Goal: Information Seeking & Learning: Find specific fact

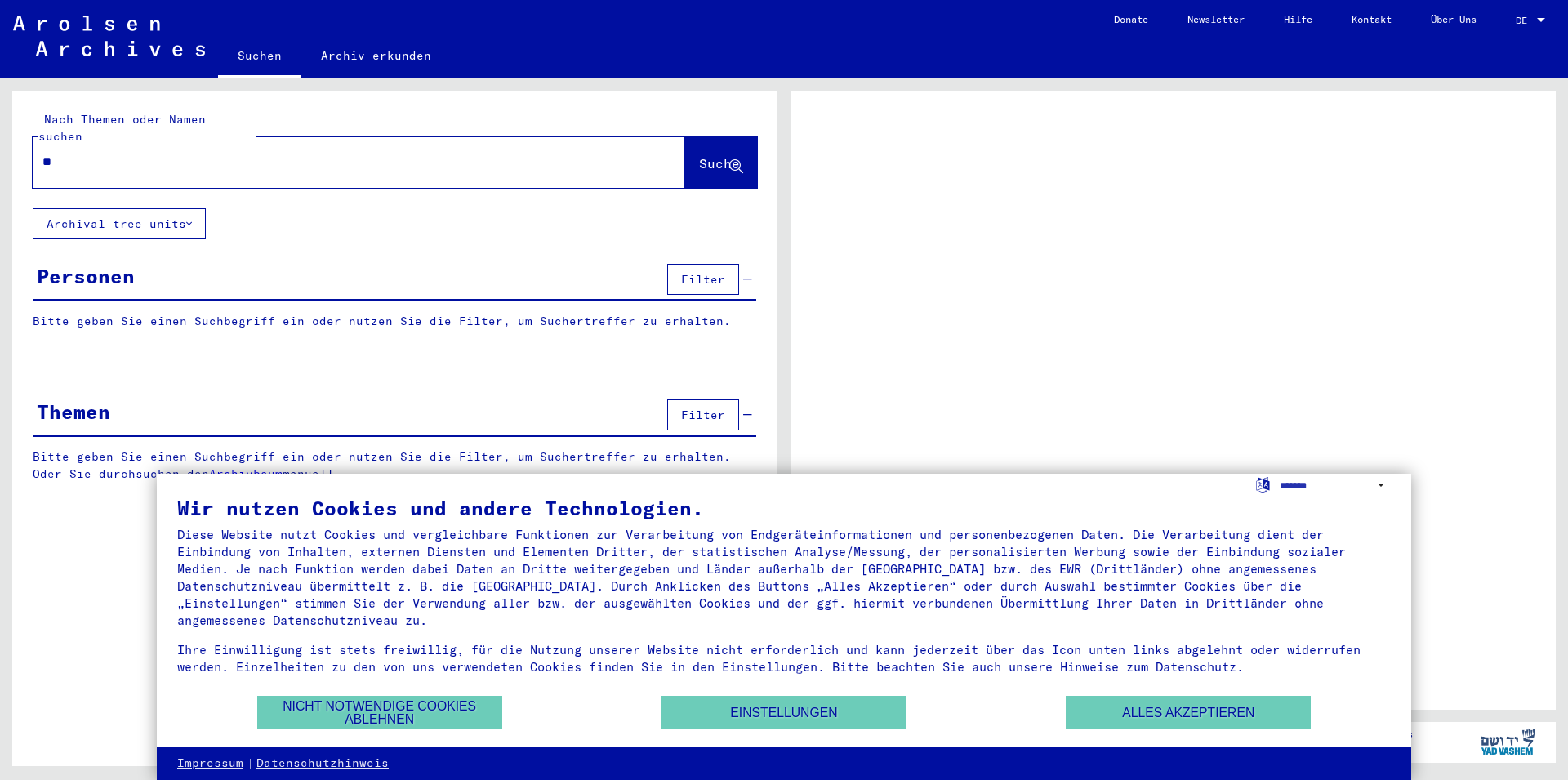
type input "*"
type input "**********"
click at [740, 160] on icon at bounding box center [736, 167] width 14 height 14
click at [1194, 713] on button "Alles akzeptieren" at bounding box center [1188, 713] width 245 height 34
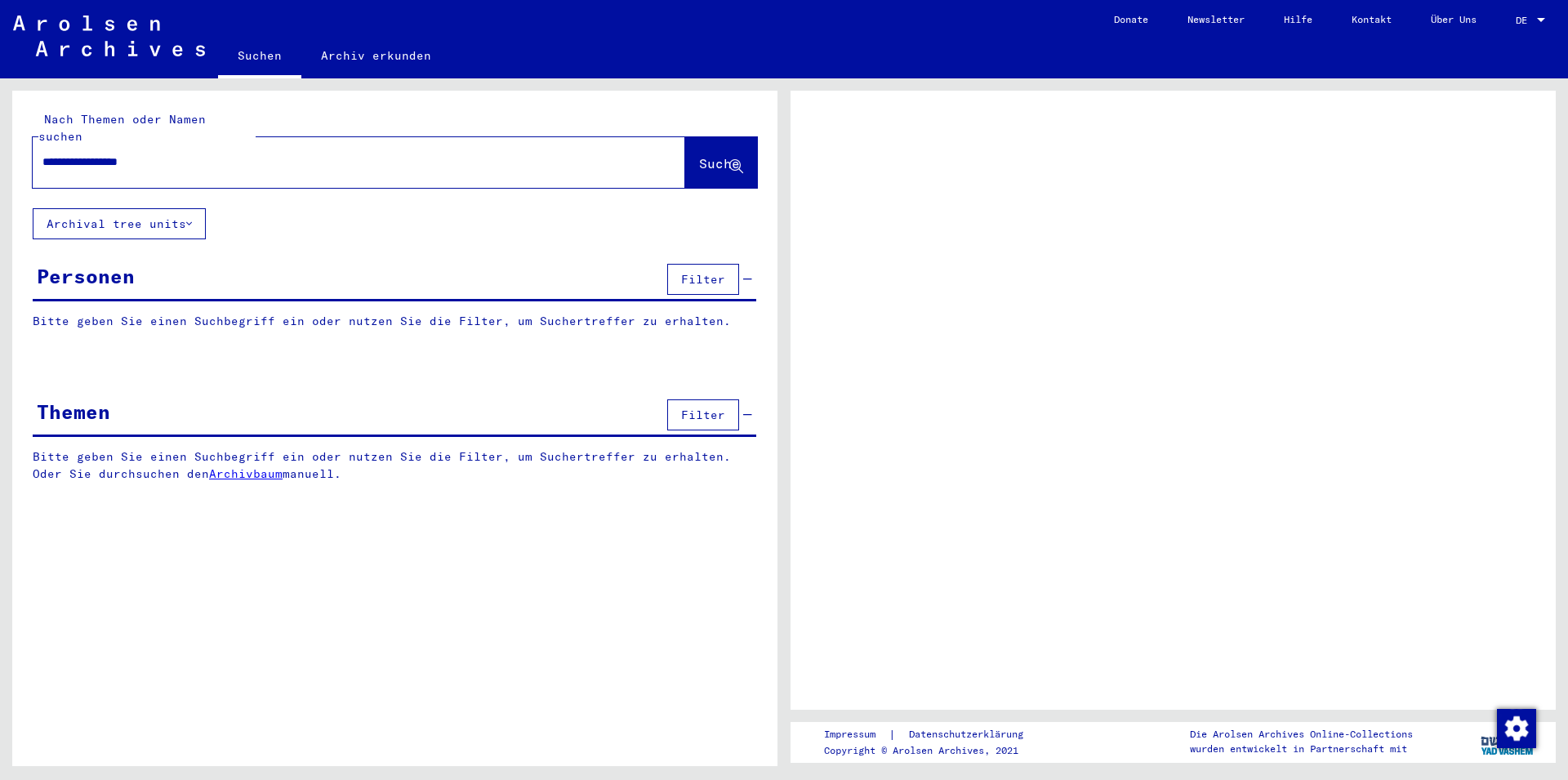
click at [730, 156] on span "Suche" at bounding box center [720, 164] width 41 height 16
click at [682, 264] on button "Filter" at bounding box center [703, 279] width 72 height 31
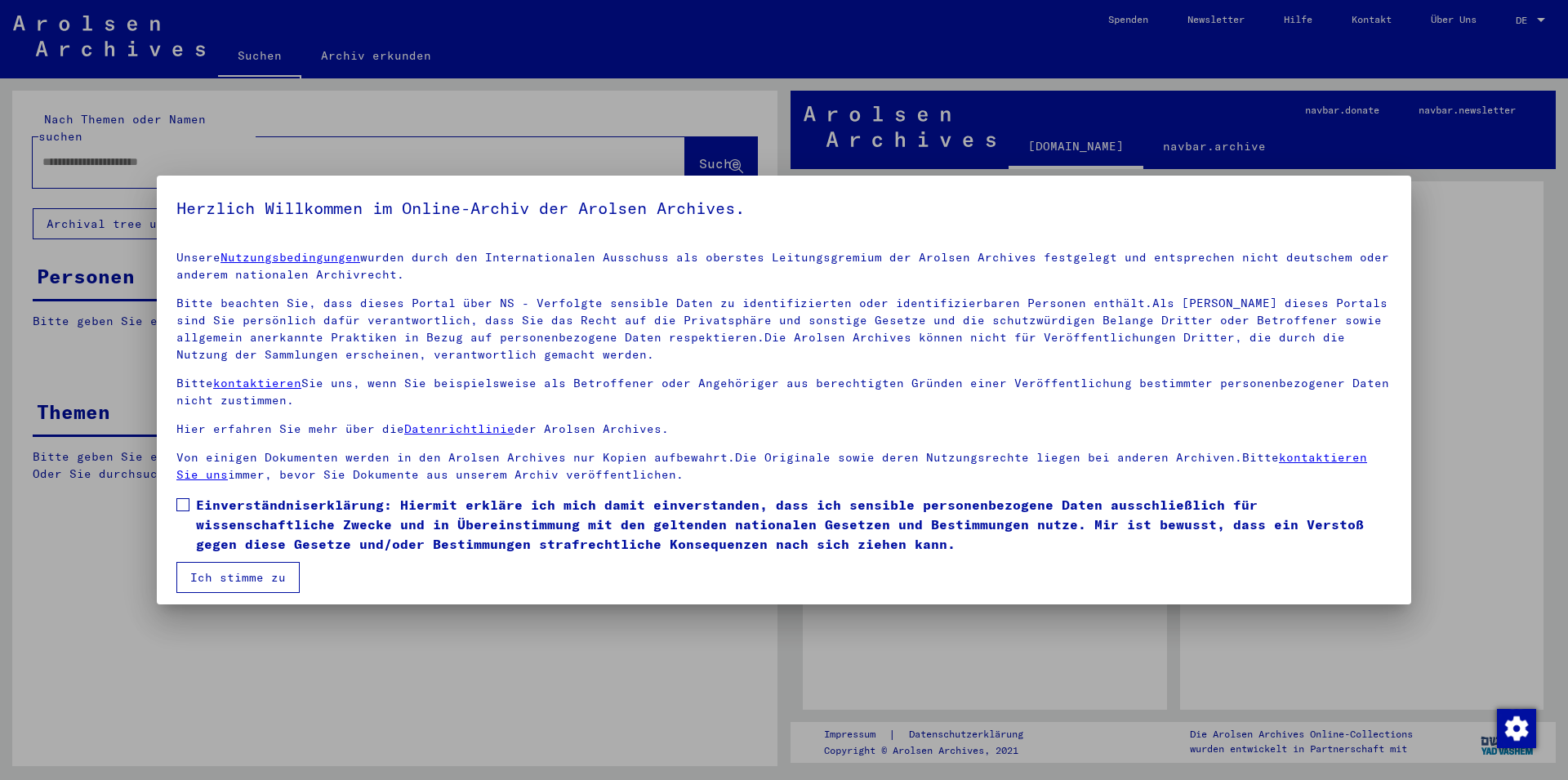
click at [258, 579] on button "Ich stimme zu" at bounding box center [238, 578] width 124 height 31
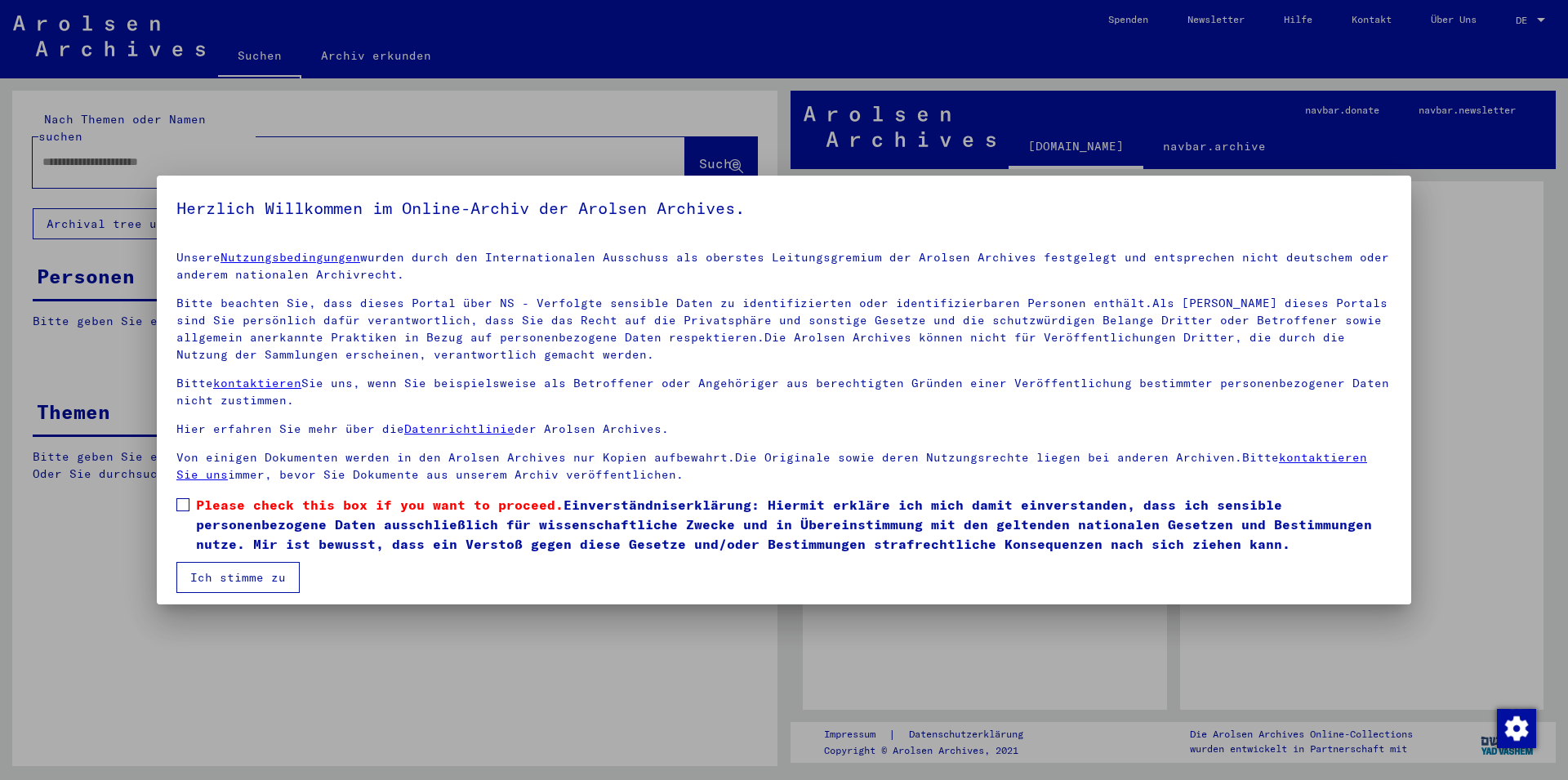
scroll to position [8, 0]
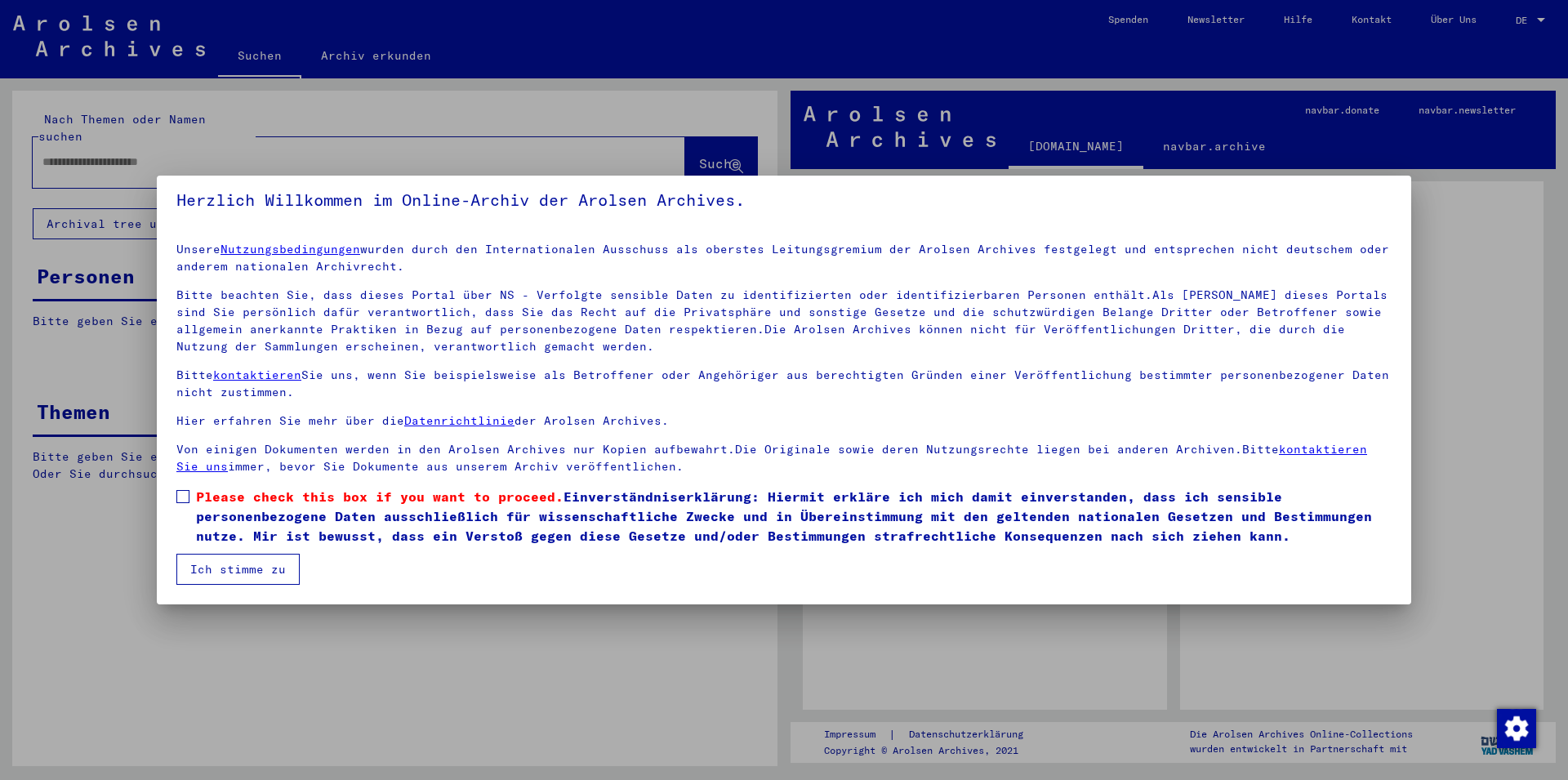
click at [181, 498] on span at bounding box center [183, 497] width 13 height 13
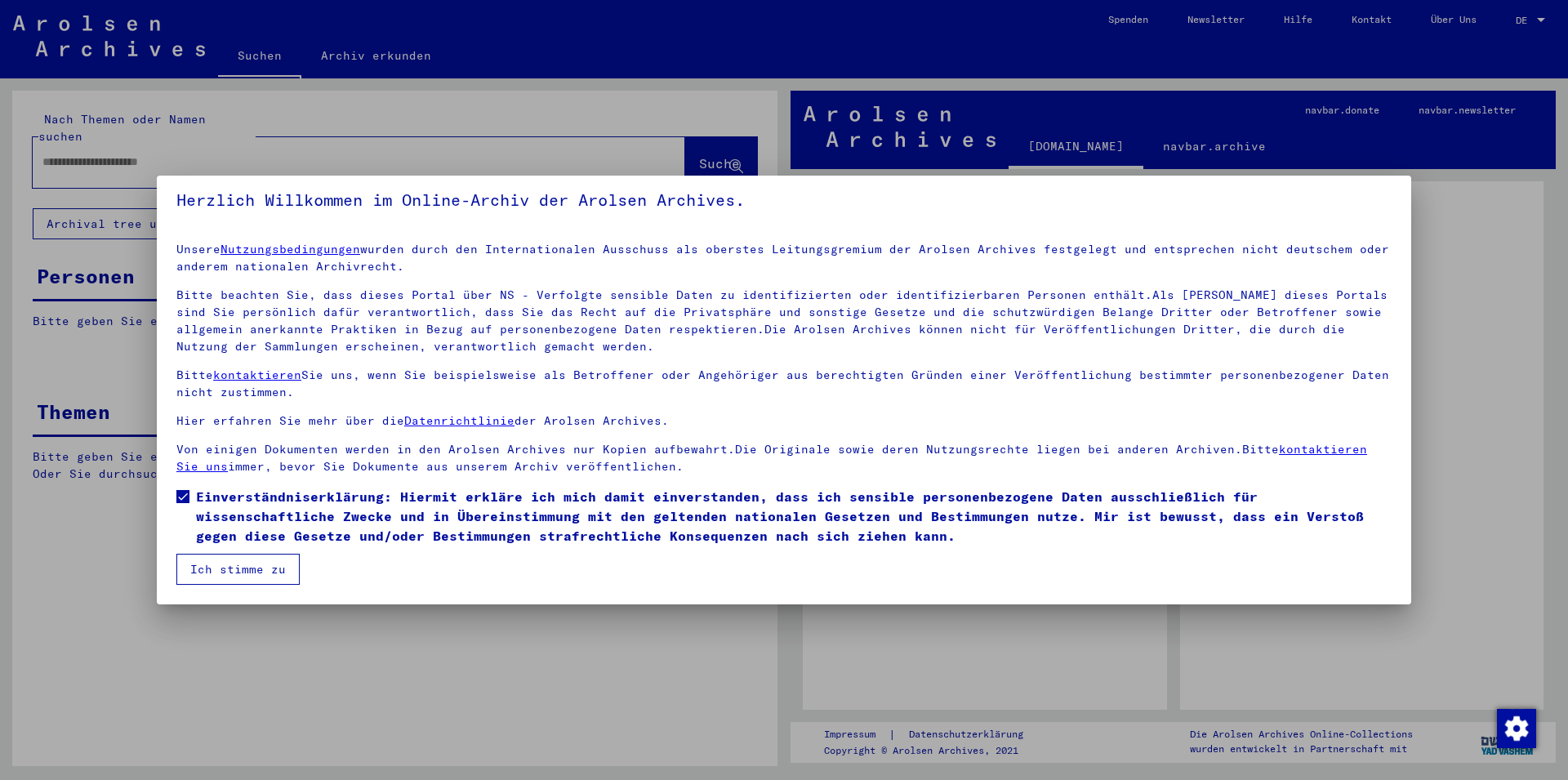
click at [247, 579] on button "Ich stimme zu" at bounding box center [238, 570] width 124 height 31
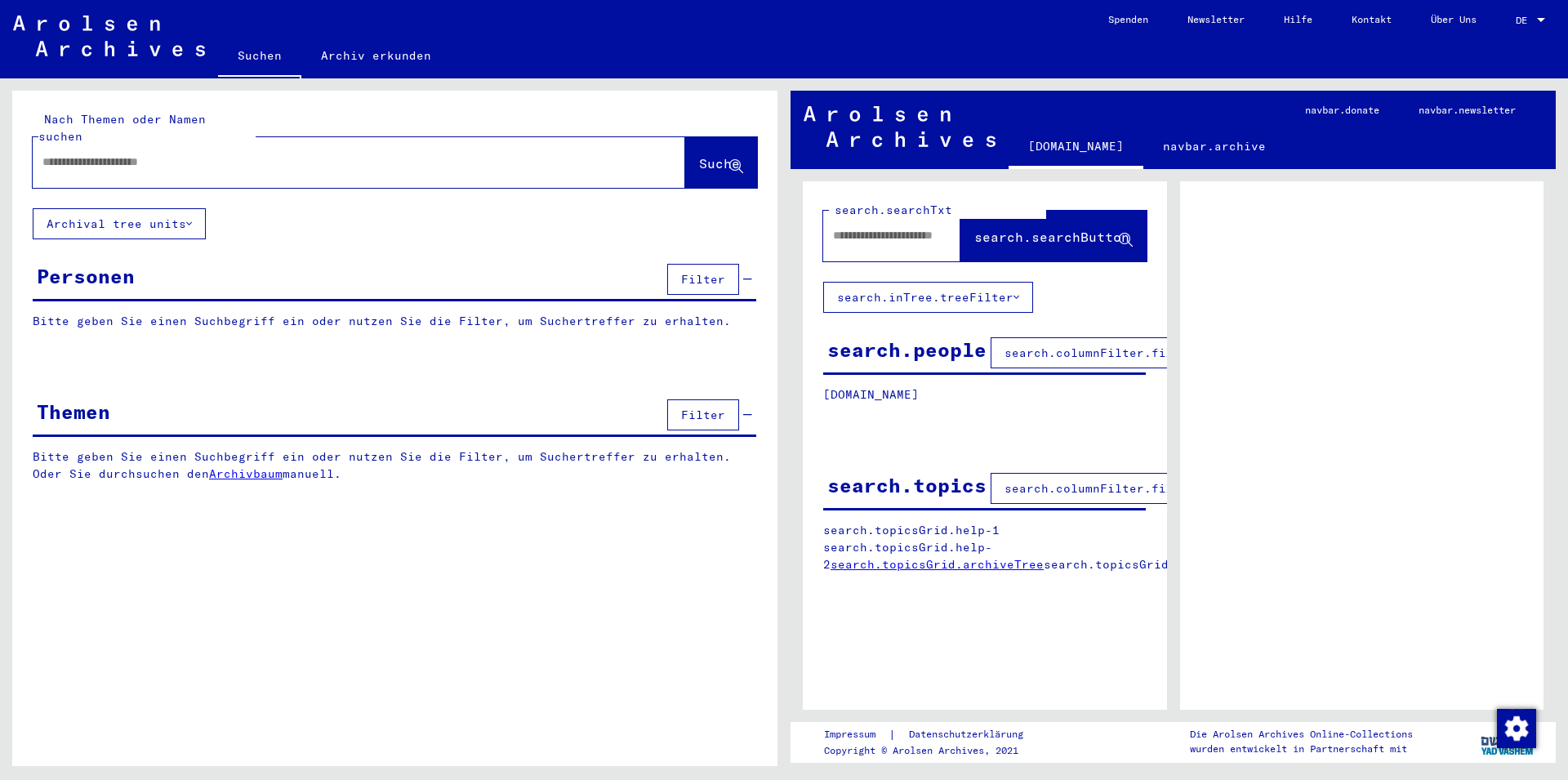
click at [396, 154] on input "text" at bounding box center [344, 162] width 604 height 17
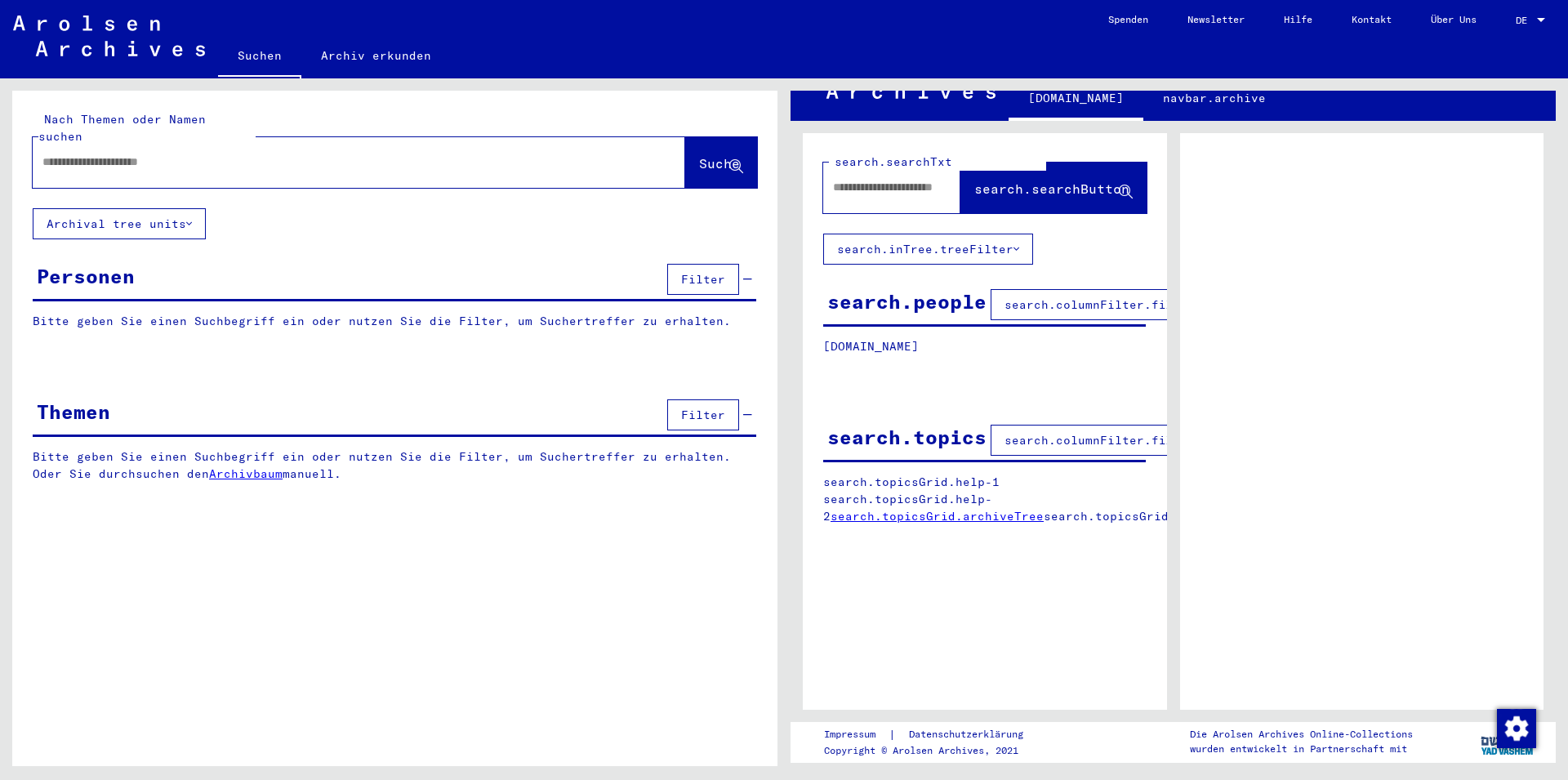
scroll to position [0, 0]
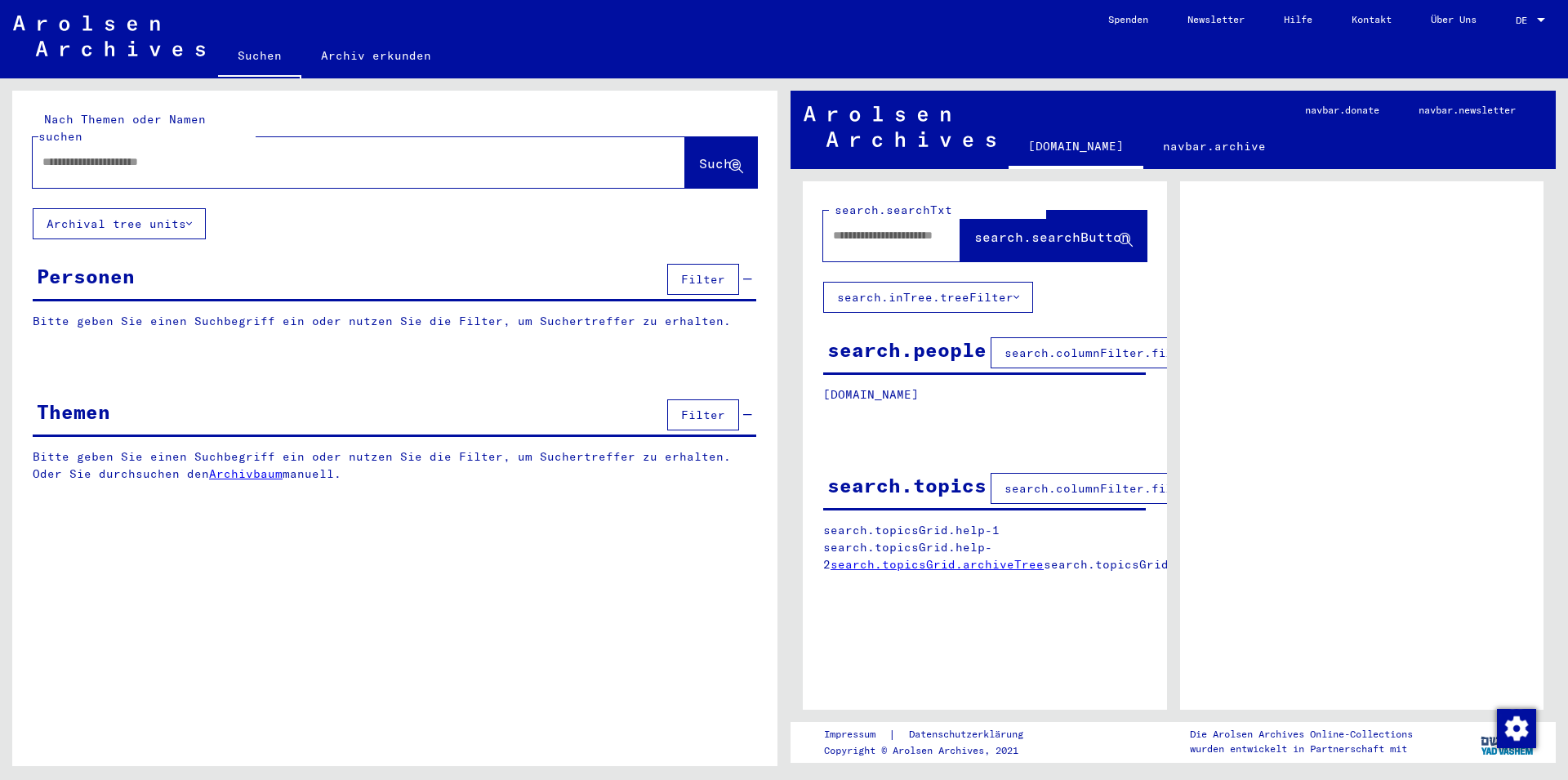
click at [929, 343] on div "search.people" at bounding box center [906, 349] width 159 height 29
click at [1027, 353] on span "search.columnFilter.filter" at bounding box center [1099, 353] width 191 height 15
click at [1023, 359] on span "search.columnFilter.filter" at bounding box center [1099, 353] width 191 height 15
click at [180, 154] on input "text" at bounding box center [344, 162] width 604 height 17
type input "*"
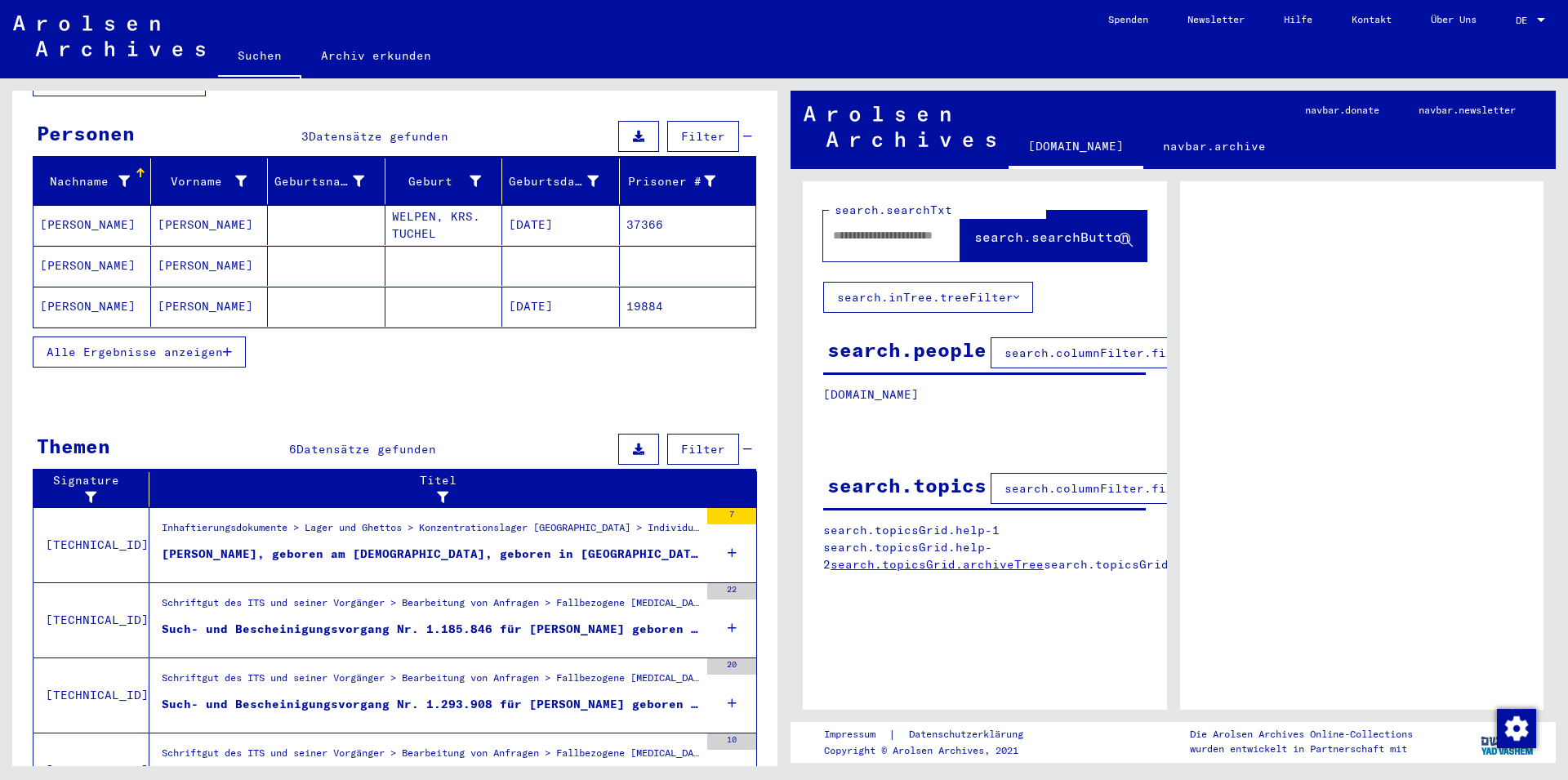
scroll to position [177, 0]
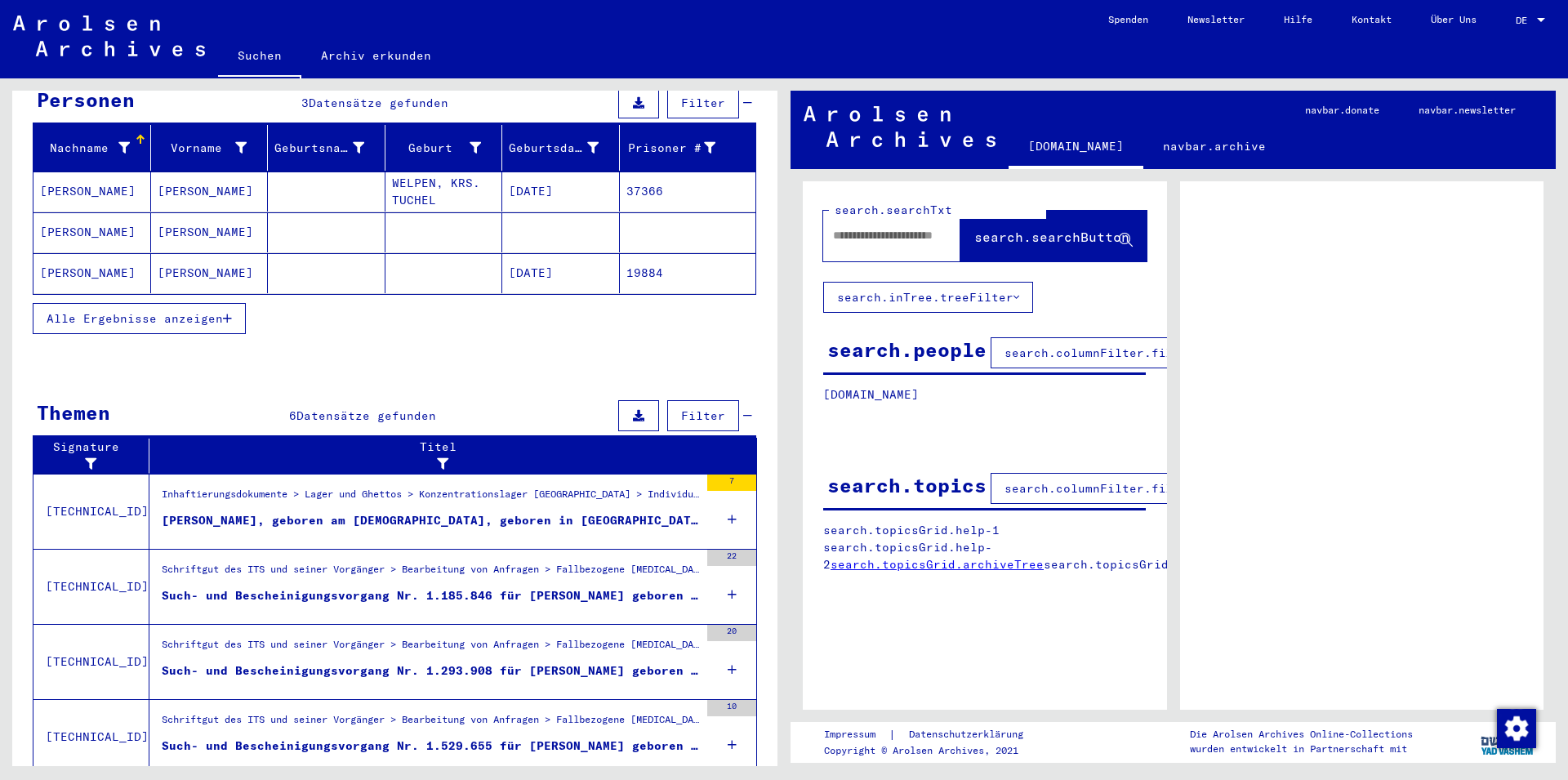
click at [457, 512] on div "[PERSON_NAME], geboren am [DEMOGRAPHIC_DATA], geboren in [GEOGRAPHIC_DATA], KRS…" at bounding box center [430, 521] width 537 height 17
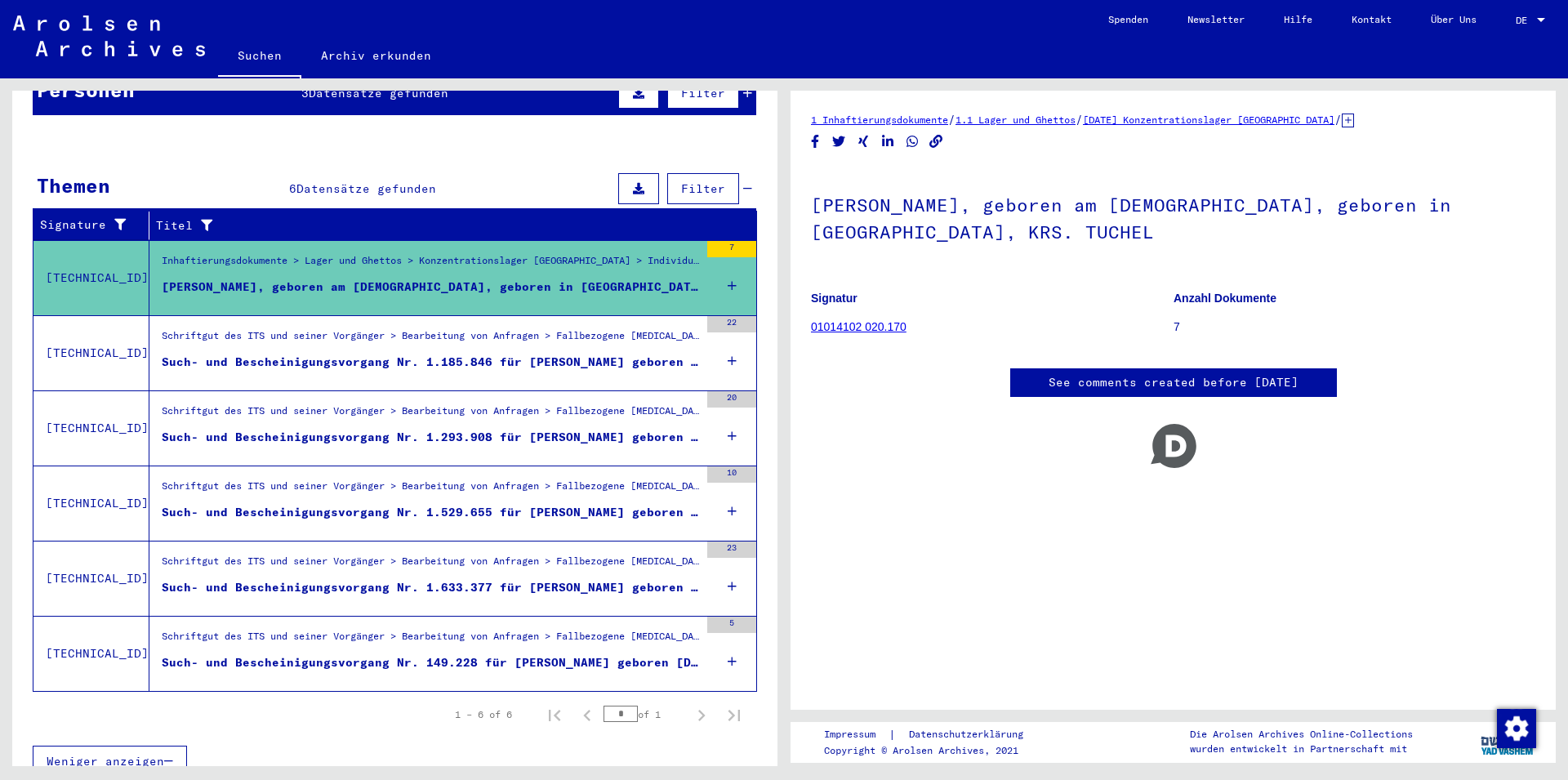
scroll to position [189, 0]
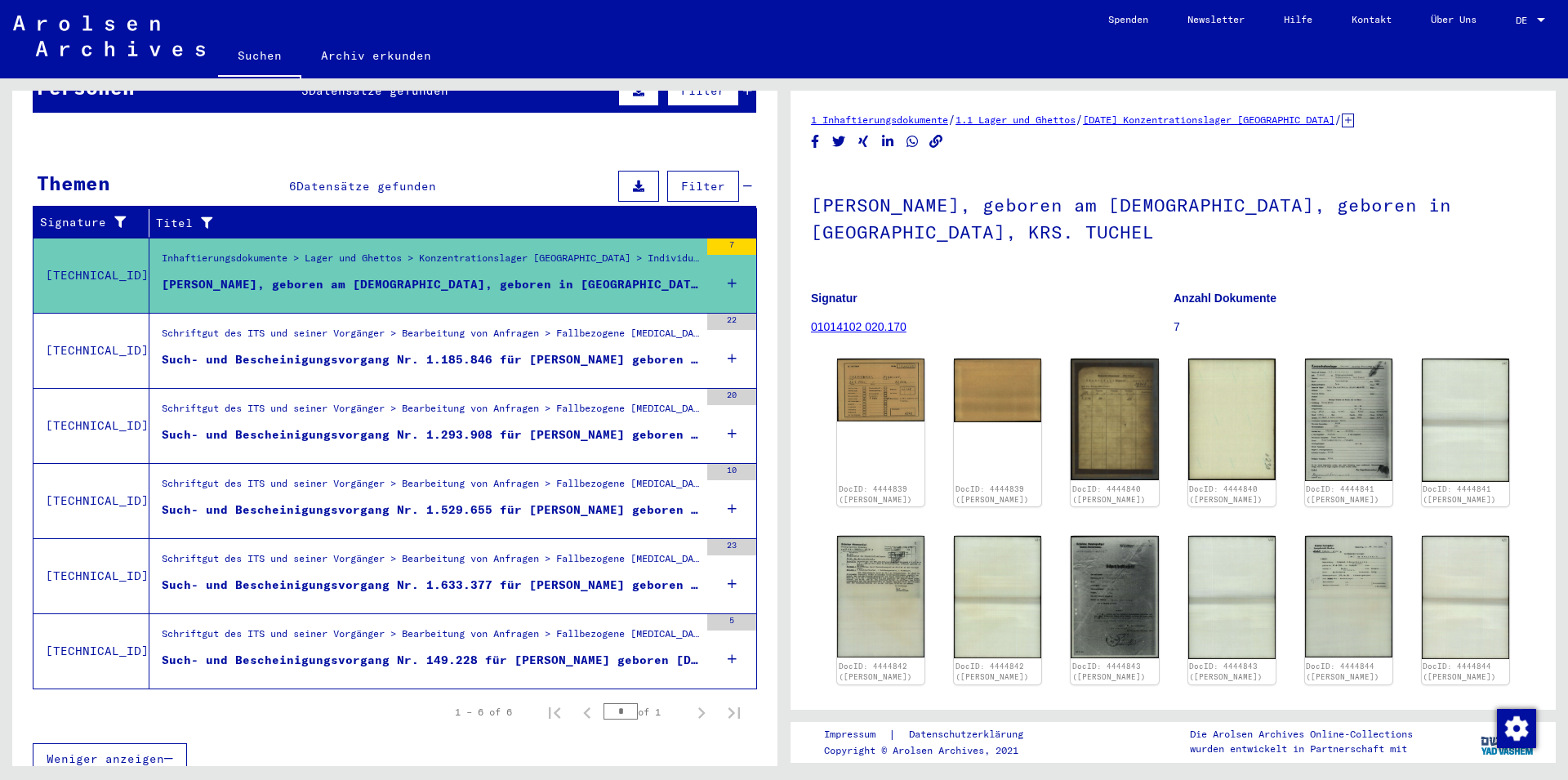
click at [535, 276] on div "[PERSON_NAME], geboren am [DEMOGRAPHIC_DATA], geboren in [GEOGRAPHIC_DATA], KRS…" at bounding box center [430, 284] width 537 height 17
click at [890, 382] on img at bounding box center [880, 388] width 92 height 65
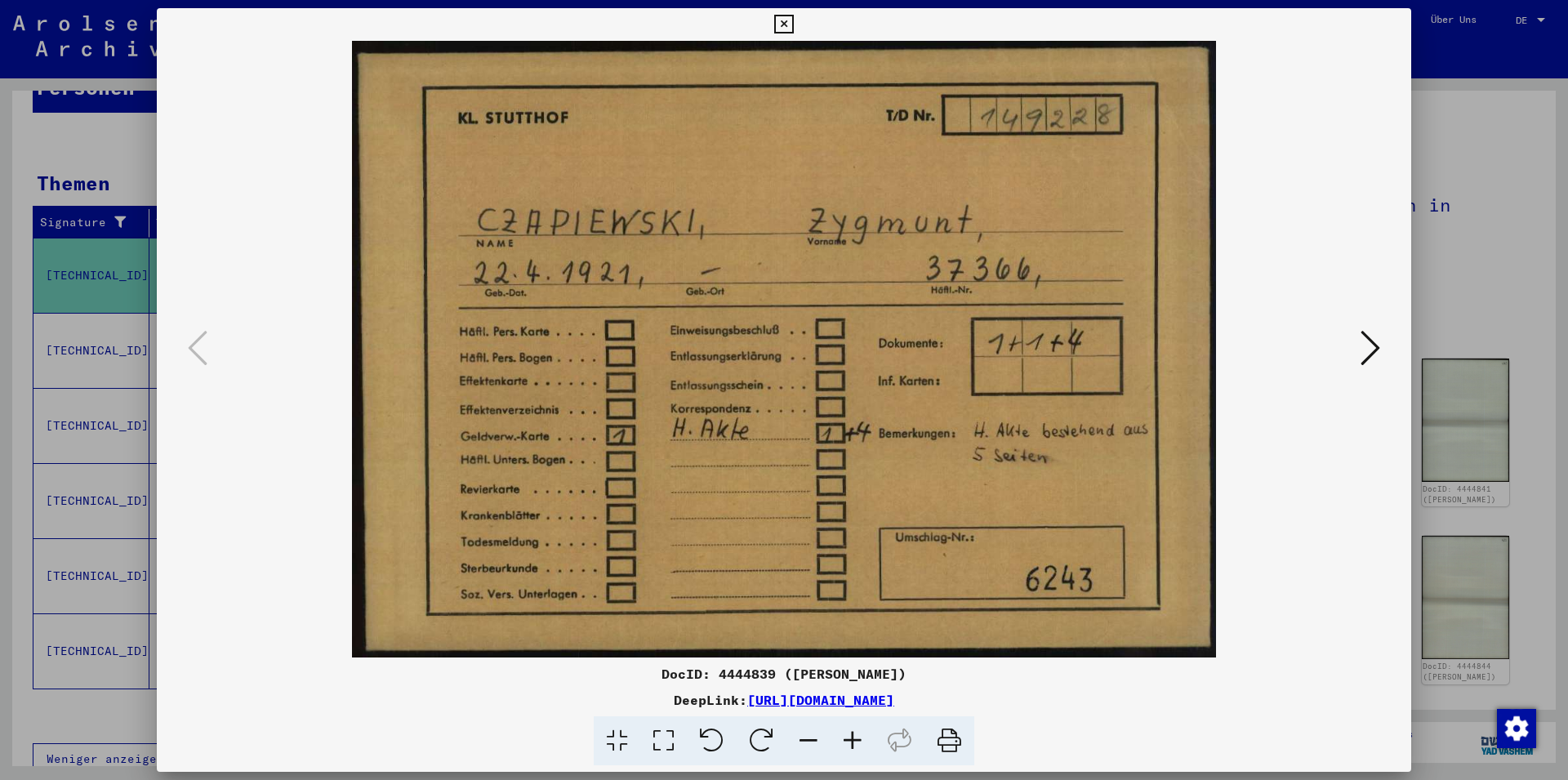
click at [1369, 352] on icon at bounding box center [1370, 348] width 20 height 39
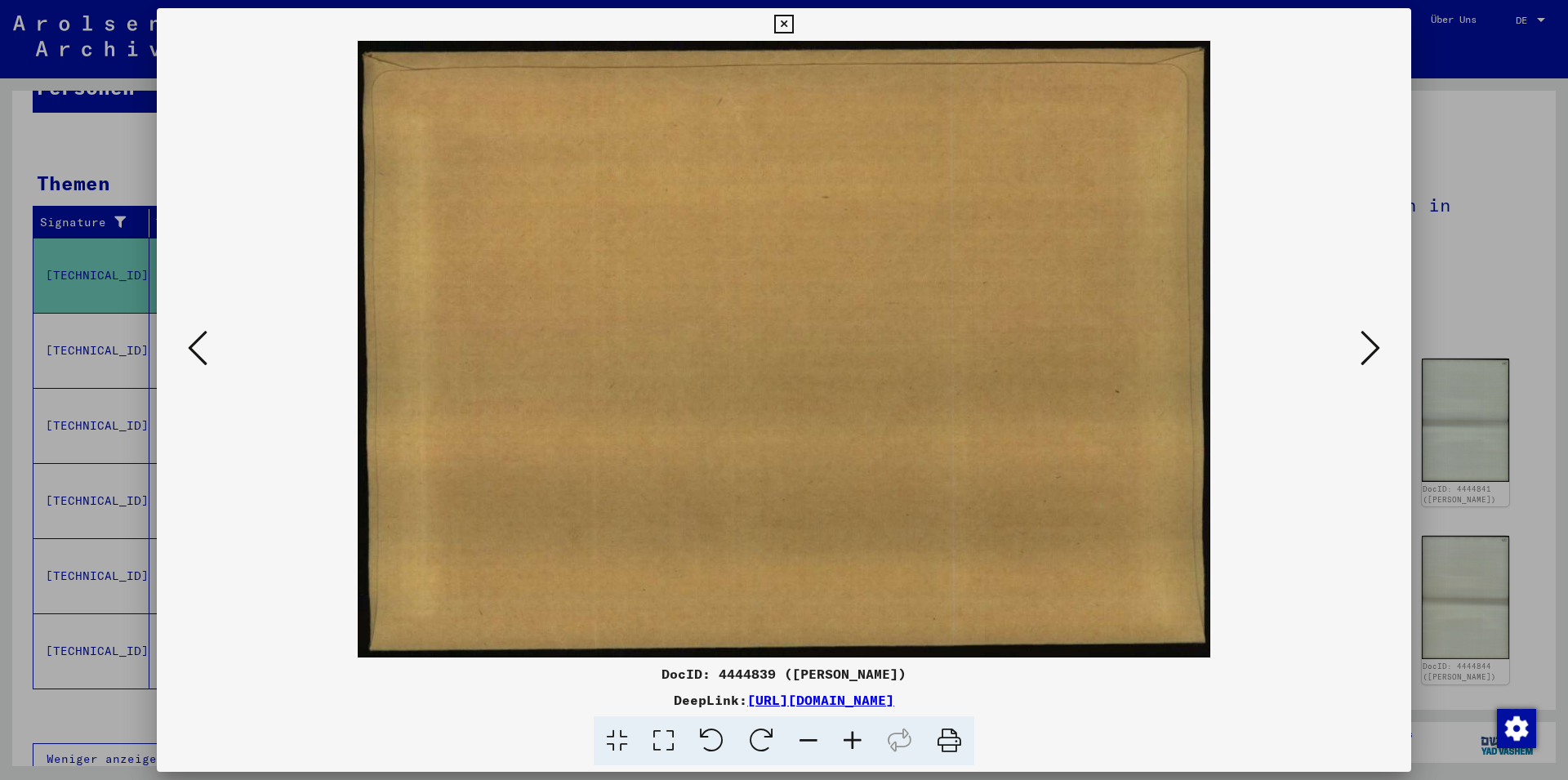
click at [1369, 352] on icon at bounding box center [1370, 348] width 20 height 39
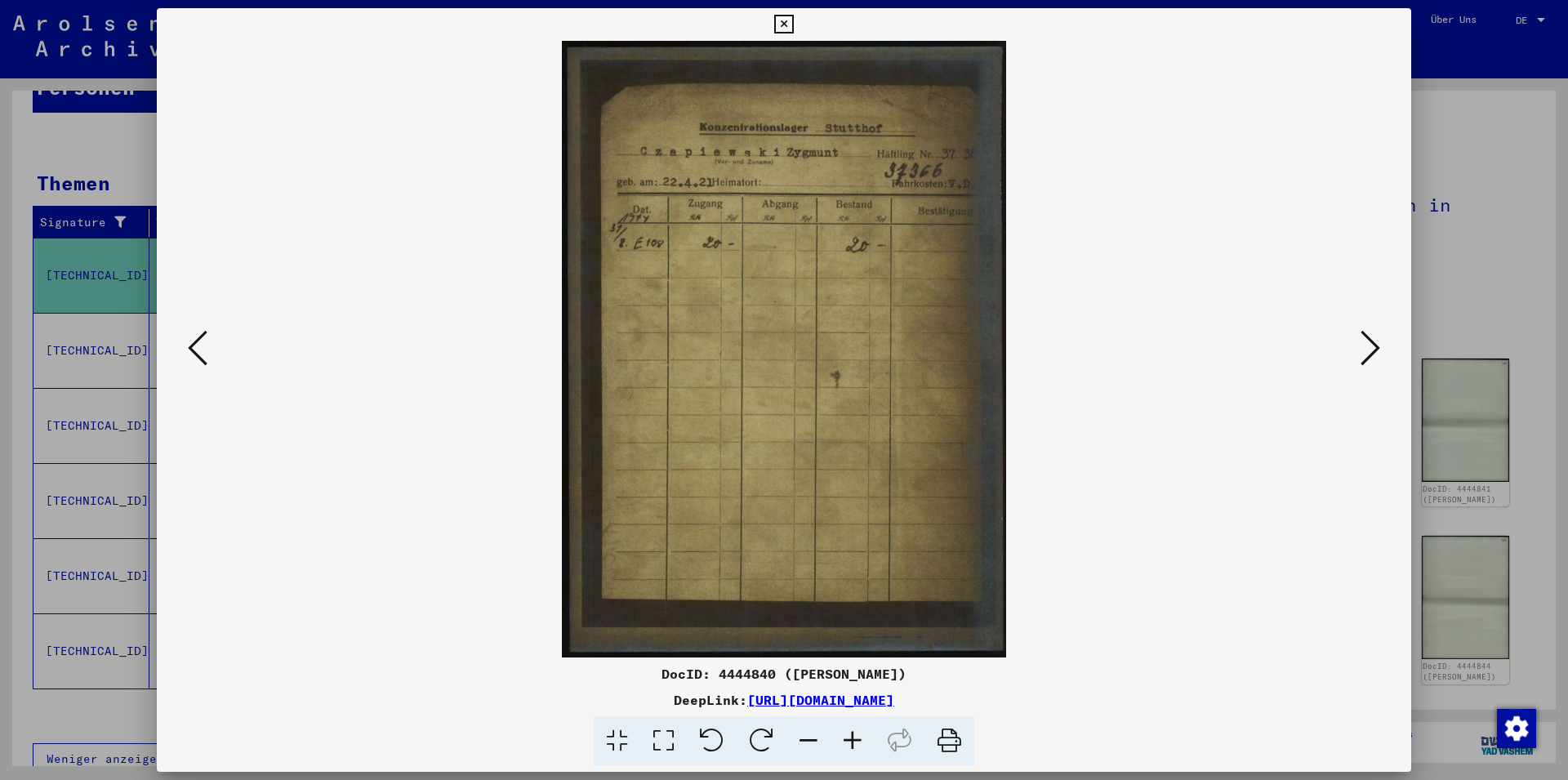
click at [1369, 352] on icon at bounding box center [1370, 348] width 20 height 39
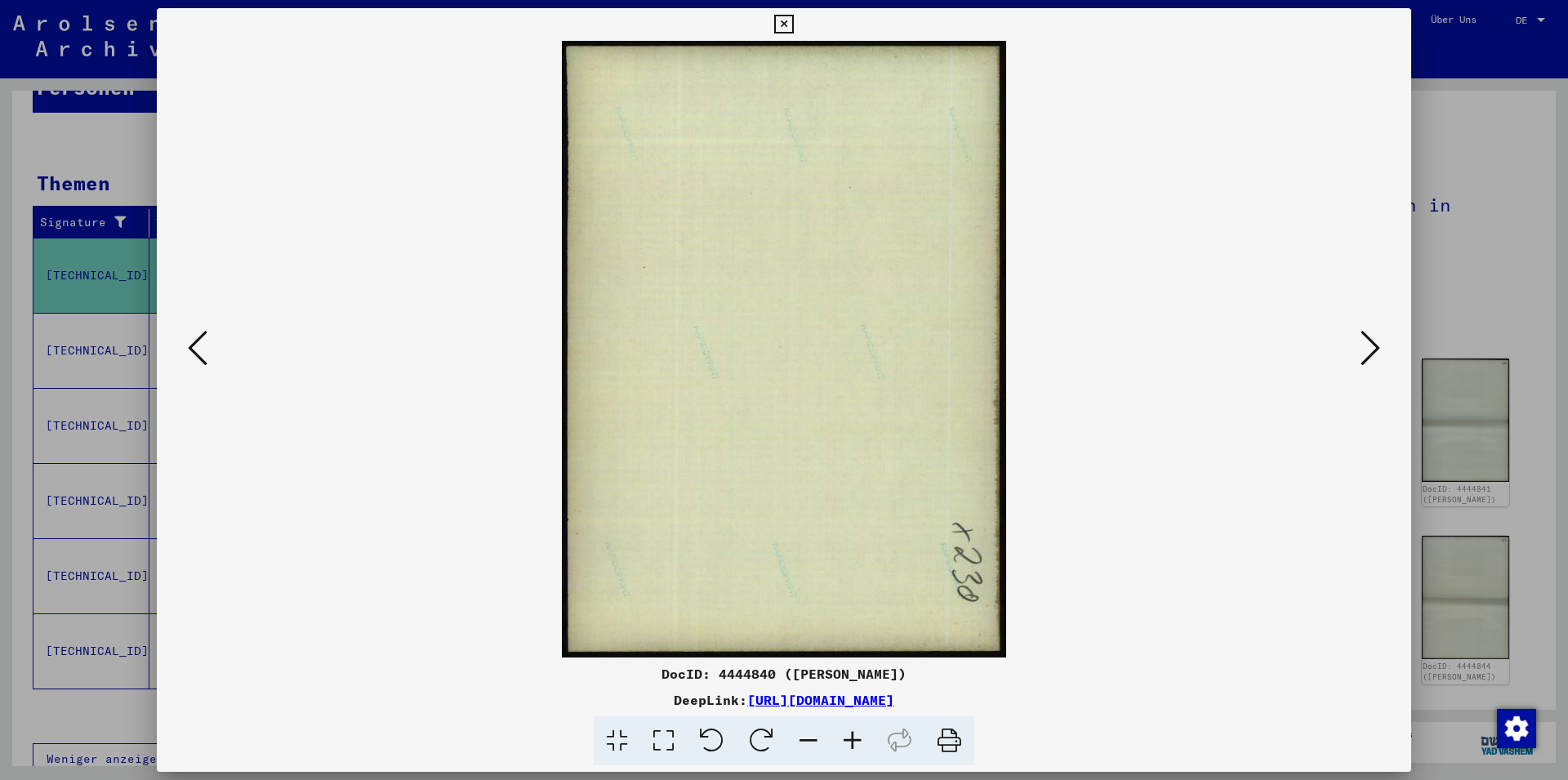
click at [1369, 352] on icon at bounding box center [1370, 348] width 20 height 39
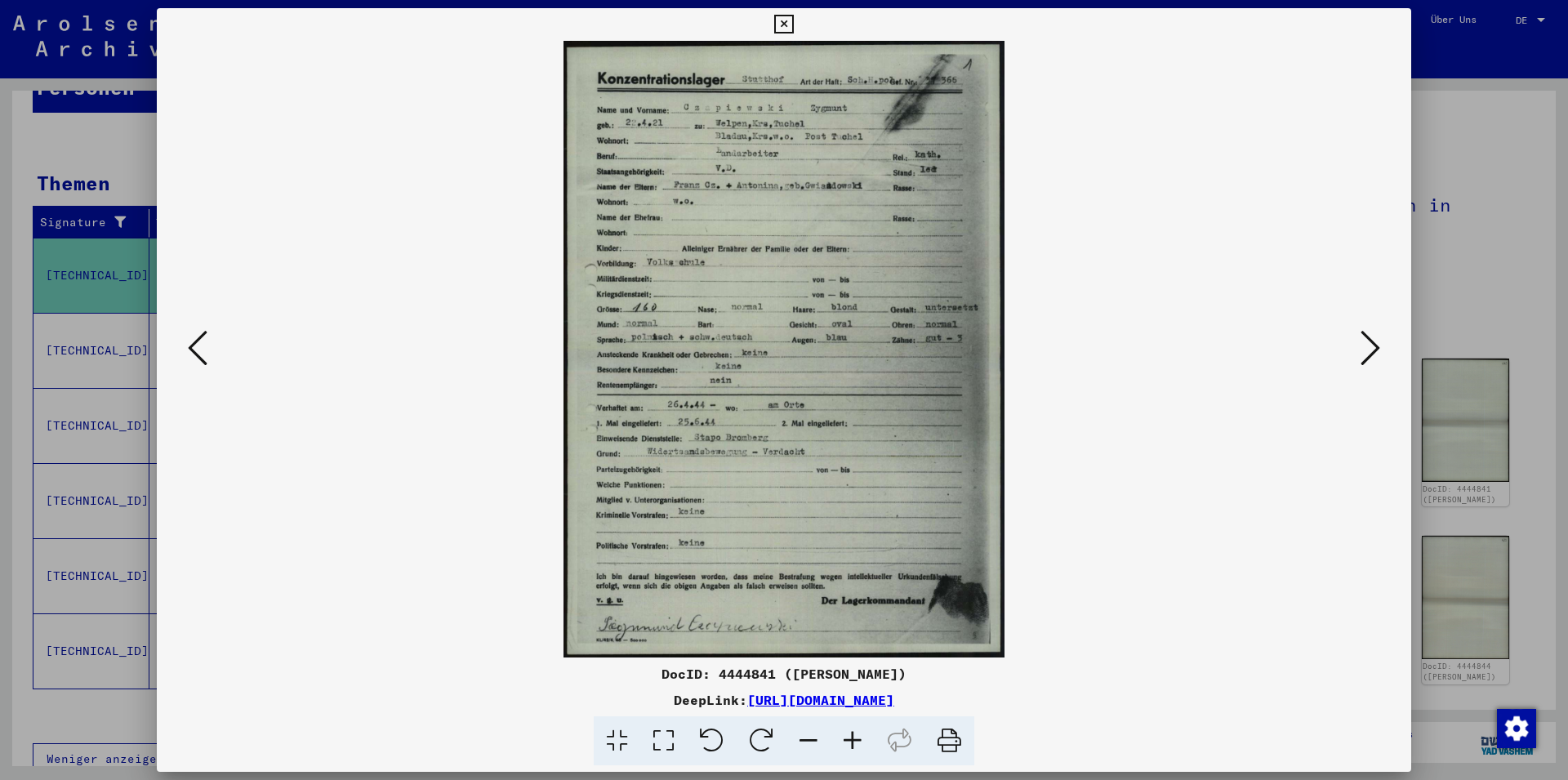
click at [1369, 352] on icon at bounding box center [1370, 348] width 20 height 39
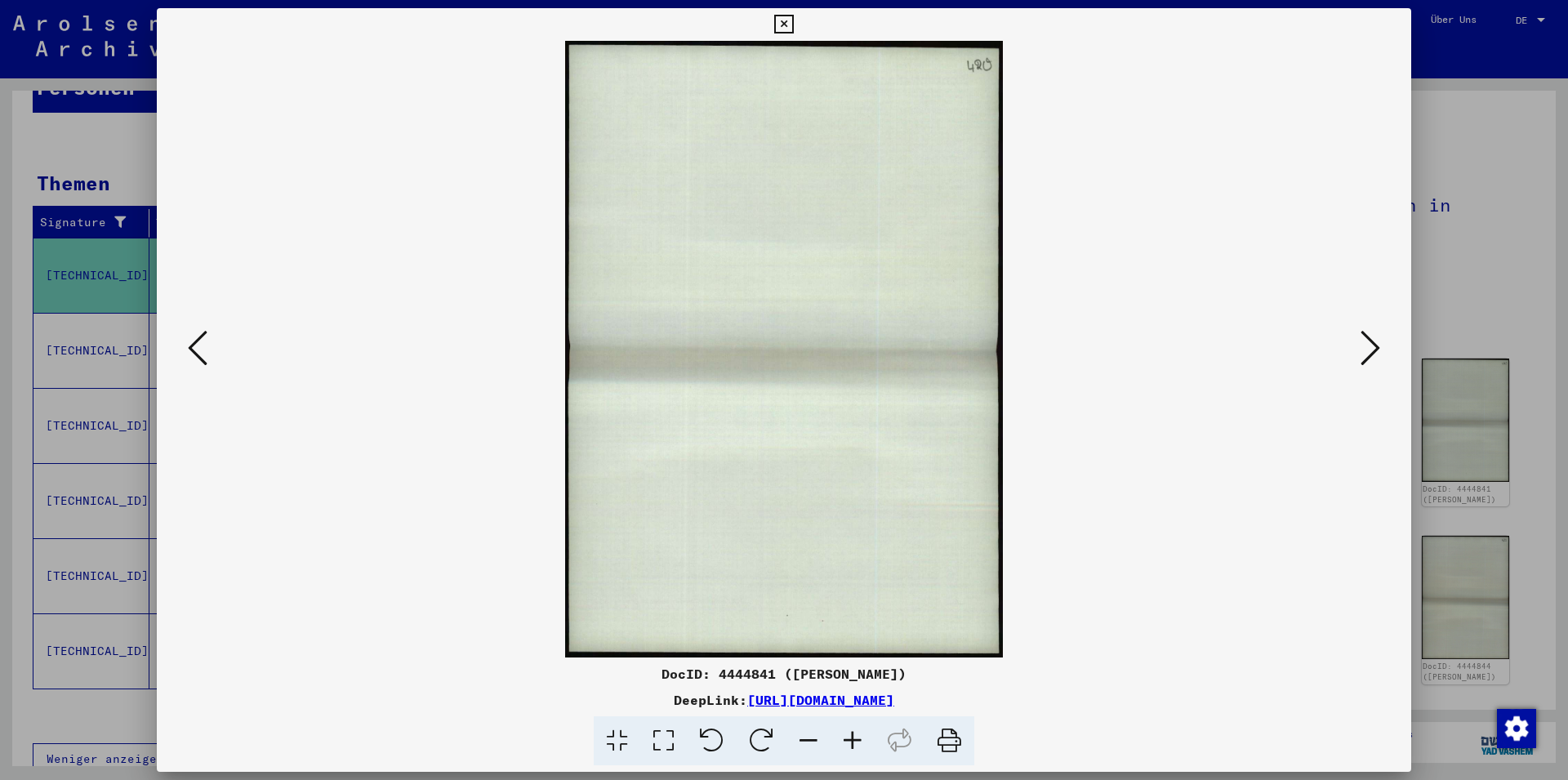
click at [1369, 352] on icon at bounding box center [1370, 348] width 20 height 39
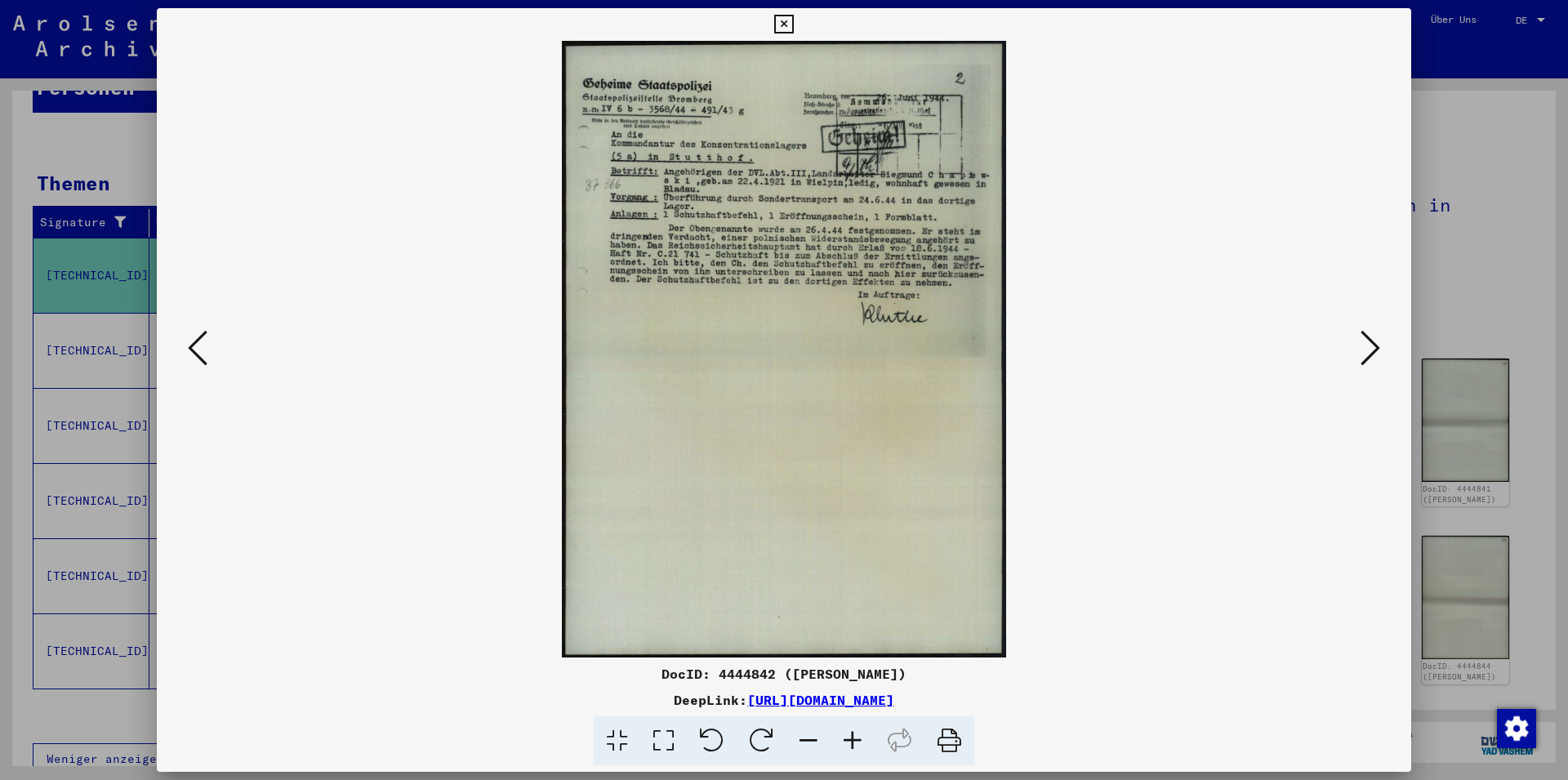
click at [1369, 352] on icon at bounding box center [1370, 348] width 20 height 39
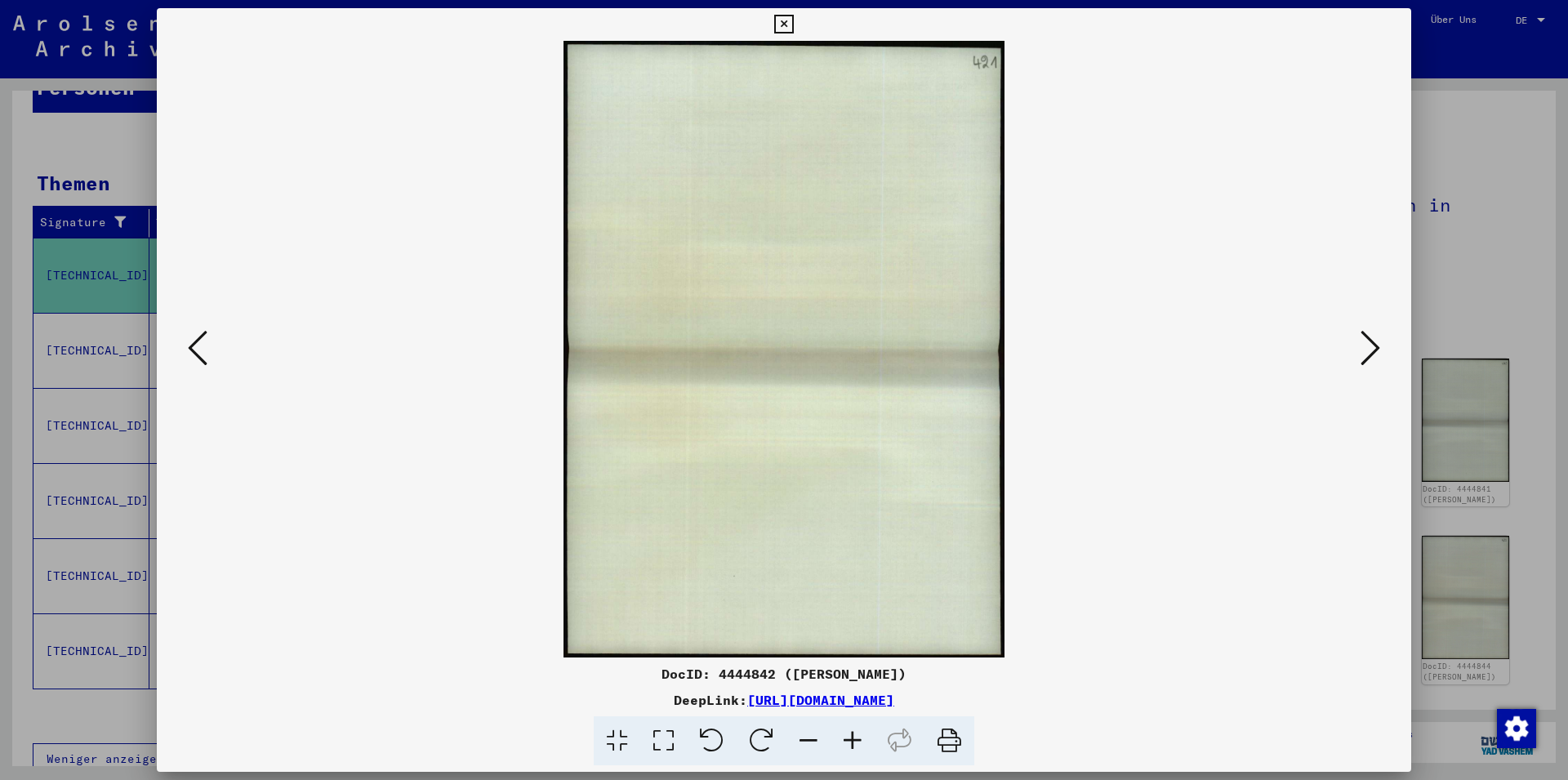
click at [1369, 352] on icon at bounding box center [1370, 348] width 20 height 39
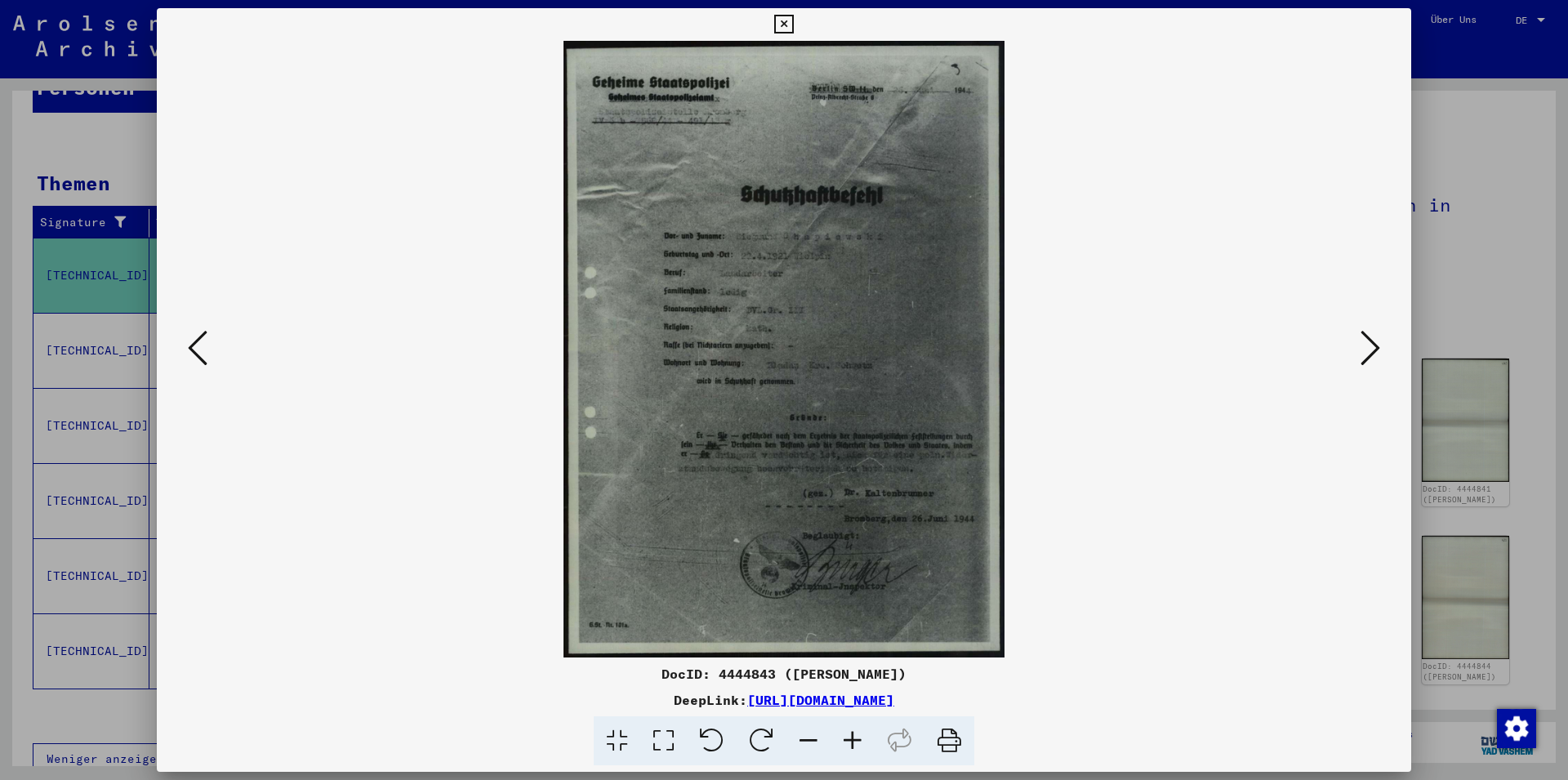
click at [1369, 352] on icon at bounding box center [1370, 348] width 20 height 39
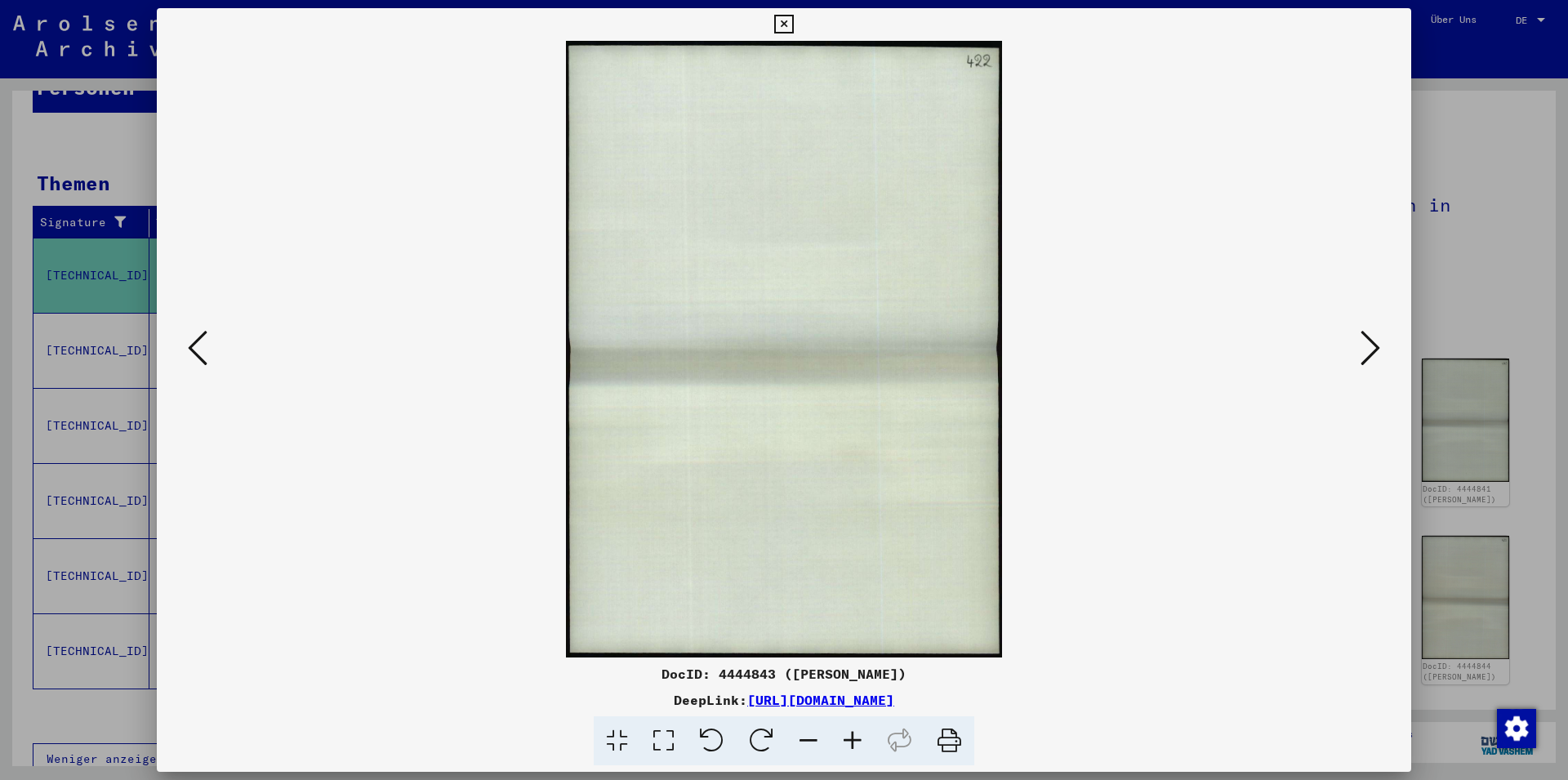
click at [1369, 352] on icon at bounding box center [1370, 348] width 20 height 39
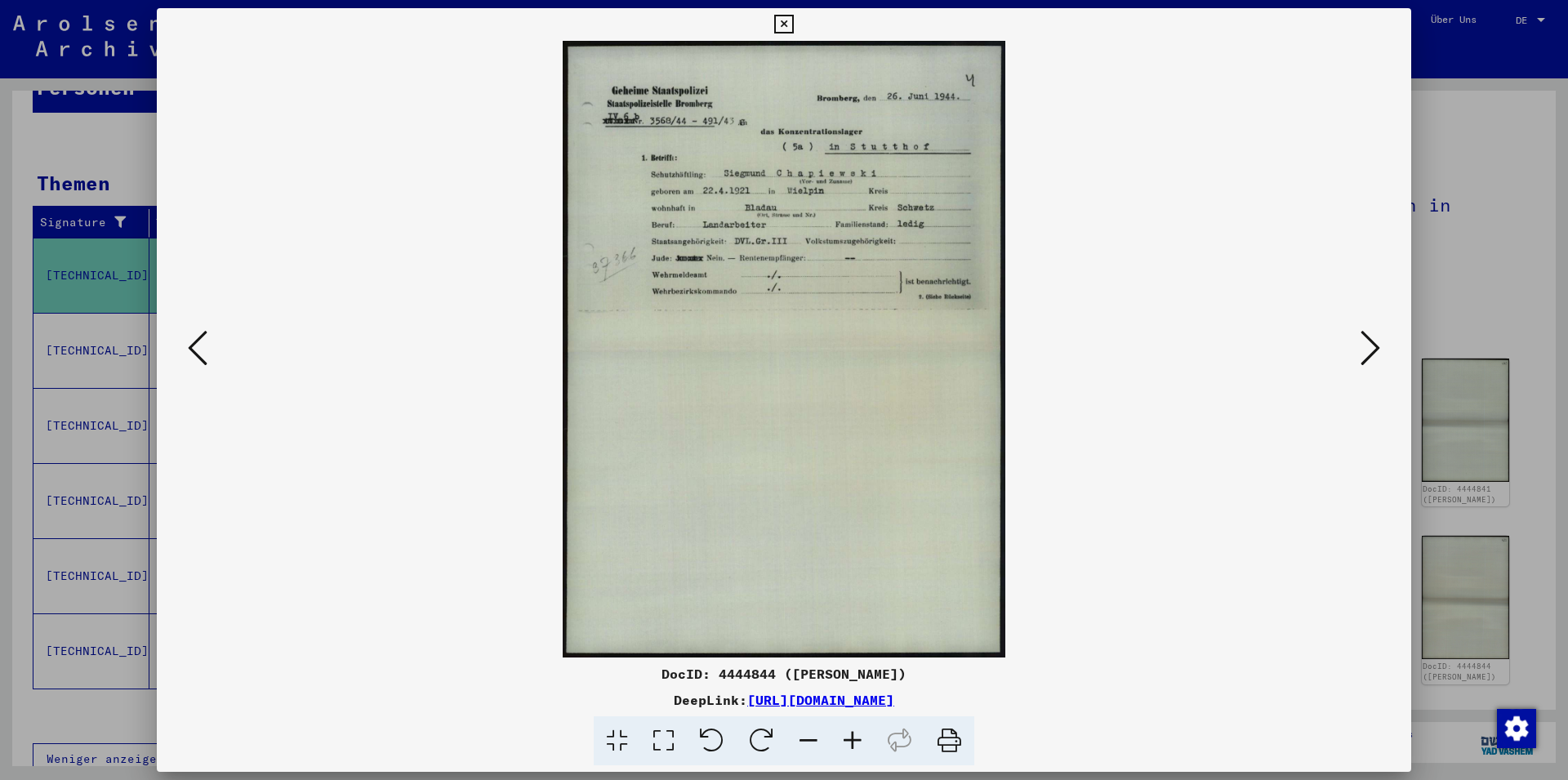
click at [1369, 352] on icon at bounding box center [1370, 348] width 20 height 39
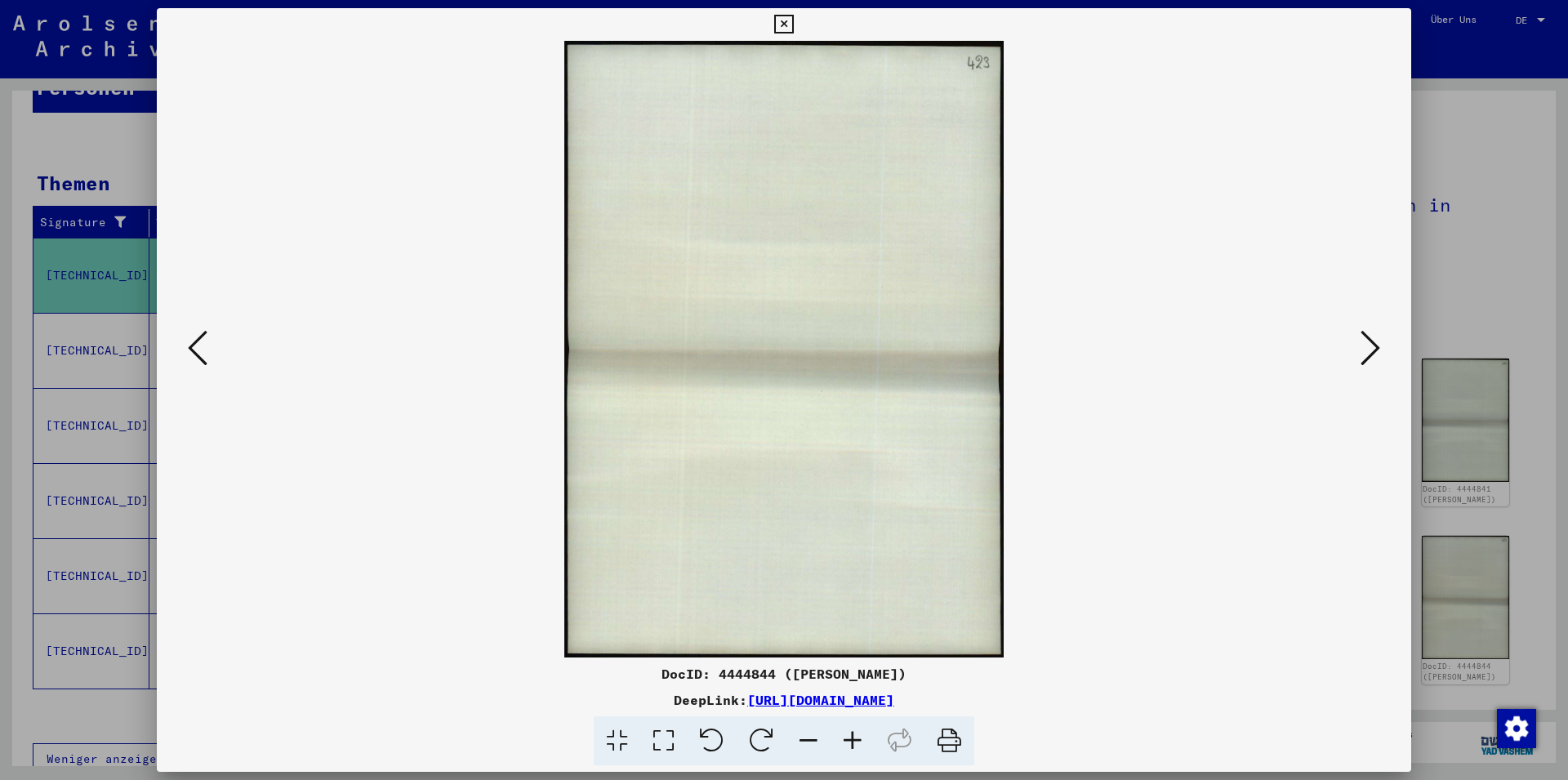
click at [1369, 352] on icon at bounding box center [1370, 348] width 20 height 39
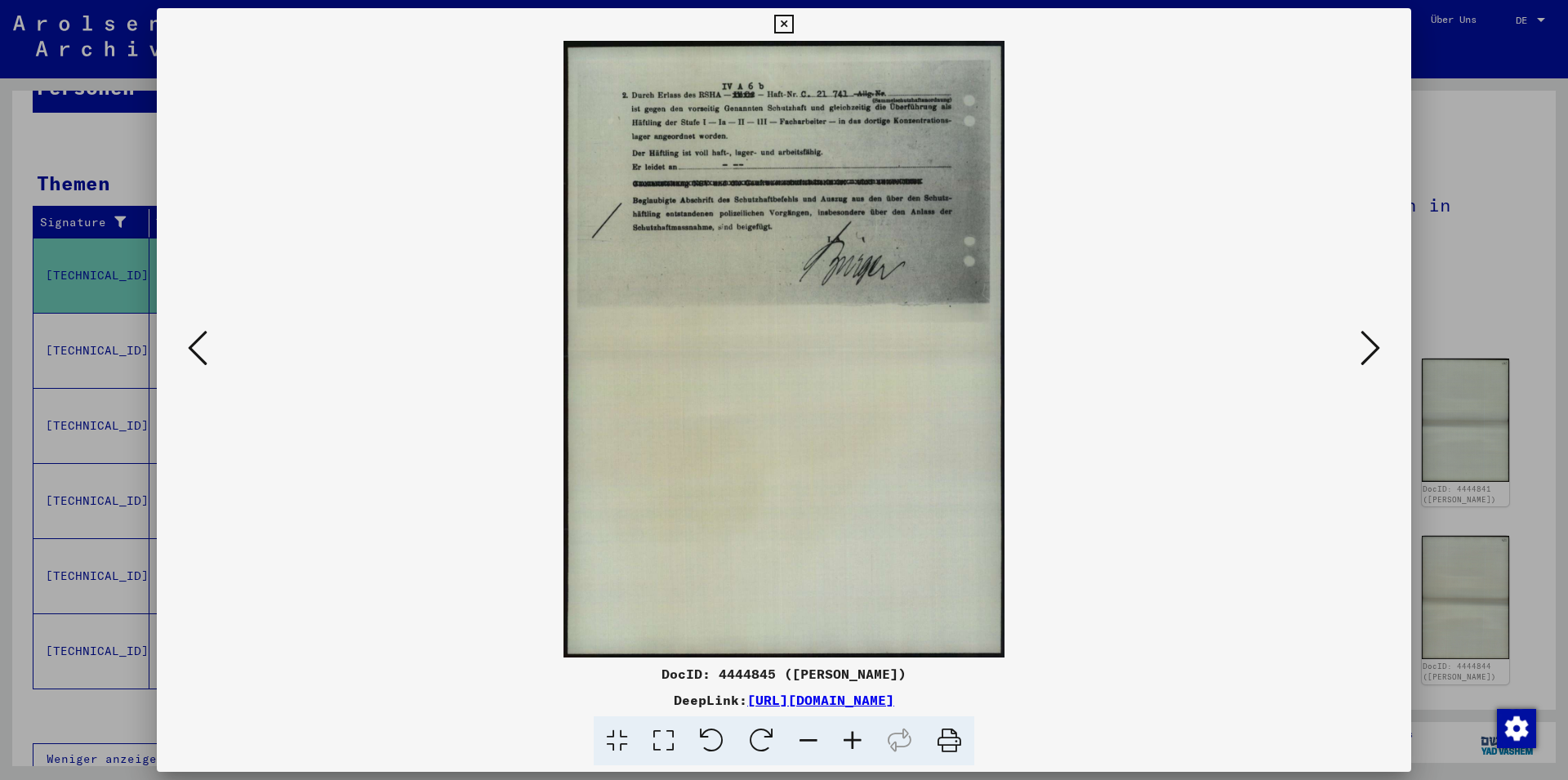
click at [1369, 352] on icon at bounding box center [1370, 348] width 20 height 39
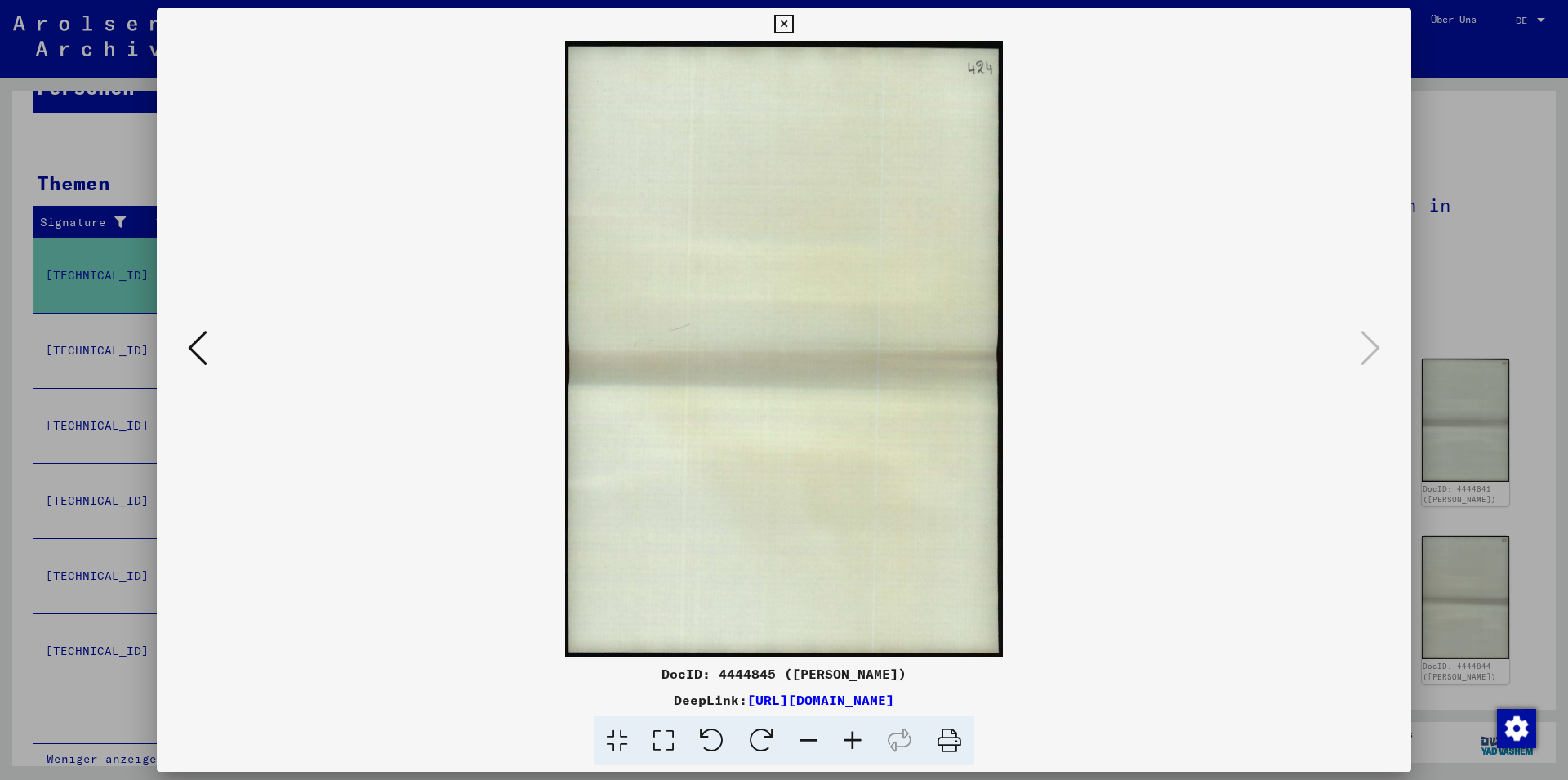
click at [793, 28] on icon at bounding box center [783, 25] width 19 height 20
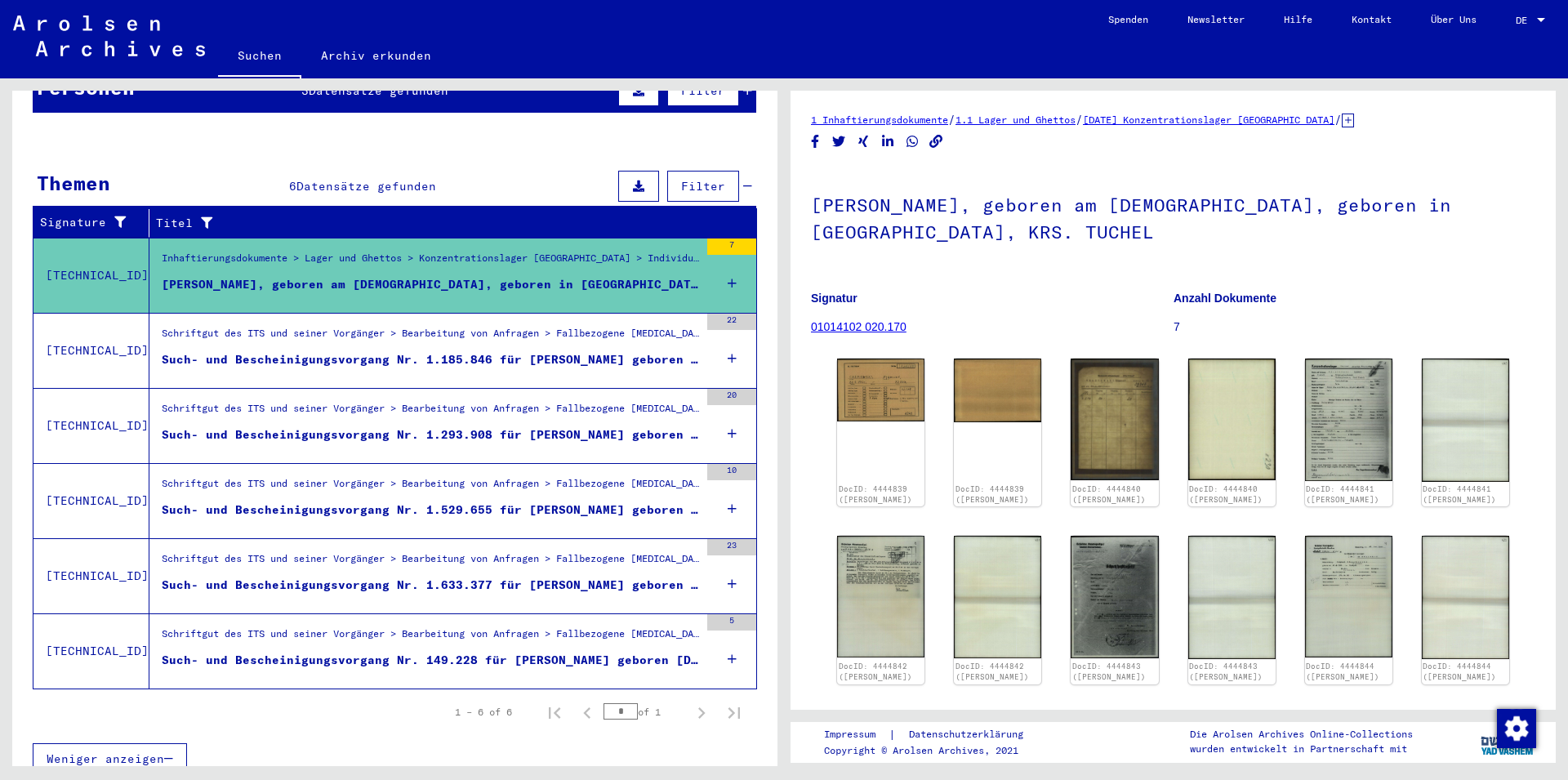
click at [534, 351] on div "Such- und Bescheinigungsvorgang Nr. 1.185.846 für [PERSON_NAME] geboren [DEMOGR…" at bounding box center [430, 359] width 537 height 17
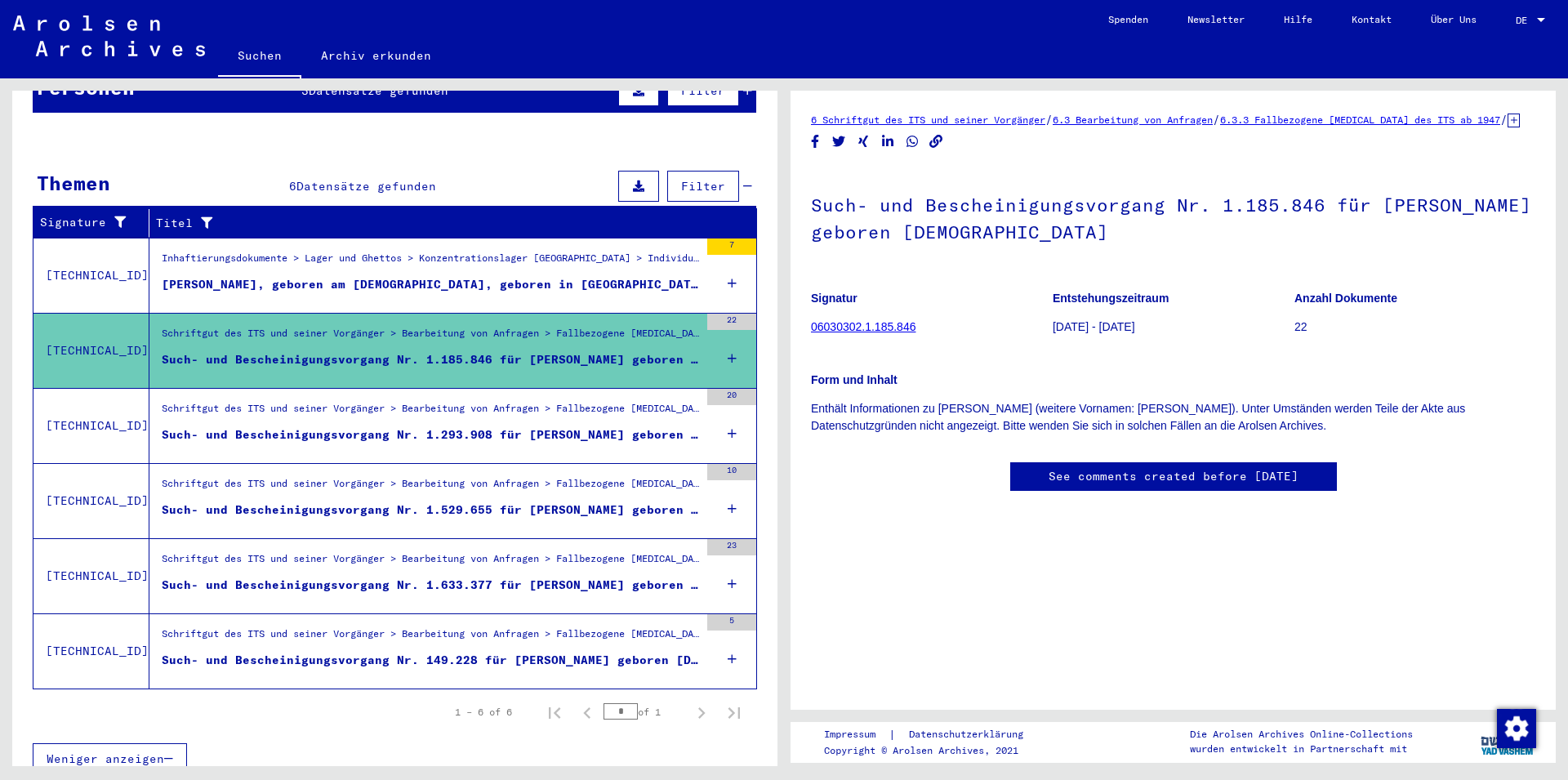
click at [510, 426] on div "Such- und Bescheinigungsvorgang Nr. 1.293.908 für [PERSON_NAME] geboren [DEMOGR…" at bounding box center [430, 435] width 537 height 17
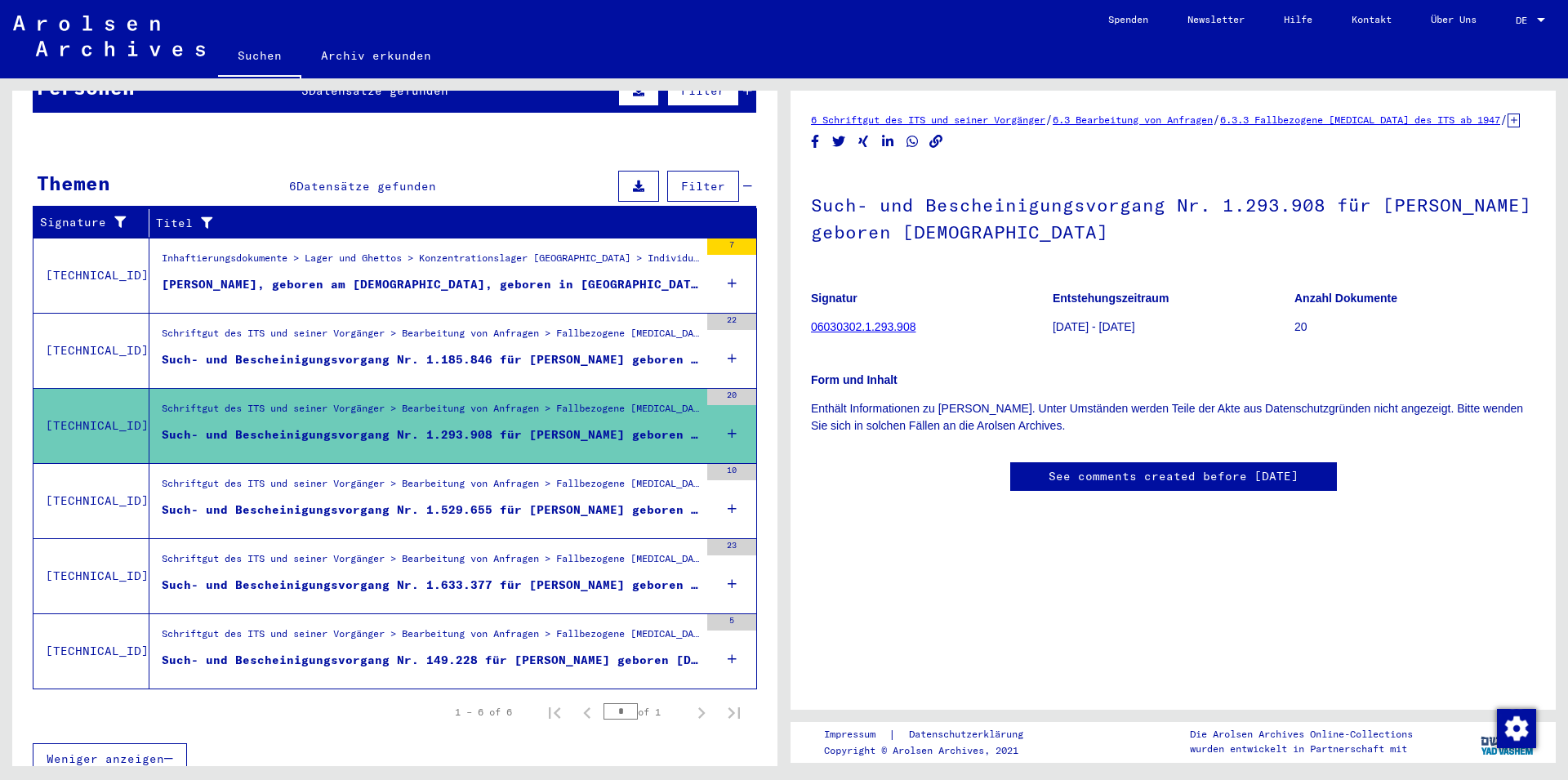
click at [493, 476] on div "Schriftgut des ITS und seiner Vorgänger > Bearbeitung von Anfragen > Fallbezoge…" at bounding box center [430, 488] width 537 height 23
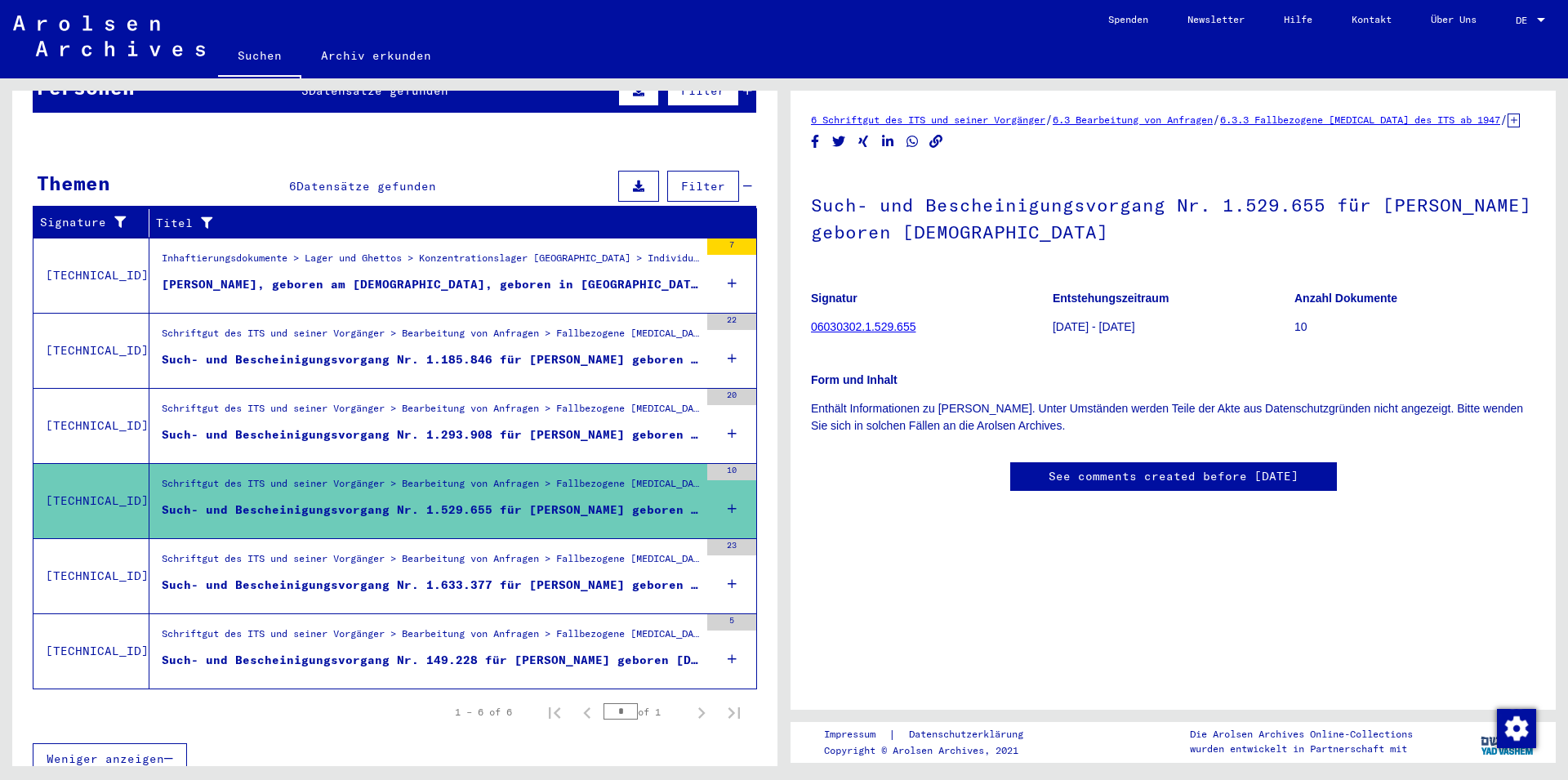
click at [441, 552] on div "Schriftgut des ITS und seiner Vorgänger > Bearbeitung von Anfragen > Fallbezoge…" at bounding box center [430, 563] width 537 height 23
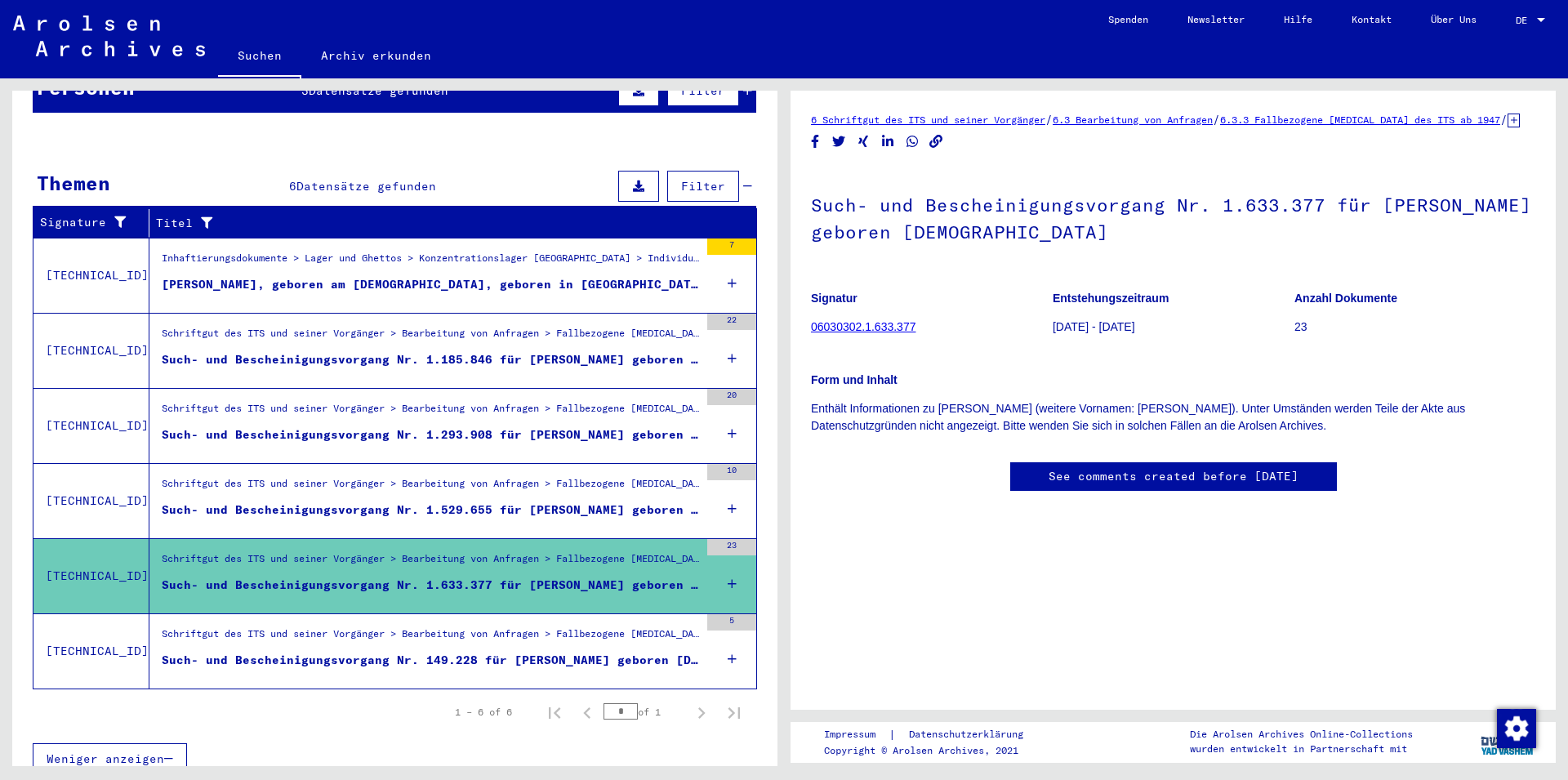
click at [434, 652] on div "Such- und Bescheinigungsvorgang Nr. 149.228 für [PERSON_NAME] geboren [DEMOGRAP…" at bounding box center [430, 661] width 537 height 17
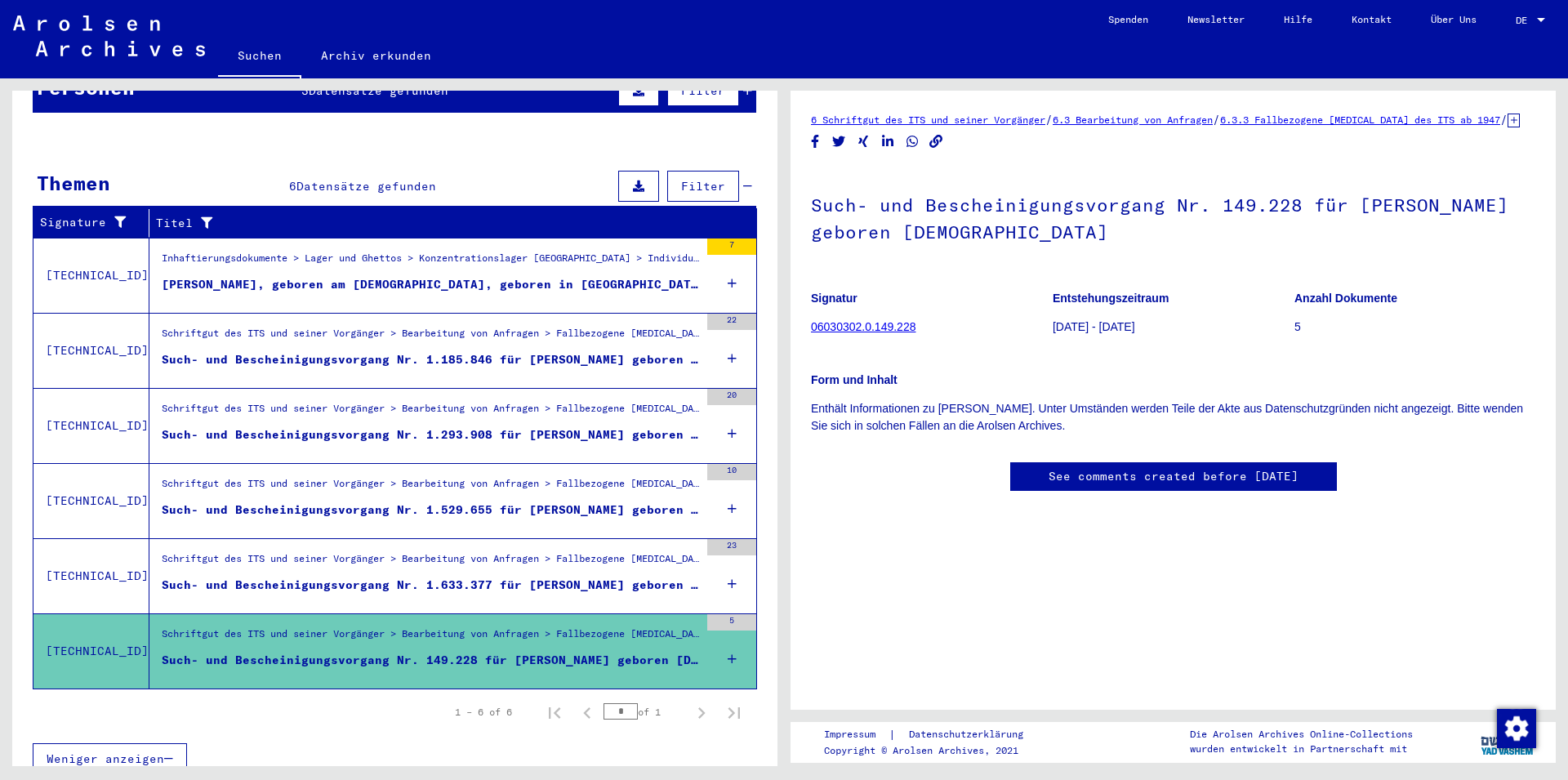
click at [686, 179] on span "Filter" at bounding box center [703, 187] width 44 height 15
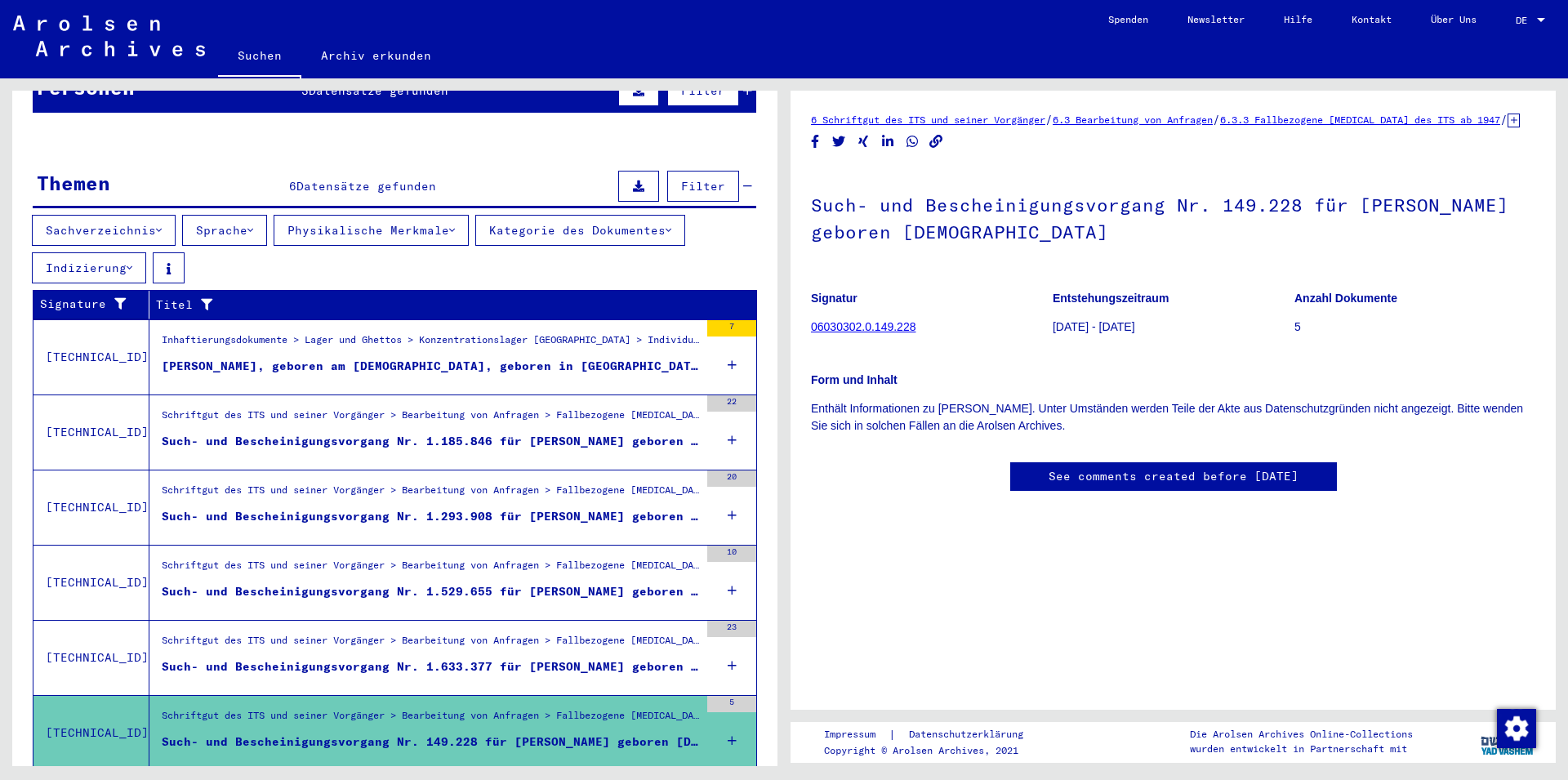
click at [681, 179] on span "Filter" at bounding box center [703, 187] width 44 height 15
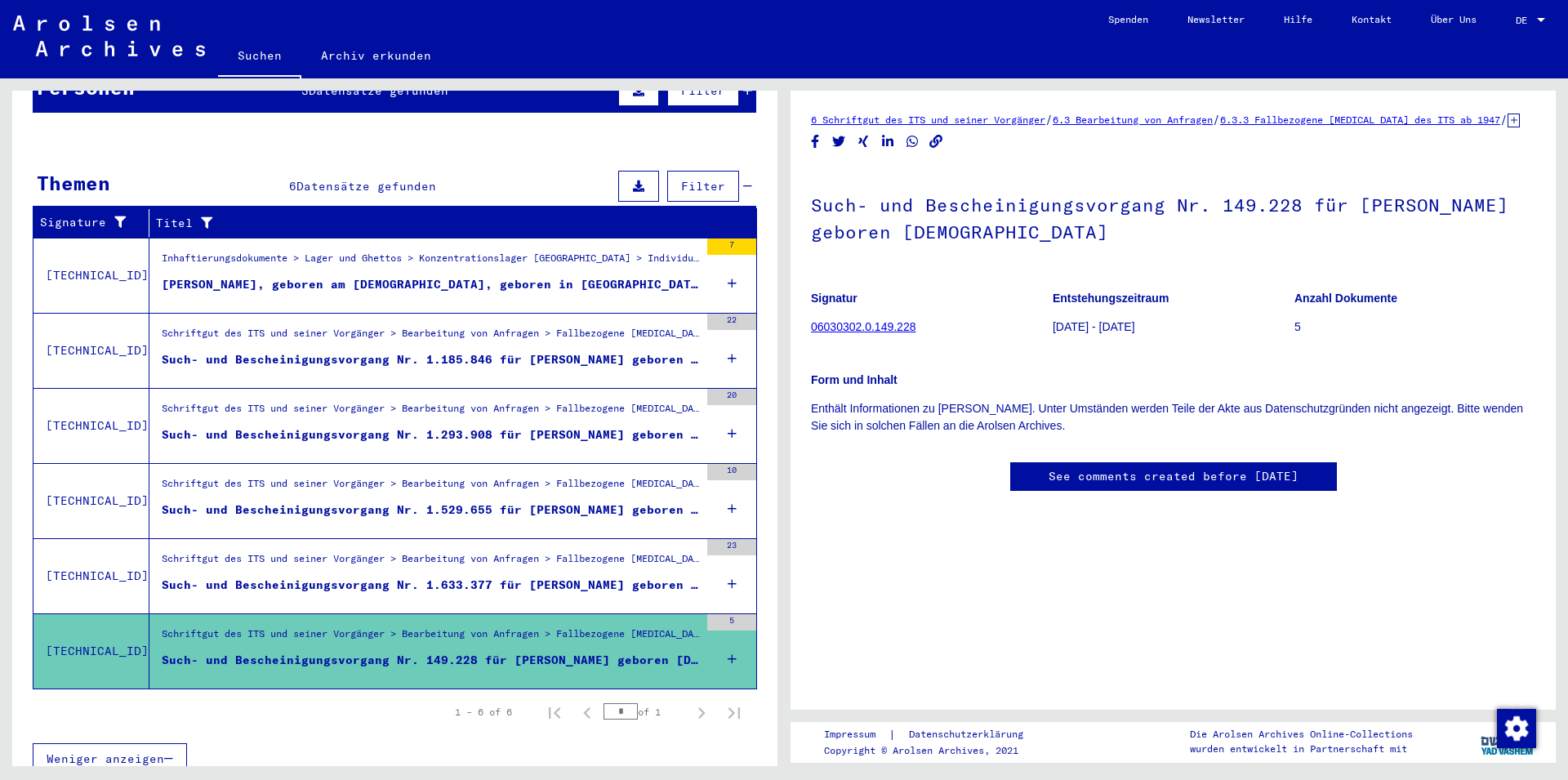
click at [681, 179] on span "Filter" at bounding box center [703, 187] width 44 height 15
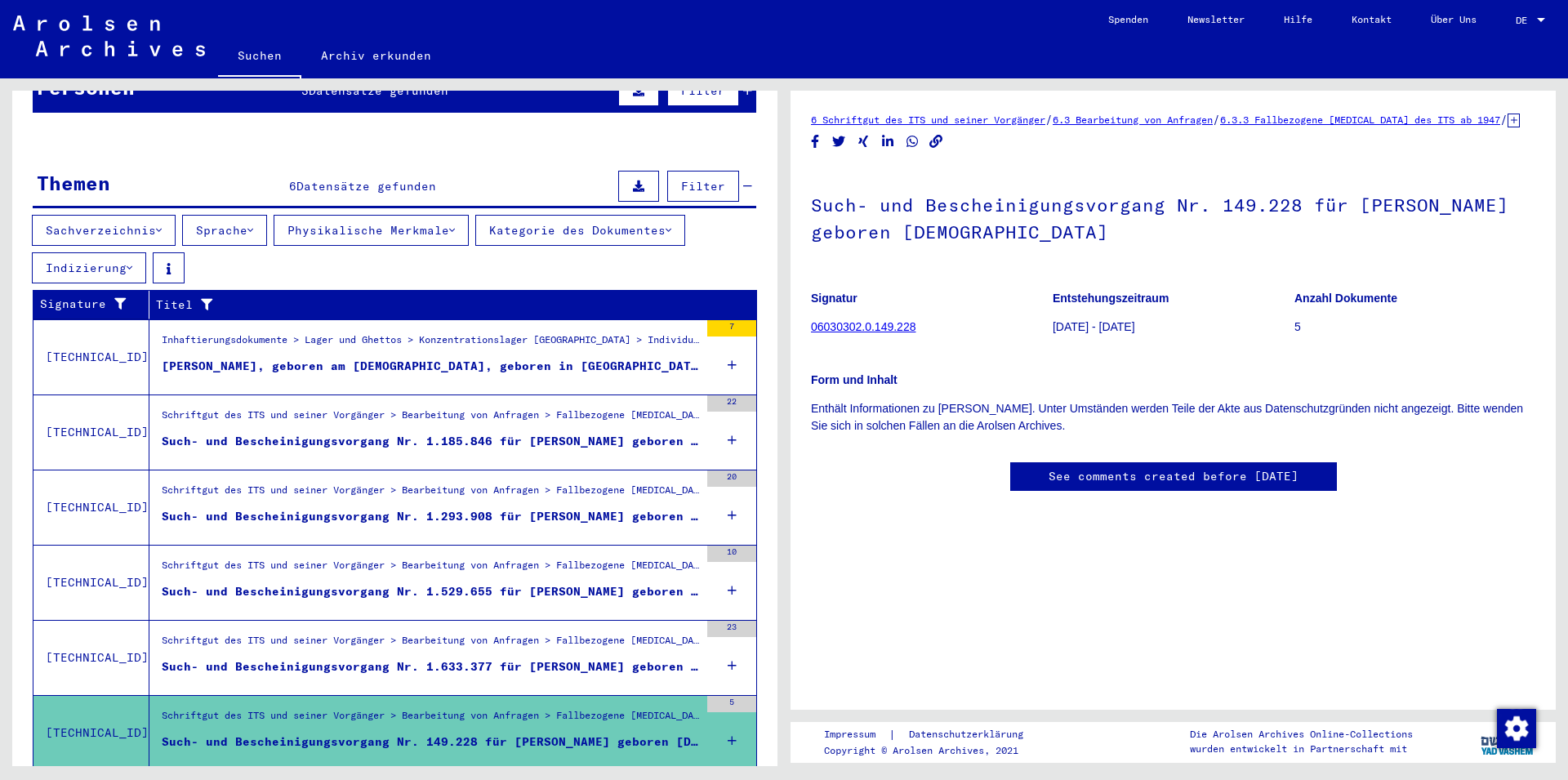
click at [681, 179] on span "Filter" at bounding box center [703, 187] width 44 height 15
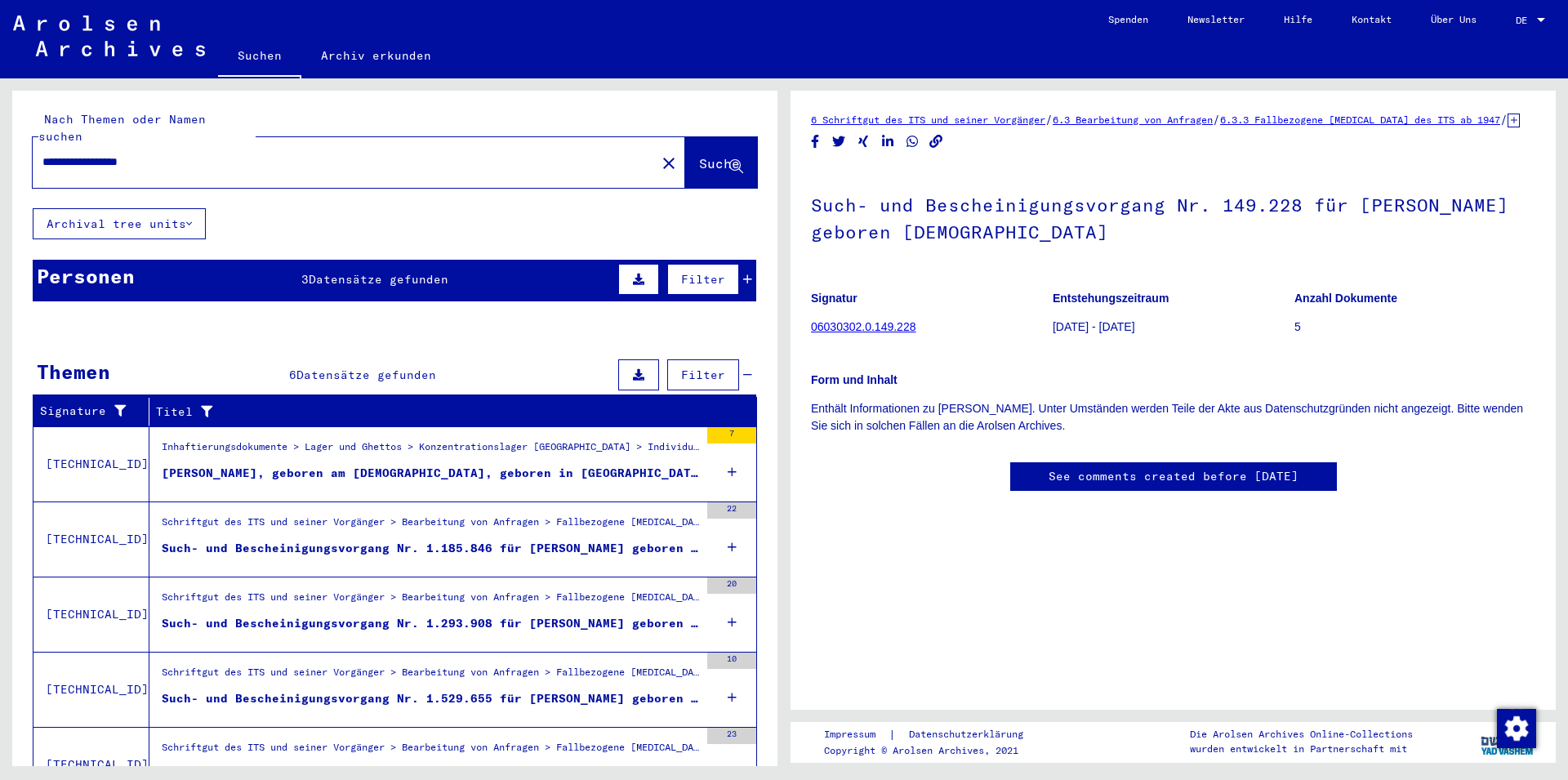
drag, startPoint x: 217, startPoint y: 147, endPoint x: 122, endPoint y: 146, distance: 95.0
click at [122, 154] on input "**********" at bounding box center [344, 162] width 604 height 17
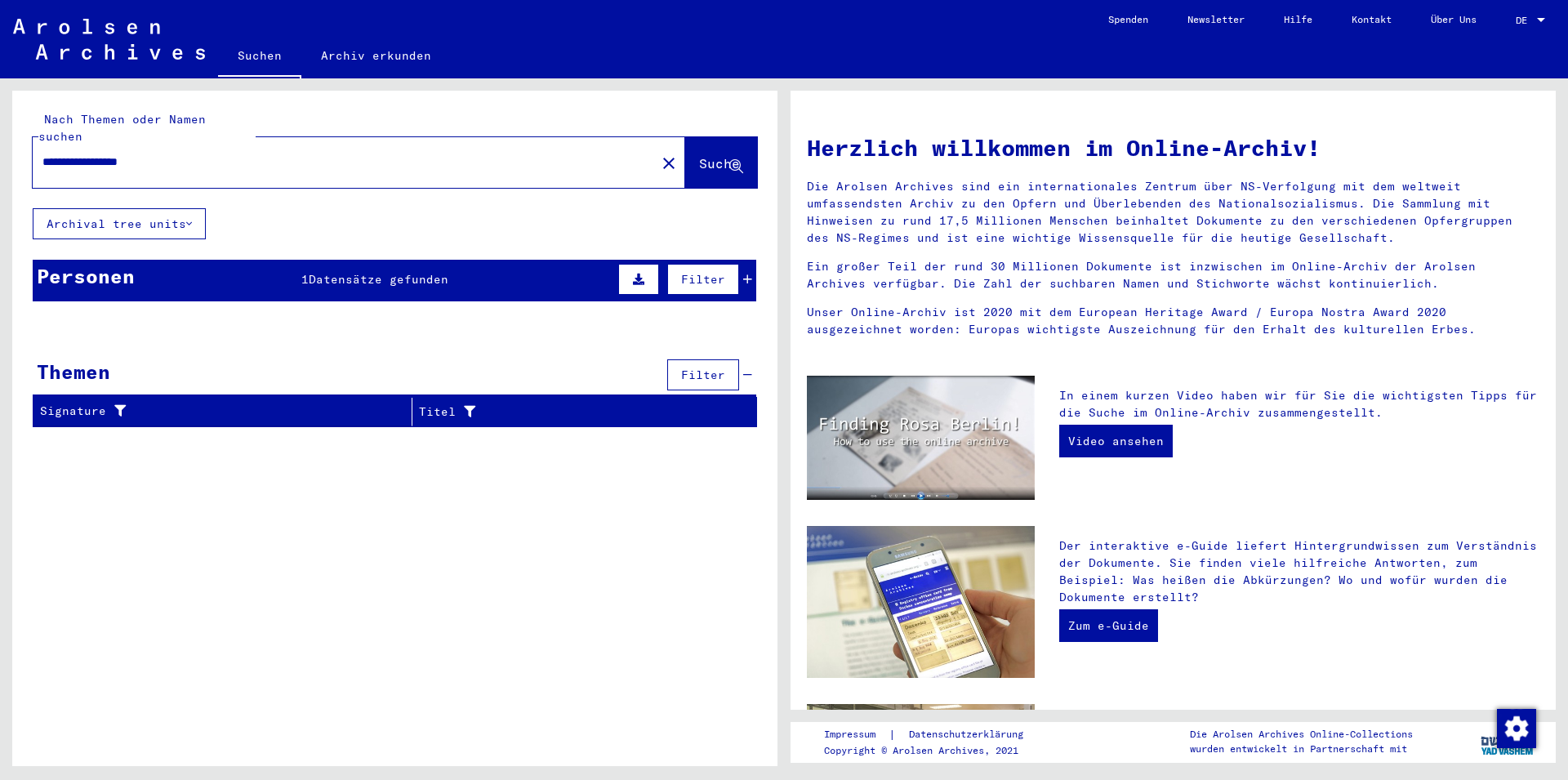
click at [703, 156] on span "Suche" at bounding box center [720, 164] width 41 height 16
click at [727, 264] on button "Filter" at bounding box center [703, 279] width 72 height 31
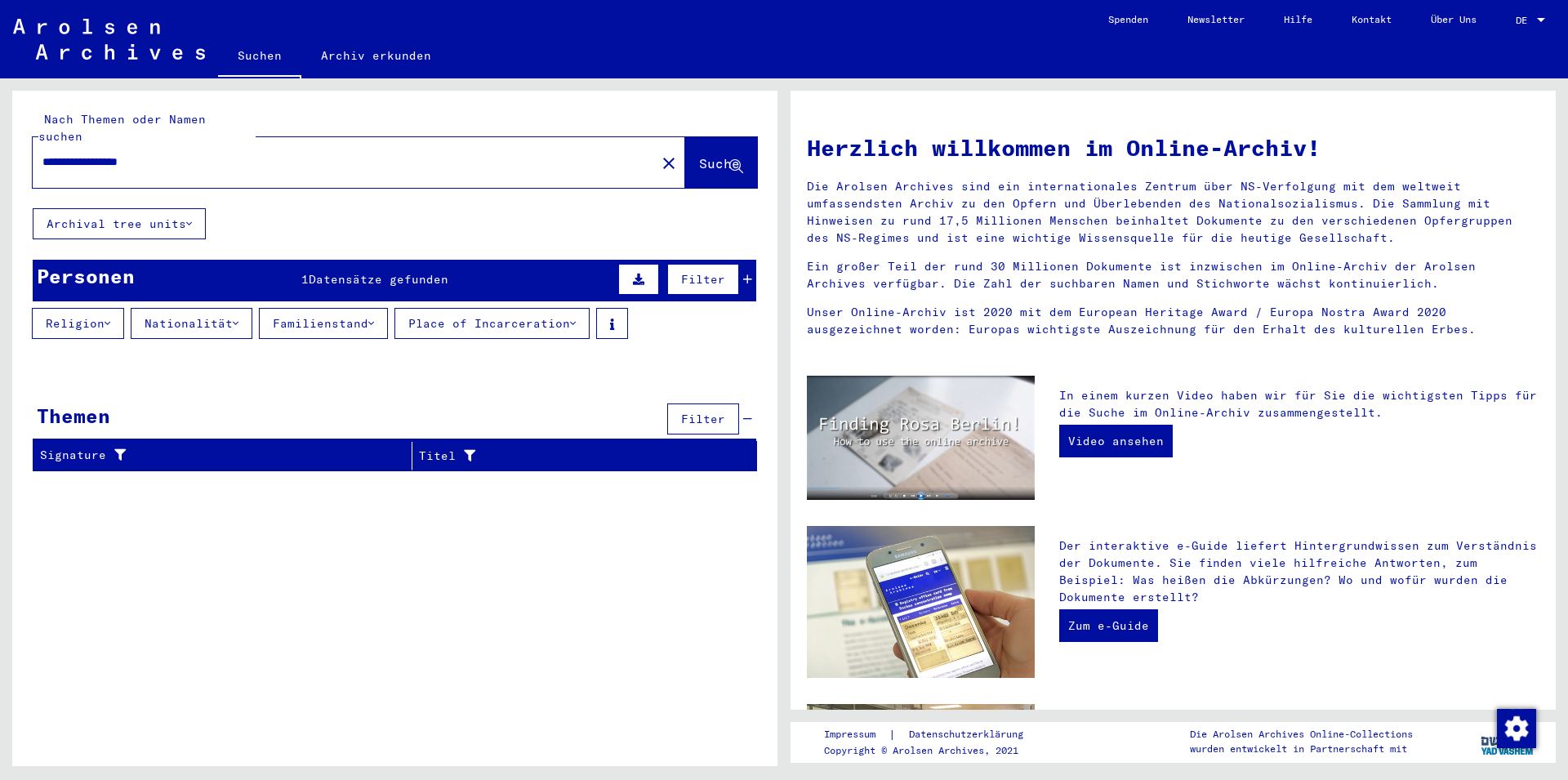
click at [718, 272] on span "Filter" at bounding box center [703, 279] width 44 height 15
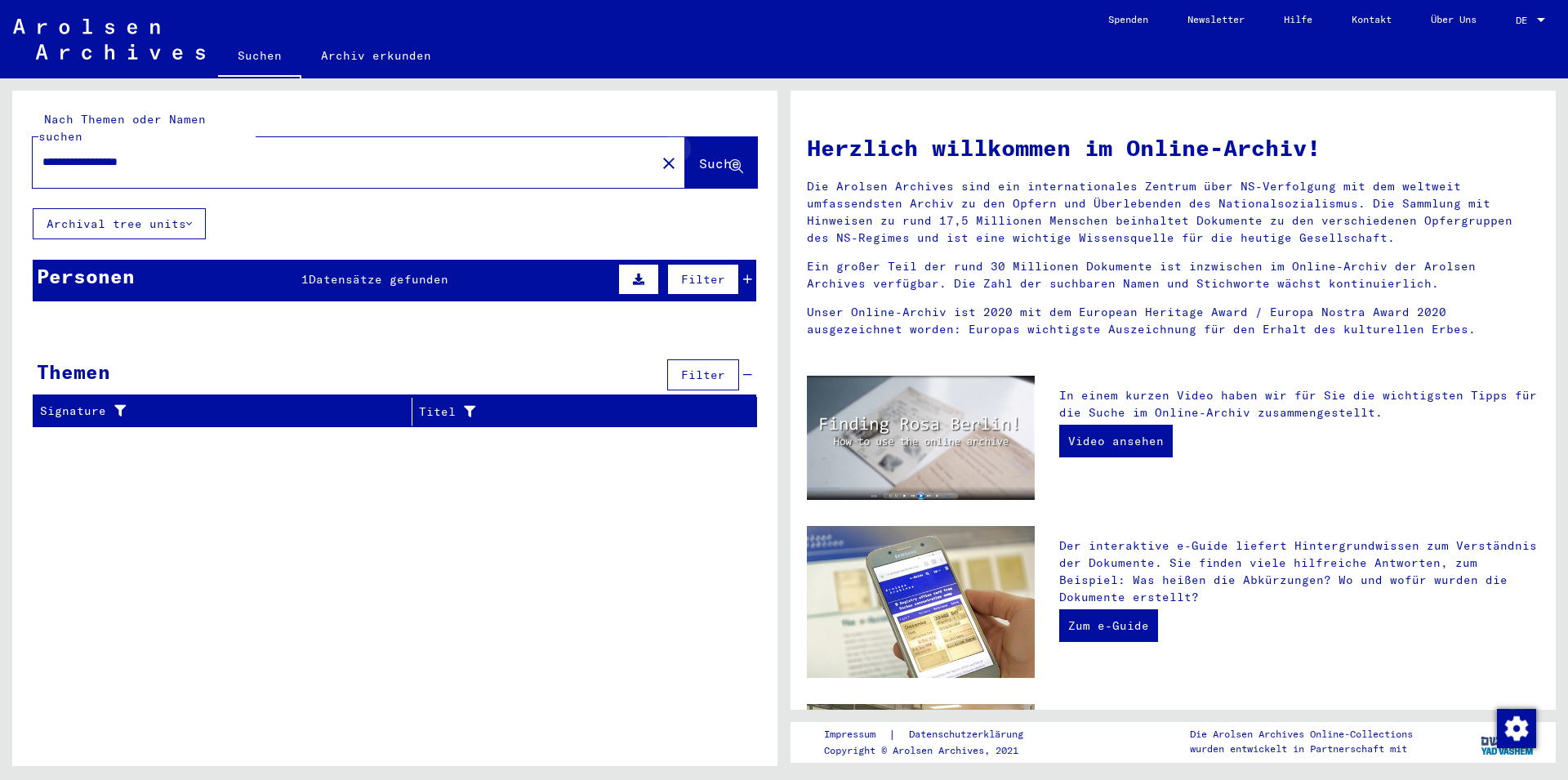
click at [735, 160] on icon at bounding box center [736, 167] width 14 height 14
drag, startPoint x: 195, startPoint y: 146, endPoint x: 151, endPoint y: 151, distance: 44.3
click at [151, 154] on input "**********" at bounding box center [339, 162] width 594 height 17
drag, startPoint x: 197, startPoint y: 144, endPoint x: 18, endPoint y: 133, distance: 179.3
click at [43, 154] on input "**********" at bounding box center [339, 162] width 594 height 17
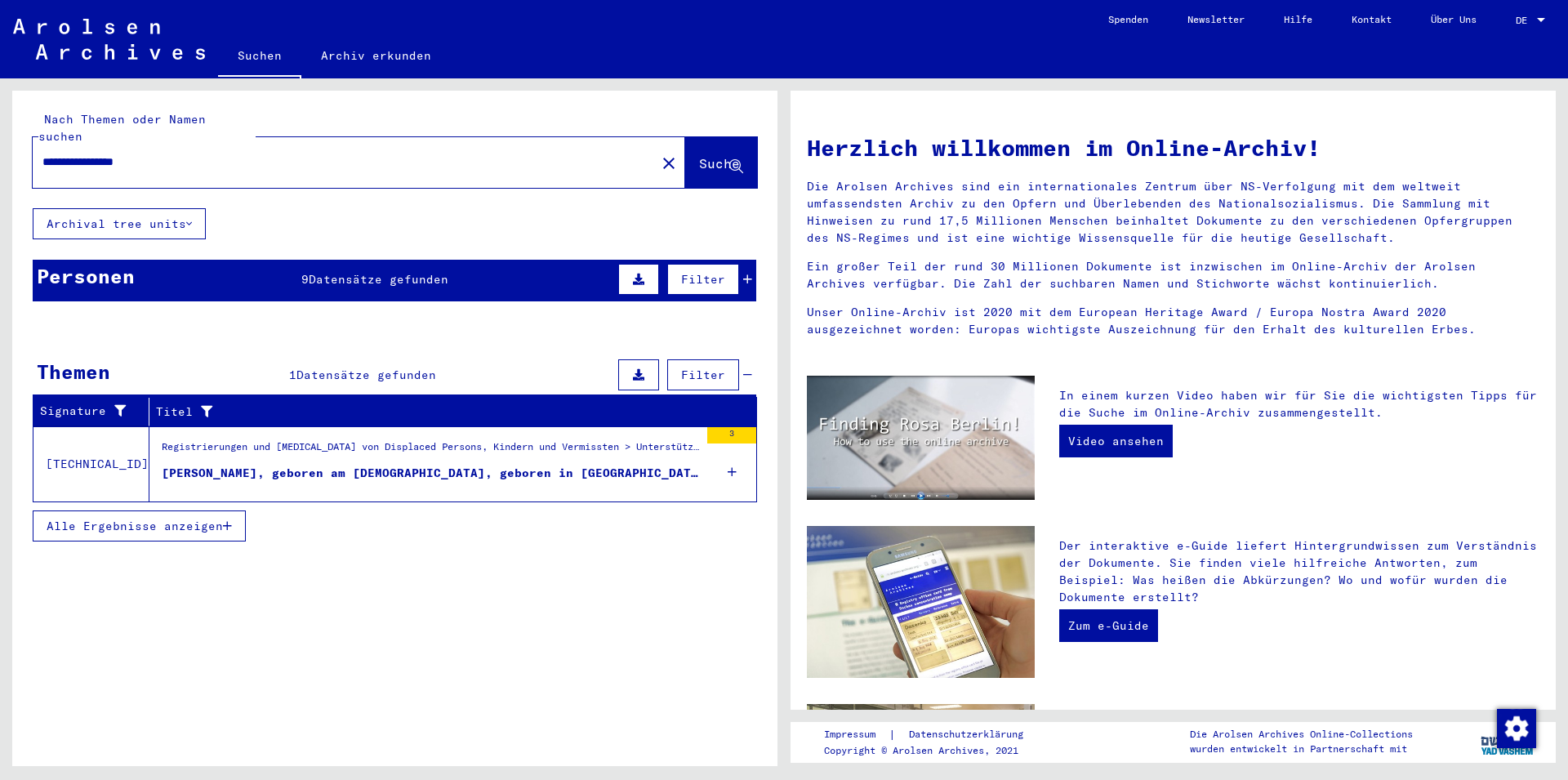
click at [74, 154] on input "**********" at bounding box center [339, 162] width 594 height 17
click at [78, 154] on input "**********" at bounding box center [339, 162] width 594 height 17
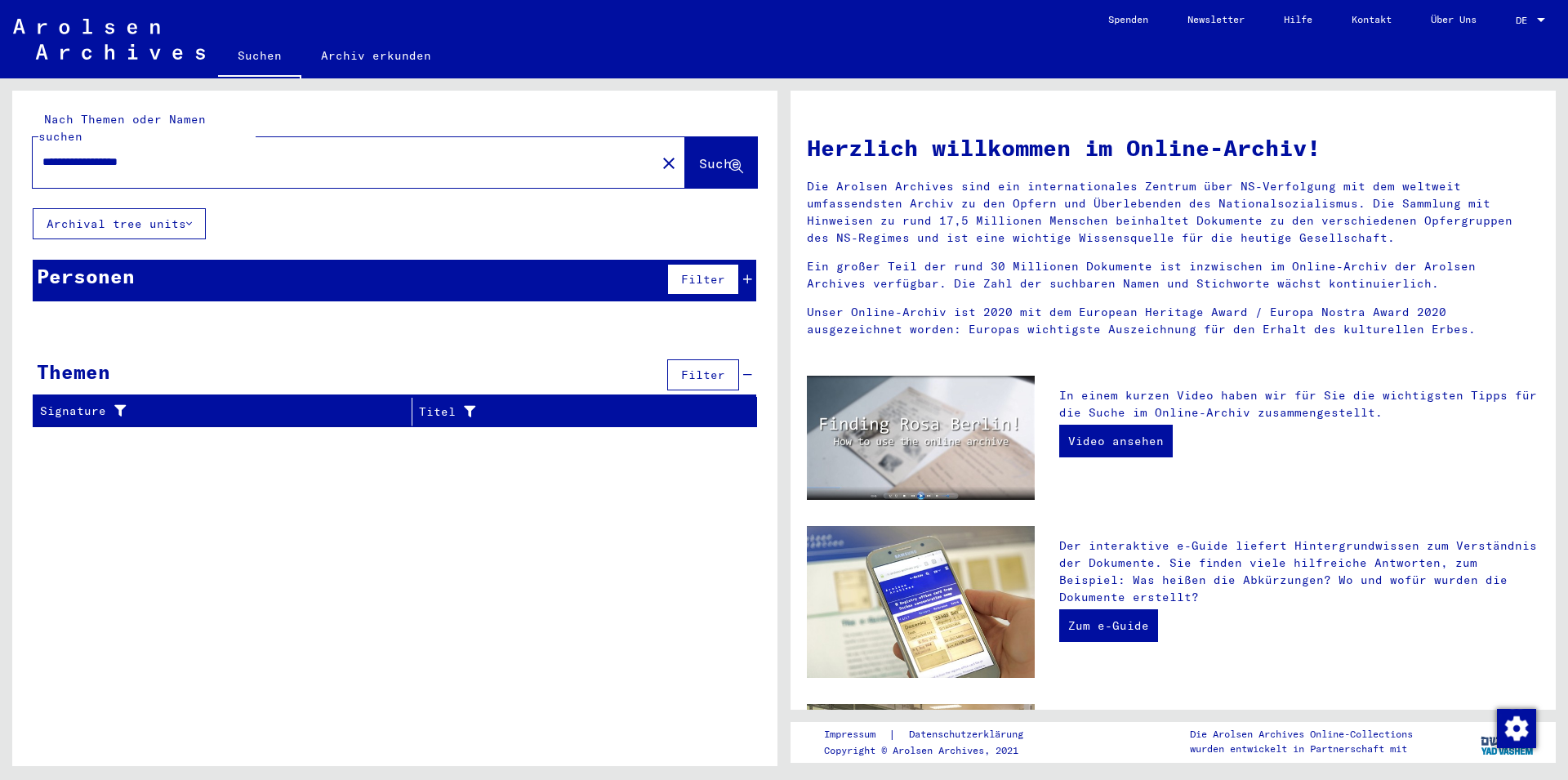
drag, startPoint x: 92, startPoint y: 145, endPoint x: 50, endPoint y: 151, distance: 42.4
click at [43, 154] on input "**********" at bounding box center [339, 162] width 594 height 17
click at [83, 154] on input "**********" at bounding box center [339, 162] width 594 height 17
drag, startPoint x: 181, startPoint y: 142, endPoint x: 123, endPoint y: 147, distance: 58.2
click at [123, 154] on input "**********" at bounding box center [339, 162] width 594 height 17
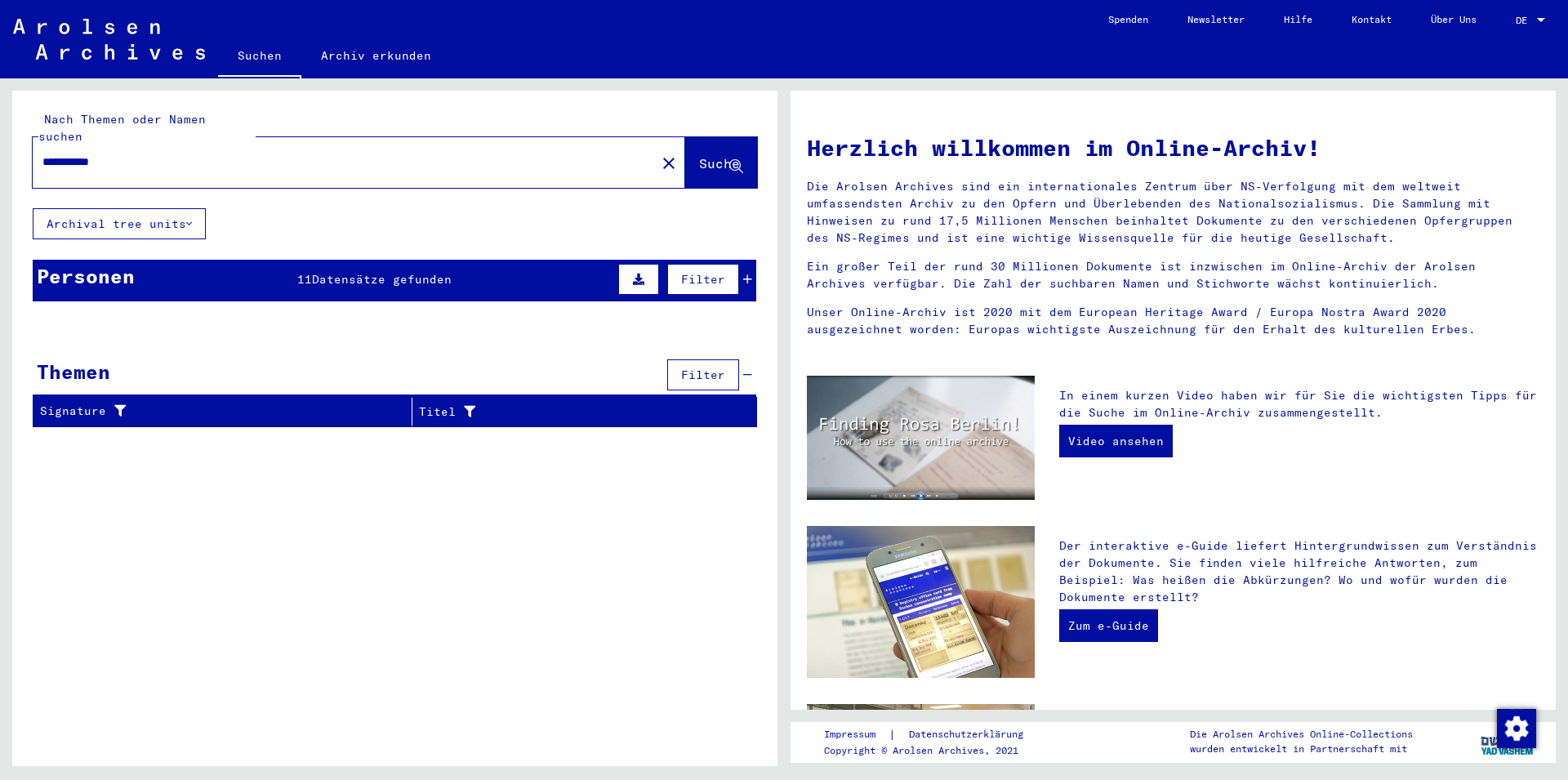
click at [387, 272] on span "Datensätze gefunden" at bounding box center [381, 279] width 140 height 15
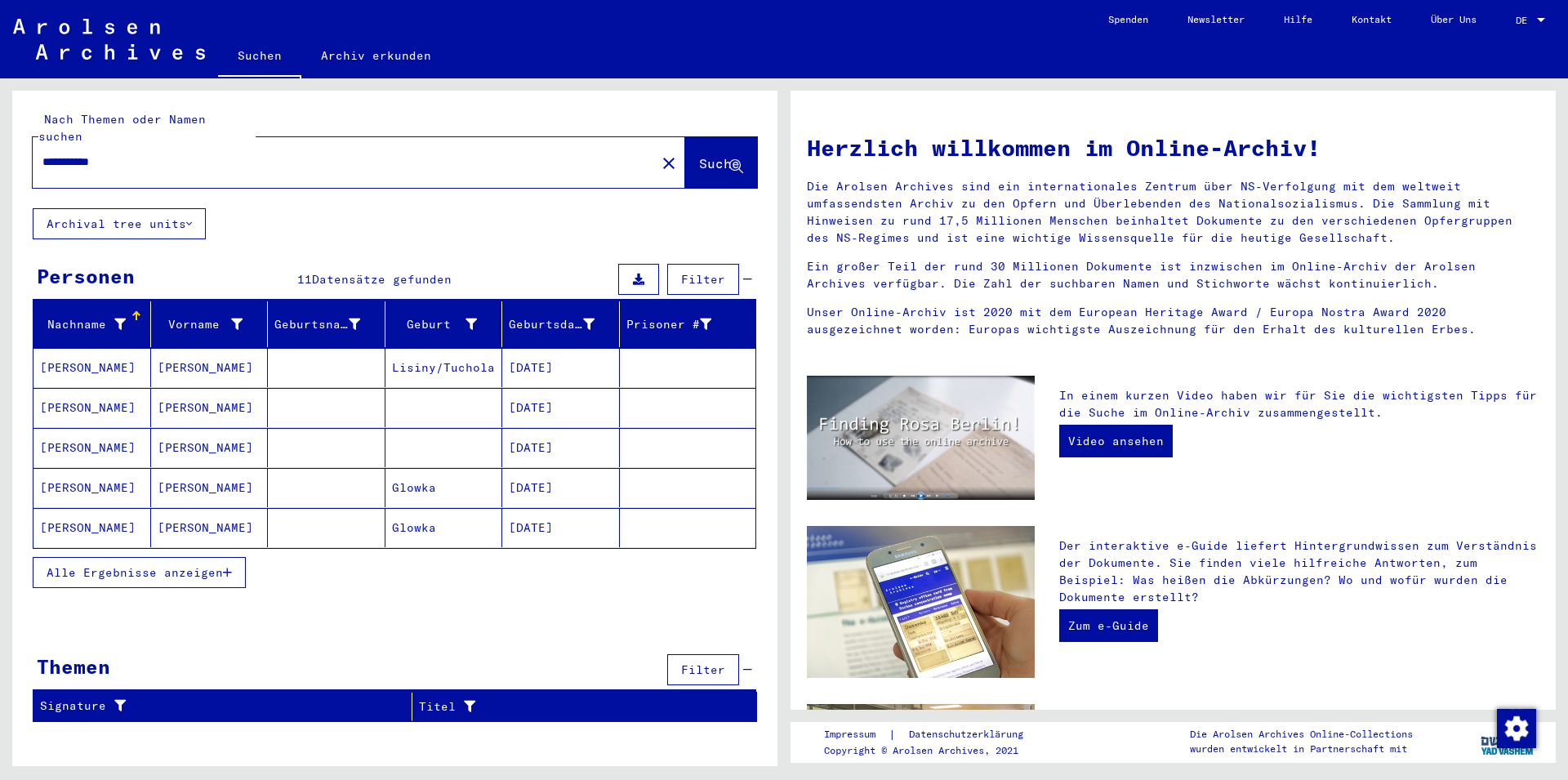
click at [793, 352] on div "Herzlich willkommen im Online-Archiv! Die Arolsen Archives sind ein internation…" at bounding box center [1172, 611] width 765 height 1040
click at [131, 566] on span "Alle Ergebnisse anzeigen" at bounding box center [135, 573] width 177 height 15
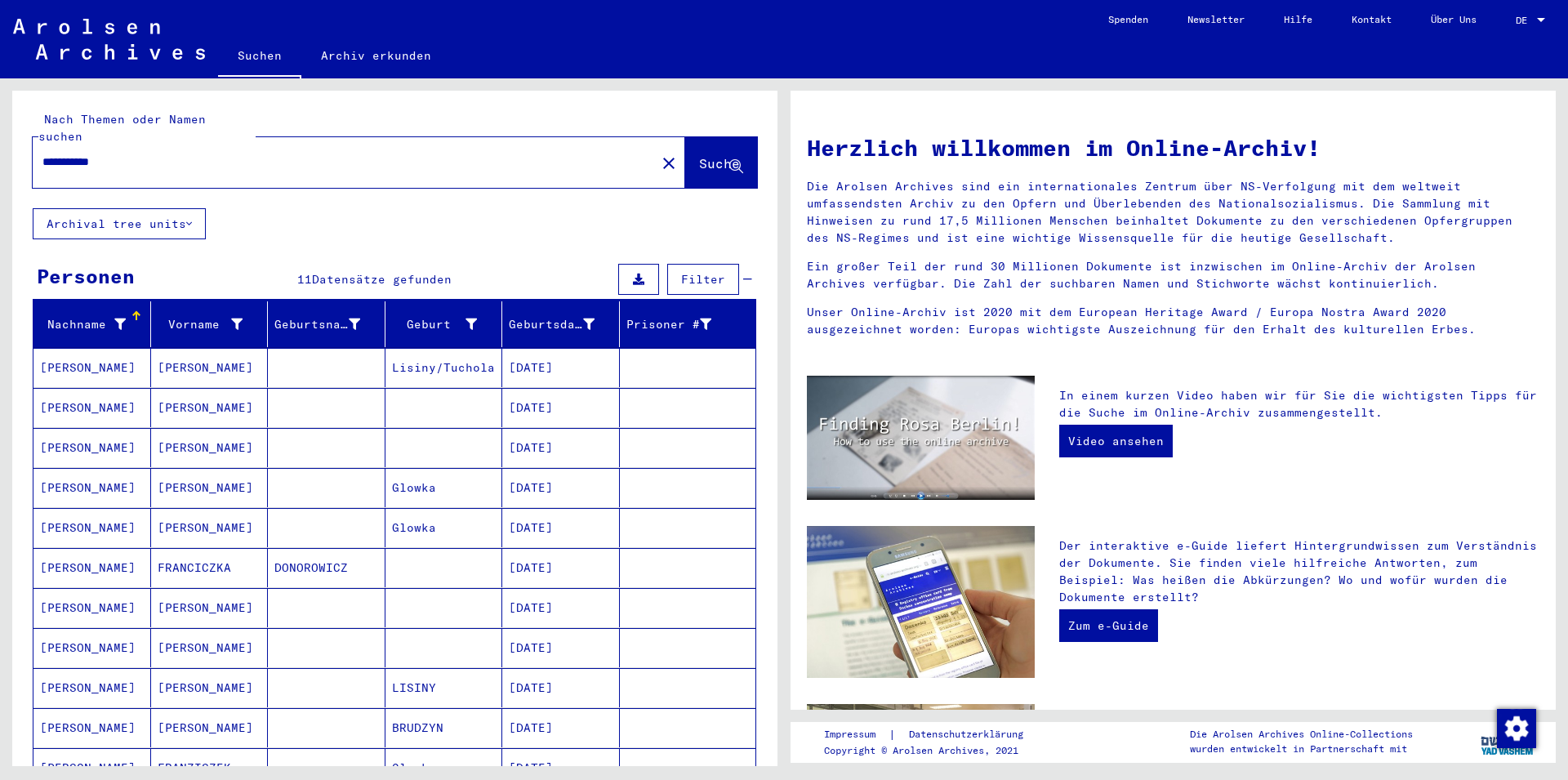
drag, startPoint x: 137, startPoint y: 147, endPoint x: 74, endPoint y: 147, distance: 63.0
click at [74, 154] on input "**********" at bounding box center [339, 162] width 594 height 17
click at [78, 154] on input "**********" at bounding box center [339, 162] width 594 height 17
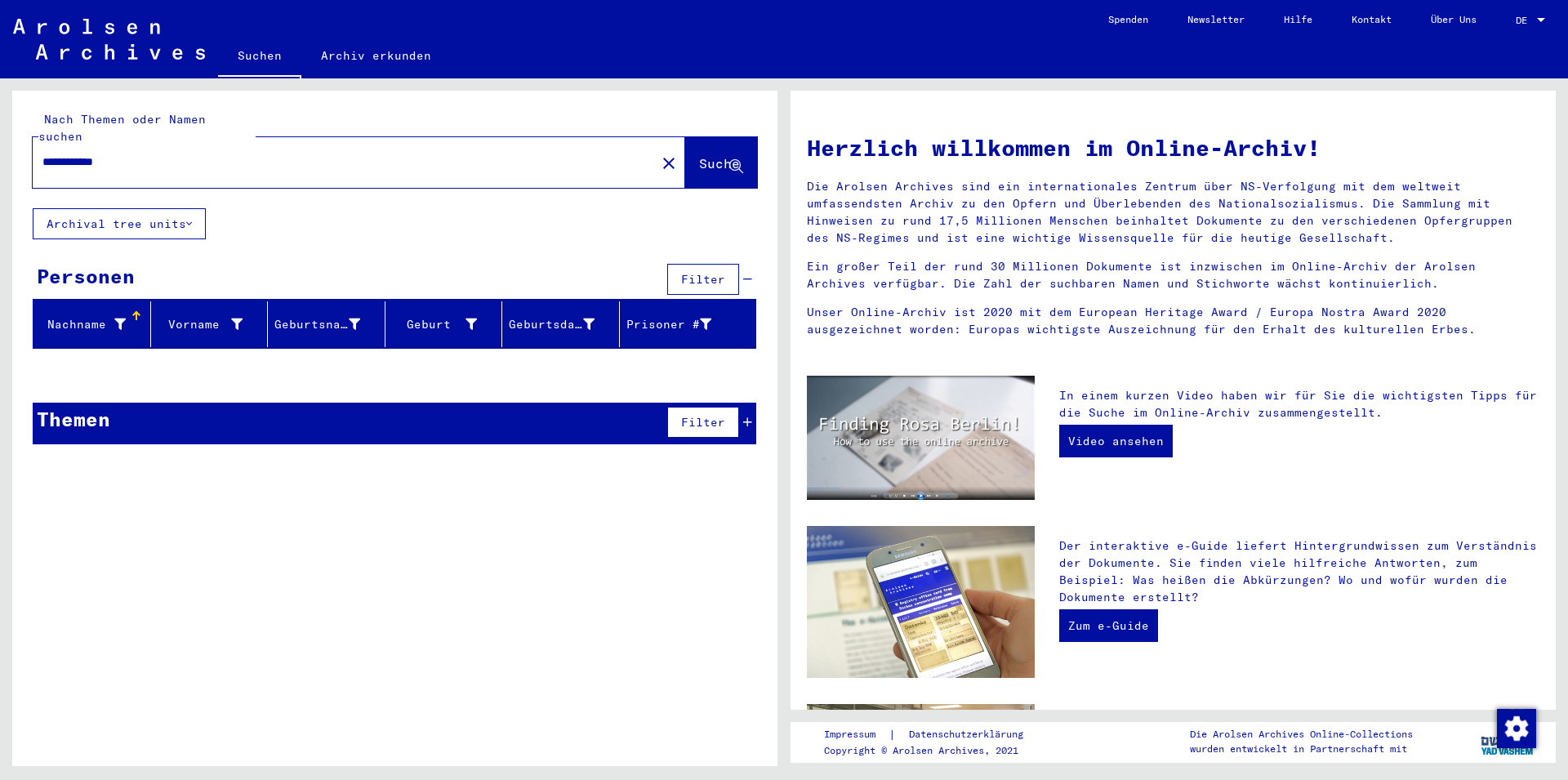
click at [173, 209] on button "Archival tree units" at bounding box center [119, 224] width 173 height 31
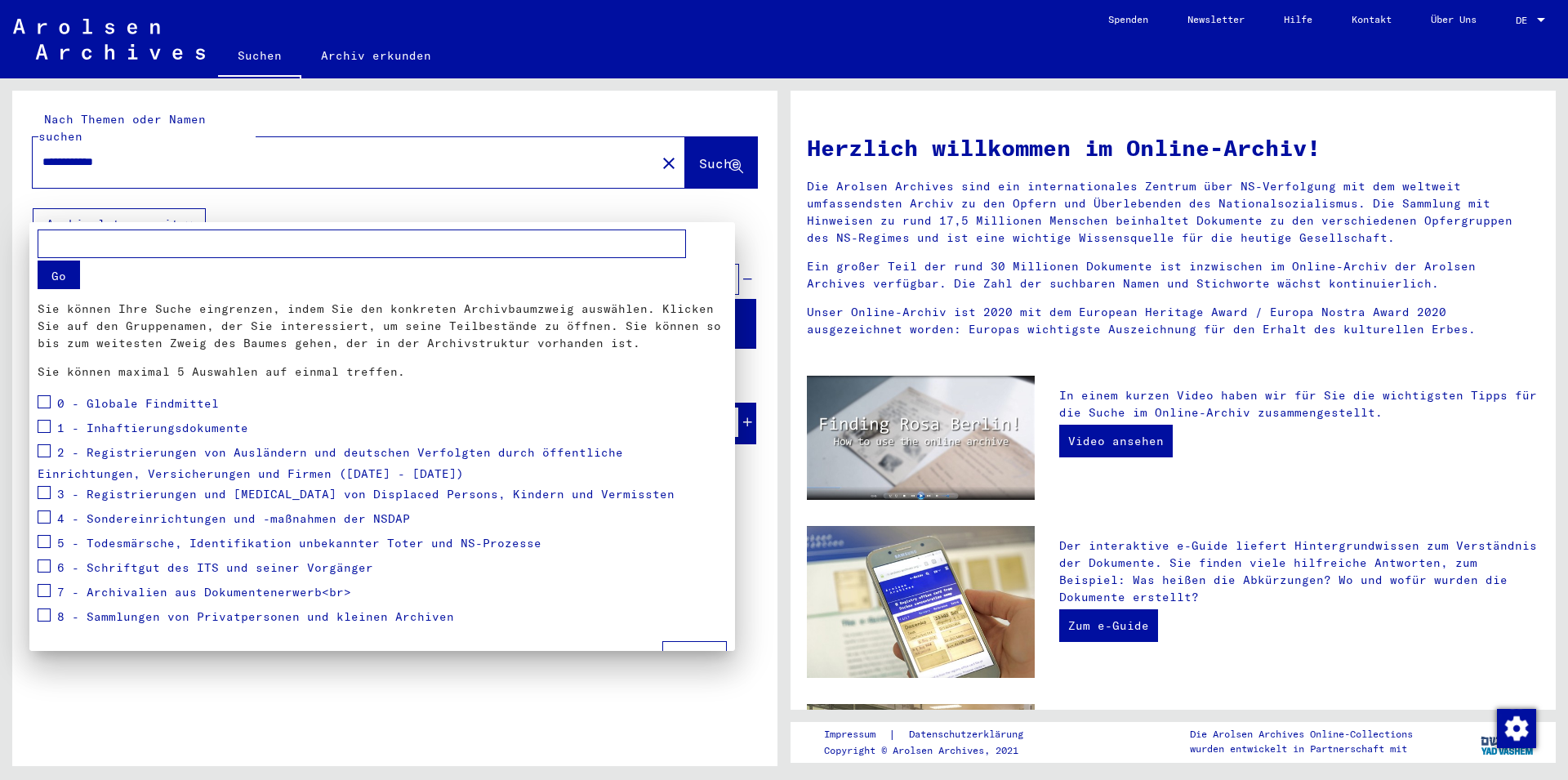
click at [484, 209] on div at bounding box center [784, 390] width 1568 height 780
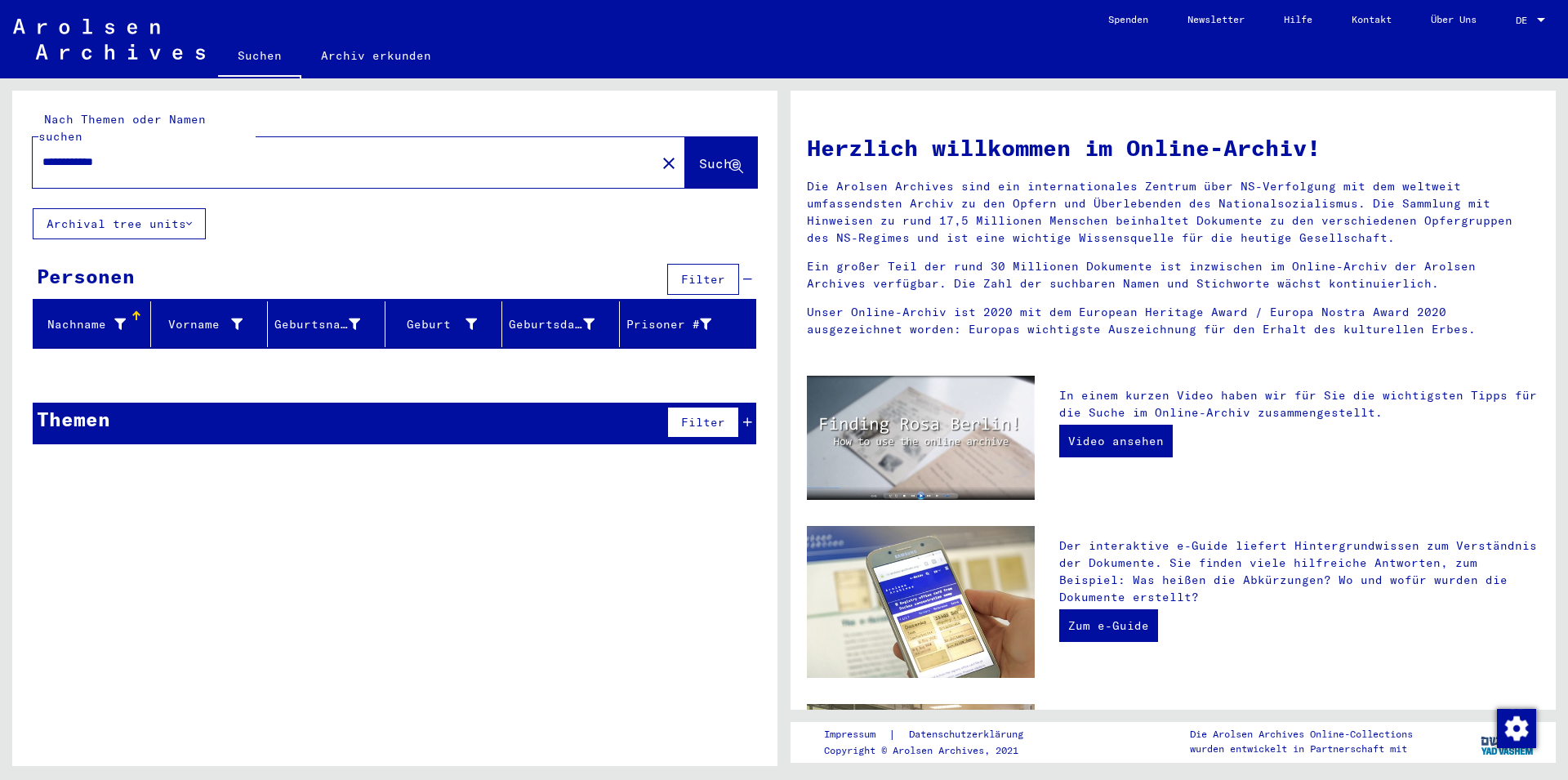
click at [681, 264] on button "Filter" at bounding box center [703, 279] width 72 height 31
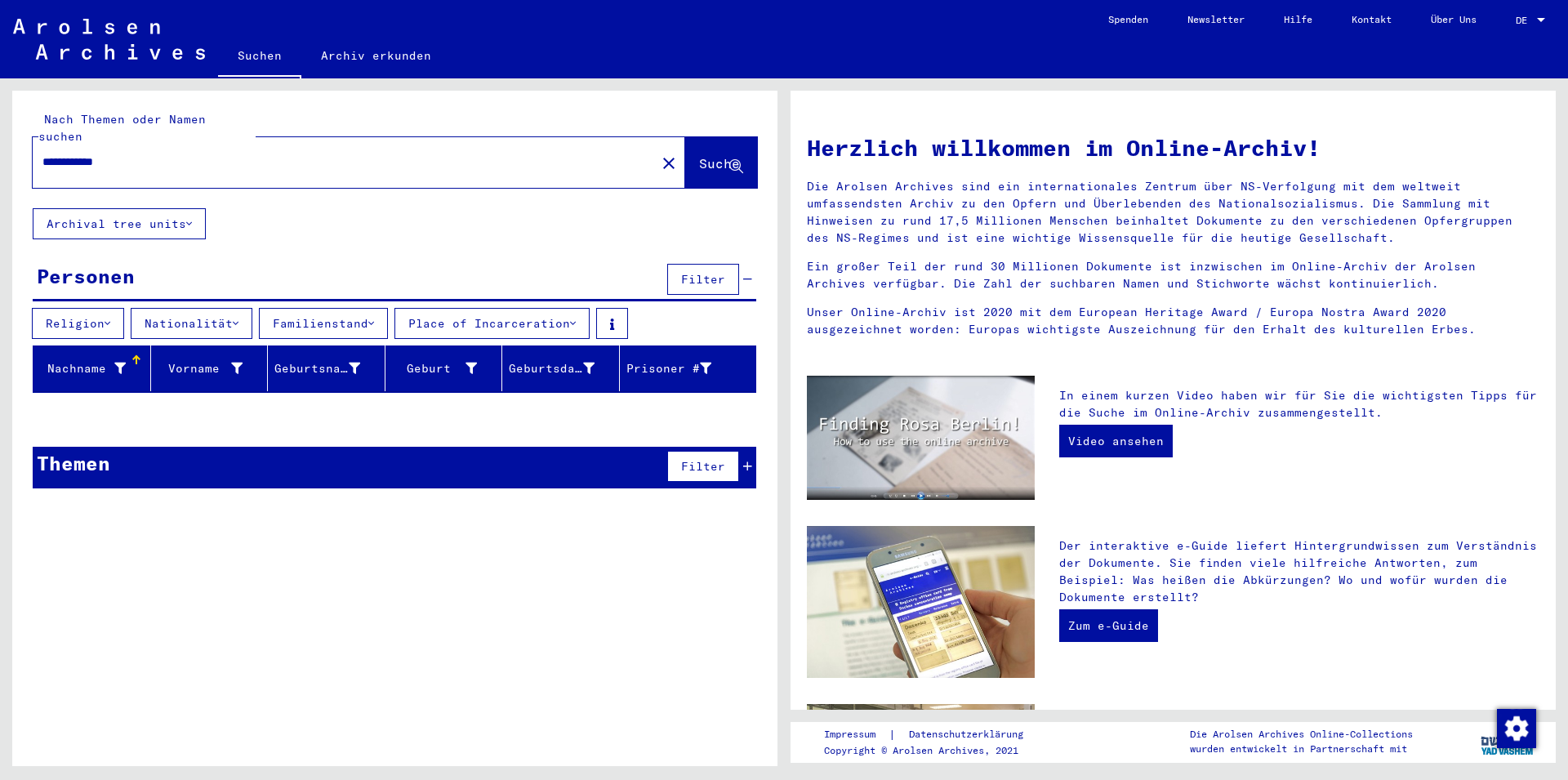
drag, startPoint x: 145, startPoint y: 141, endPoint x: 27, endPoint y: 153, distance: 118.6
click at [43, 154] on input "**********" at bounding box center [339, 162] width 594 height 17
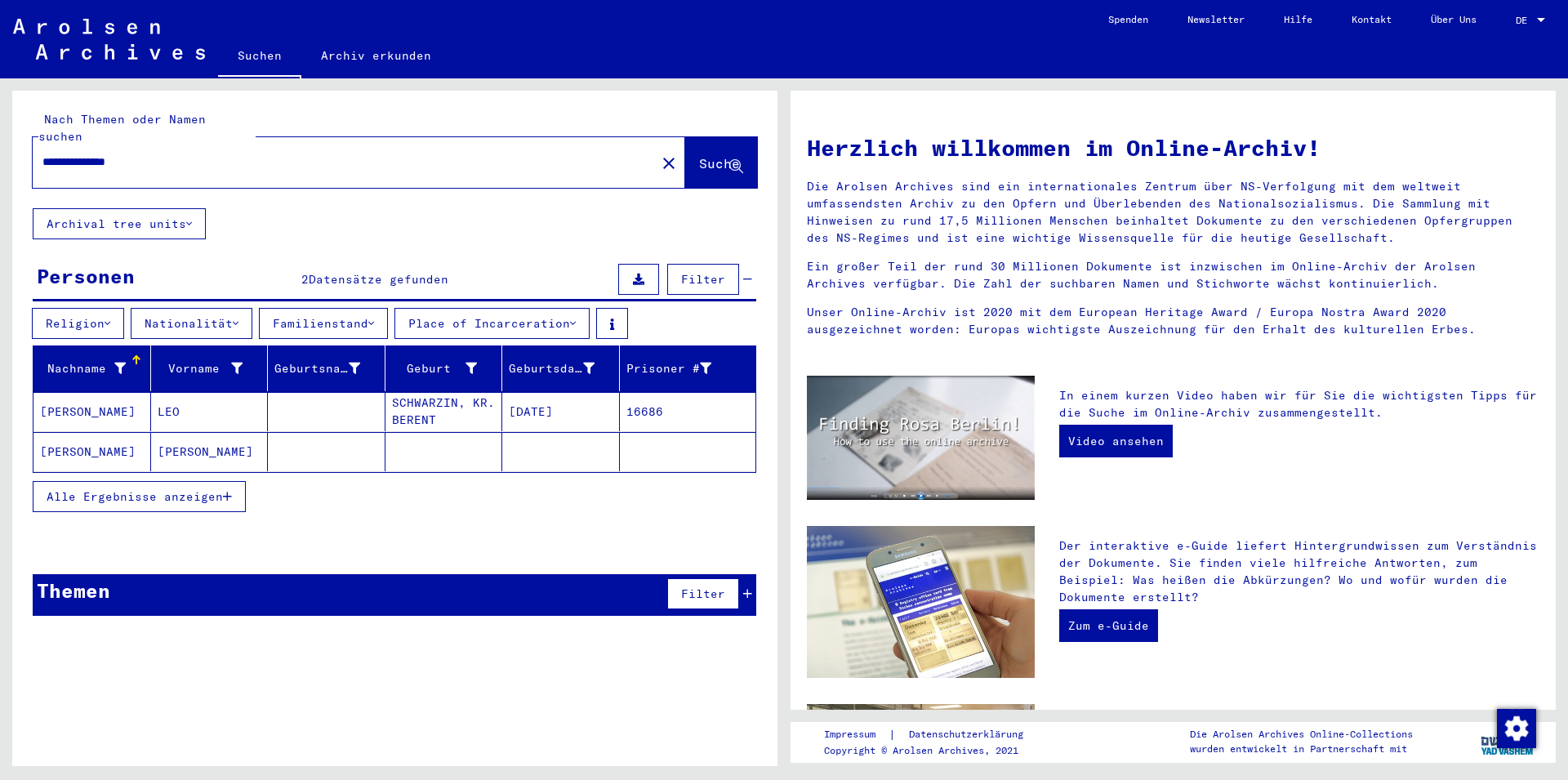
click at [429, 395] on mat-cell "SCHWARZIN, KR. BERENT" at bounding box center [444, 412] width 118 height 39
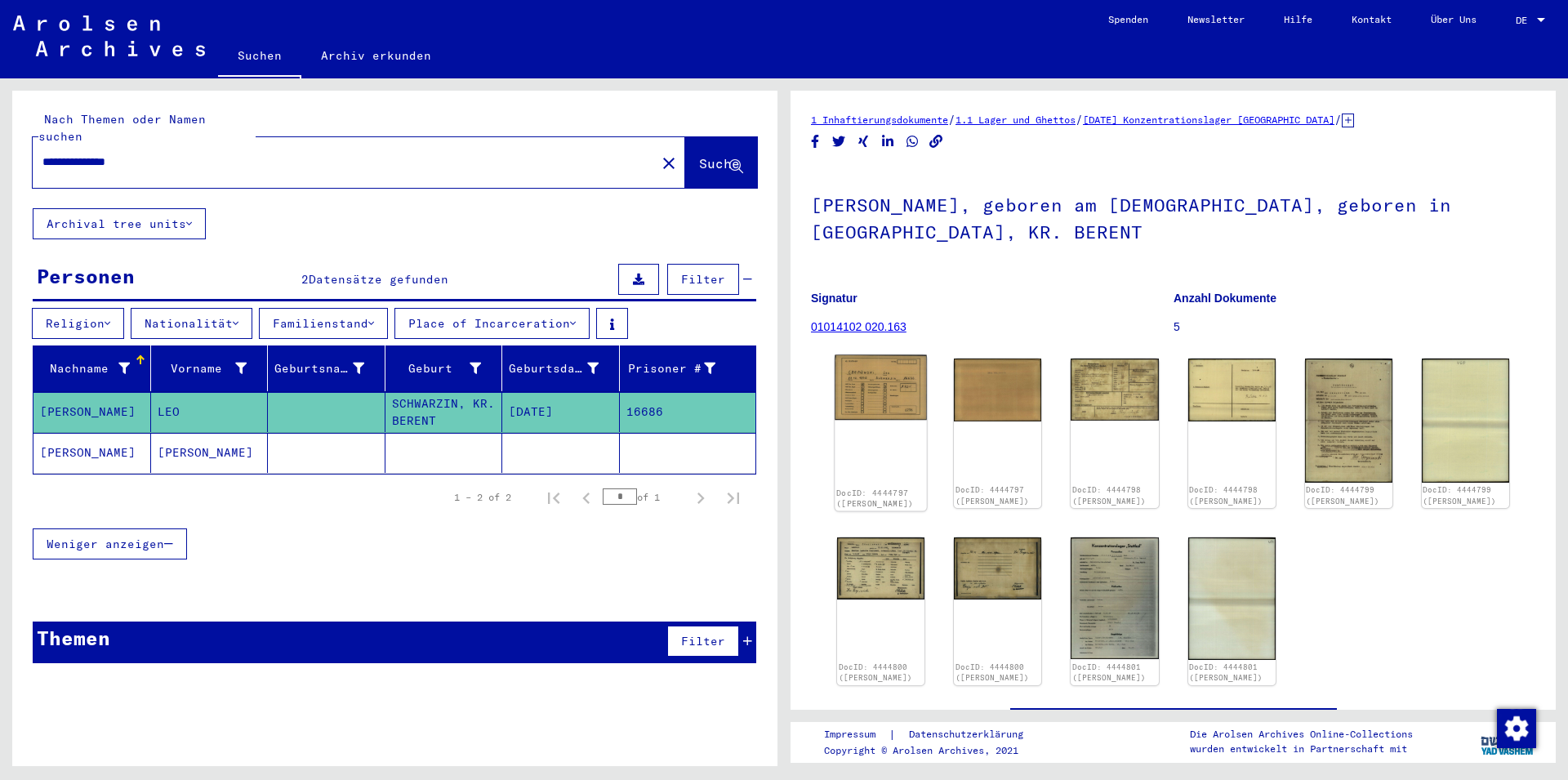
click at [909, 394] on img at bounding box center [880, 388] width 92 height 65
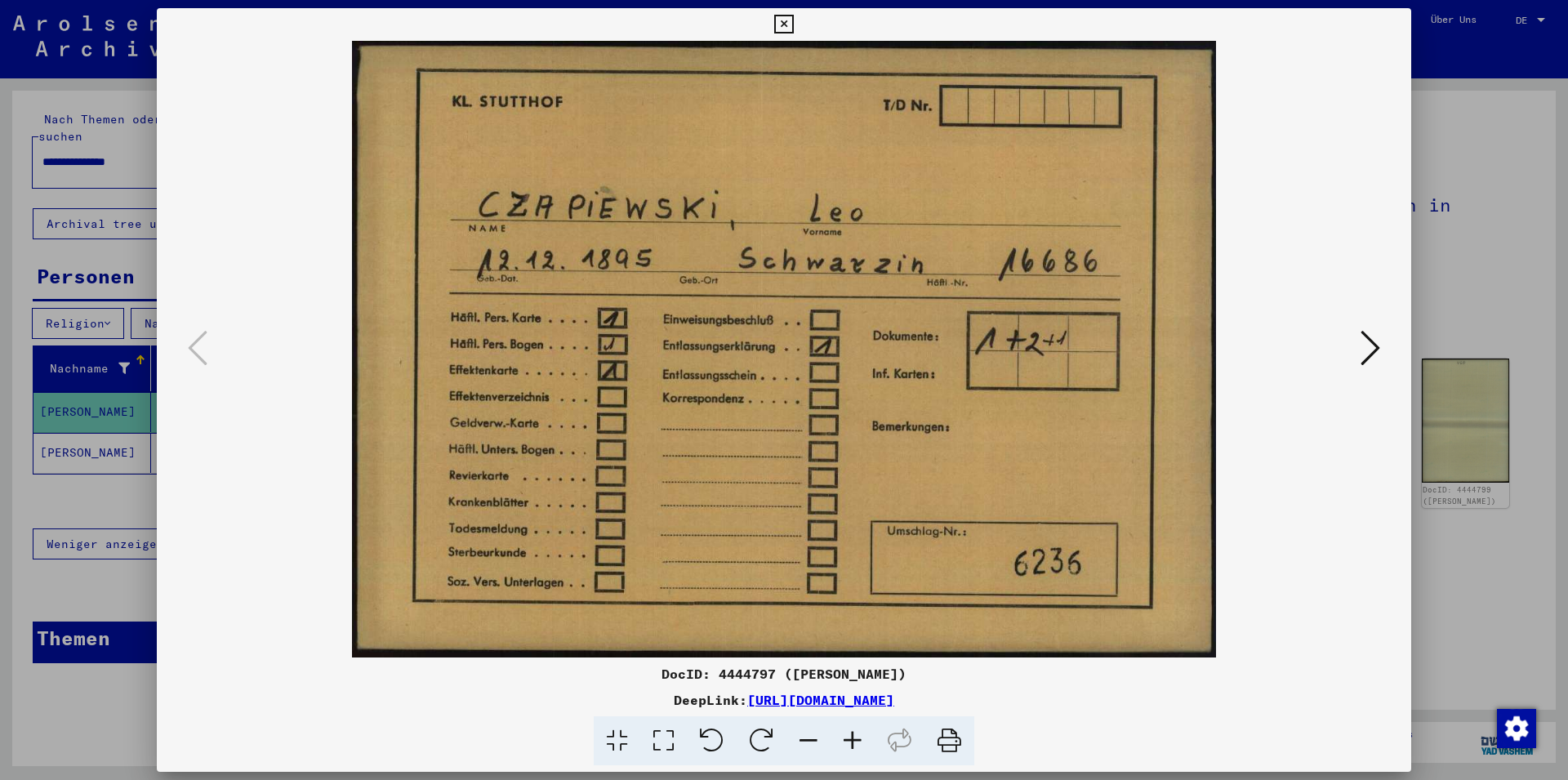
click at [909, 394] on img at bounding box center [784, 349] width 1143 height 617
click at [1371, 344] on icon at bounding box center [1370, 348] width 20 height 39
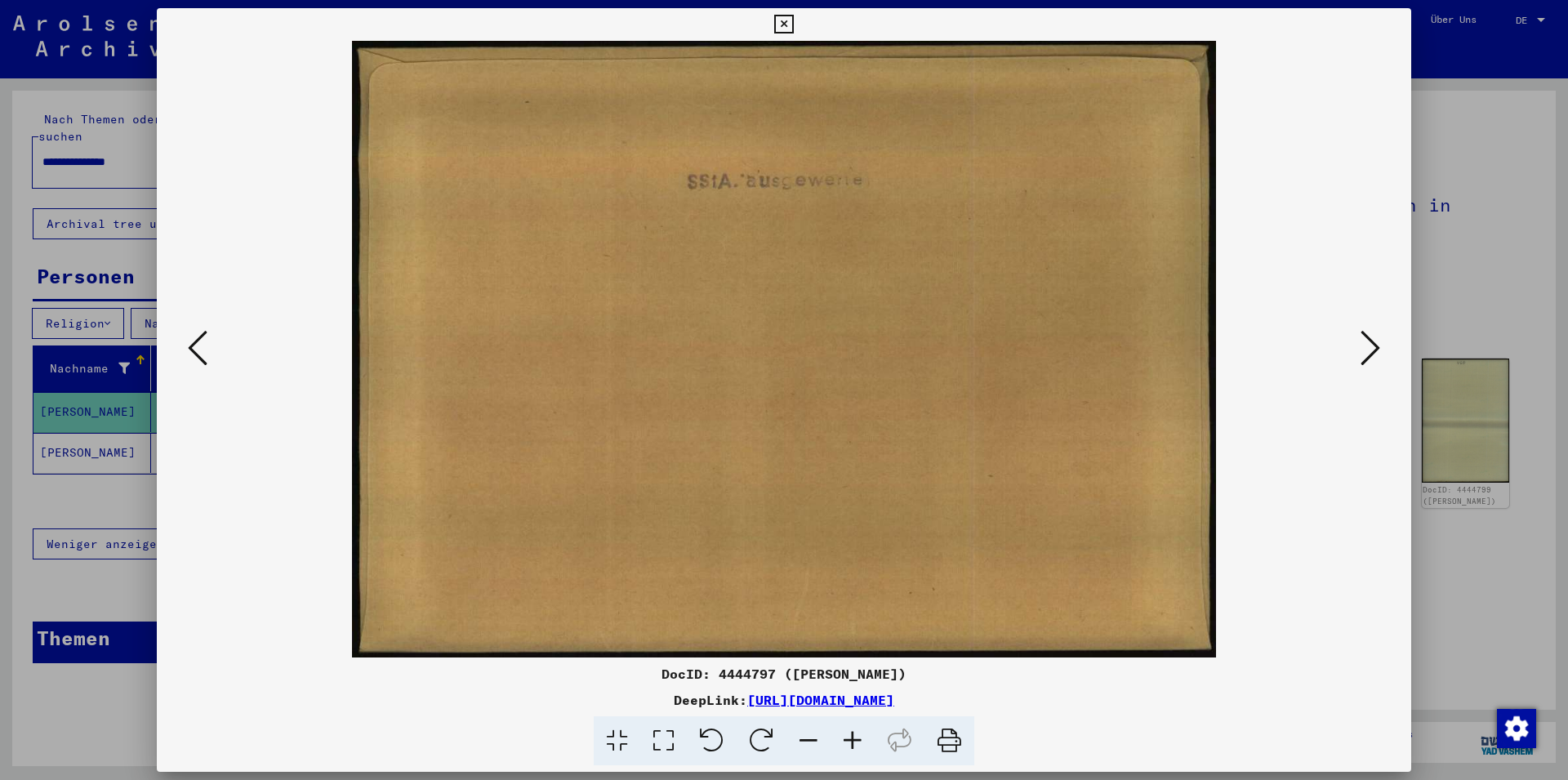
click at [1371, 344] on icon at bounding box center [1370, 348] width 20 height 39
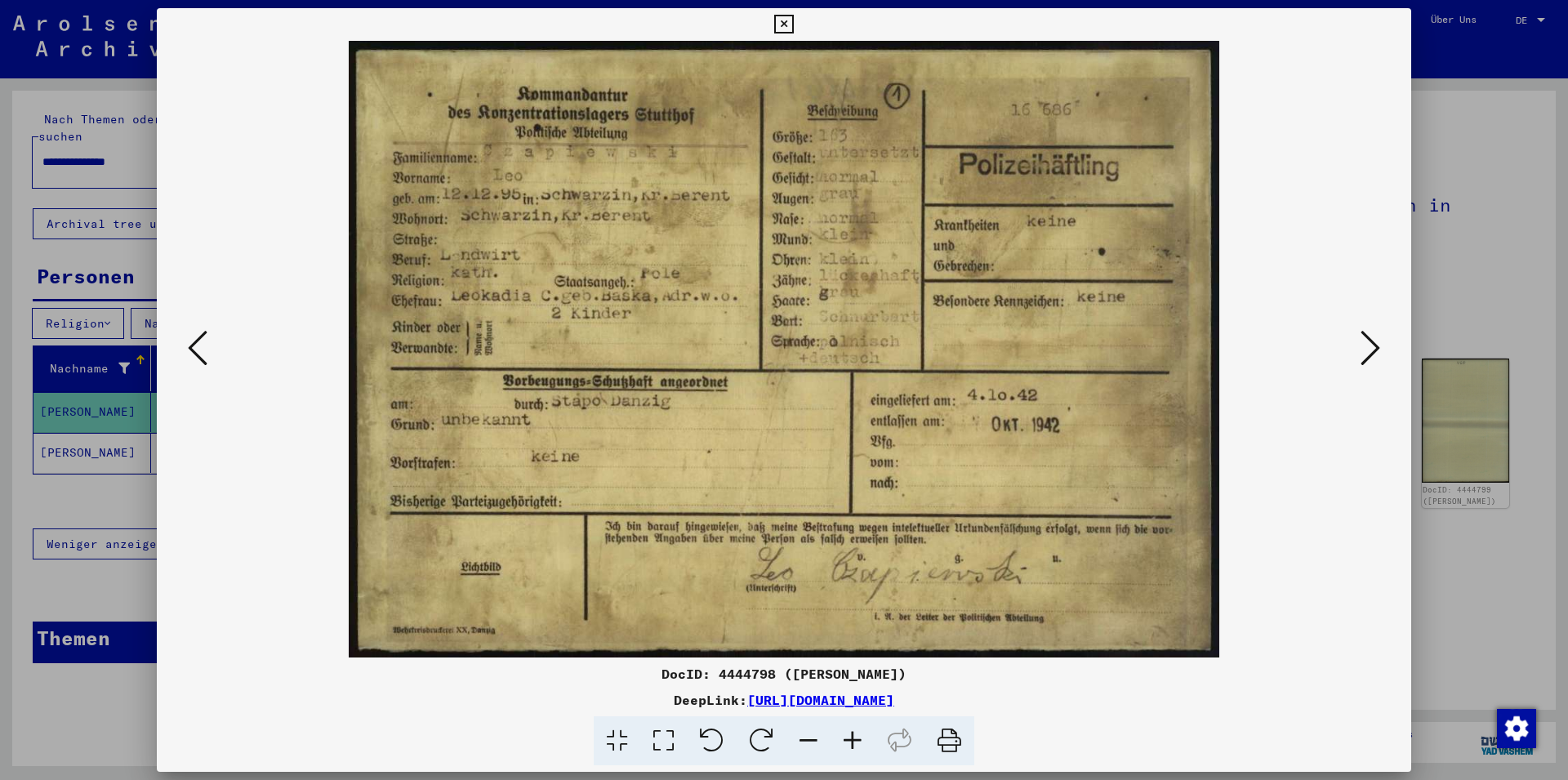
click at [1371, 344] on icon at bounding box center [1370, 348] width 20 height 39
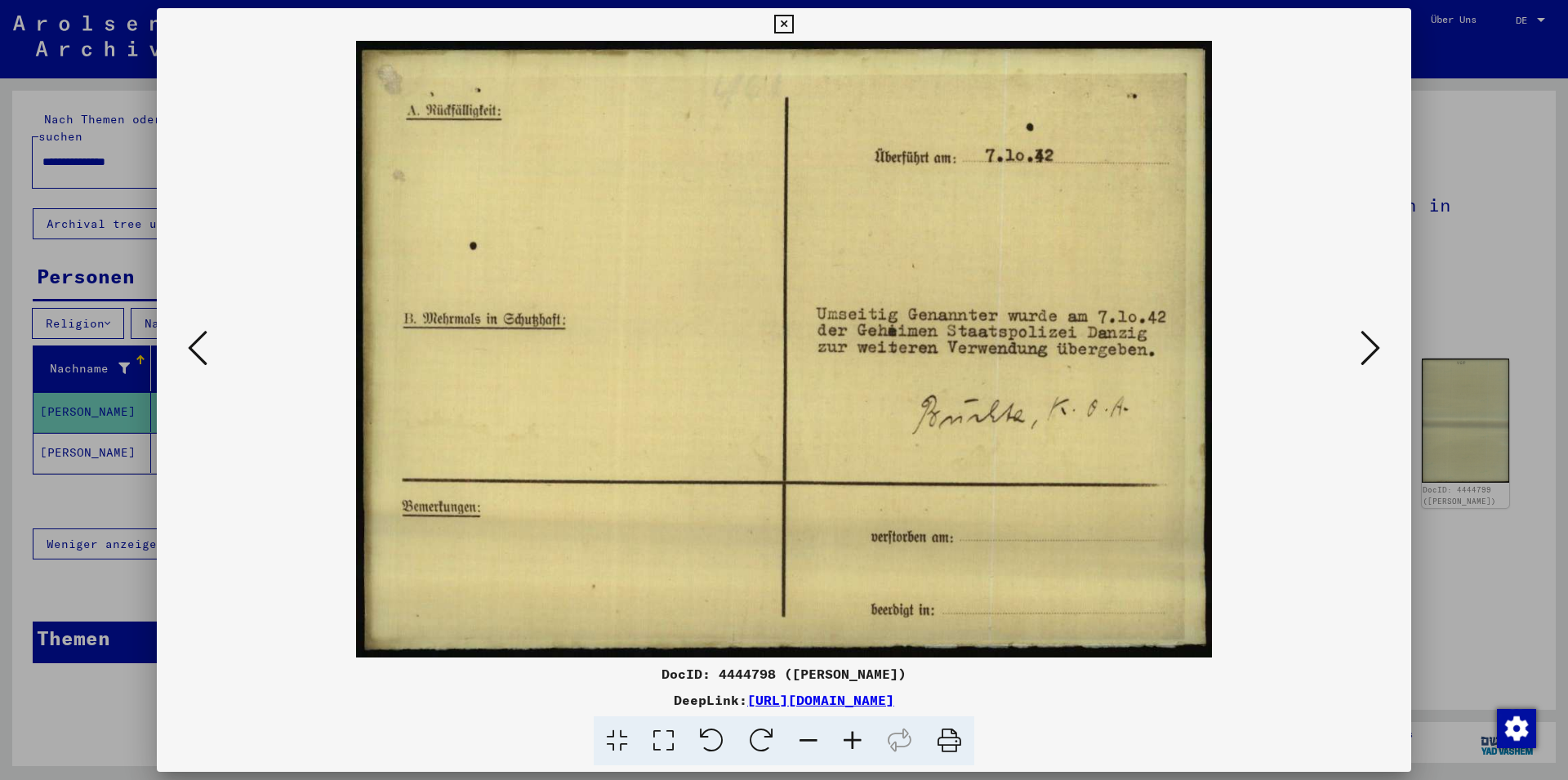
click at [1371, 344] on icon at bounding box center [1370, 348] width 20 height 39
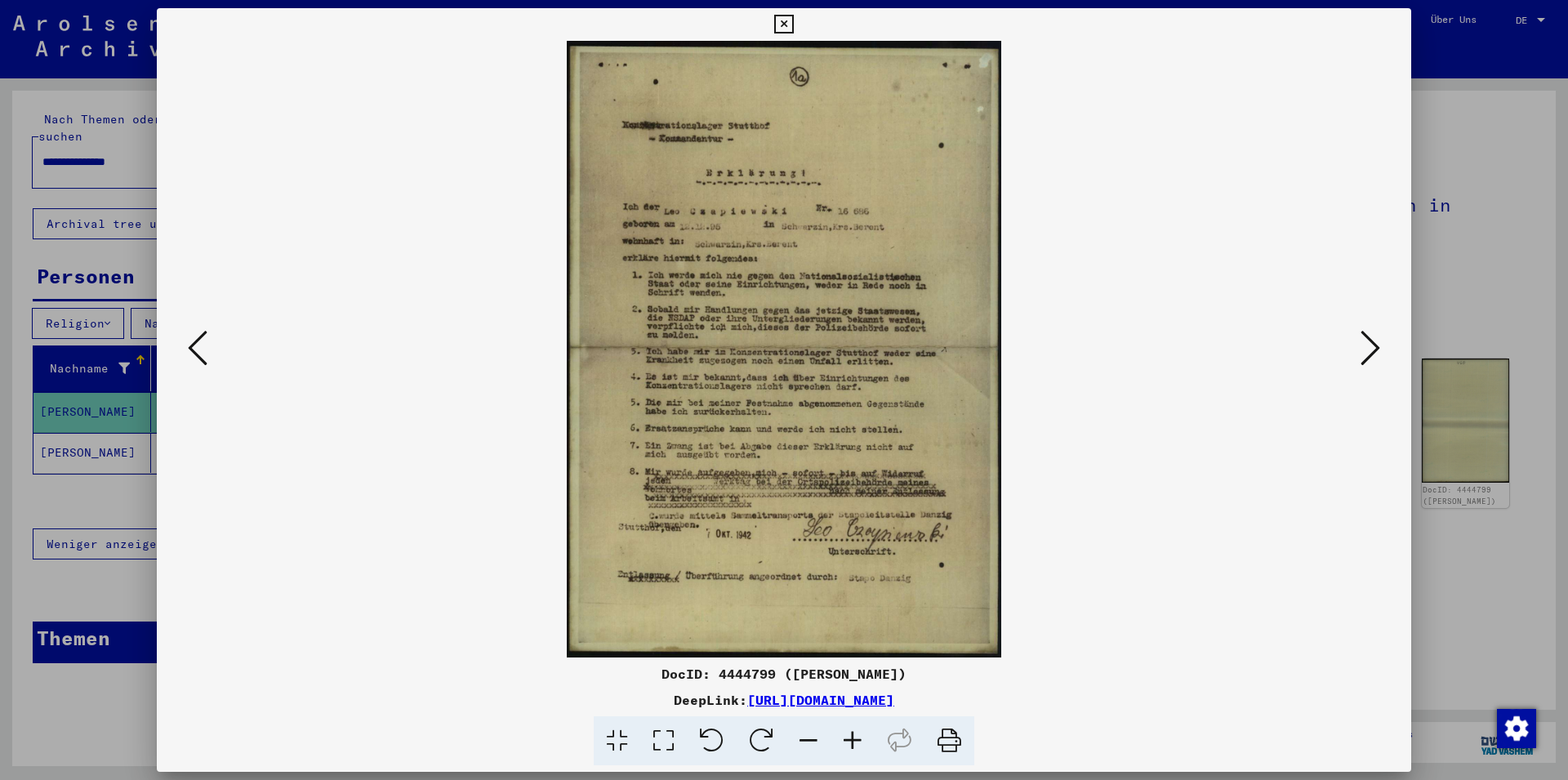
click at [1371, 344] on icon at bounding box center [1370, 348] width 20 height 39
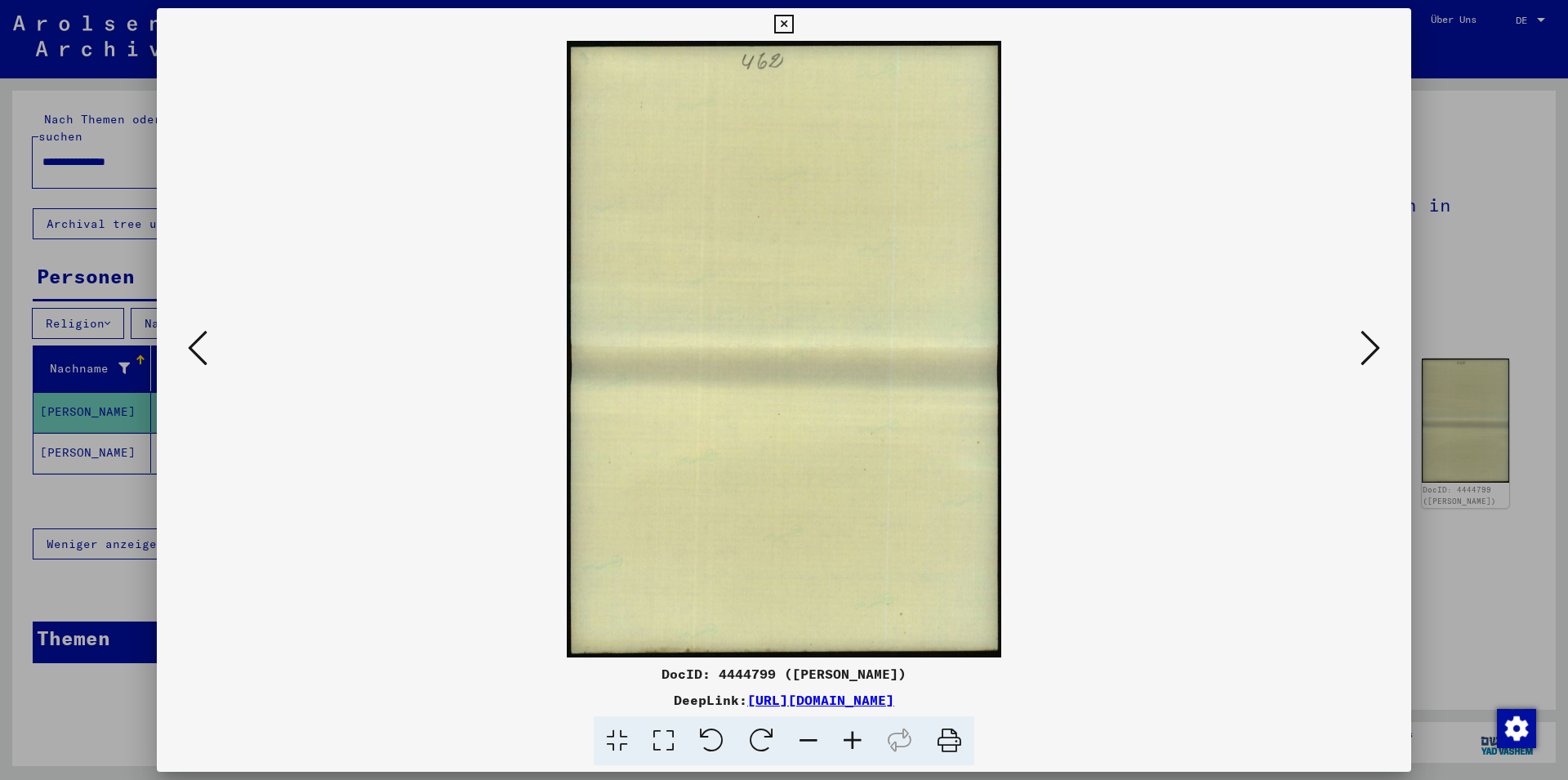
click at [1371, 344] on icon at bounding box center [1370, 348] width 20 height 39
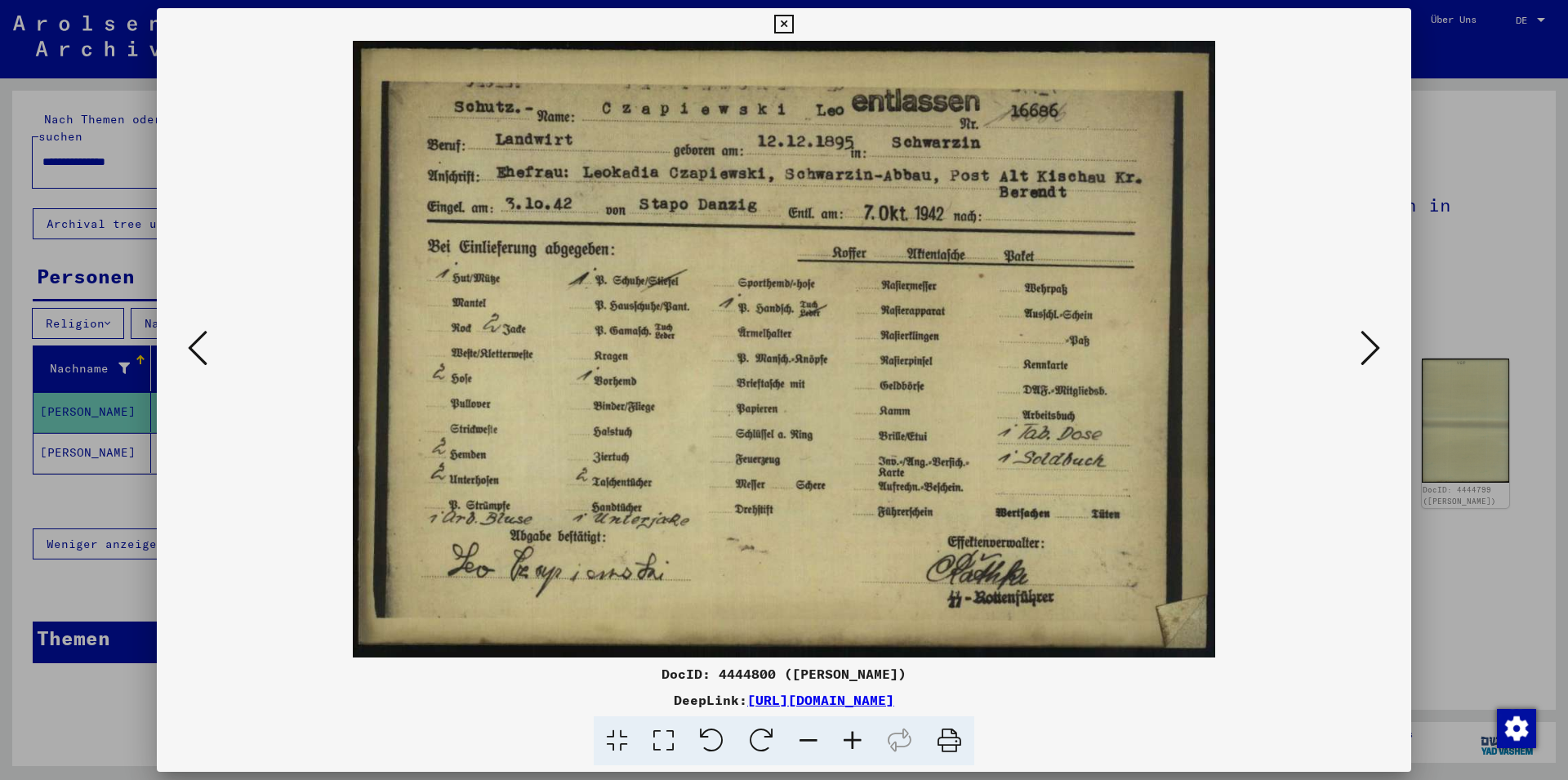
click at [1377, 345] on icon at bounding box center [1370, 348] width 20 height 39
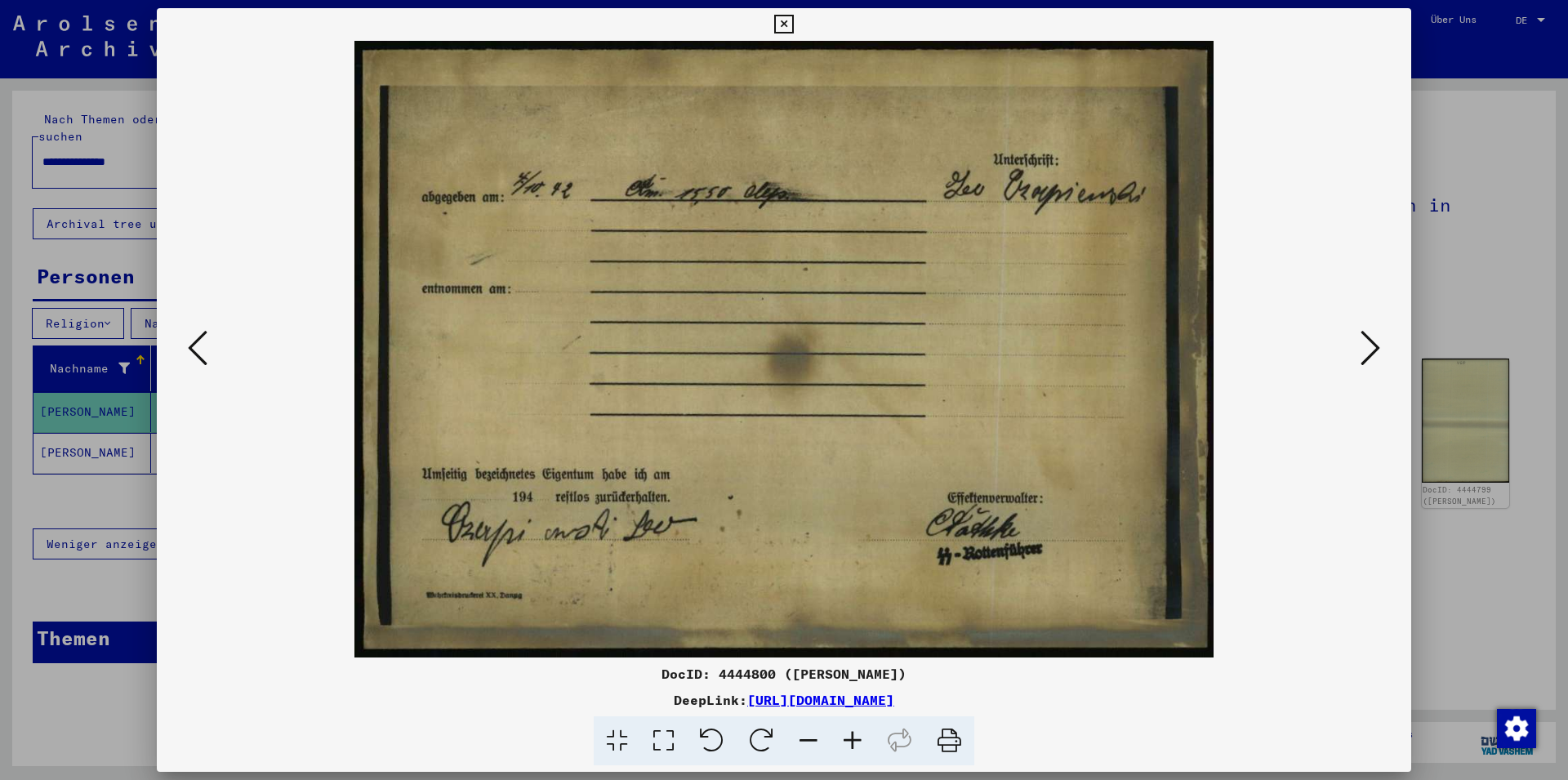
click at [1375, 345] on icon at bounding box center [1370, 348] width 20 height 39
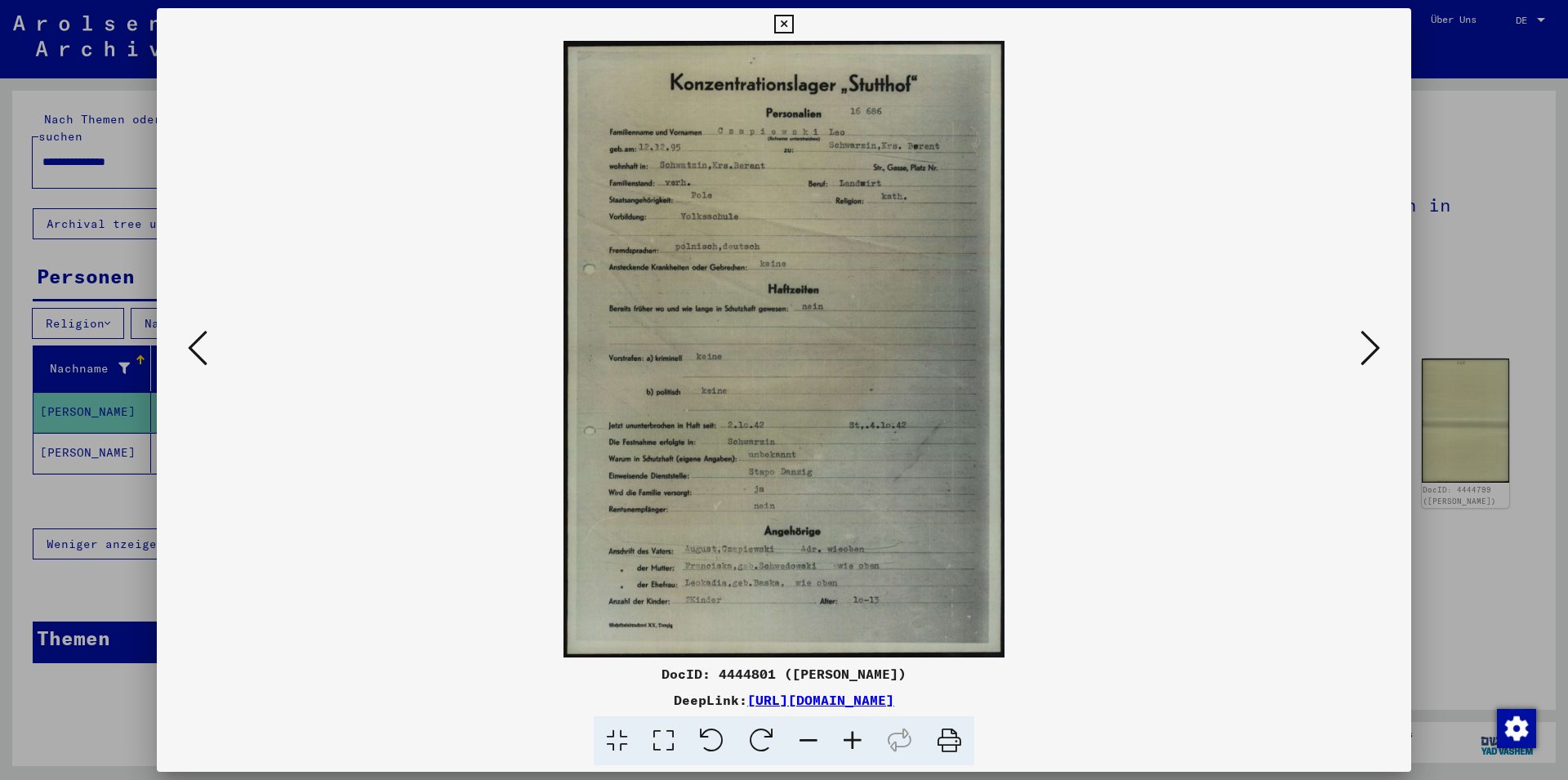
click at [1375, 345] on icon at bounding box center [1370, 348] width 20 height 39
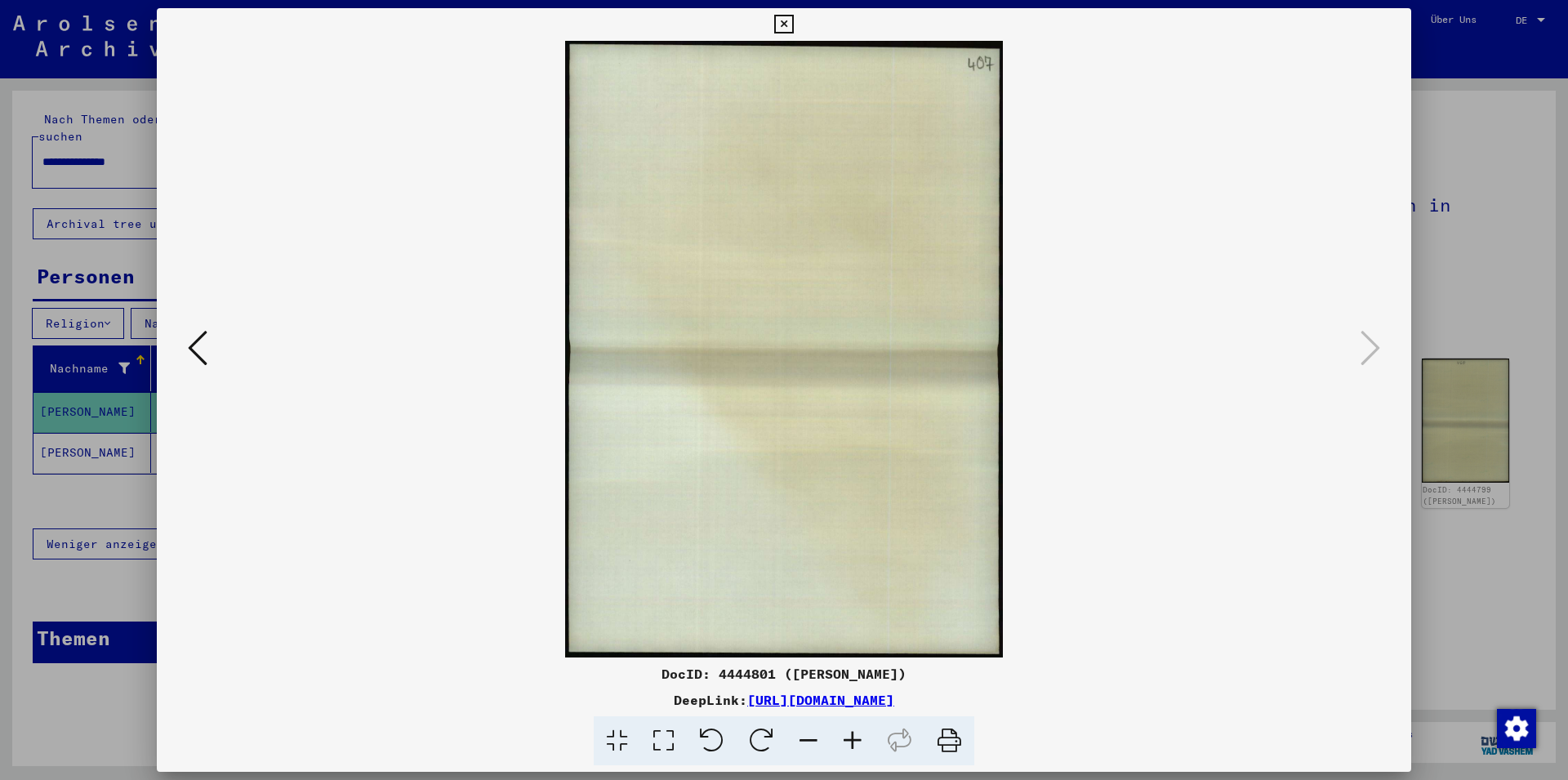
click at [793, 25] on icon at bounding box center [783, 25] width 19 height 20
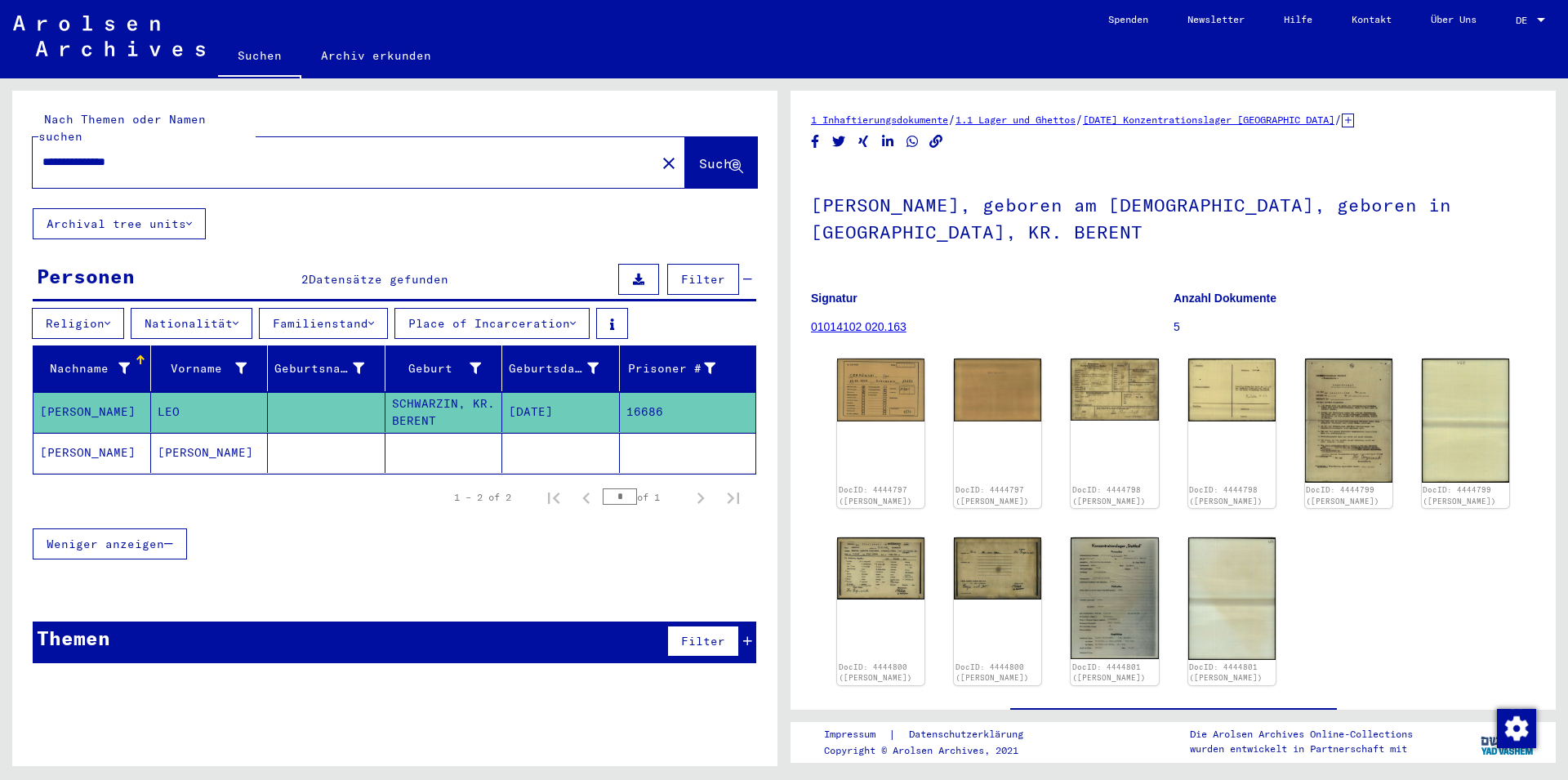
click at [172, 433] on mat-cell "[PERSON_NAME]" at bounding box center [210, 453] width 118 height 40
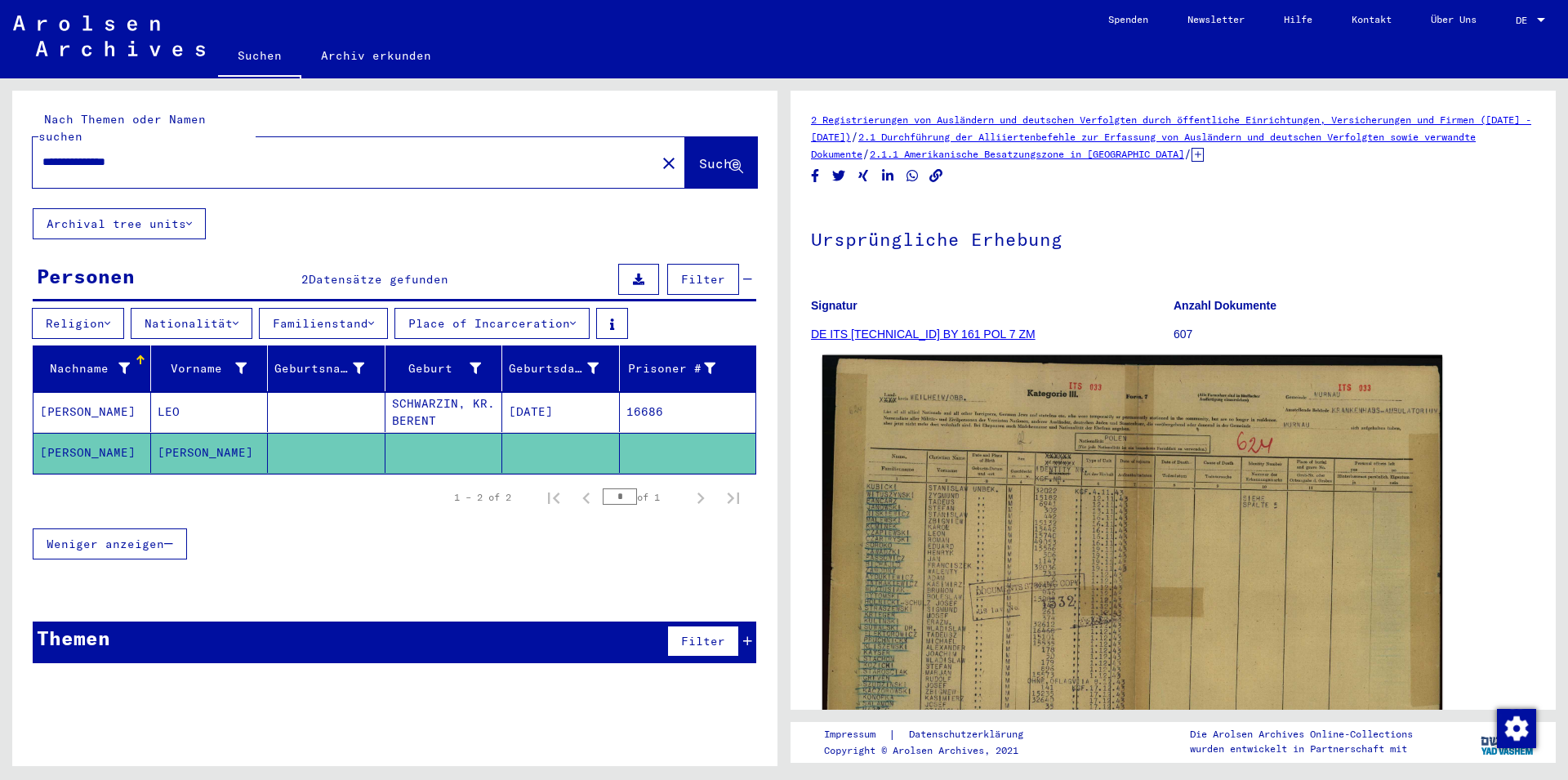
click at [1079, 627] on img at bounding box center [1132, 577] width 620 height 444
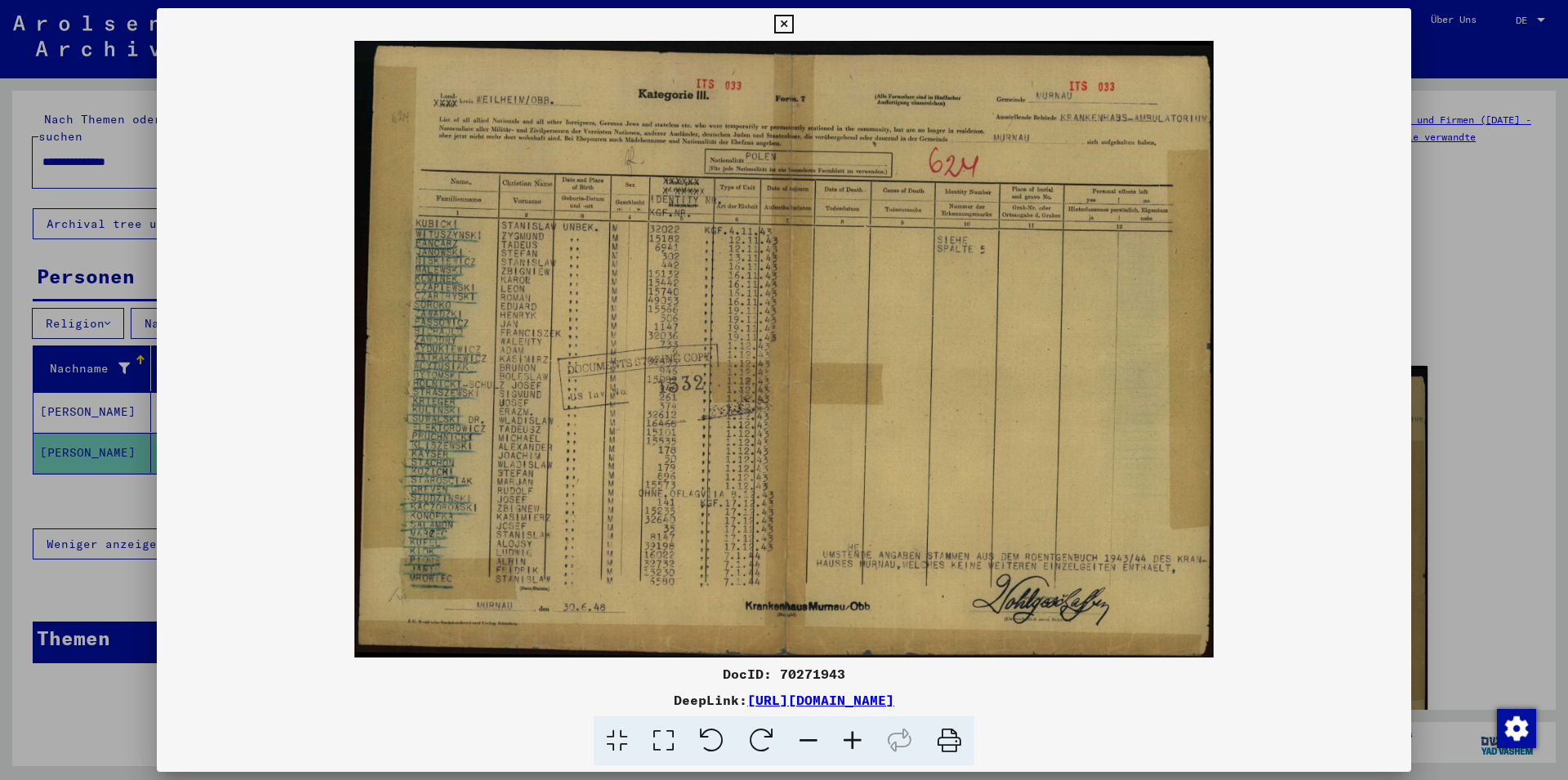
click at [793, 29] on icon at bounding box center [783, 25] width 19 height 20
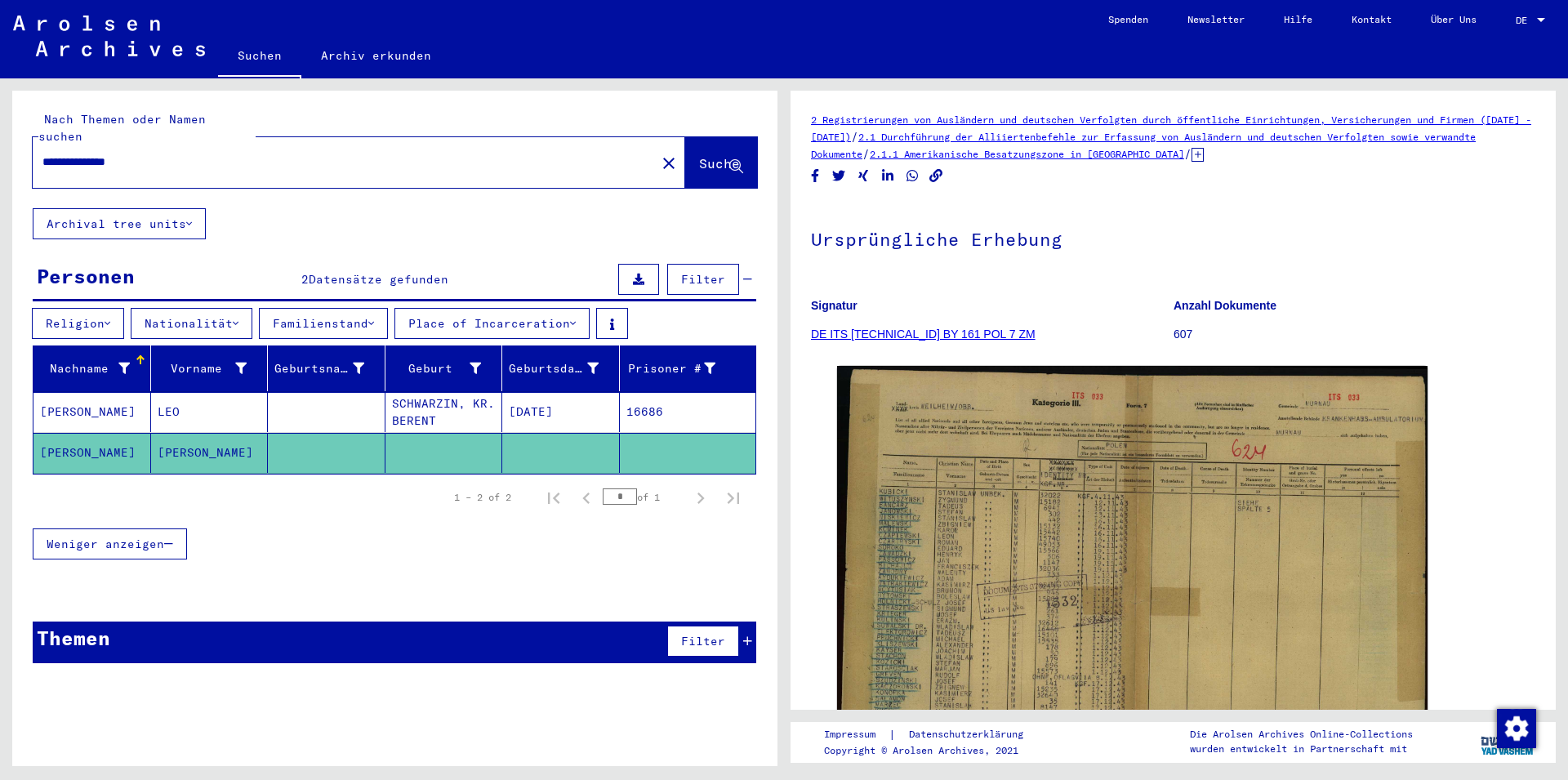
click at [706, 272] on span "Filter" at bounding box center [703, 279] width 44 height 15
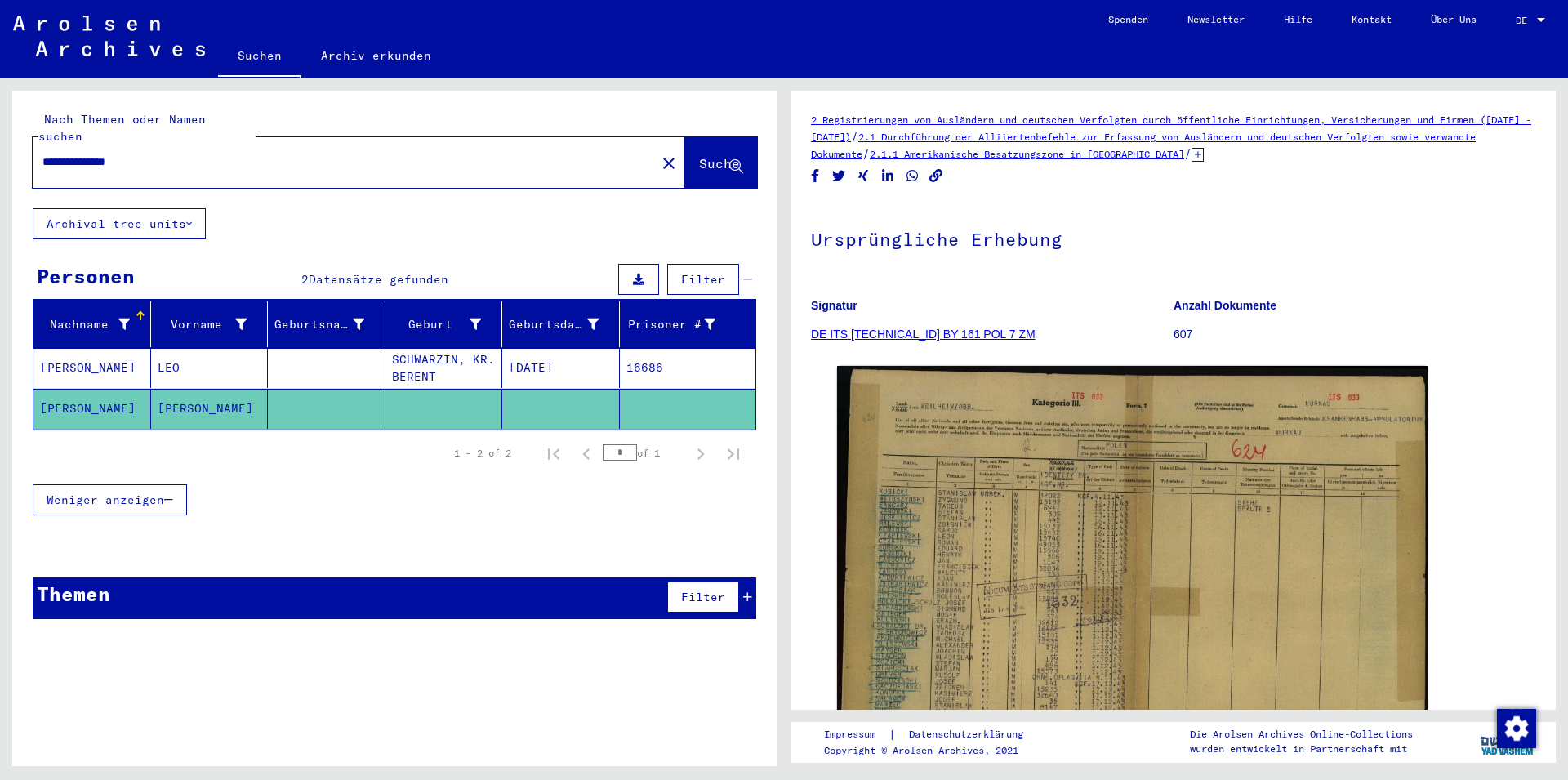
click at [706, 272] on span "Filter" at bounding box center [703, 279] width 44 height 15
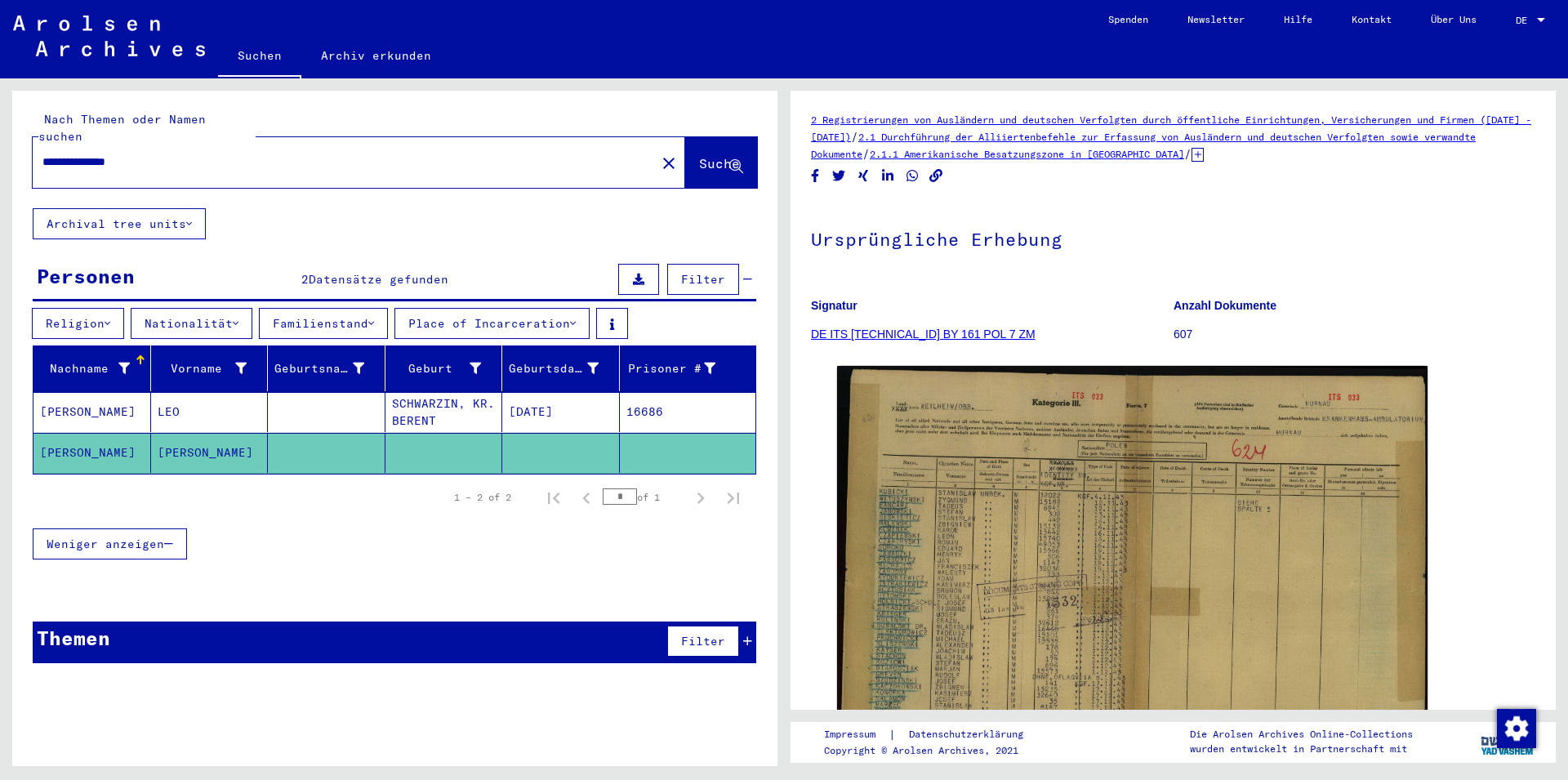
click at [99, 209] on button "Archival tree units" at bounding box center [119, 224] width 173 height 31
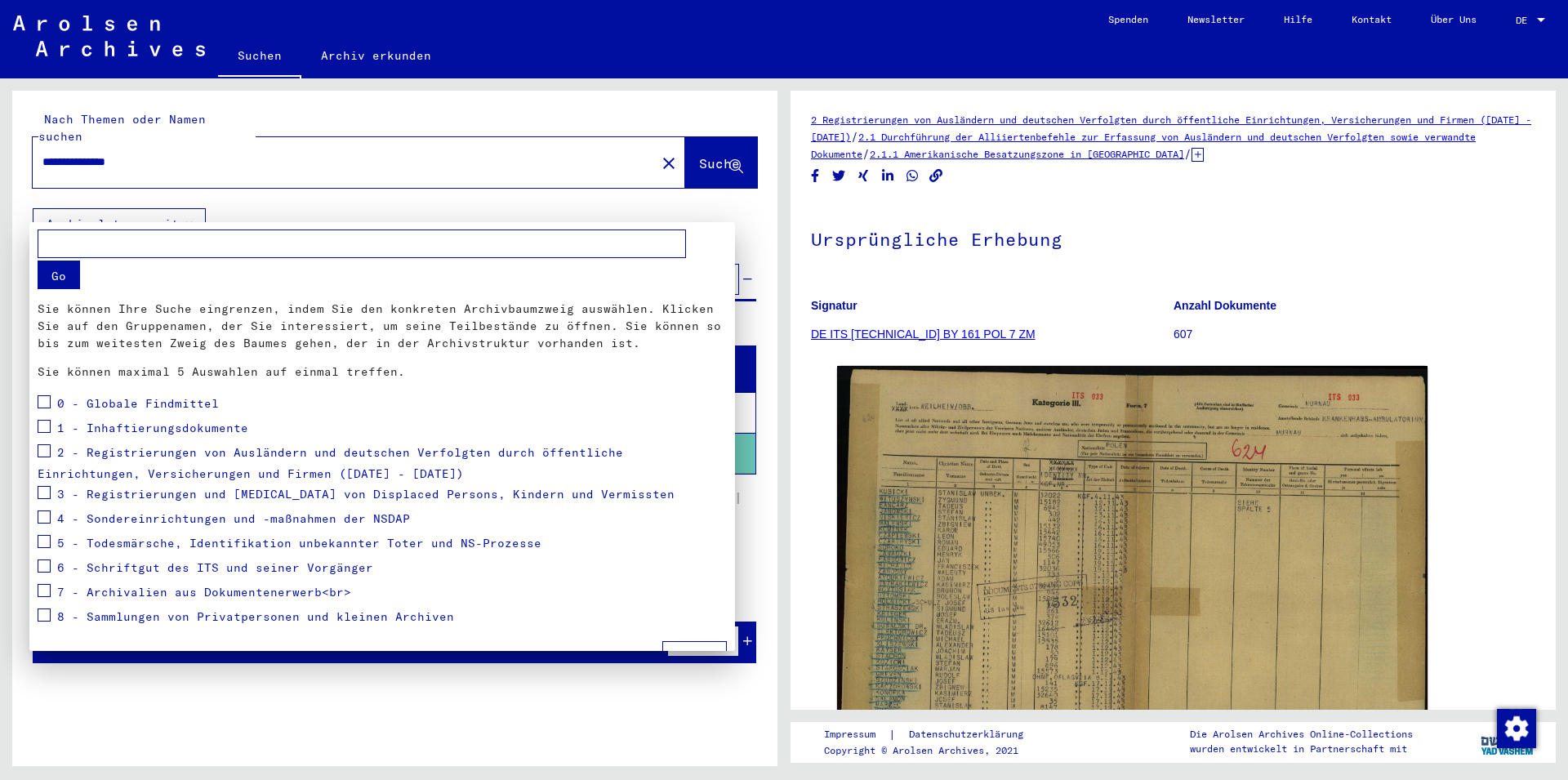
click at [99, 205] on div at bounding box center [784, 390] width 1568 height 780
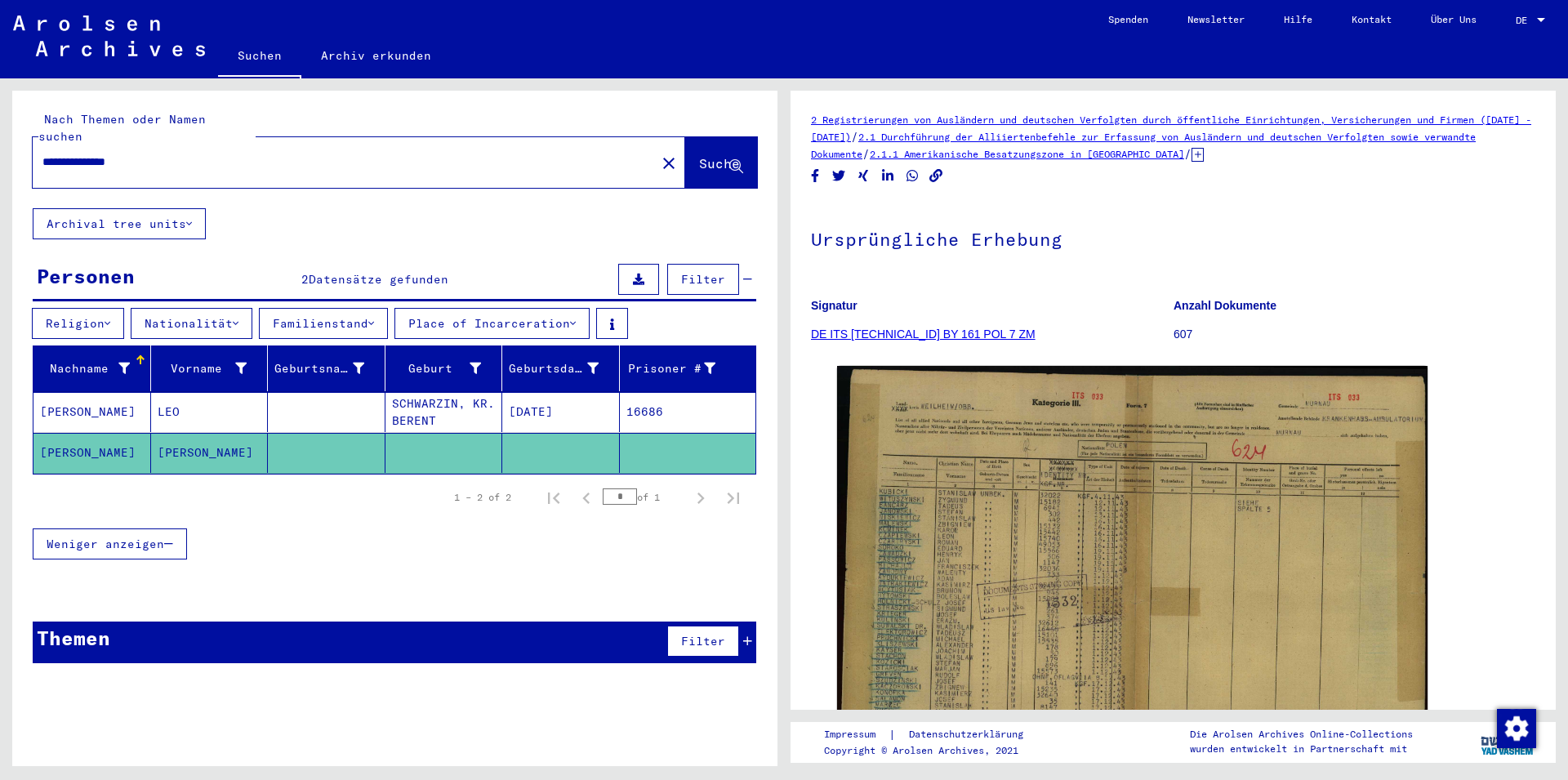
click at [270, 213] on div "**********" at bounding box center [394, 384] width 765 height 586
drag, startPoint x: 160, startPoint y: 149, endPoint x: 38, endPoint y: 152, distance: 122.0
click at [43, 154] on input "**********" at bounding box center [344, 162] width 604 height 17
click at [729, 159] on button "Suche" at bounding box center [721, 163] width 72 height 51
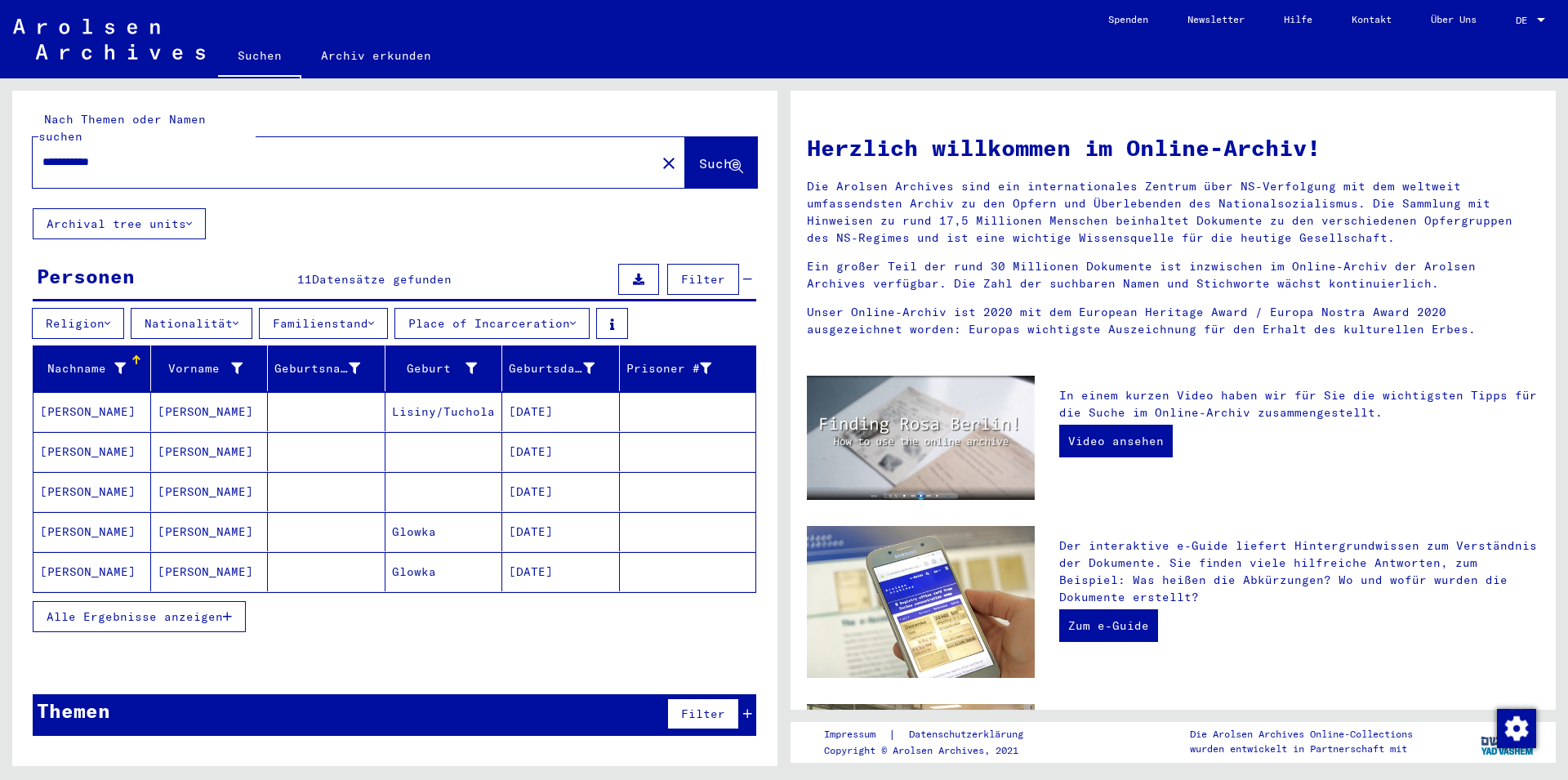
click at [97, 610] on span "Alle Ergebnisse anzeigen" at bounding box center [135, 617] width 177 height 15
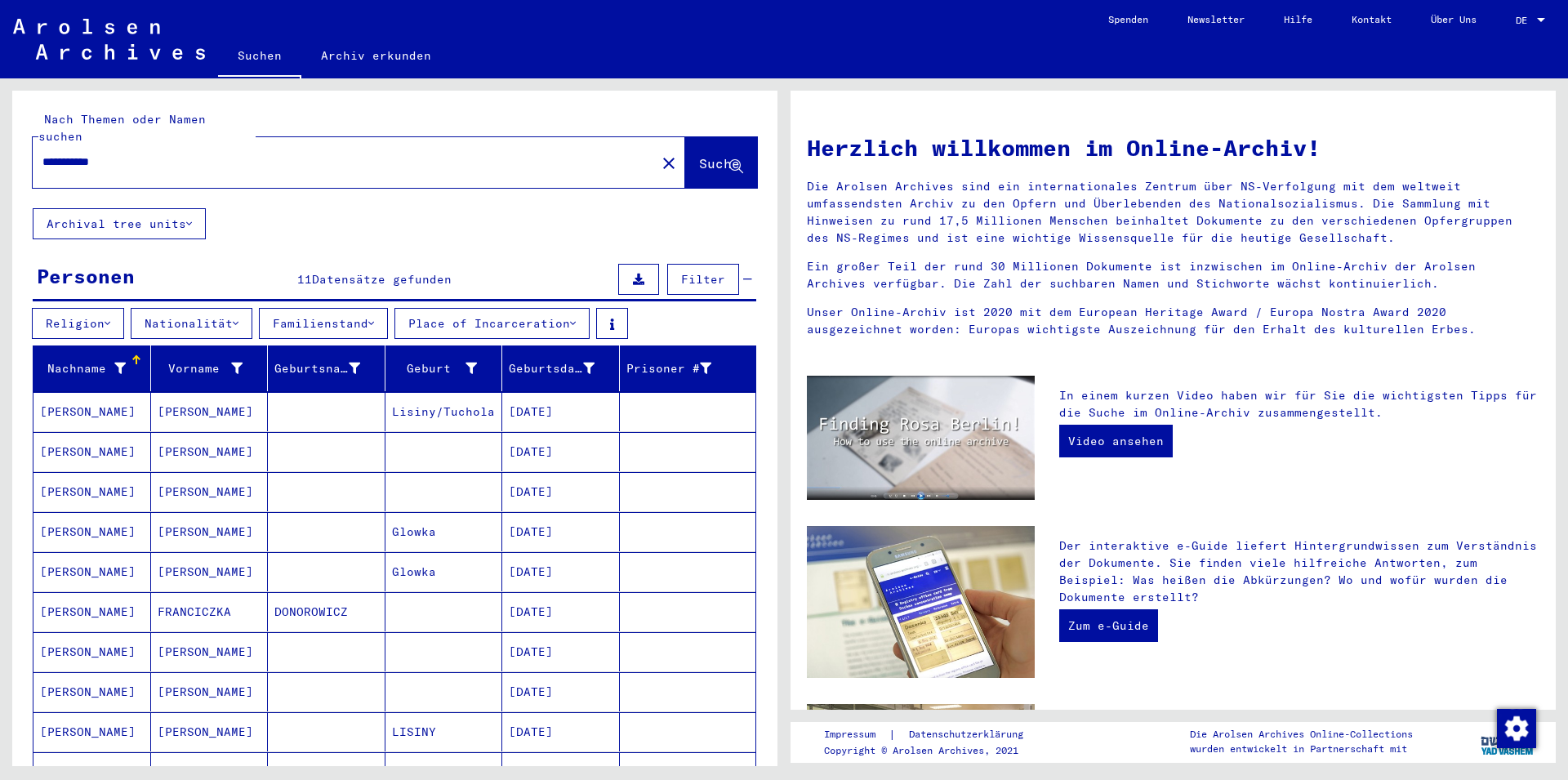
drag, startPoint x: 128, startPoint y: 145, endPoint x: 0, endPoint y: 147, distance: 128.0
click at [43, 154] on input "**********" at bounding box center [339, 162] width 594 height 17
type input "**********"
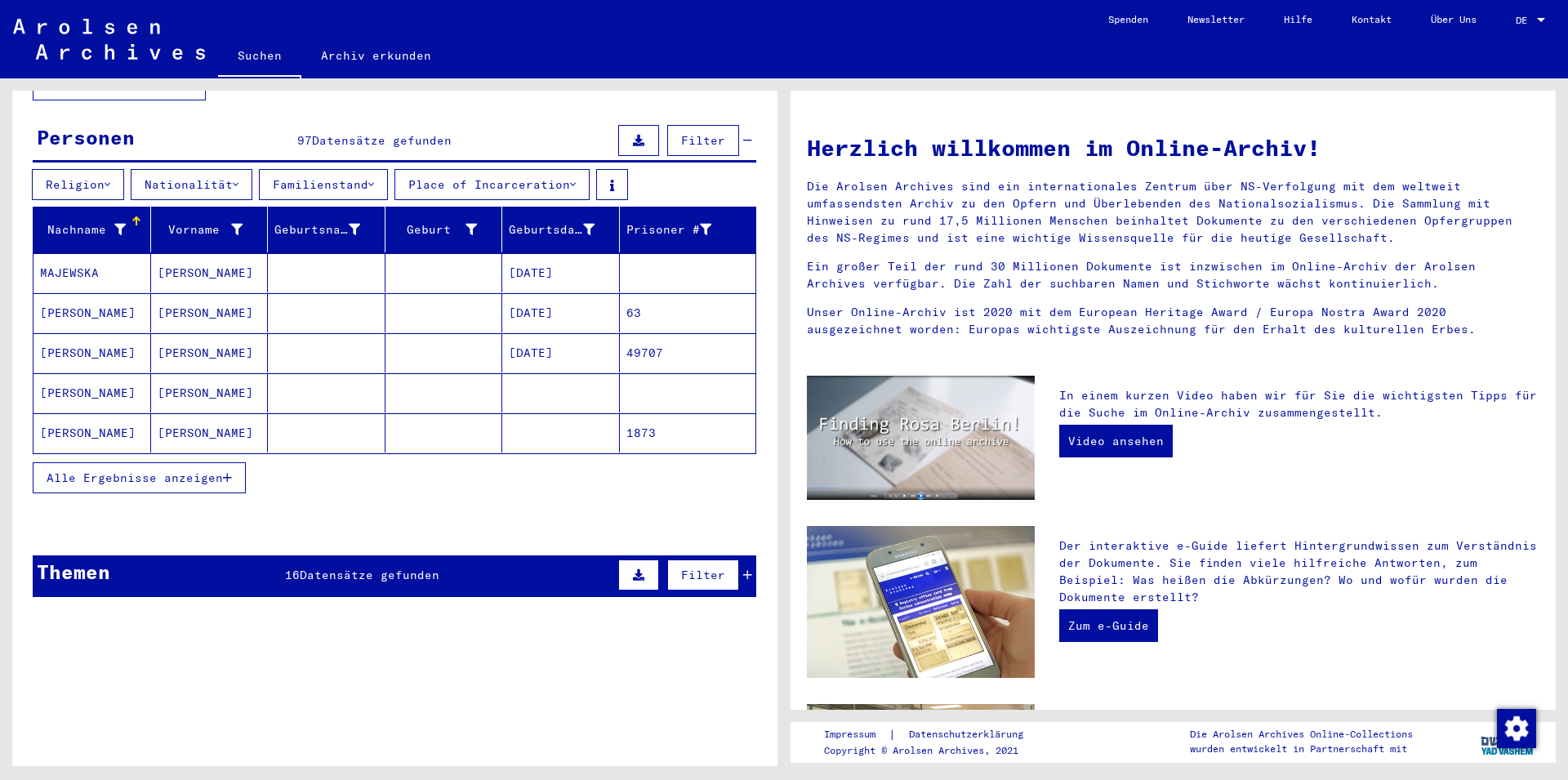
scroll to position [177, 0]
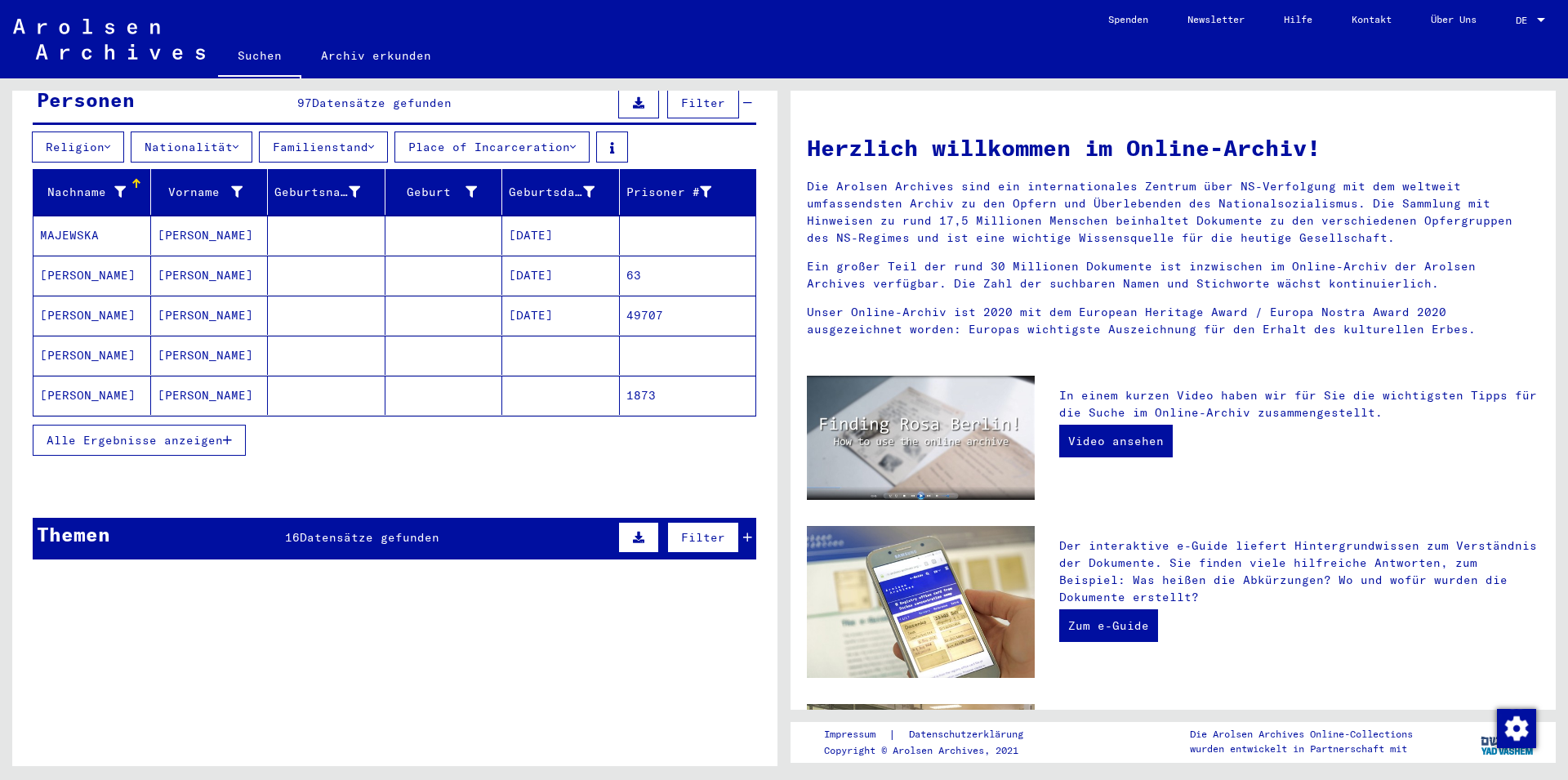
click at [236, 426] on button "Alle Ergebnisse anzeigen" at bounding box center [139, 440] width 213 height 31
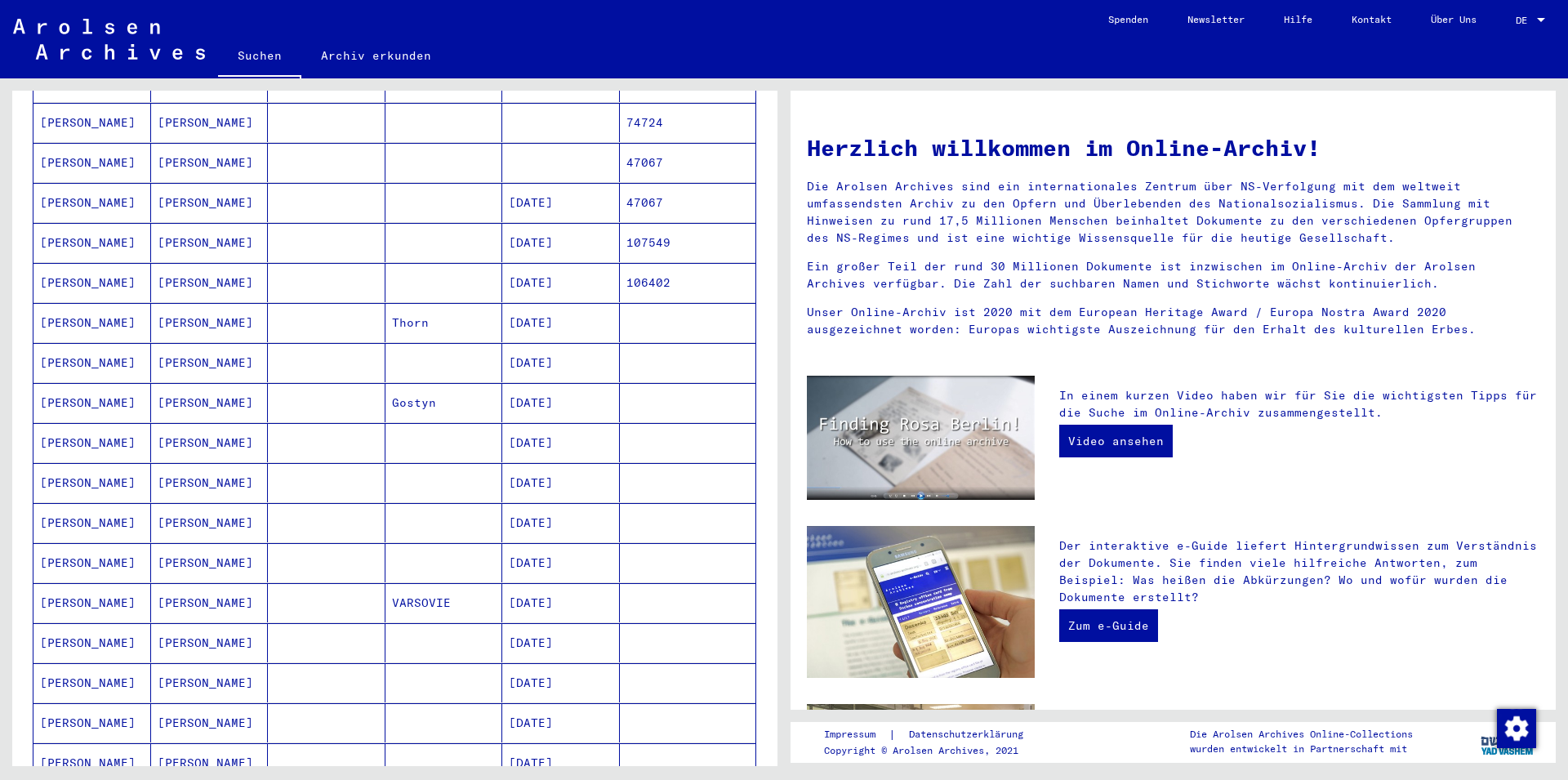
click at [71, 385] on mat-cell "[PERSON_NAME]" at bounding box center [92, 403] width 118 height 39
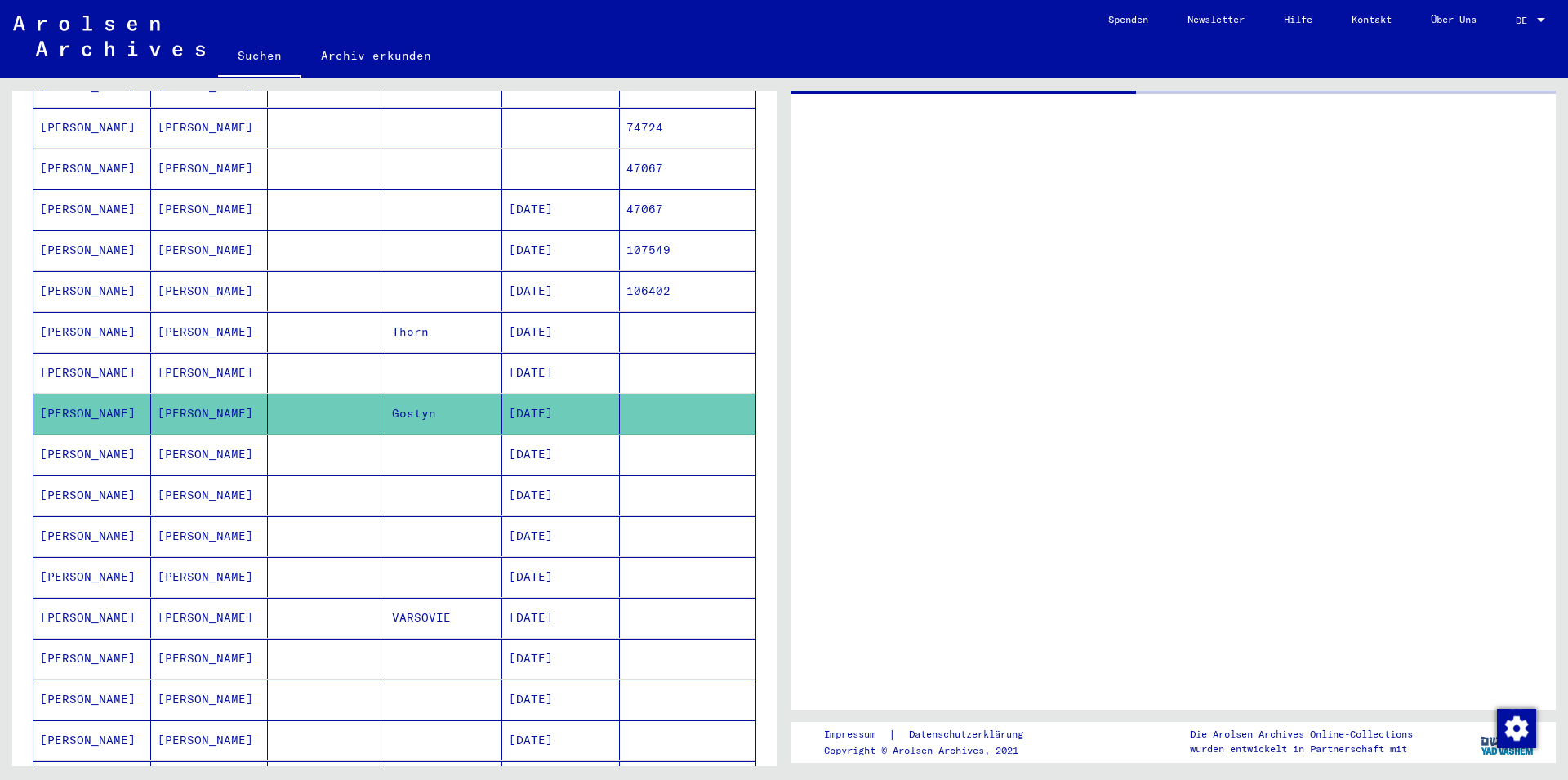
scroll to position [534, 0]
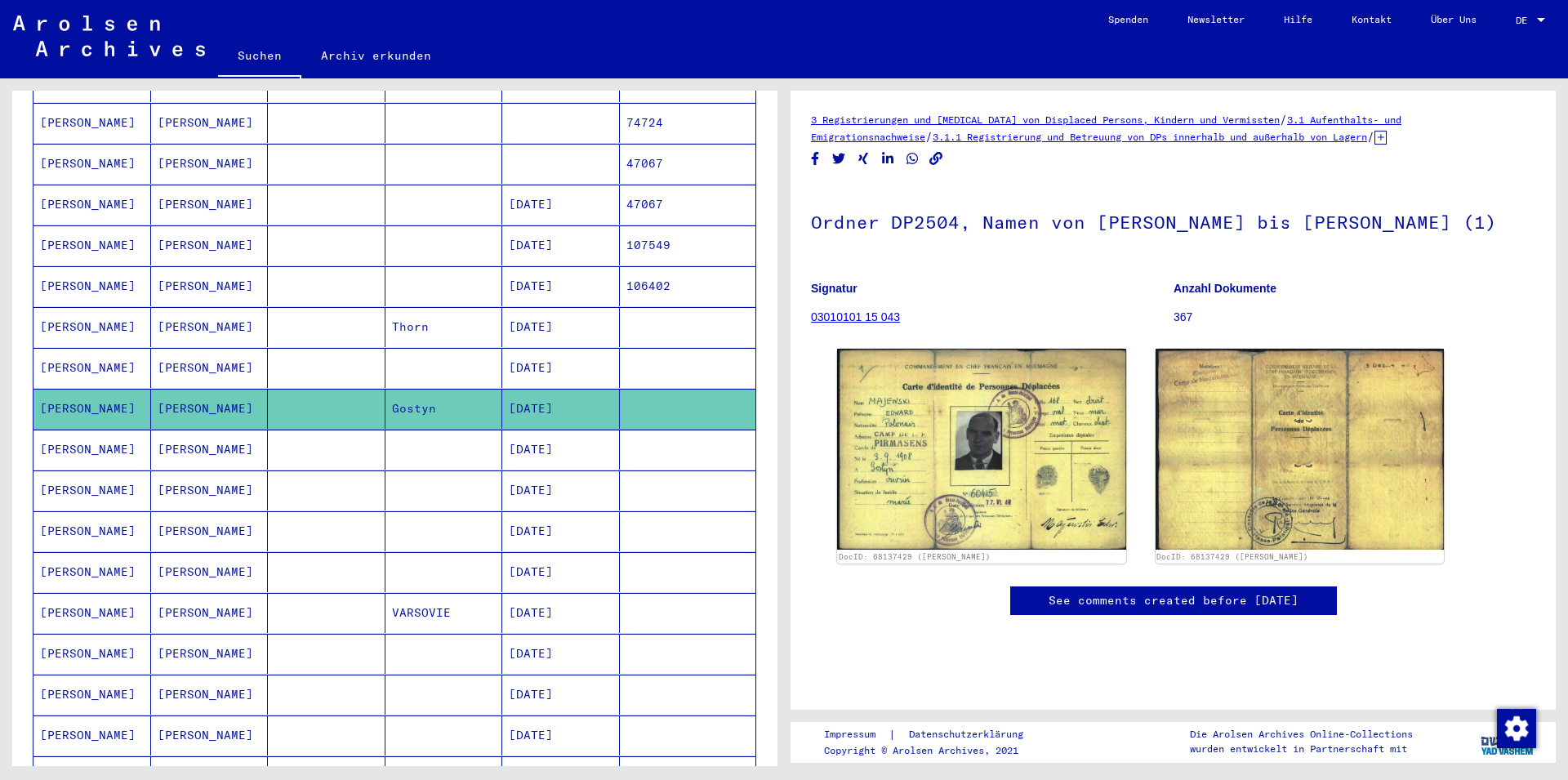
click at [71, 389] on mat-cell "[PERSON_NAME]" at bounding box center [92, 408] width 118 height 40
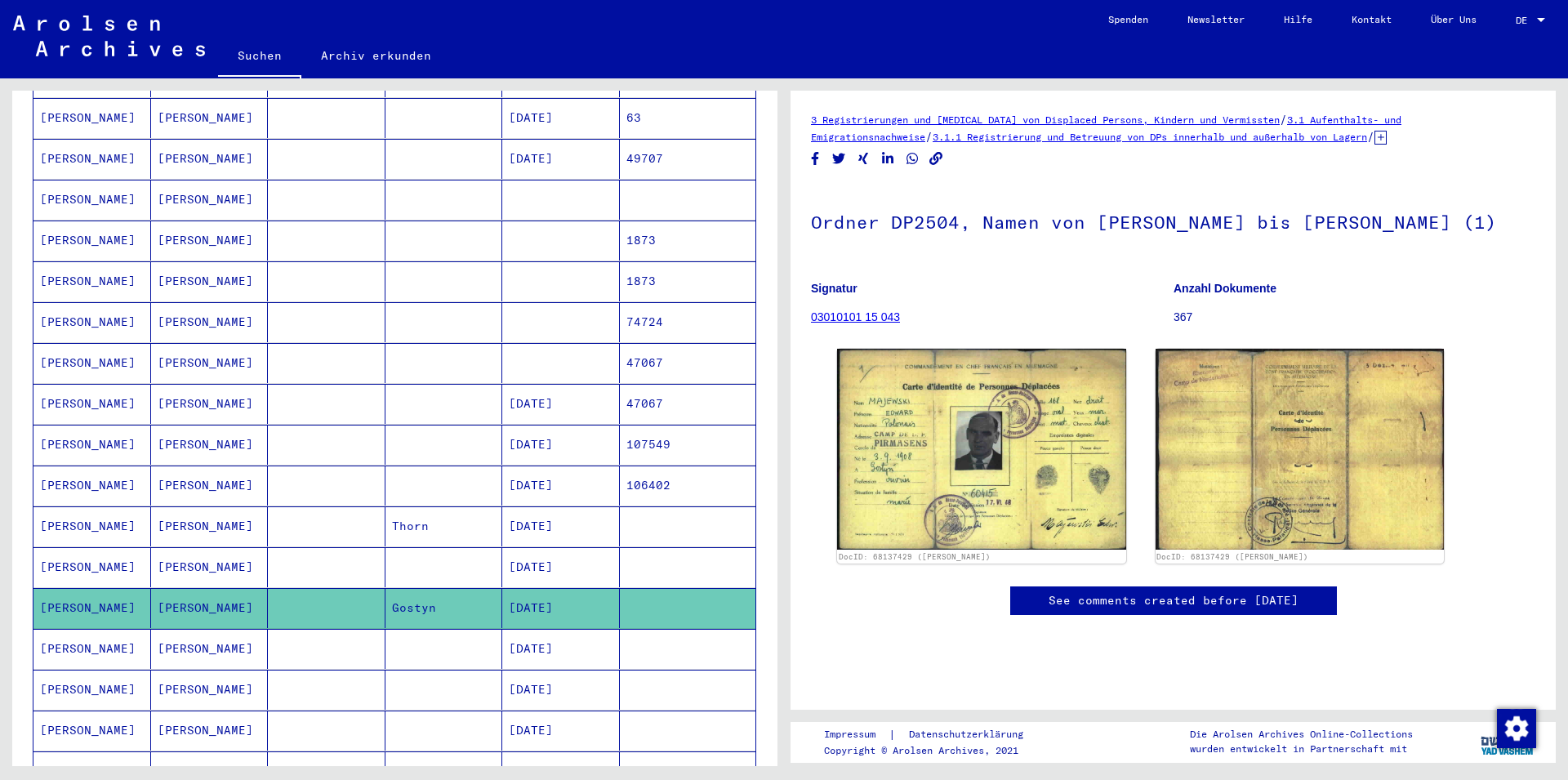
scroll to position [446, 0]
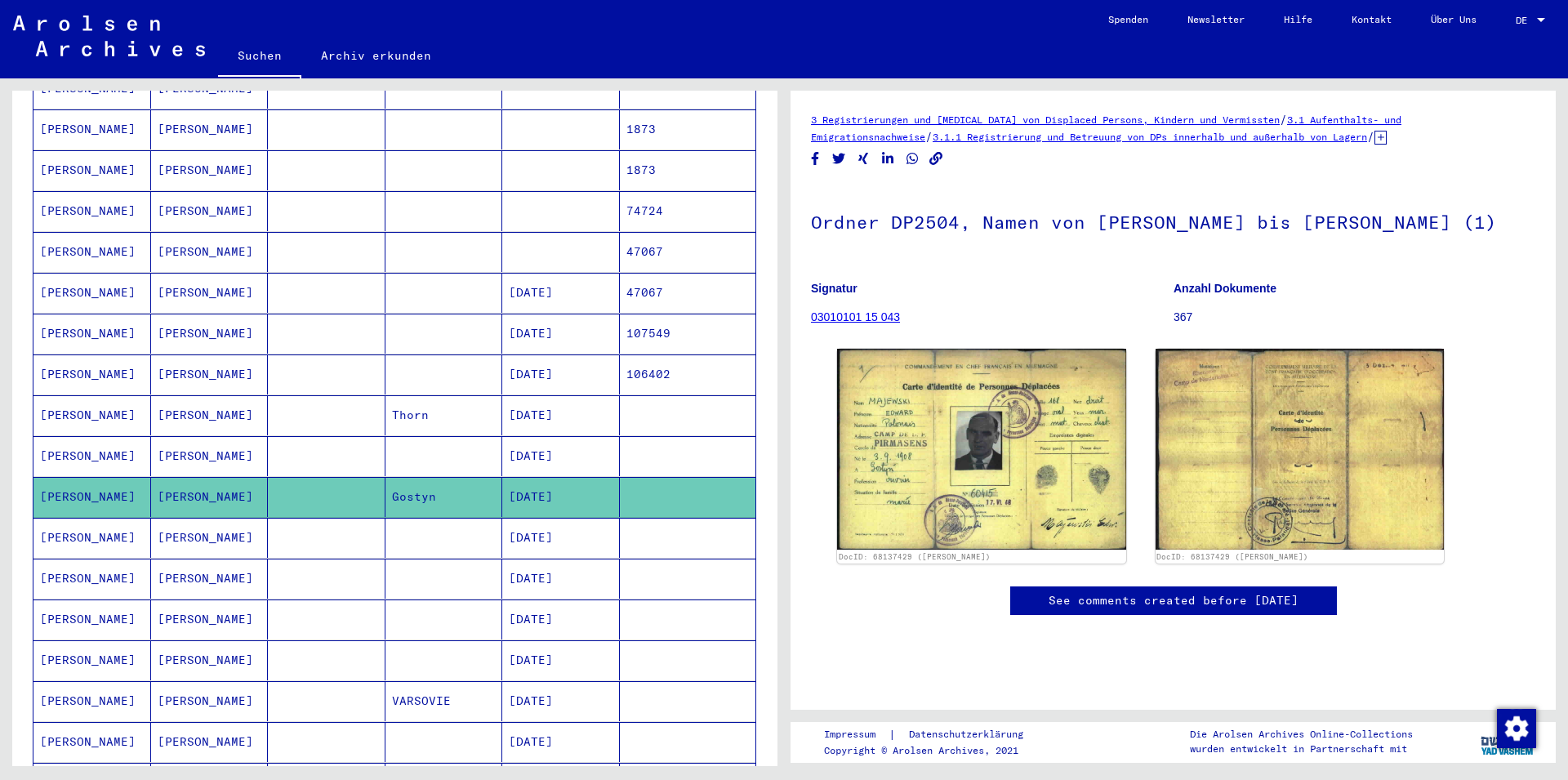
click at [92, 436] on mat-cell "[PERSON_NAME]" at bounding box center [92, 456] width 118 height 40
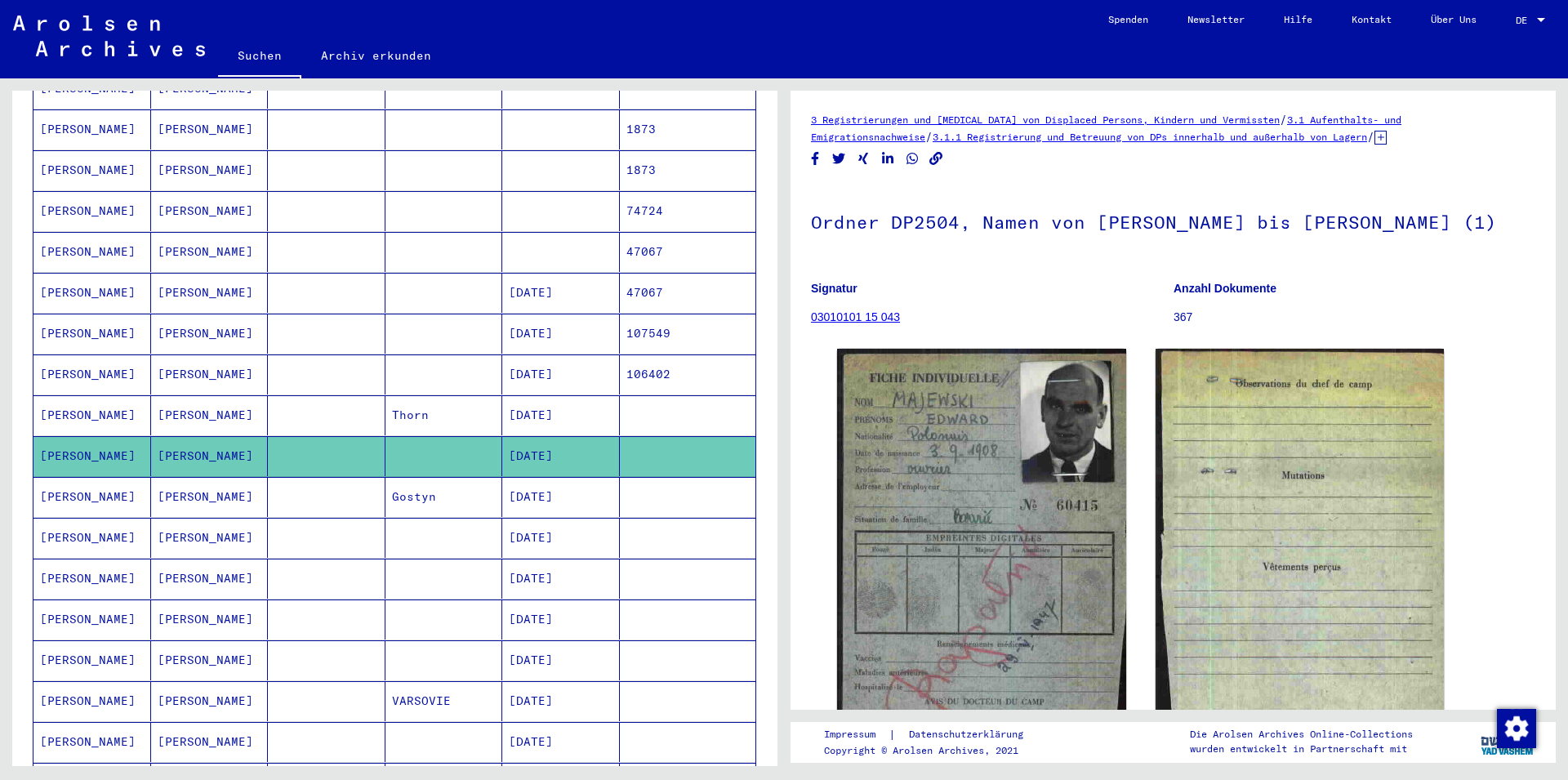
click at [92, 436] on mat-cell "[PERSON_NAME]" at bounding box center [92, 456] width 118 height 40
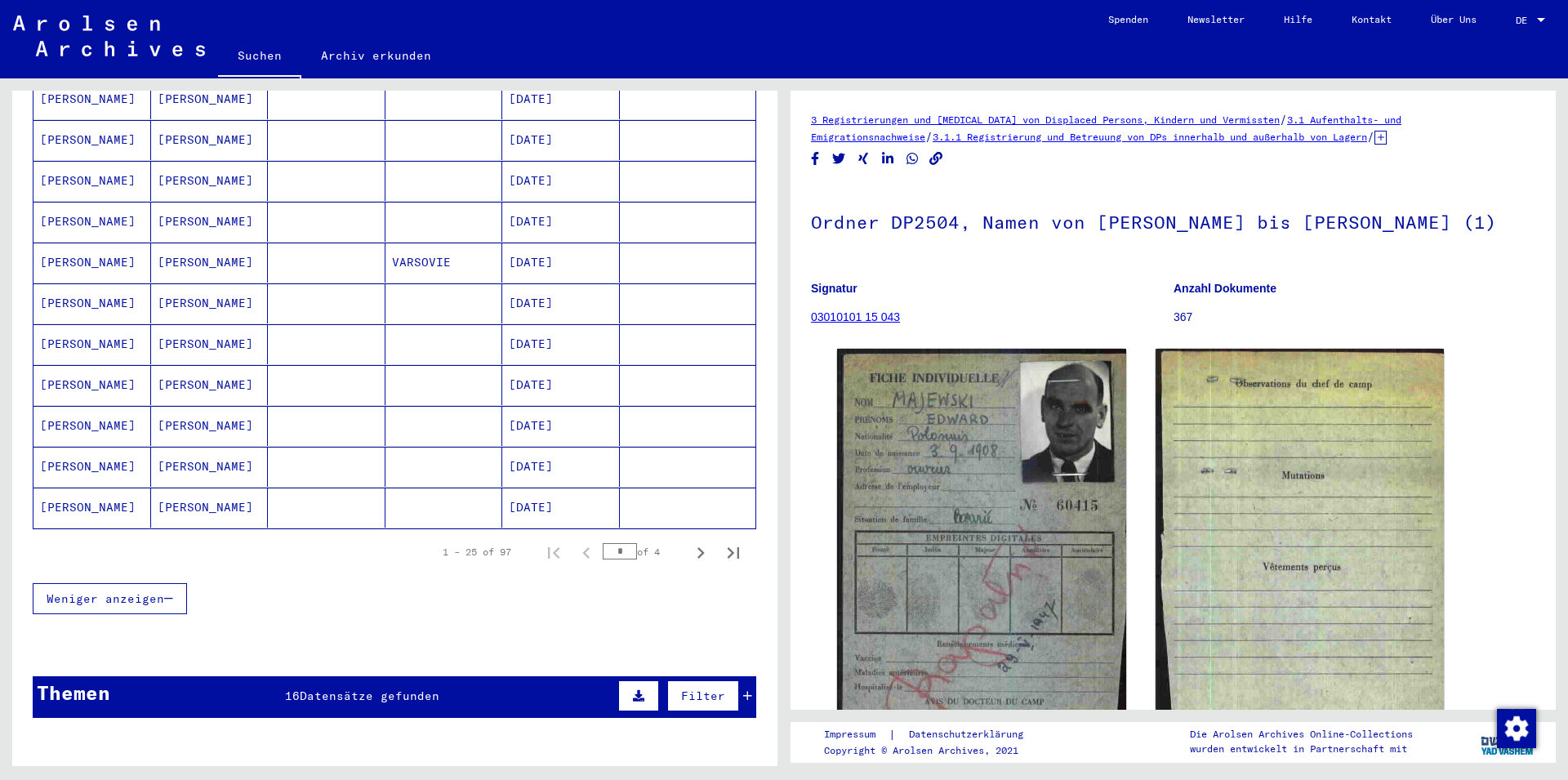
scroll to position [976, 0]
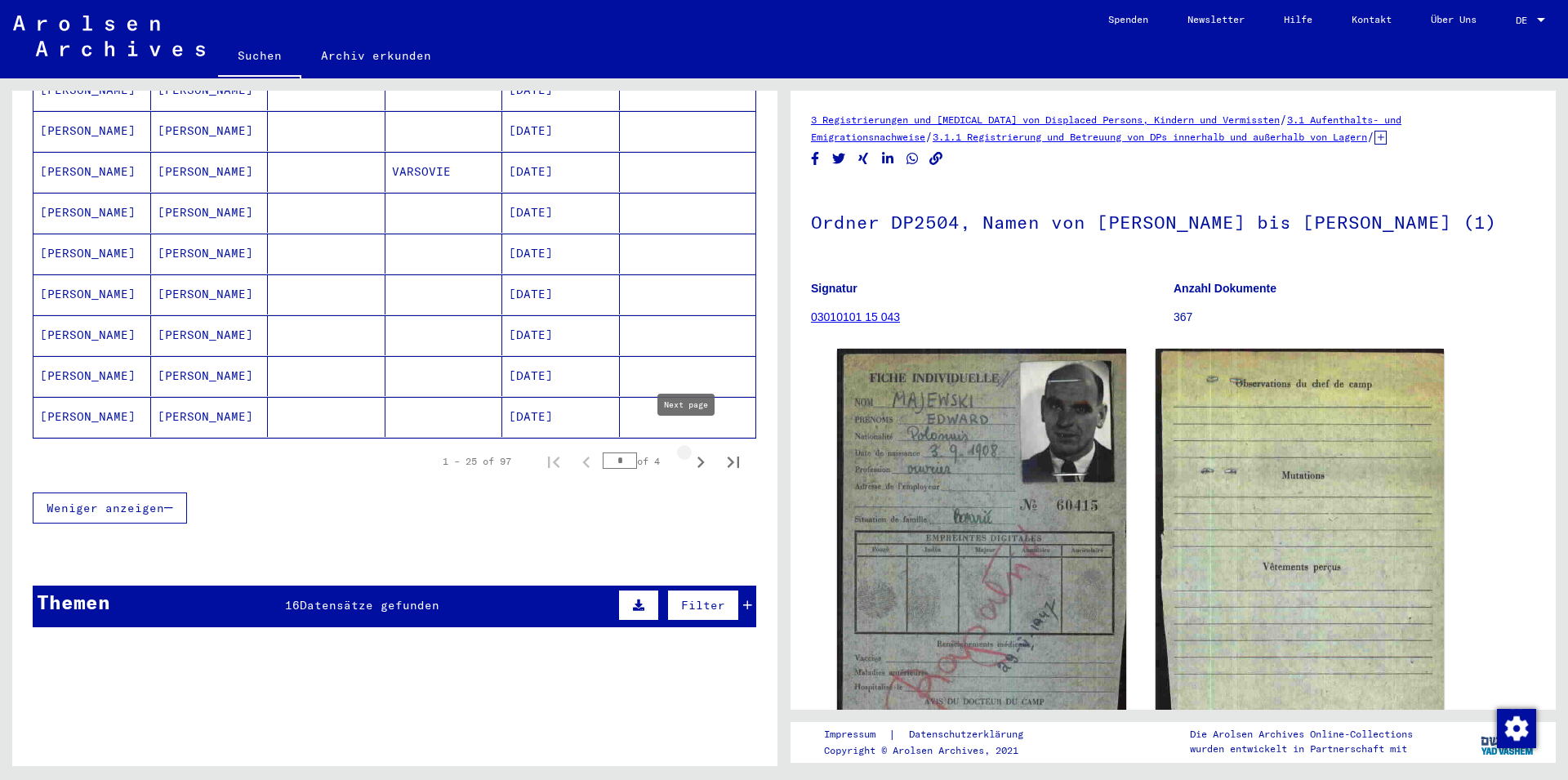
click at [698, 457] on icon "Next page" at bounding box center [701, 462] width 7 height 11
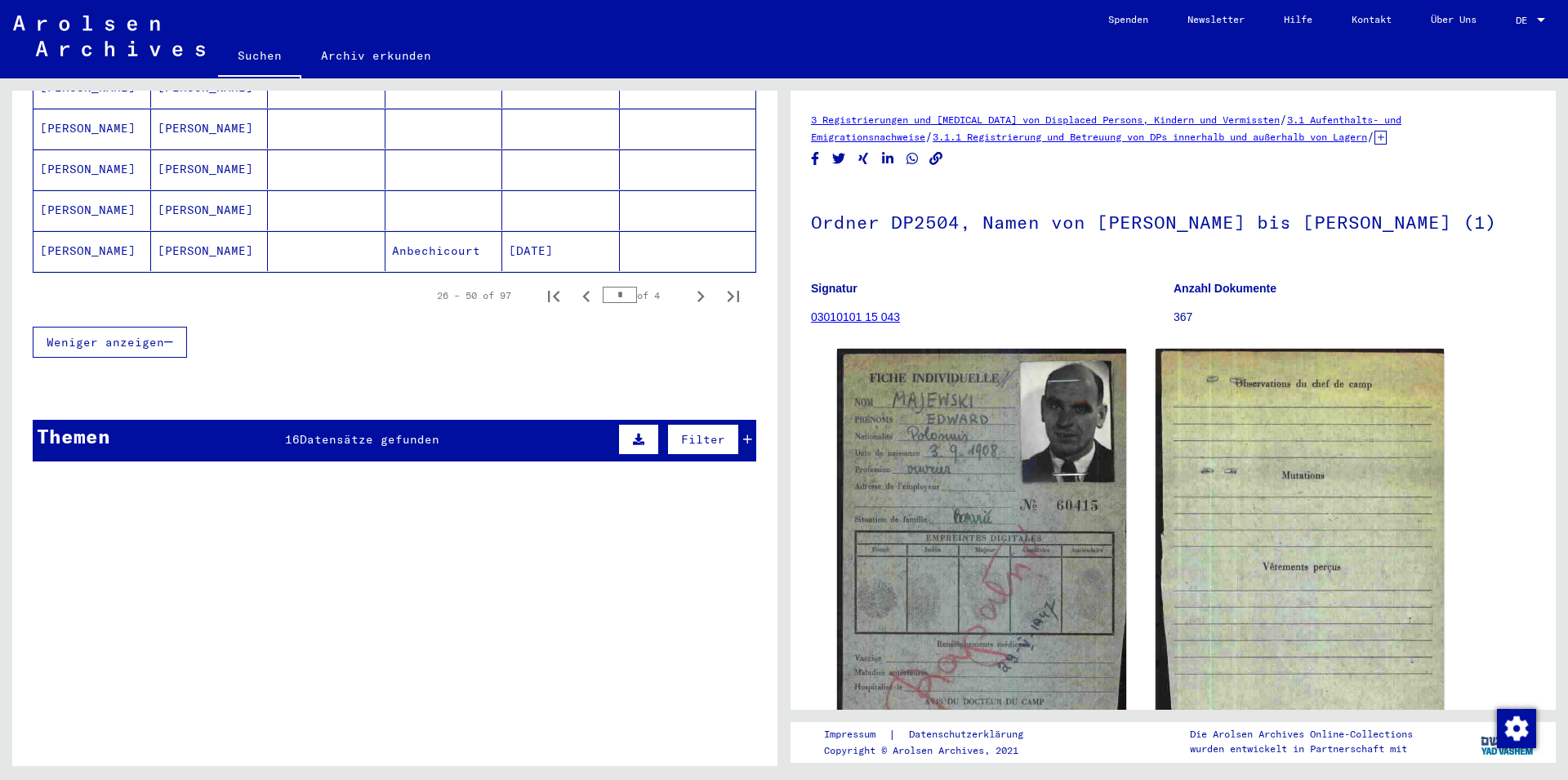
scroll to position [1152, 0]
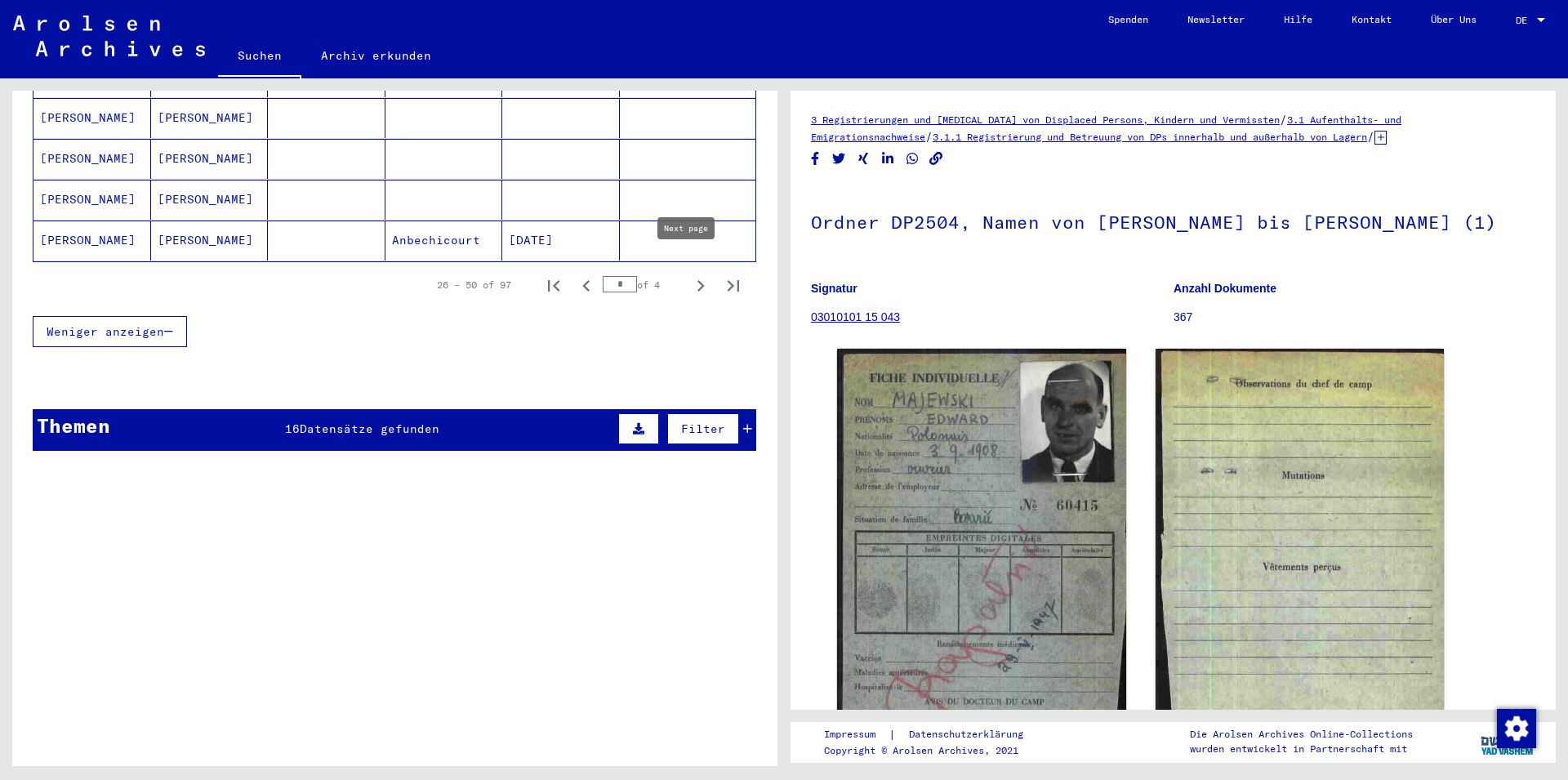
click at [690, 274] on icon "Next page" at bounding box center [701, 286] width 23 height 23
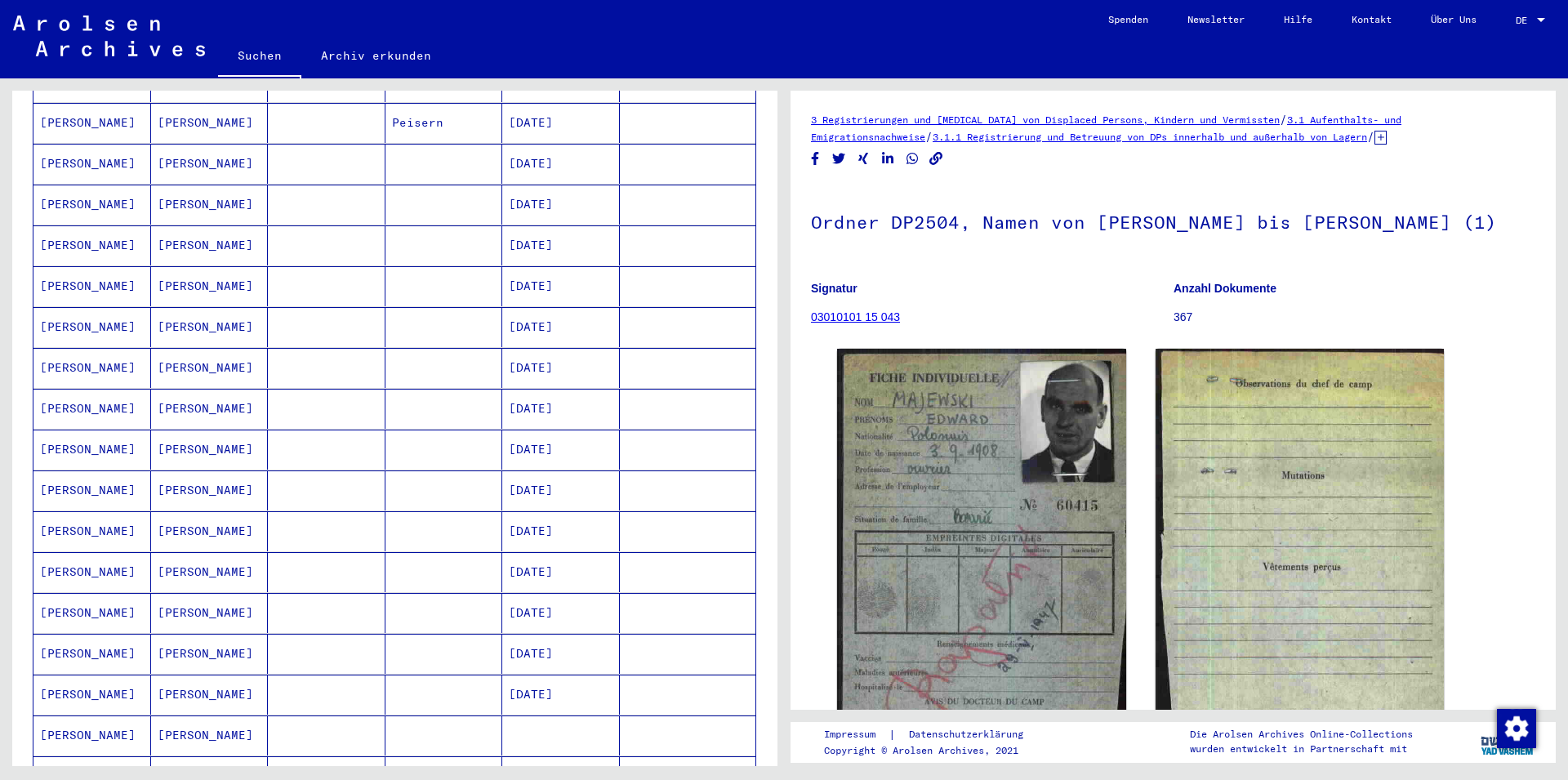
scroll to position [887, 0]
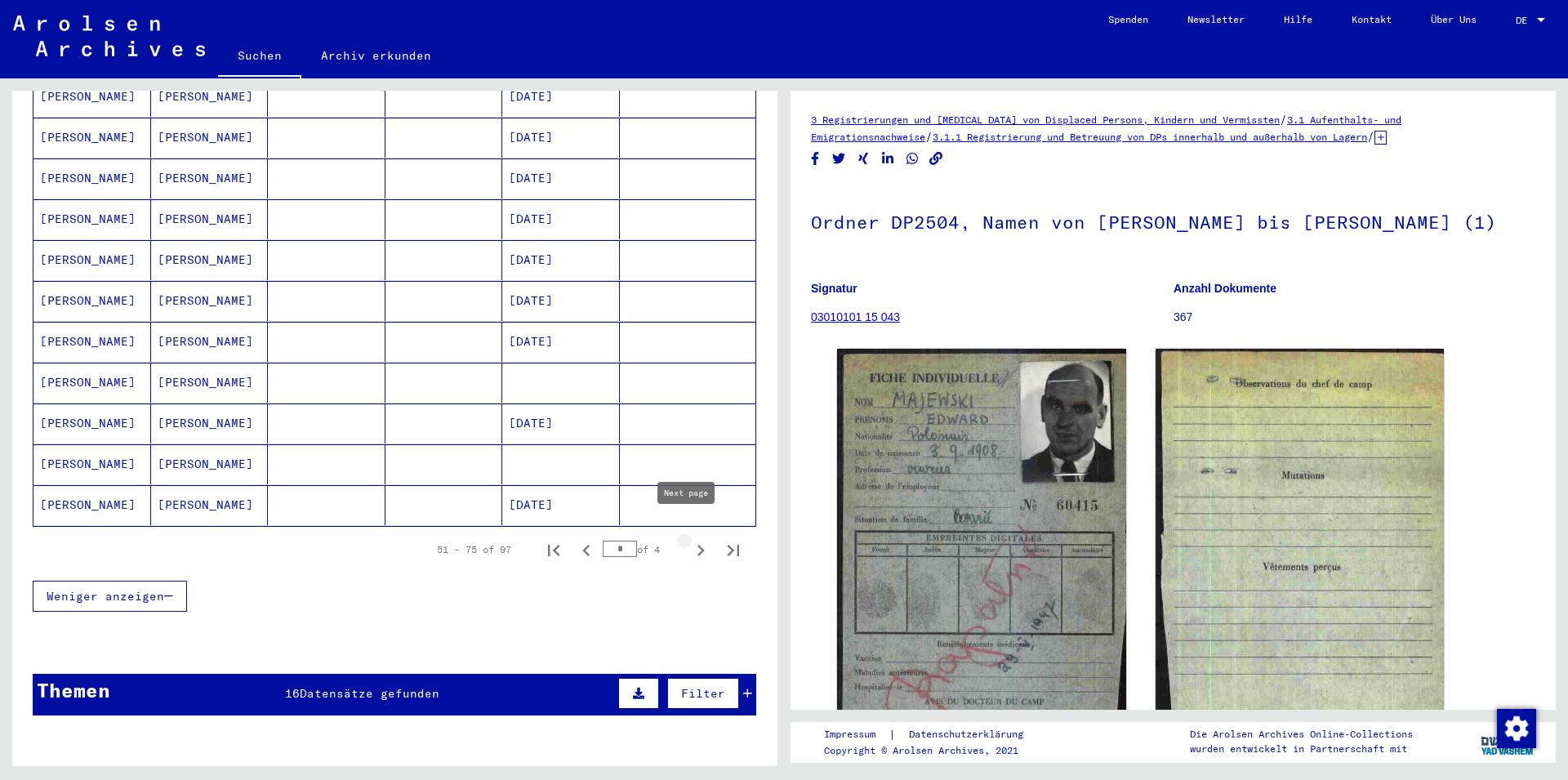
click at [698, 545] on icon "Next page" at bounding box center [701, 551] width 7 height 11
type input "*"
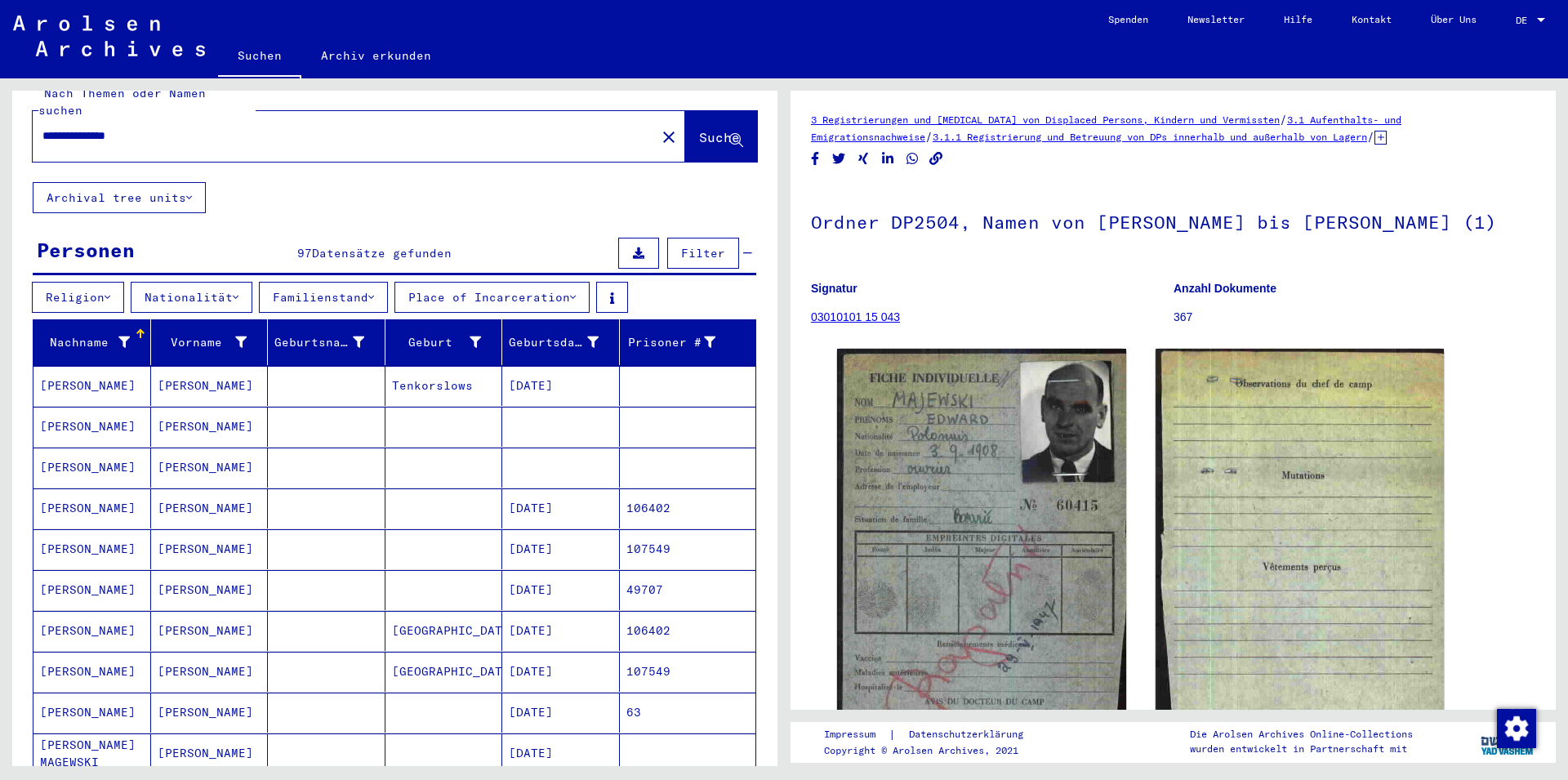
scroll to position [0, 0]
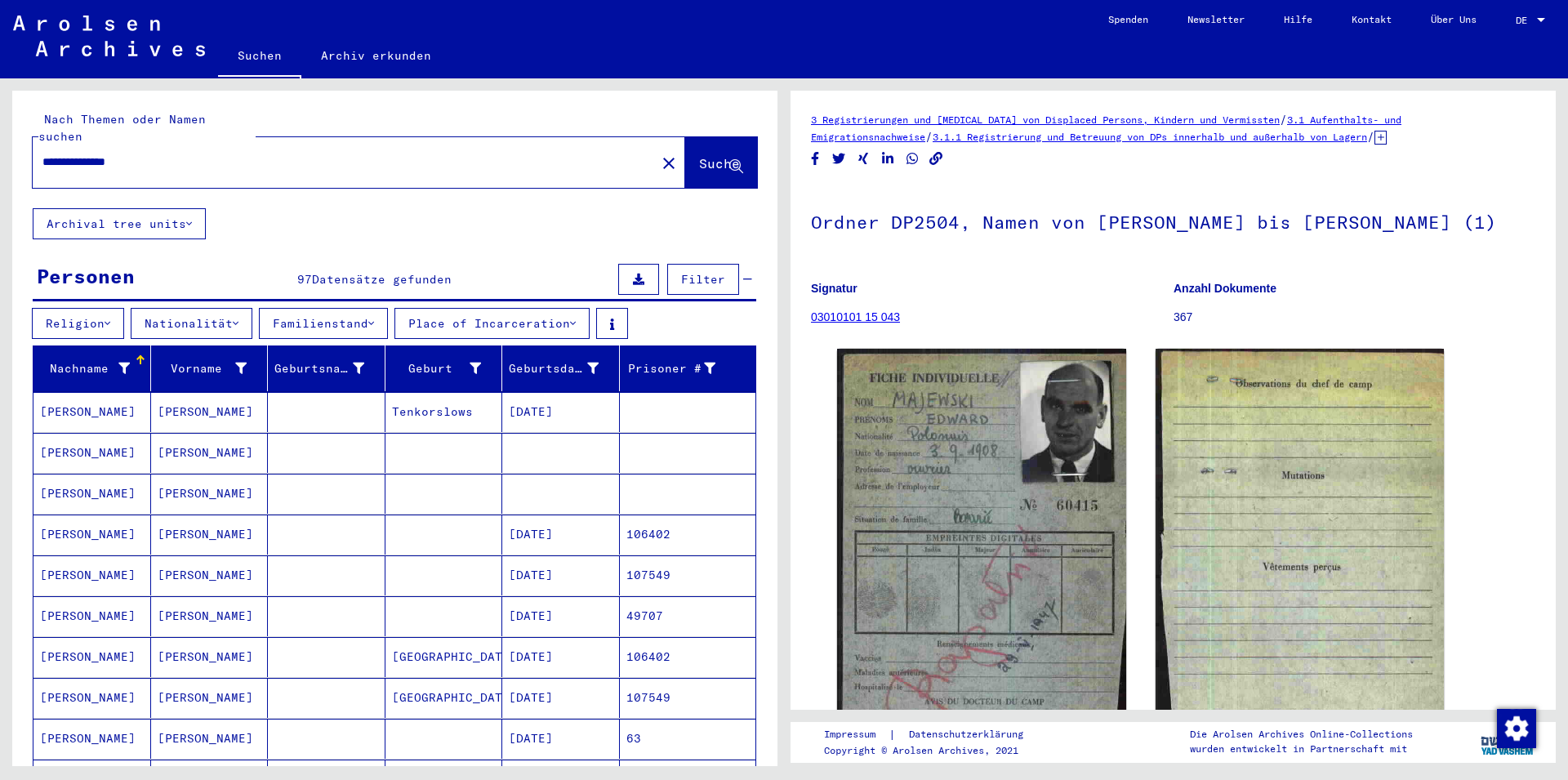
drag, startPoint x: 156, startPoint y: 145, endPoint x: 42, endPoint y: 147, distance: 114.0
click at [43, 154] on input "**********" at bounding box center [344, 162] width 604 height 17
type input "******"
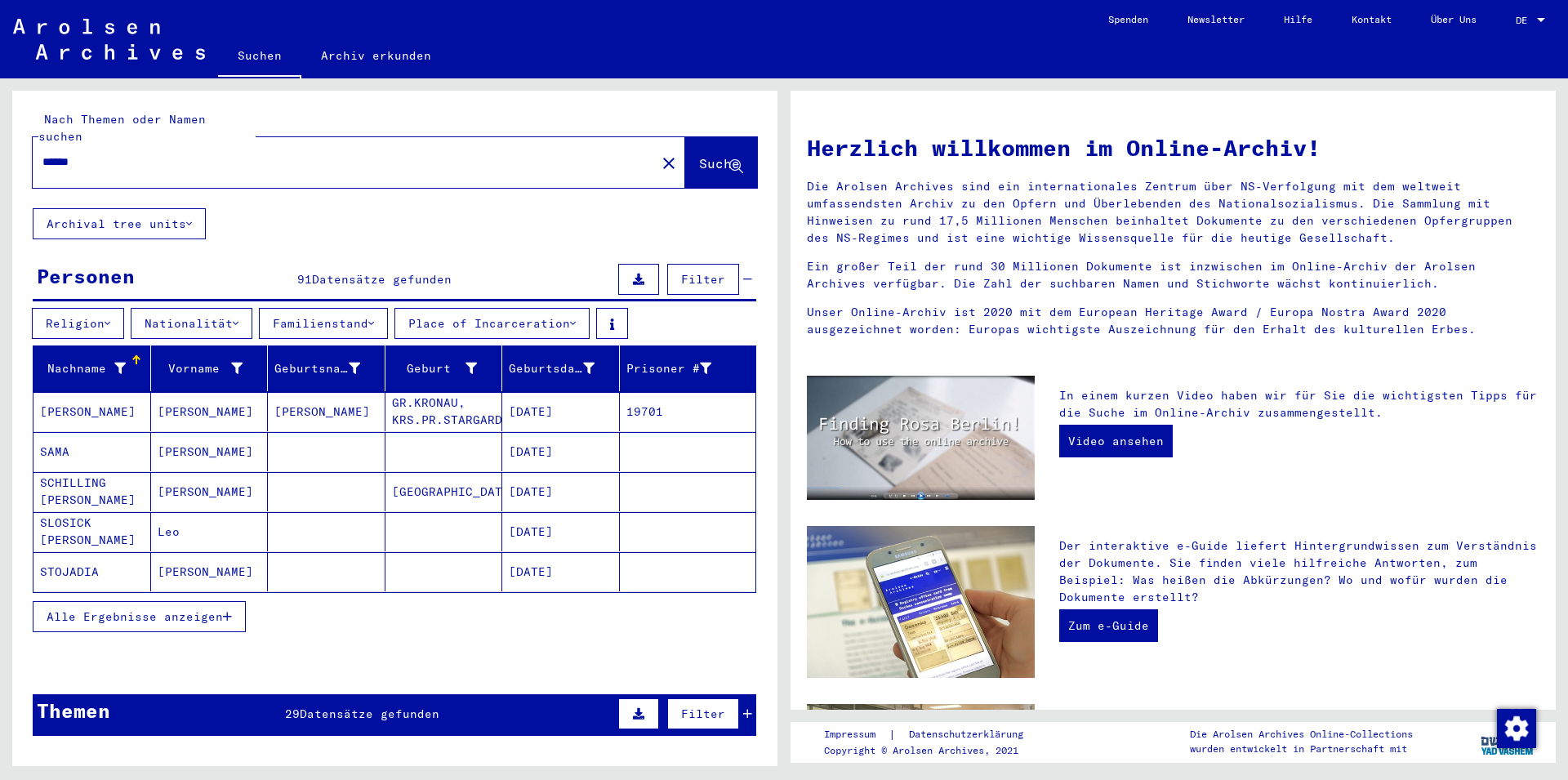
click at [688, 272] on span "Filter" at bounding box center [703, 279] width 44 height 15
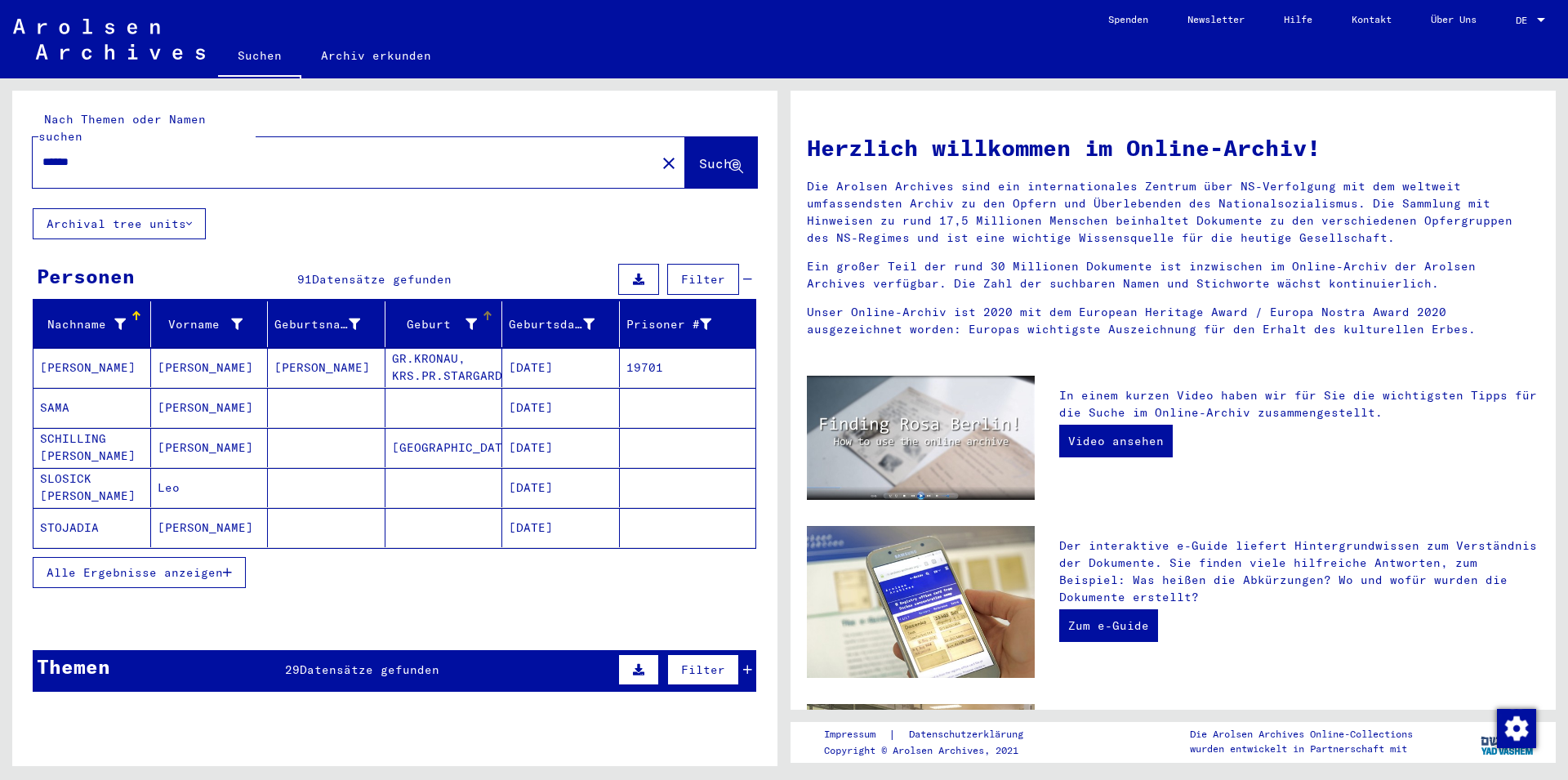
click at [465, 318] on icon at bounding box center [471, 324] width 11 height 11
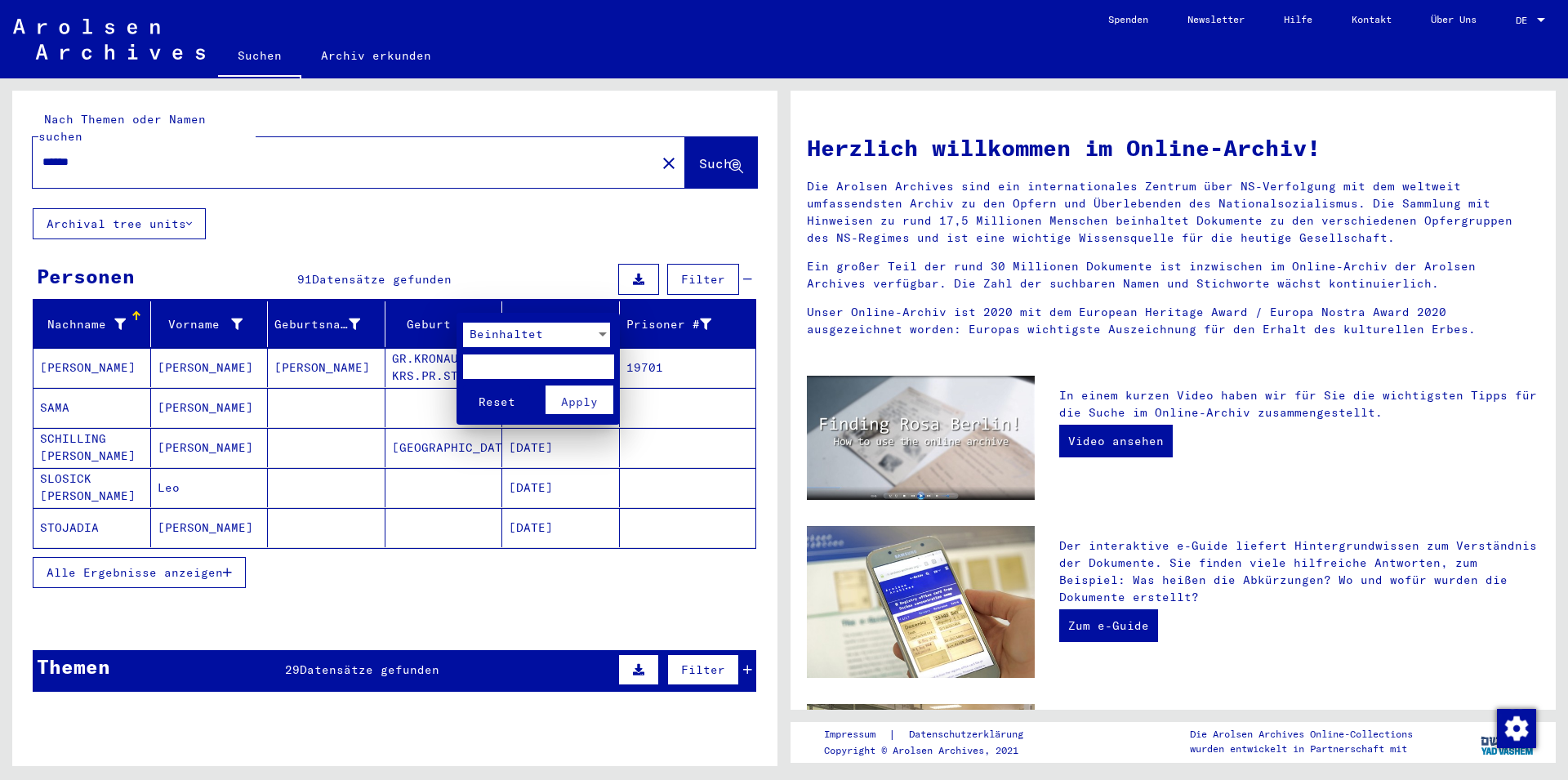
click at [459, 308] on div at bounding box center [784, 390] width 1568 height 780
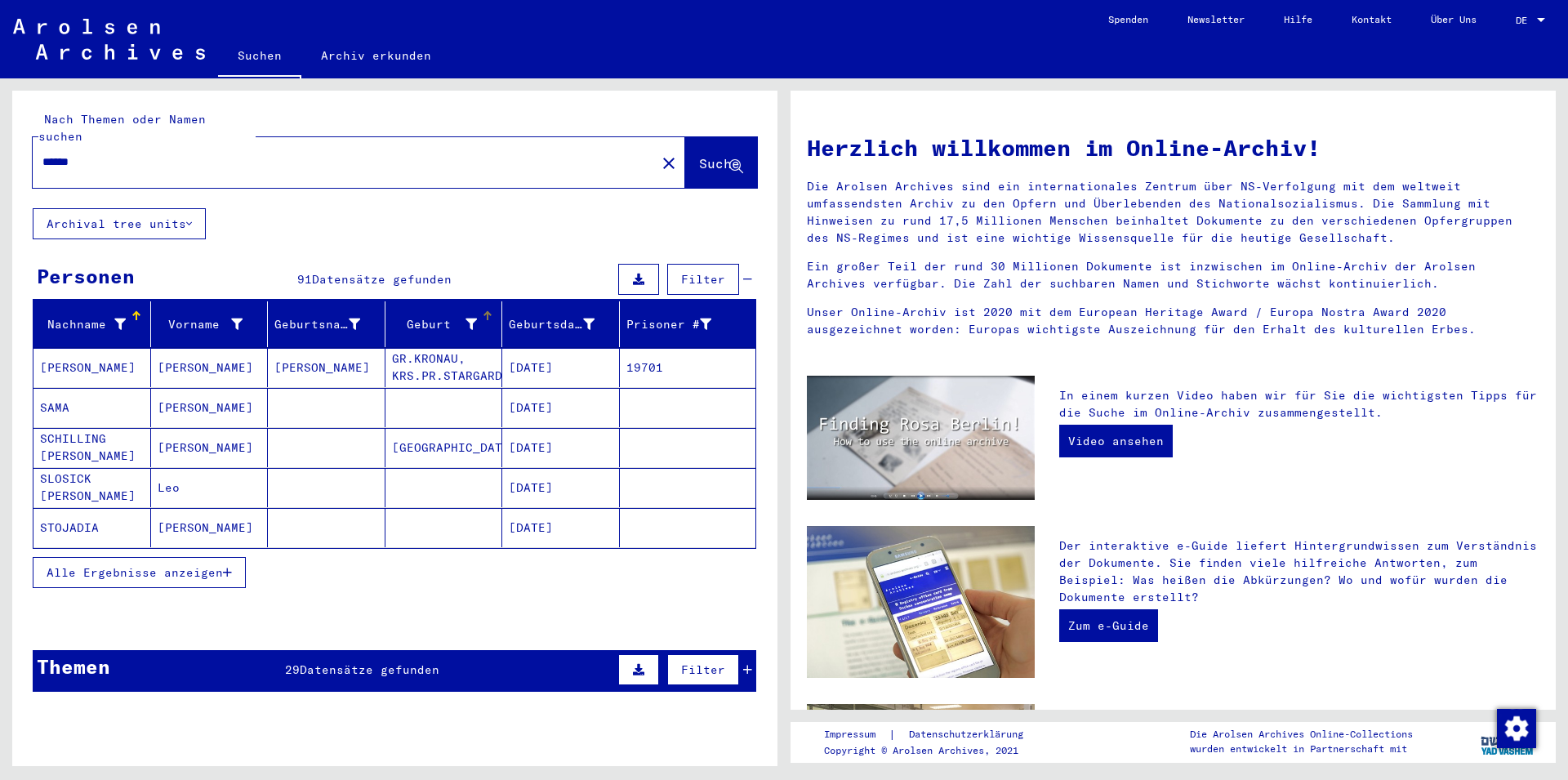
click at [465, 318] on icon at bounding box center [471, 324] width 11 height 11
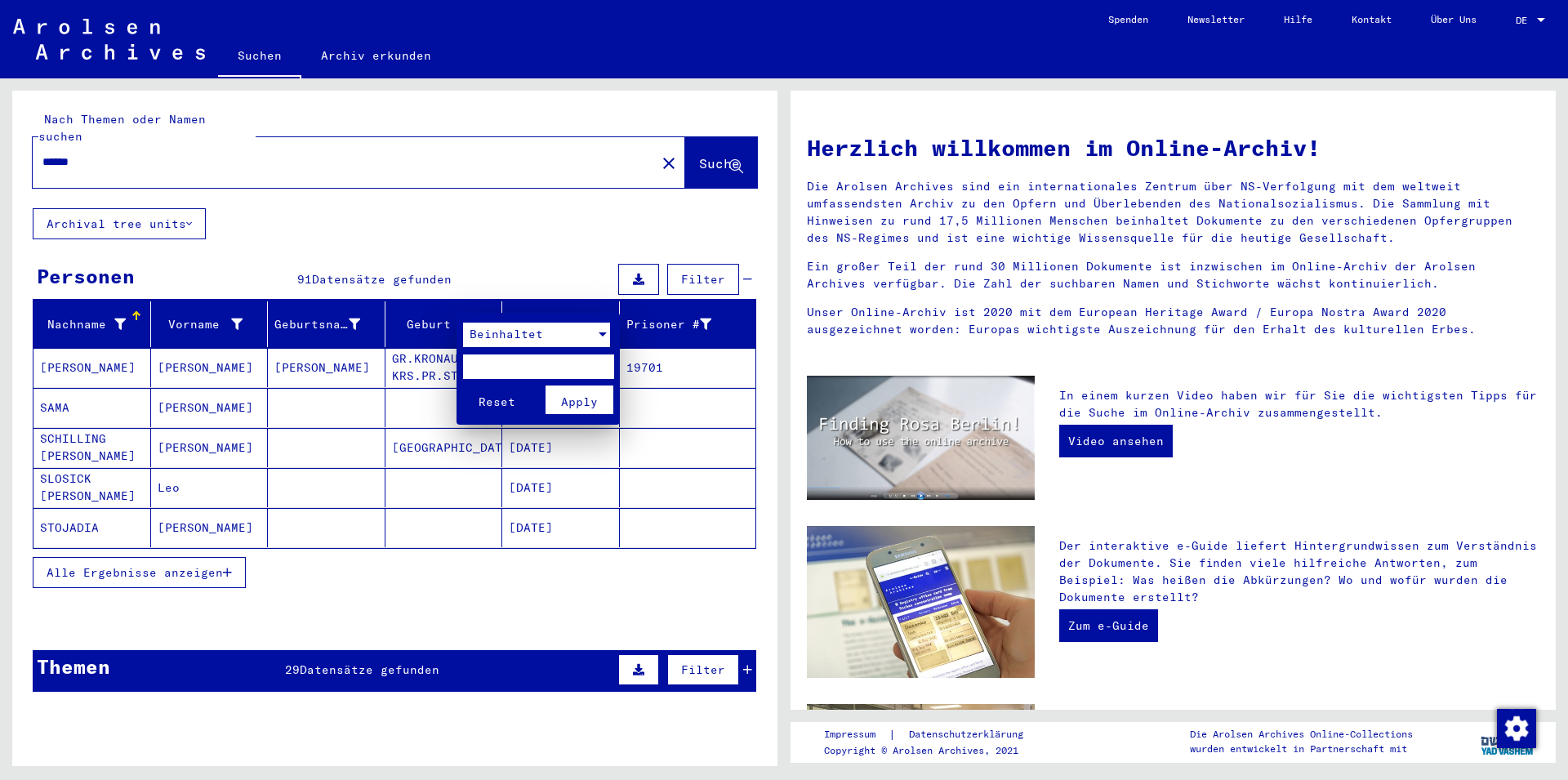
click at [599, 332] on div at bounding box center [603, 335] width 15 height 25
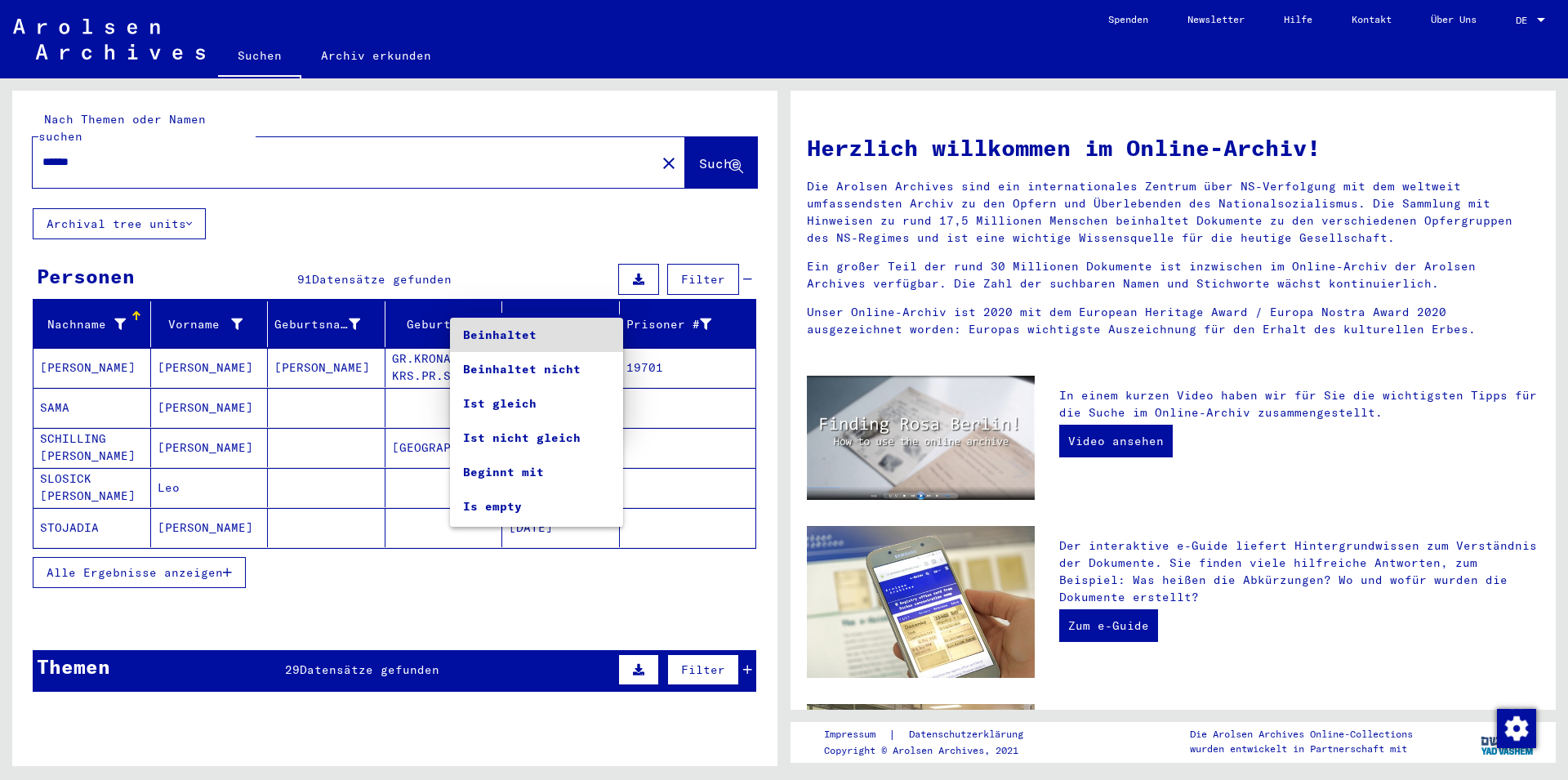
click at [523, 223] on div at bounding box center [784, 390] width 1568 height 780
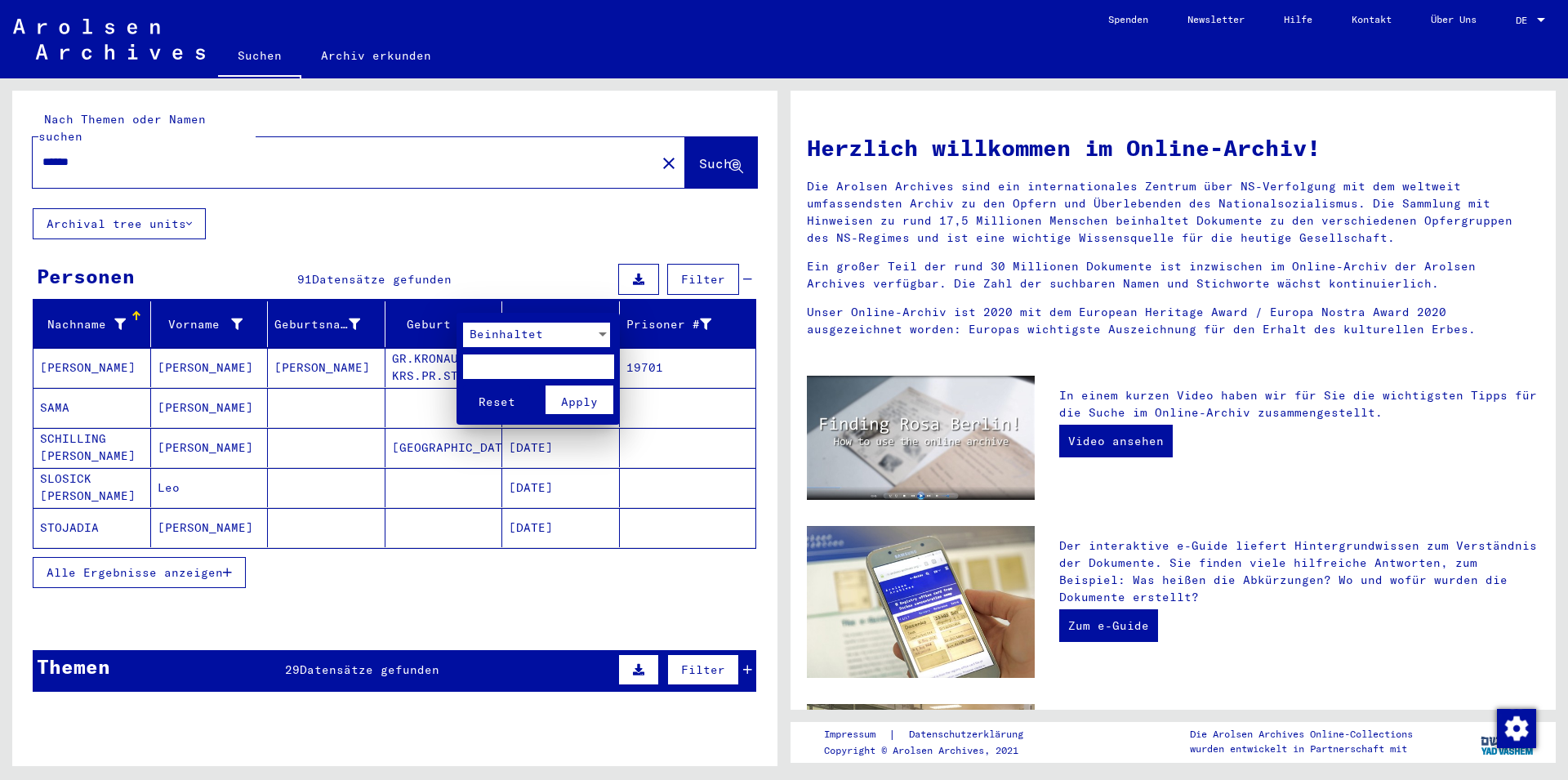
click at [216, 558] on div at bounding box center [784, 390] width 1568 height 780
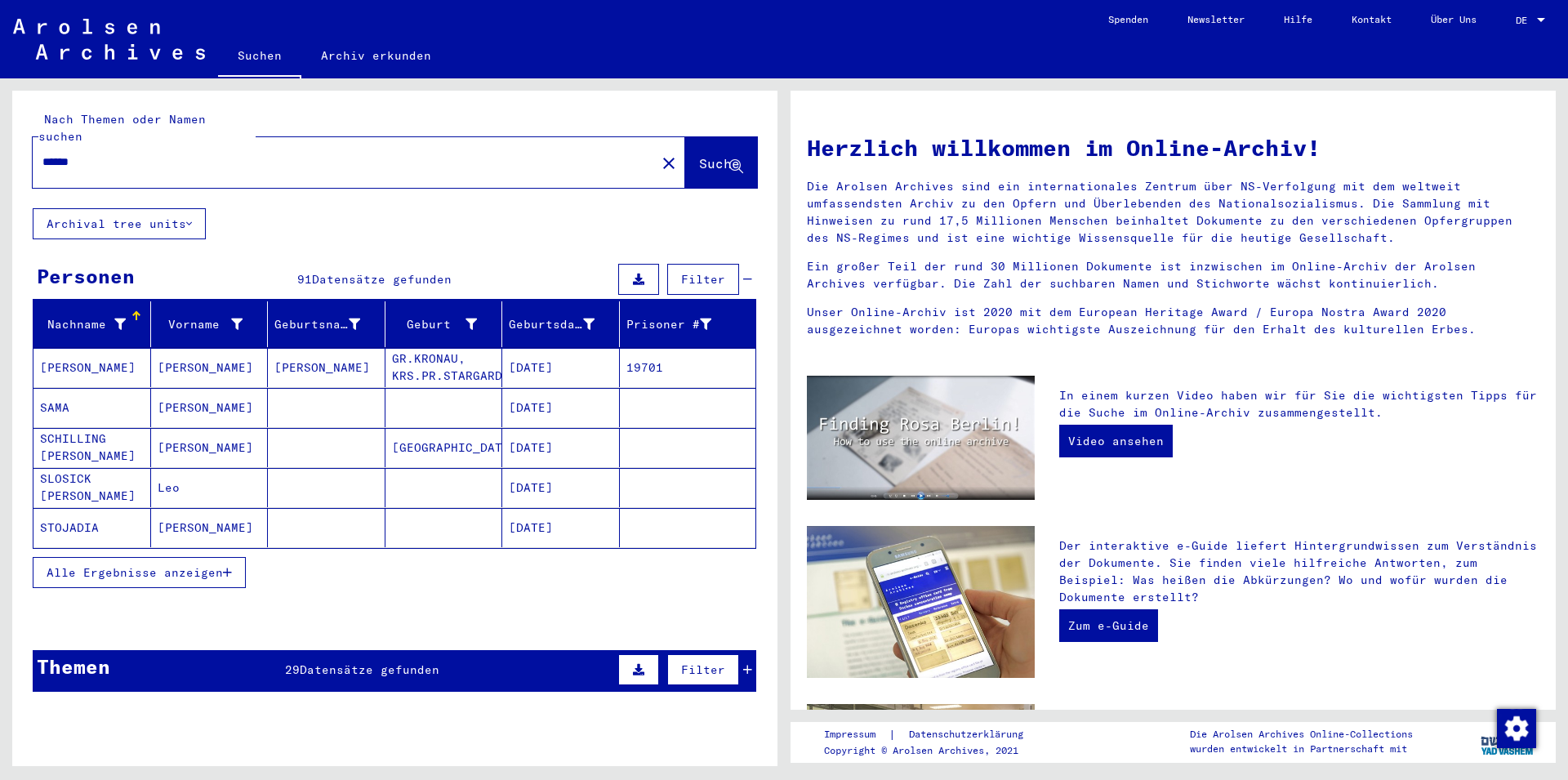
click at [200, 557] on button "Alle Ergebnisse anzeigen" at bounding box center [139, 573] width 213 height 31
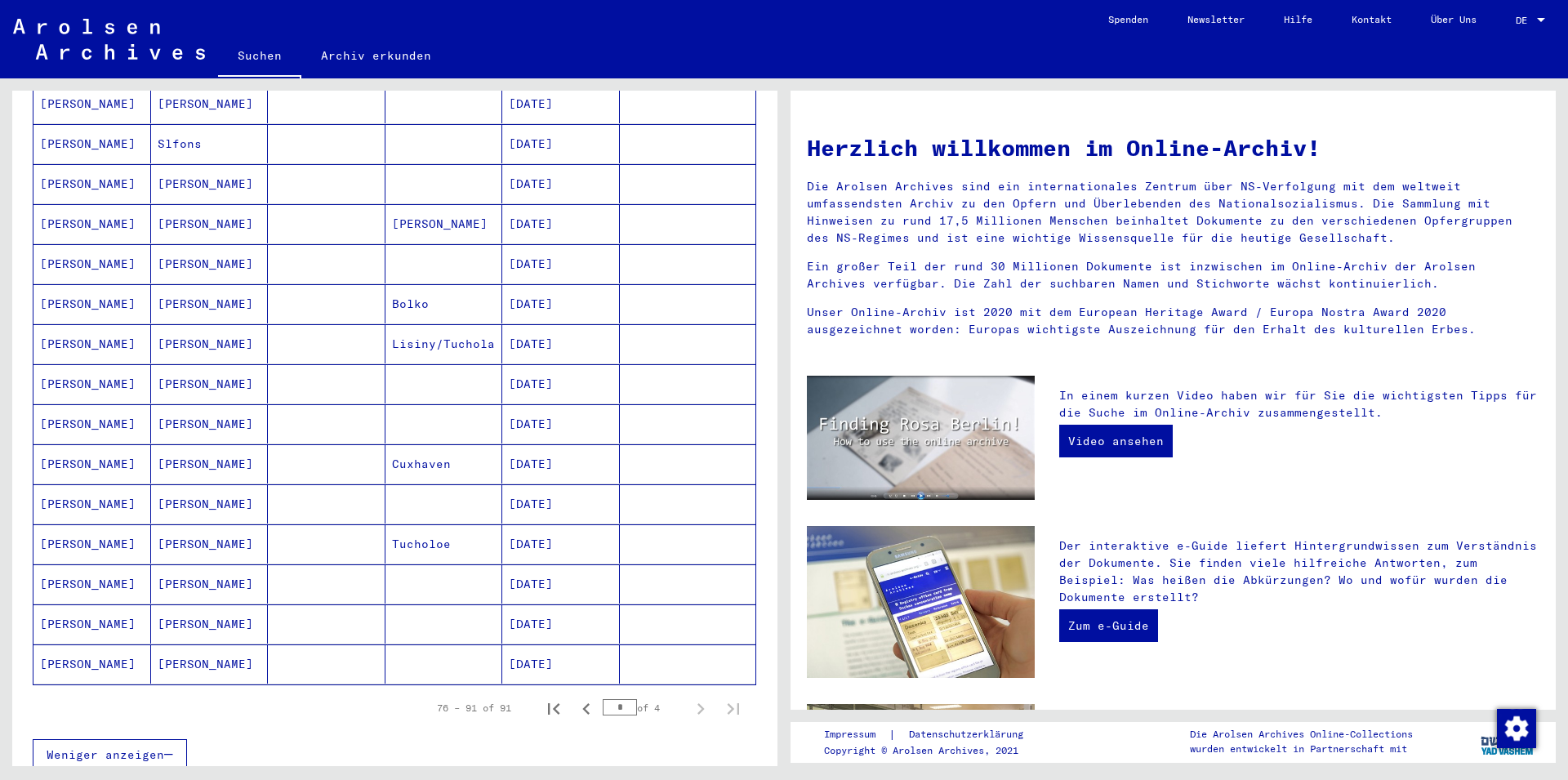
scroll to position [706, 0]
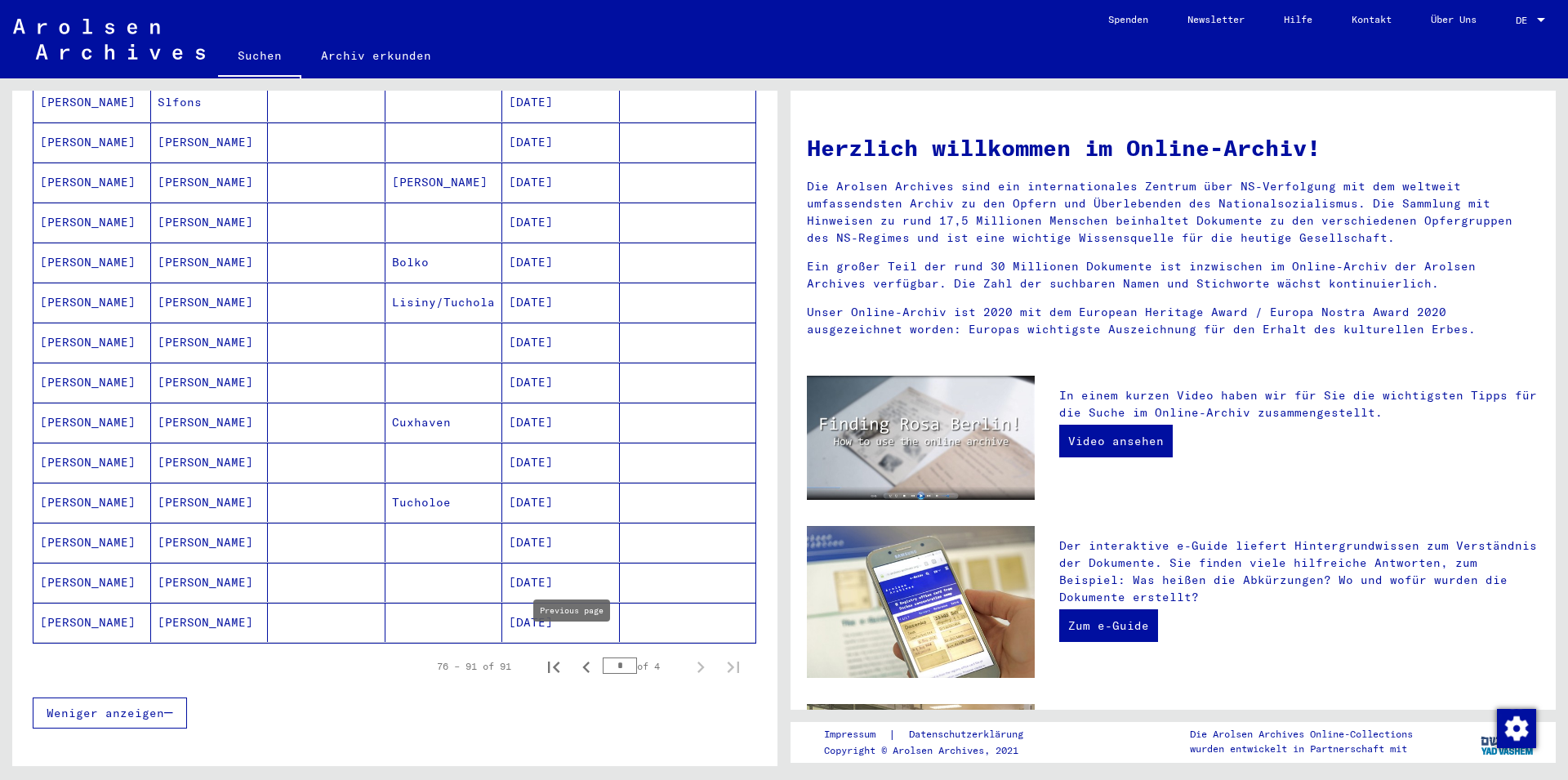
click at [582, 662] on icon "Previous page" at bounding box center [586, 668] width 7 height 11
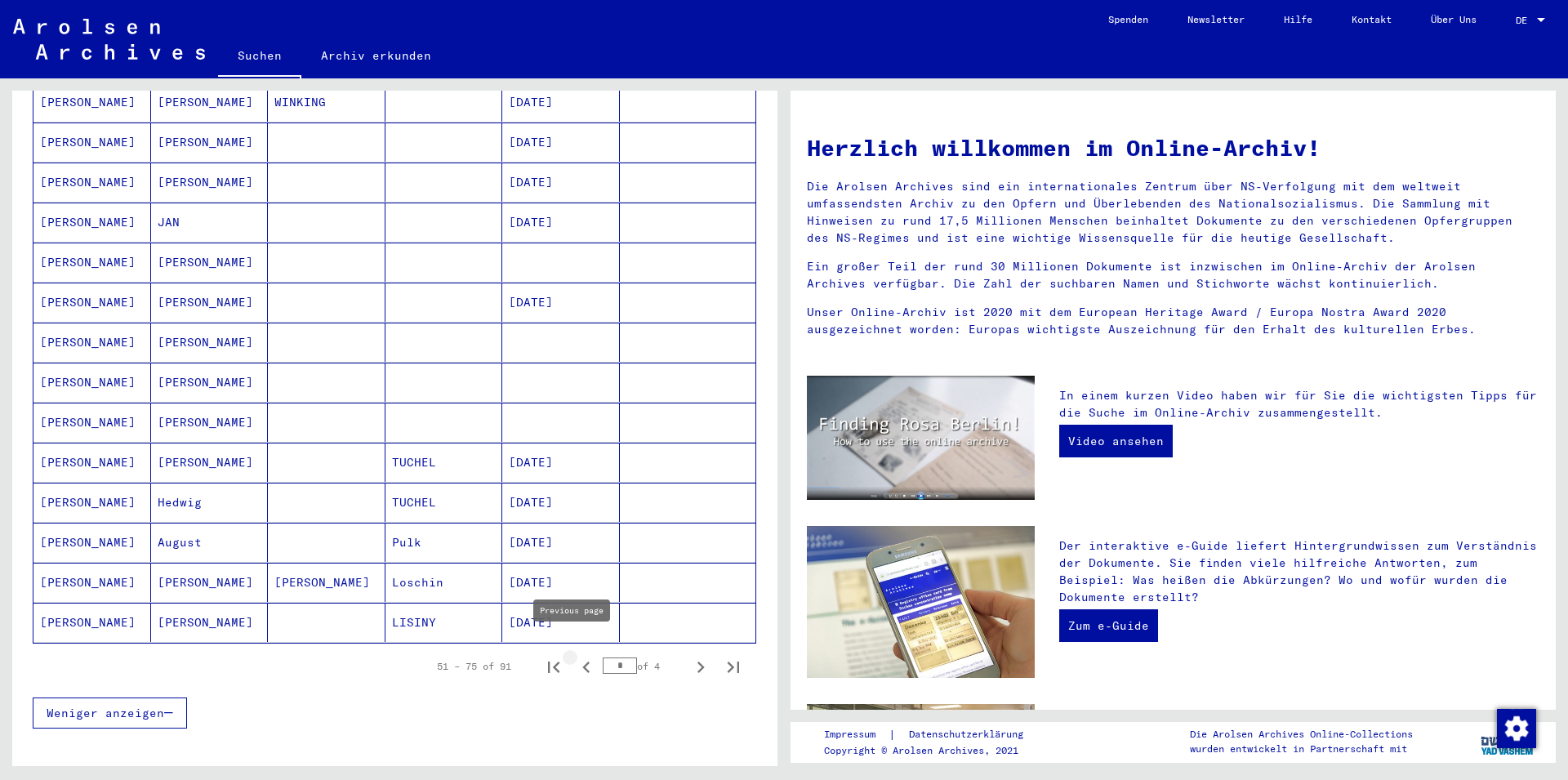
click at [575, 656] on icon "Previous page" at bounding box center [586, 668] width 23 height 23
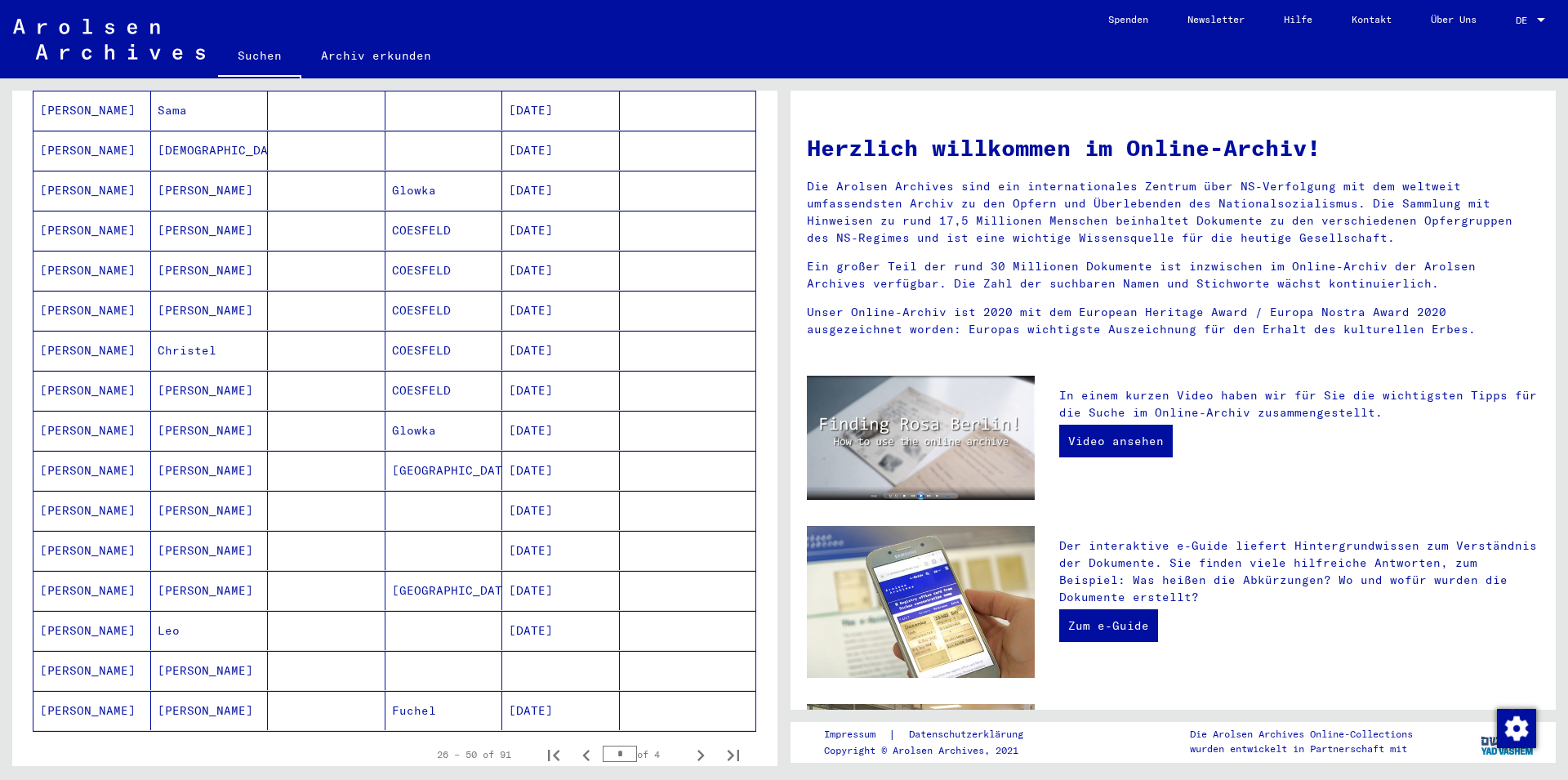
scroll to position [882, 0]
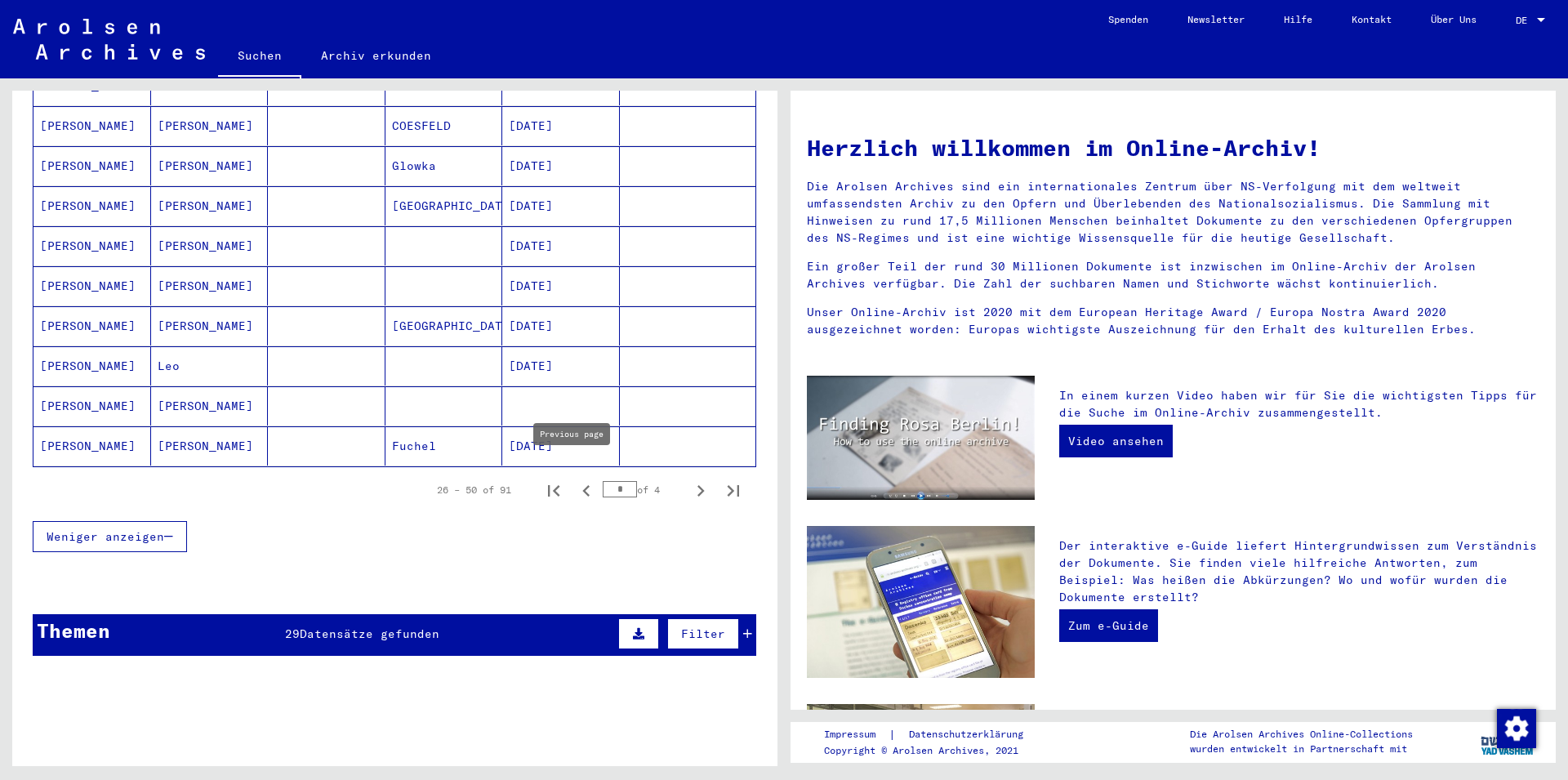
click at [575, 480] on icon "Previous page" at bounding box center [586, 491] width 23 height 23
type input "*"
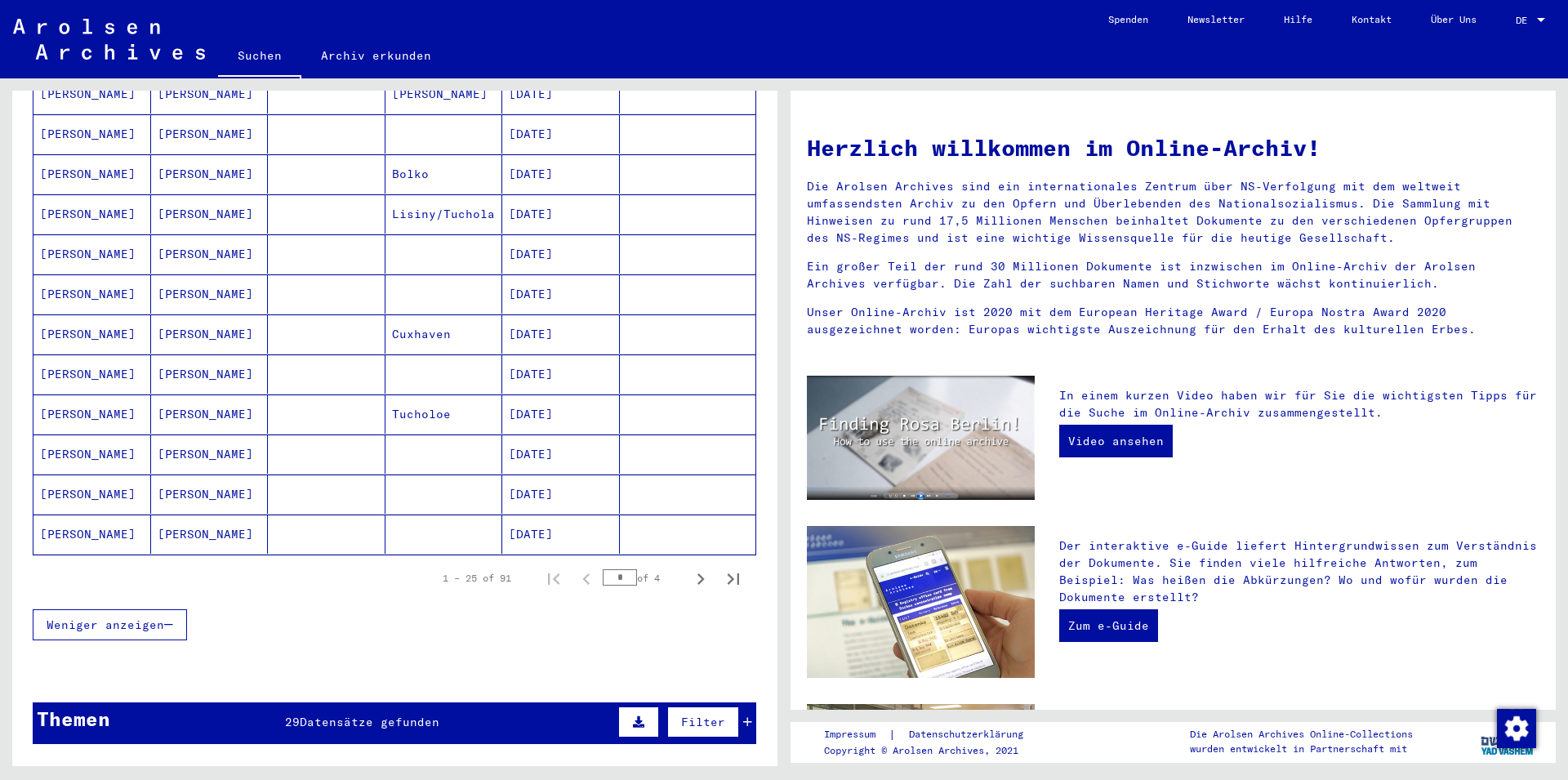
click at [538, 515] on mat-cell "[DATE]" at bounding box center [561, 534] width 118 height 39
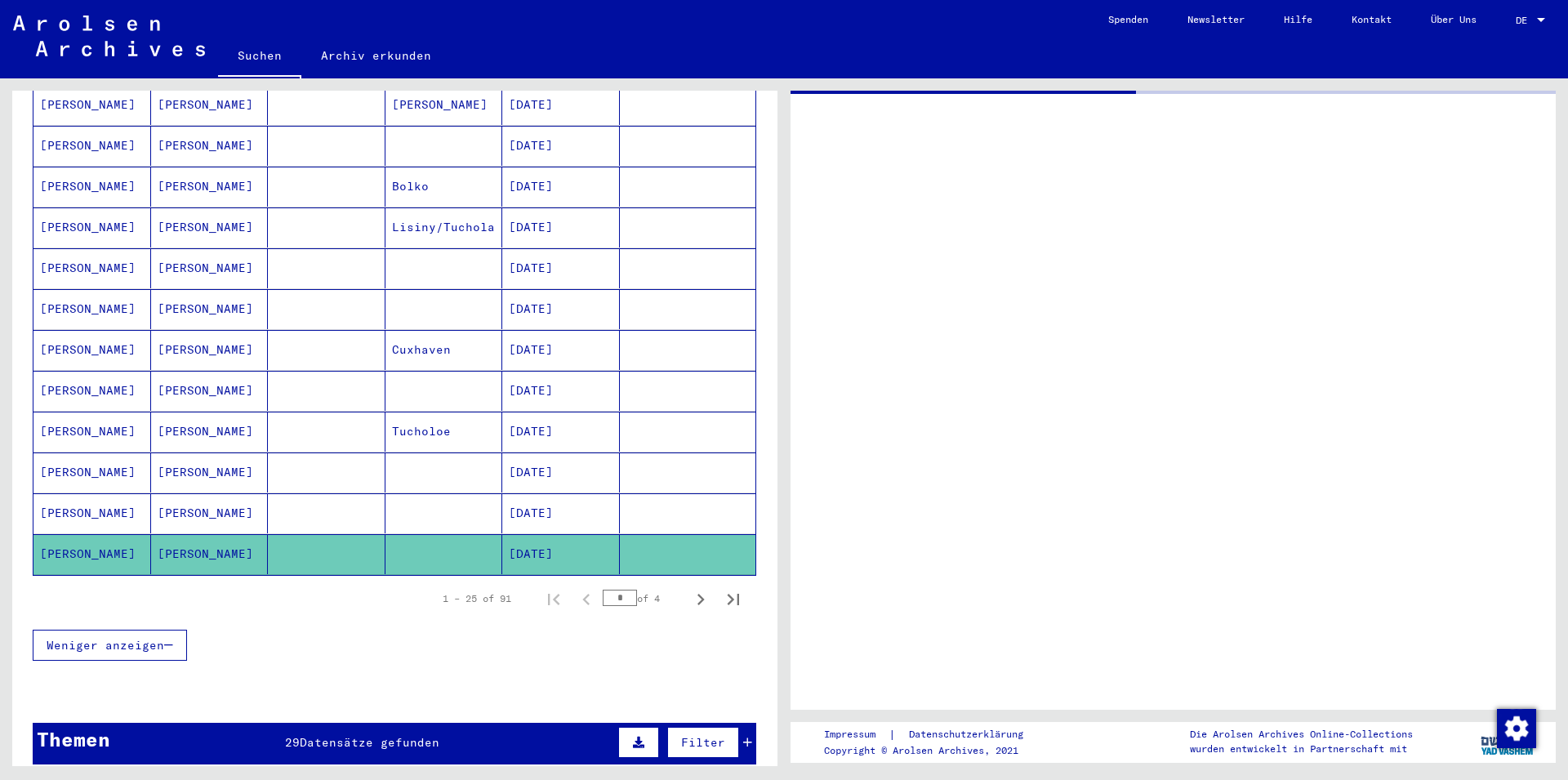
scroll to position [805, 0]
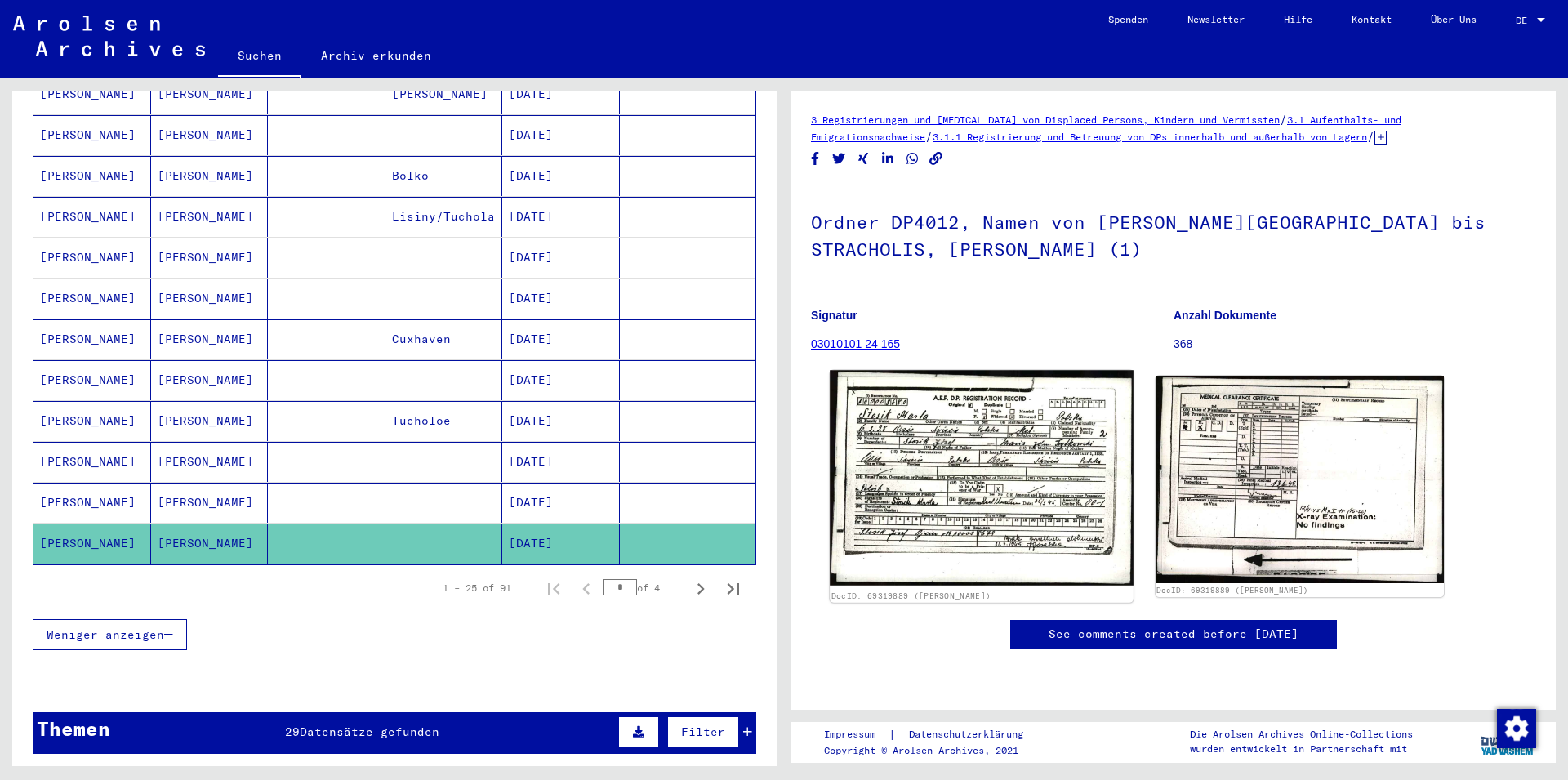
click at [1002, 459] on img at bounding box center [981, 478] width 303 height 216
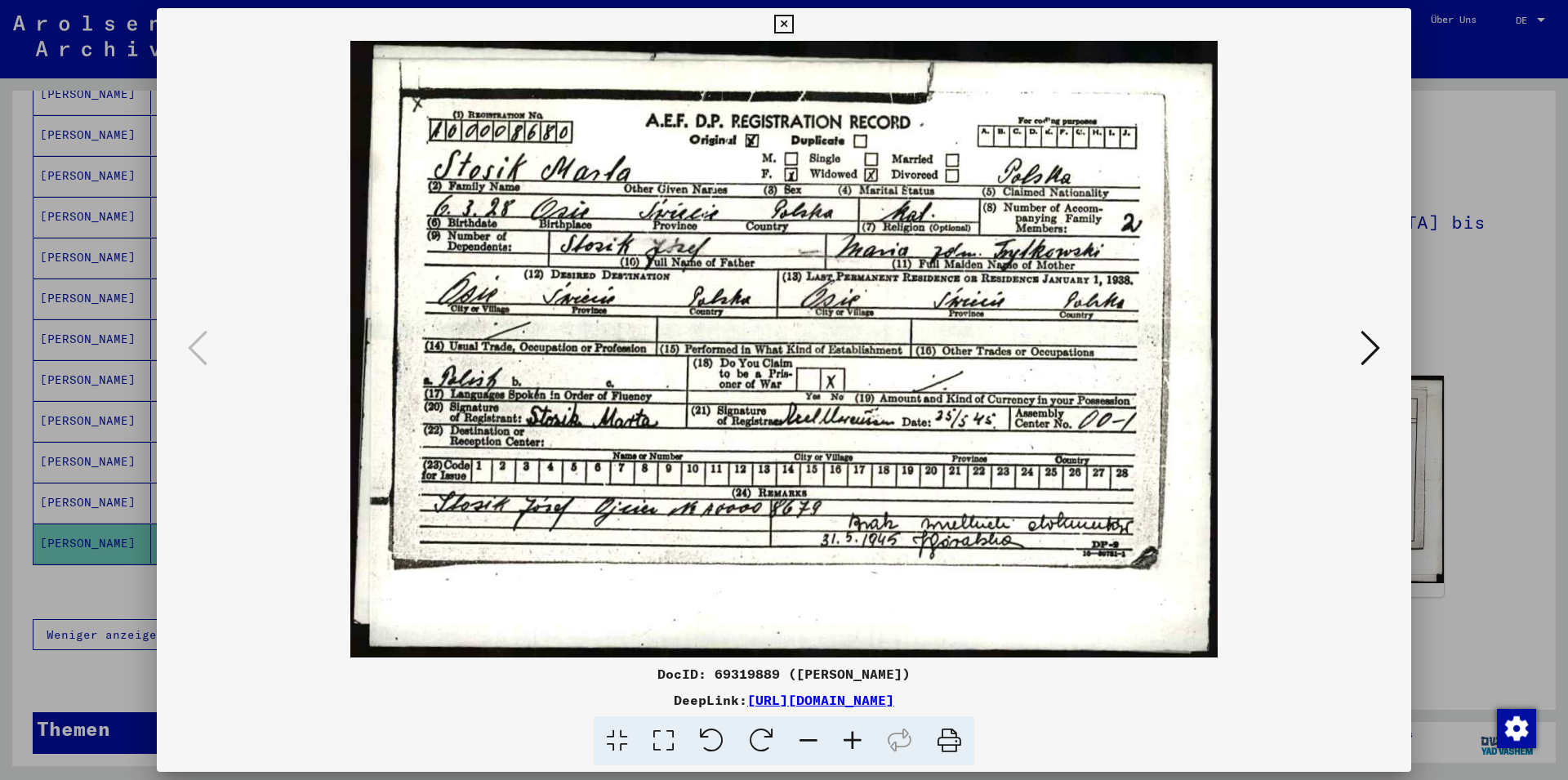
click at [1376, 352] on icon at bounding box center [1370, 348] width 20 height 39
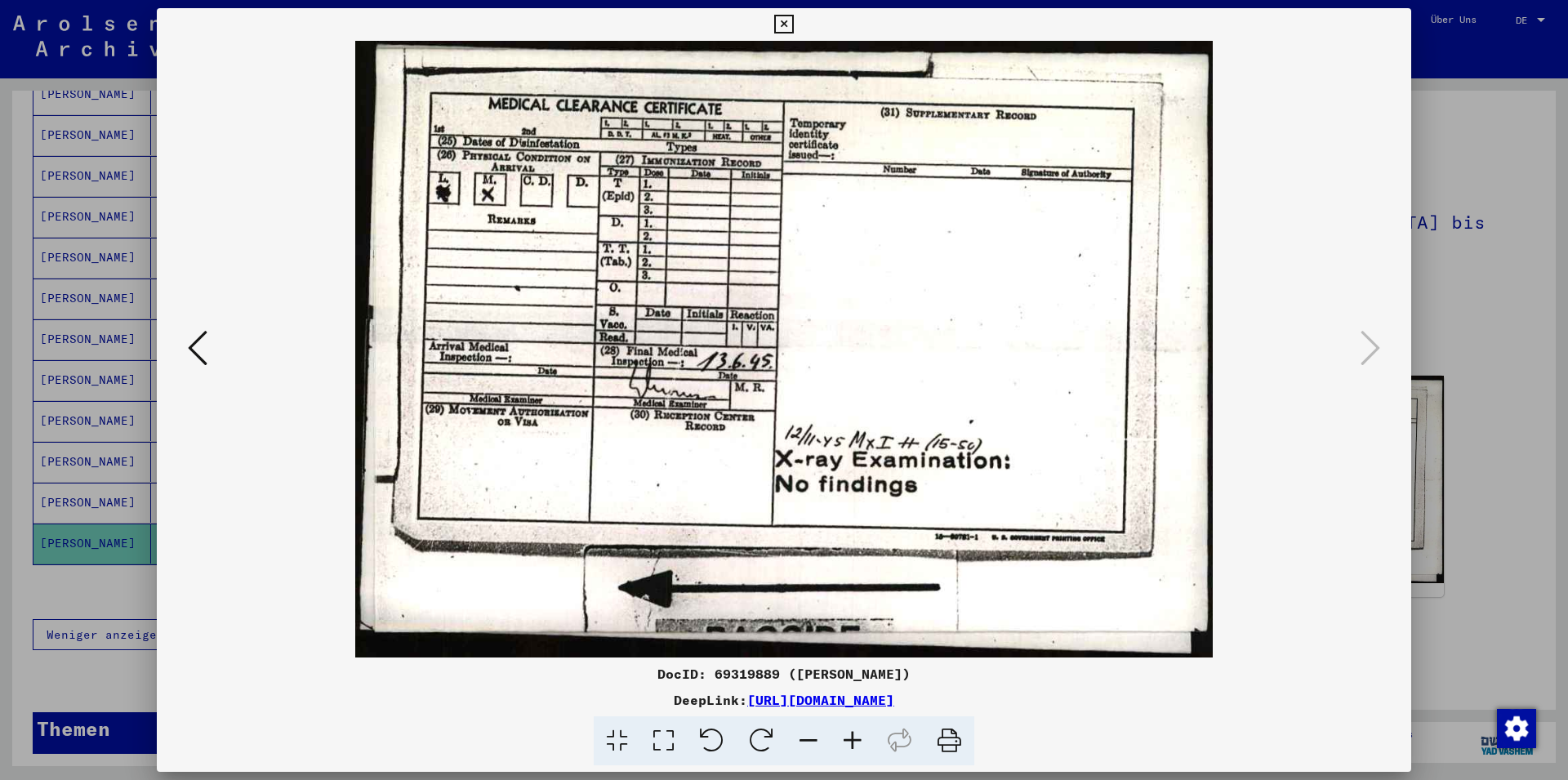
click at [797, 27] on button at bounding box center [783, 25] width 29 height 33
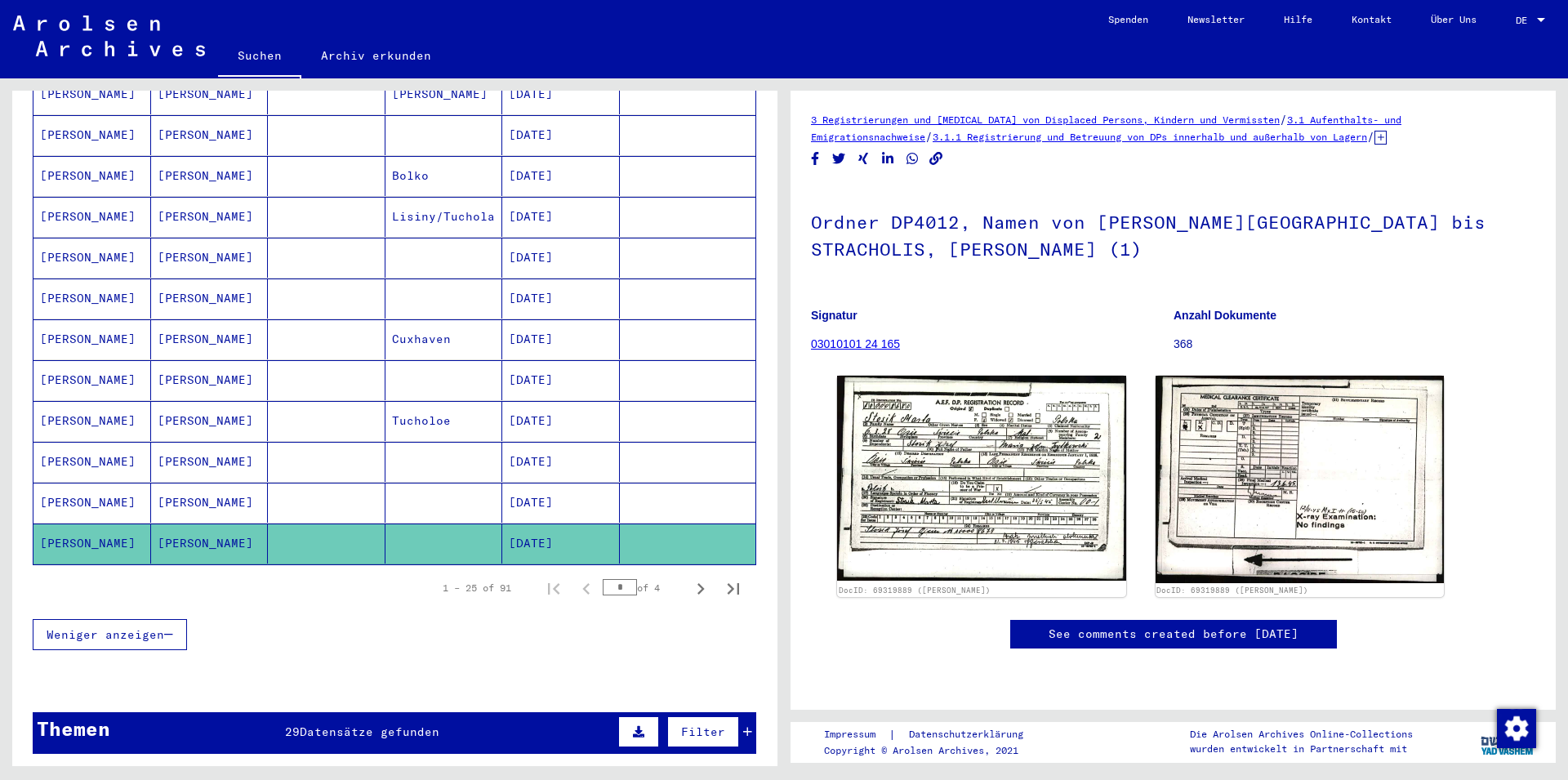
click at [556, 498] on mat-cell "[DATE]" at bounding box center [561, 503] width 118 height 40
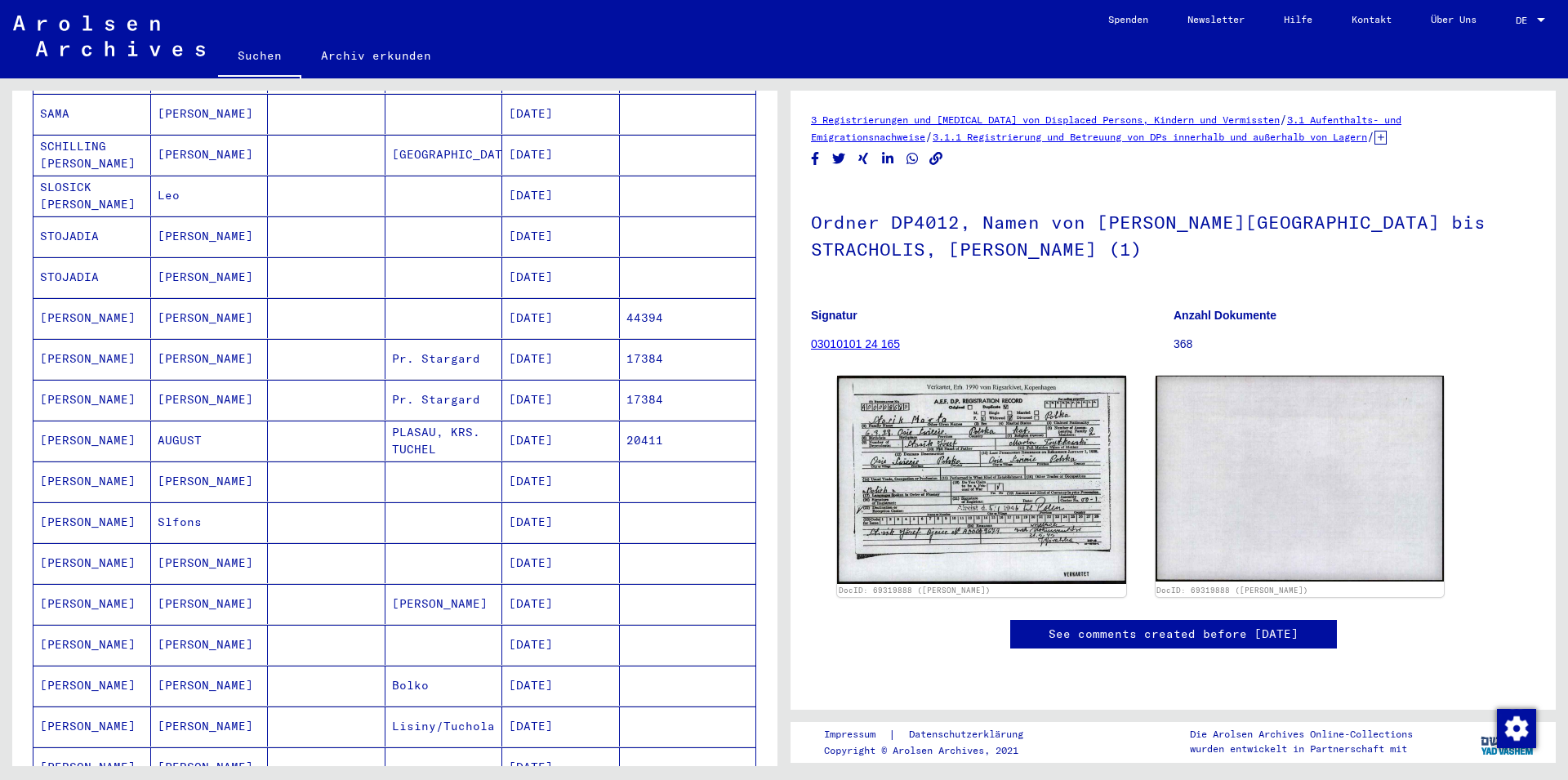
scroll to position [275, 0]
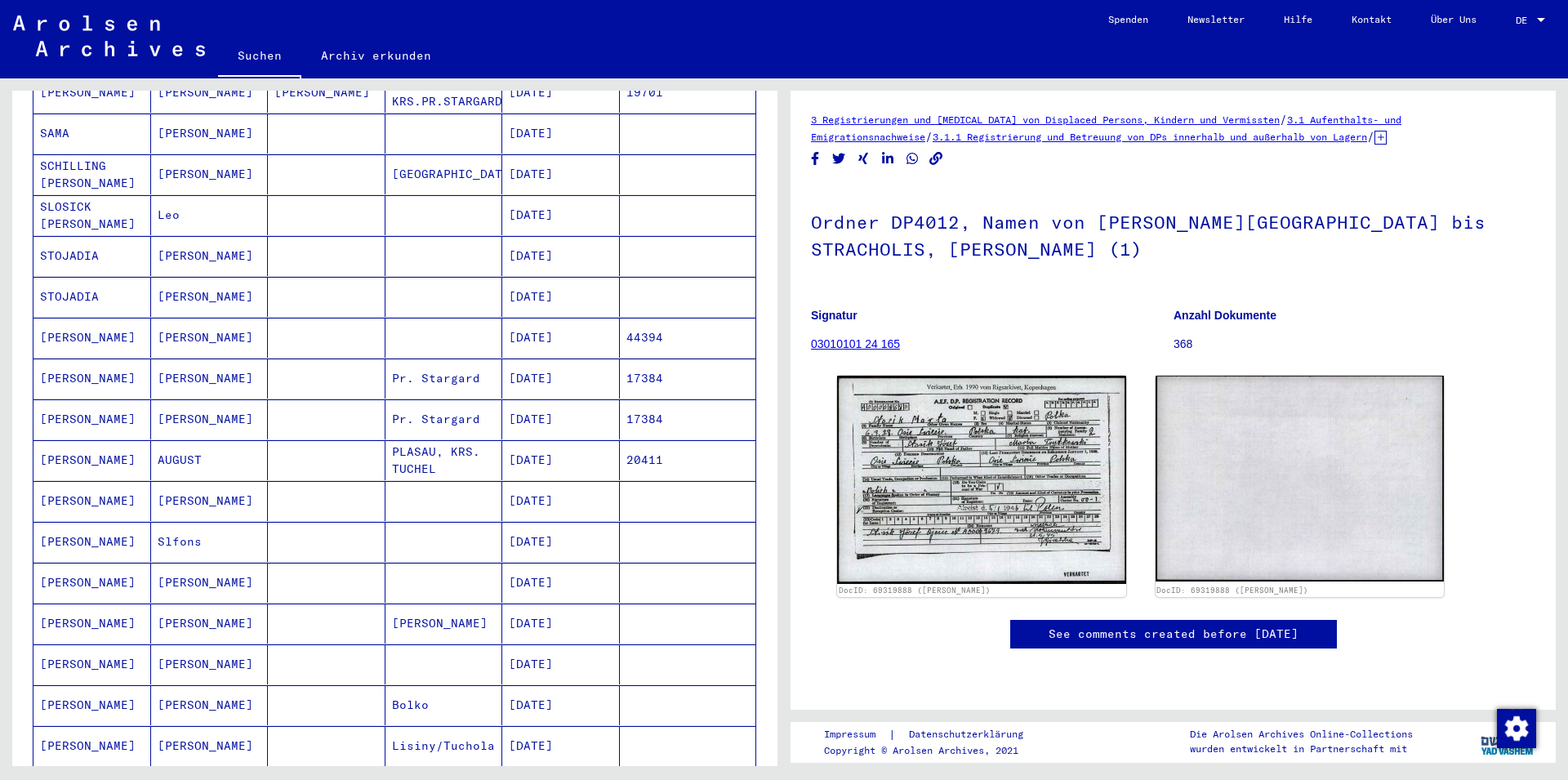
click at [540, 290] on mat-cell "[DATE]" at bounding box center [561, 296] width 118 height 40
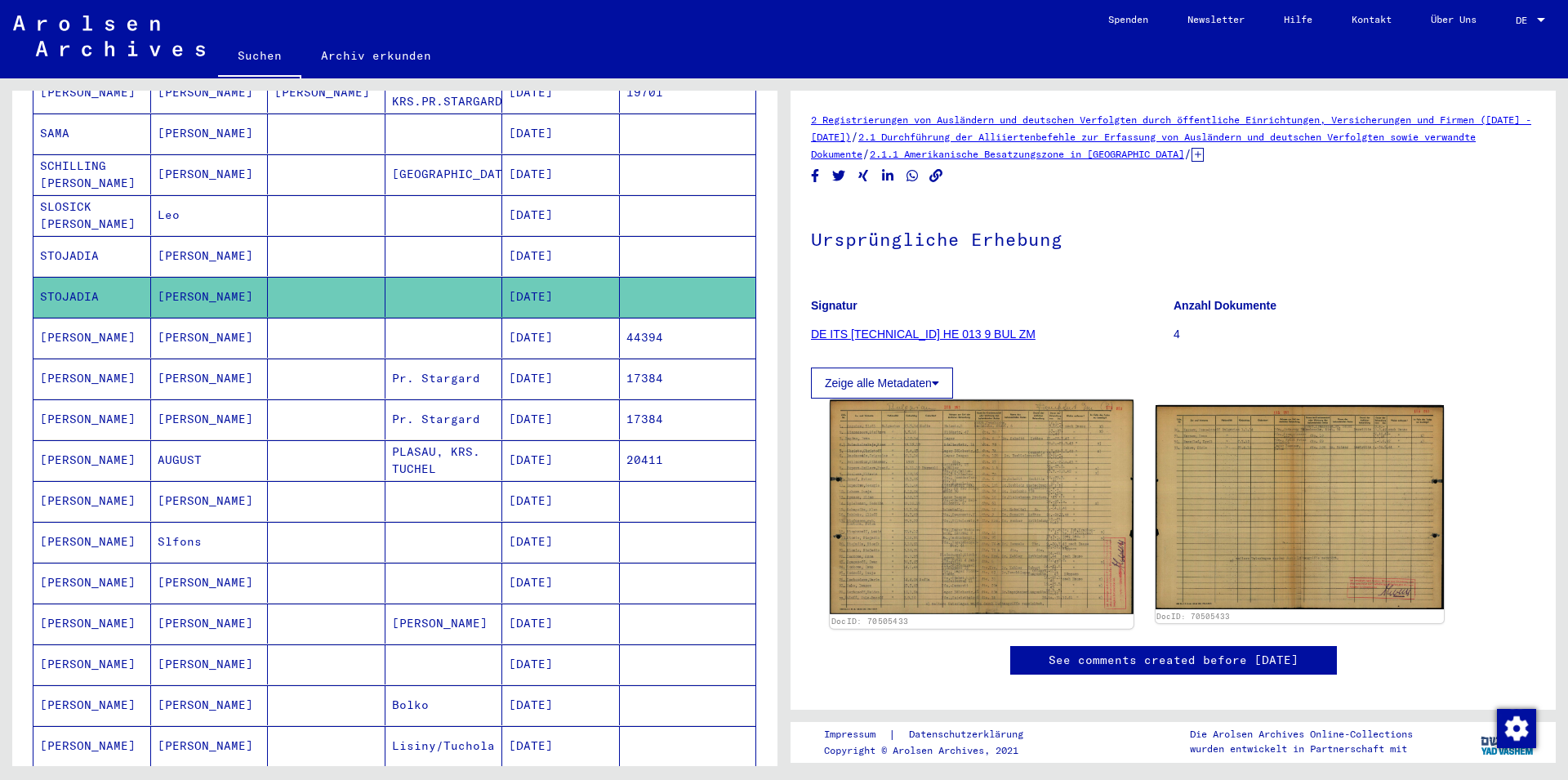
click at [1094, 520] on img at bounding box center [981, 507] width 303 height 214
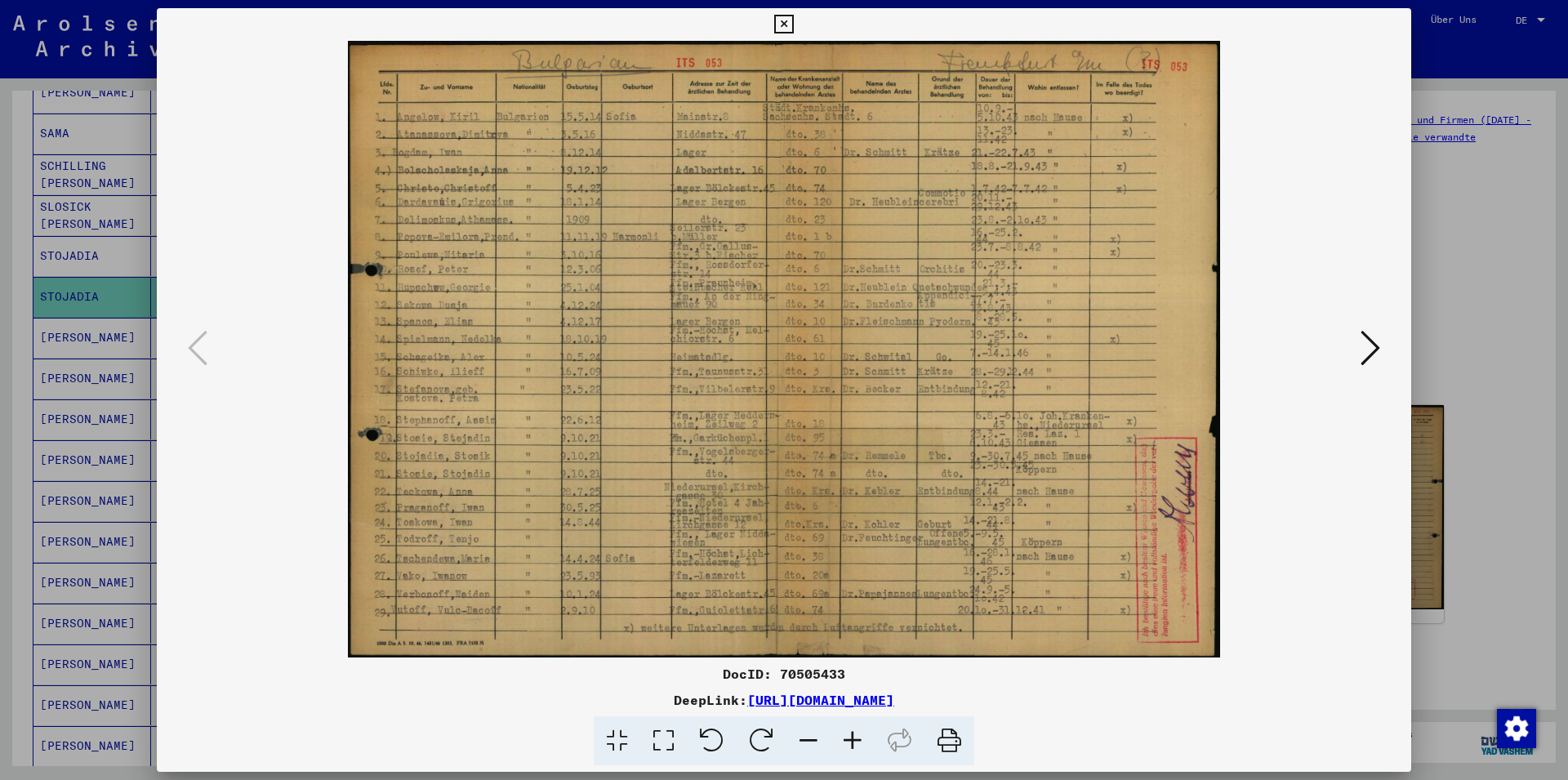
click at [793, 25] on icon at bounding box center [783, 25] width 19 height 20
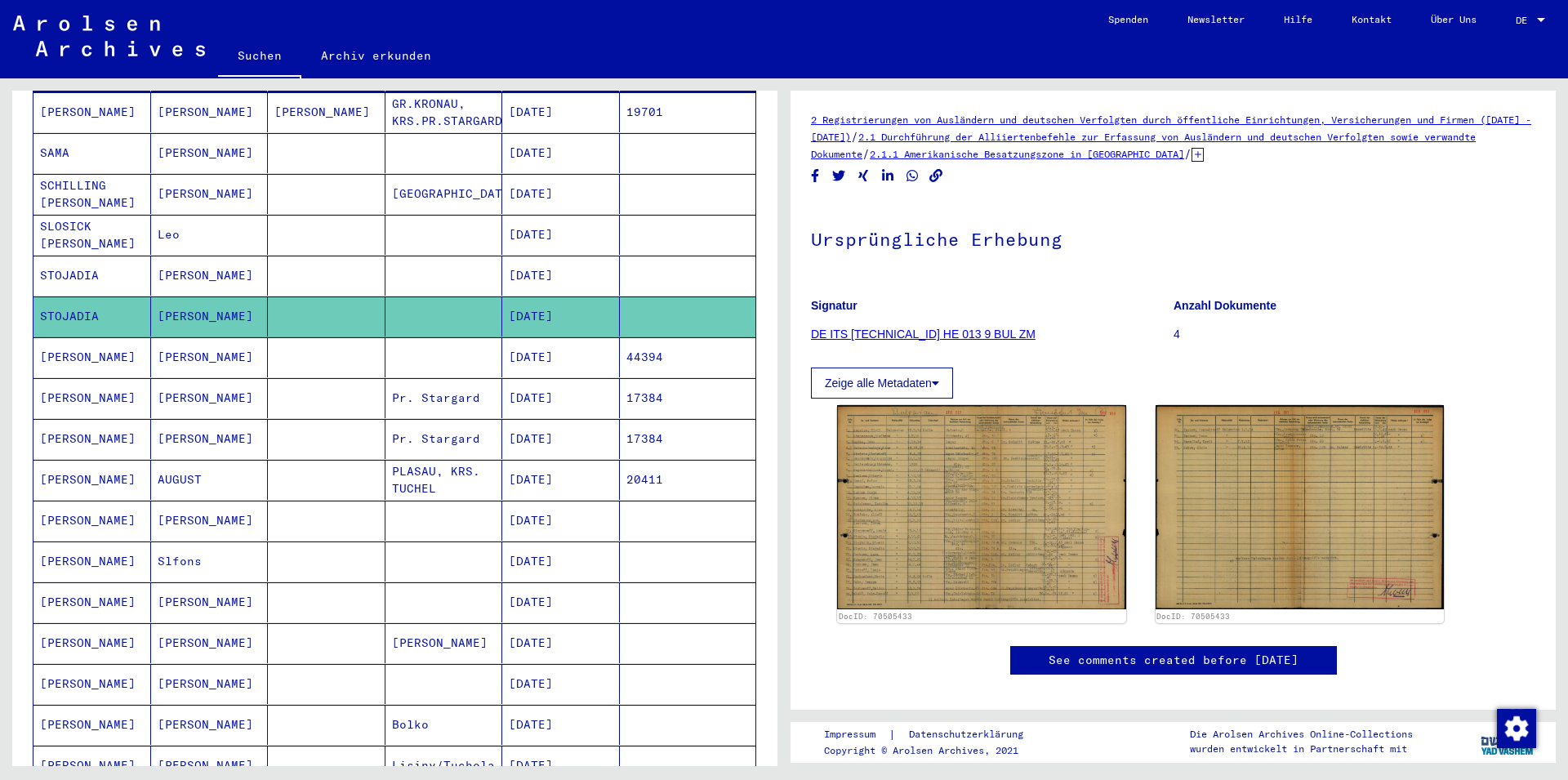
scroll to position [264, 0]
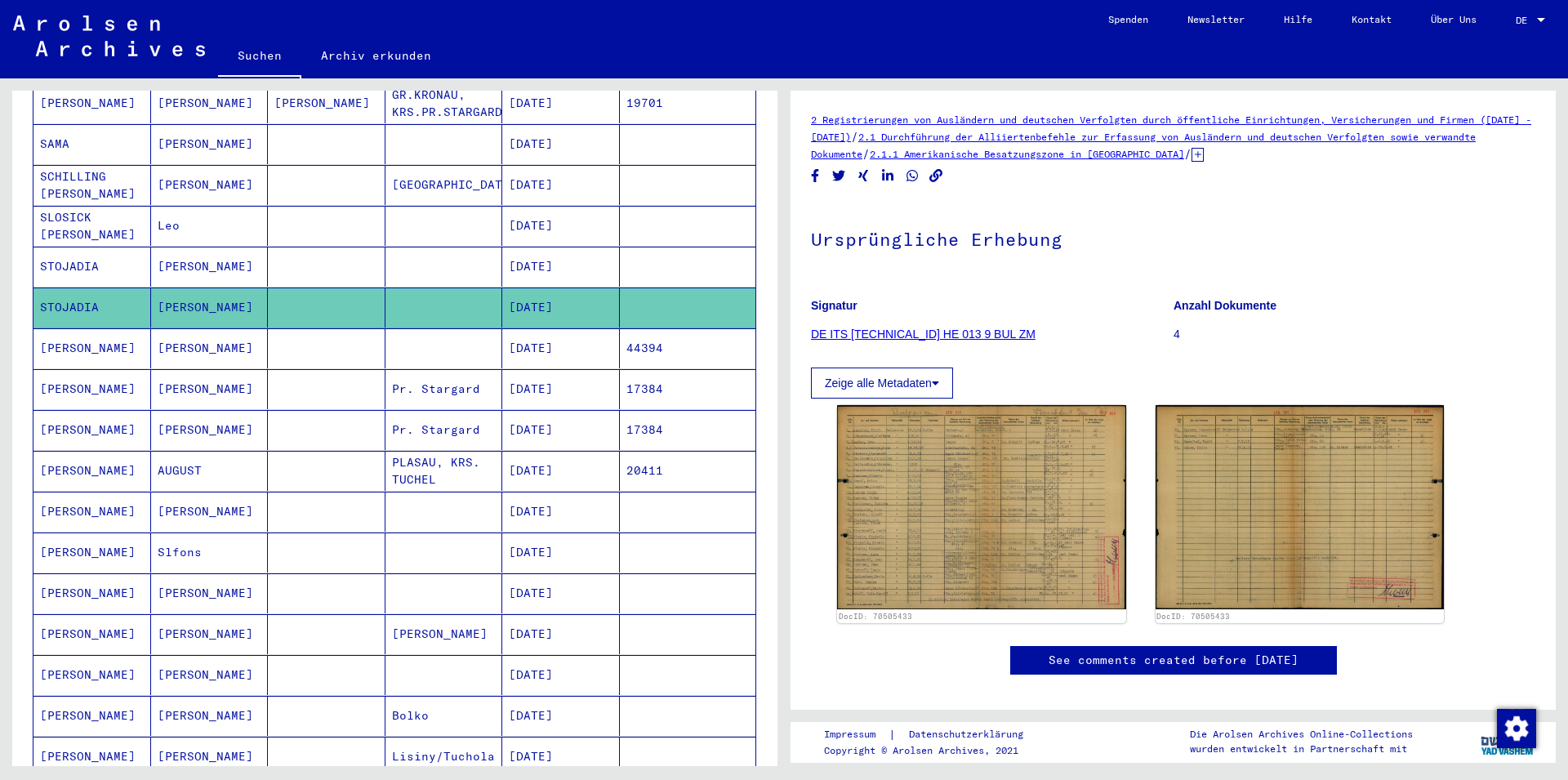
click at [81, 250] on mat-cell "STOJADIA" at bounding box center [92, 267] width 118 height 40
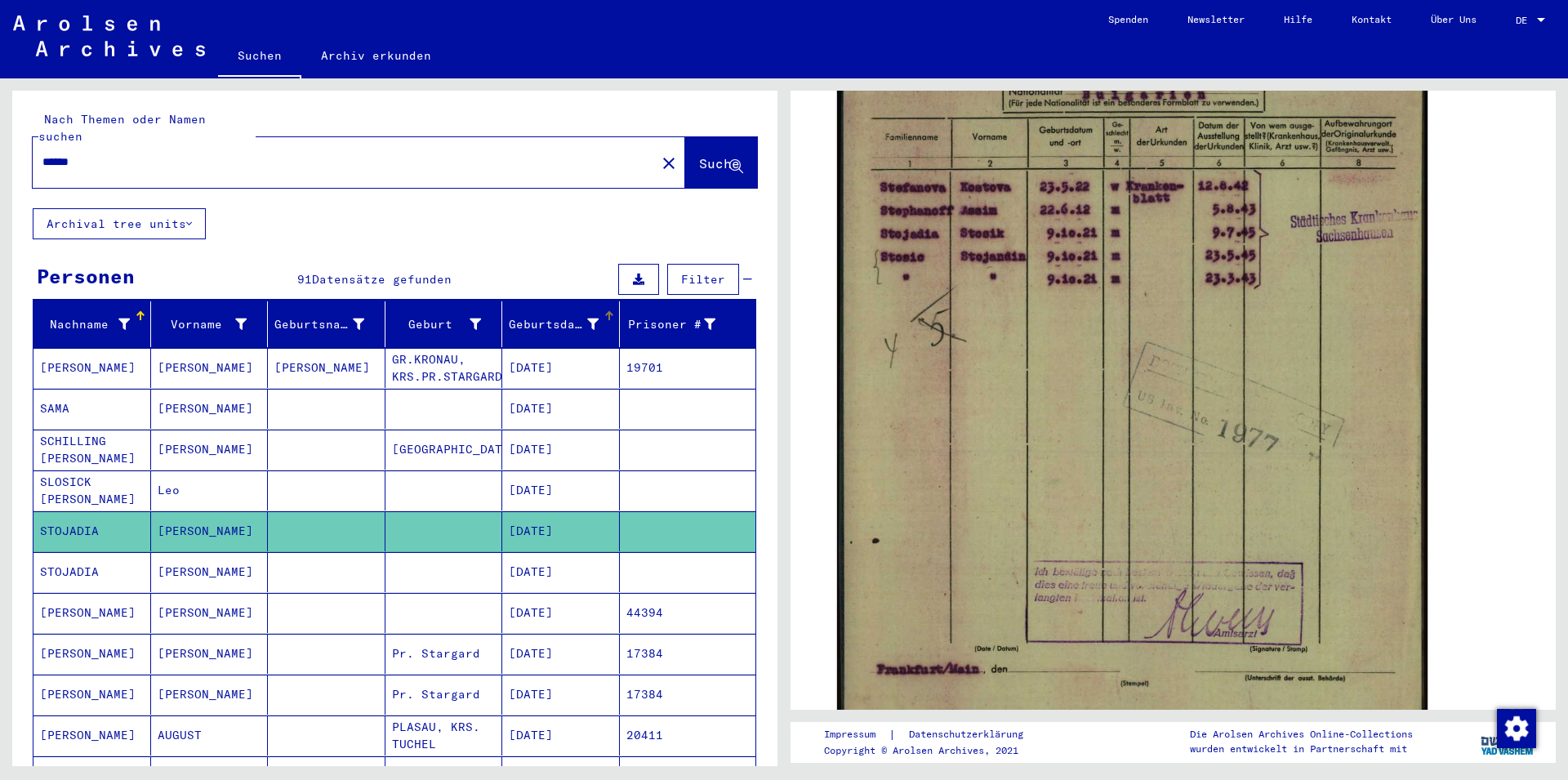
click at [578, 316] on div "Geburtsdatum" at bounding box center [554, 324] width 90 height 17
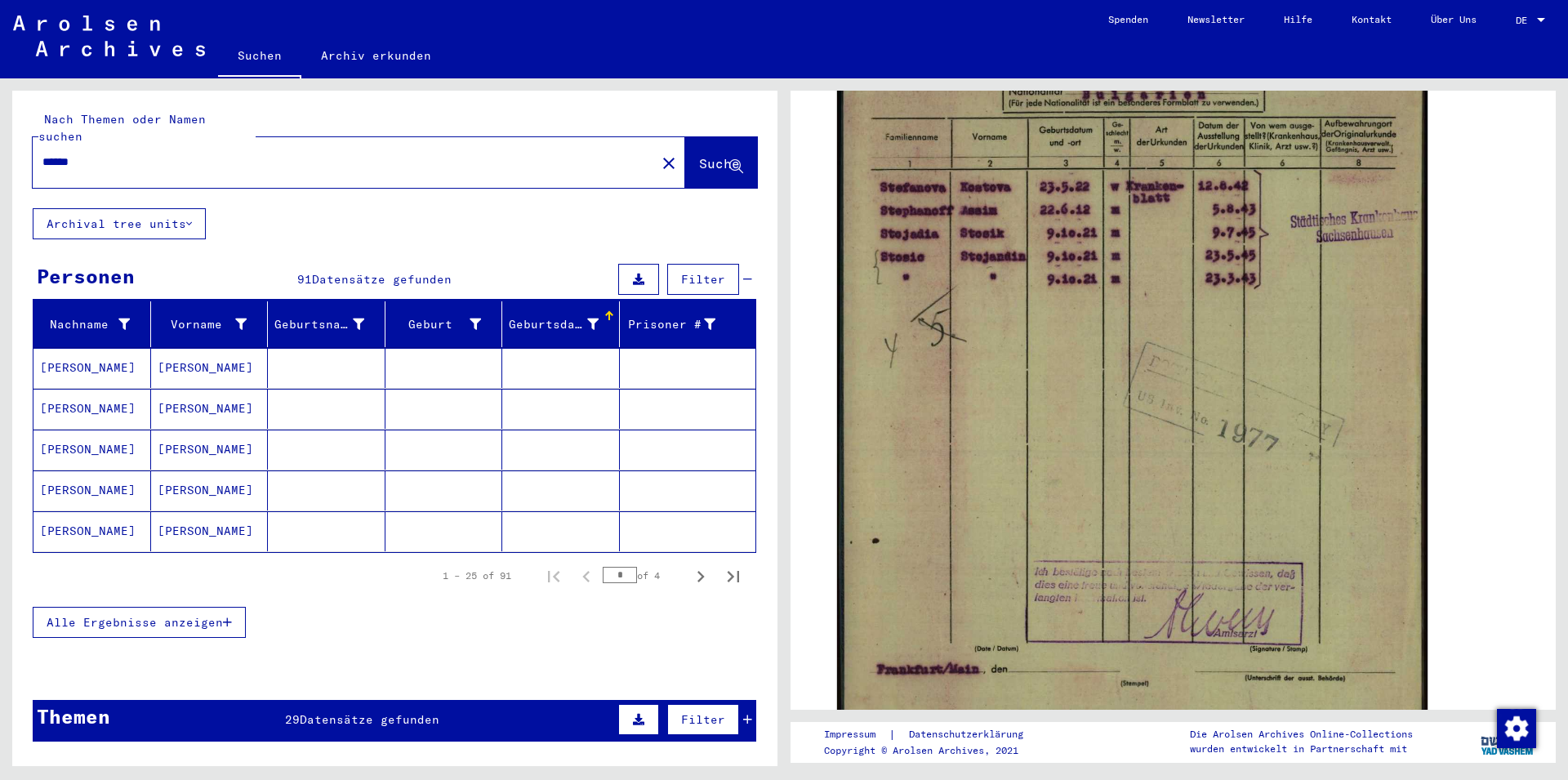
click at [578, 316] on div "Geburtsdatum" at bounding box center [554, 324] width 90 height 17
click at [104, 615] on span "Alle Ergebnisse anzeigen" at bounding box center [135, 623] width 177 height 15
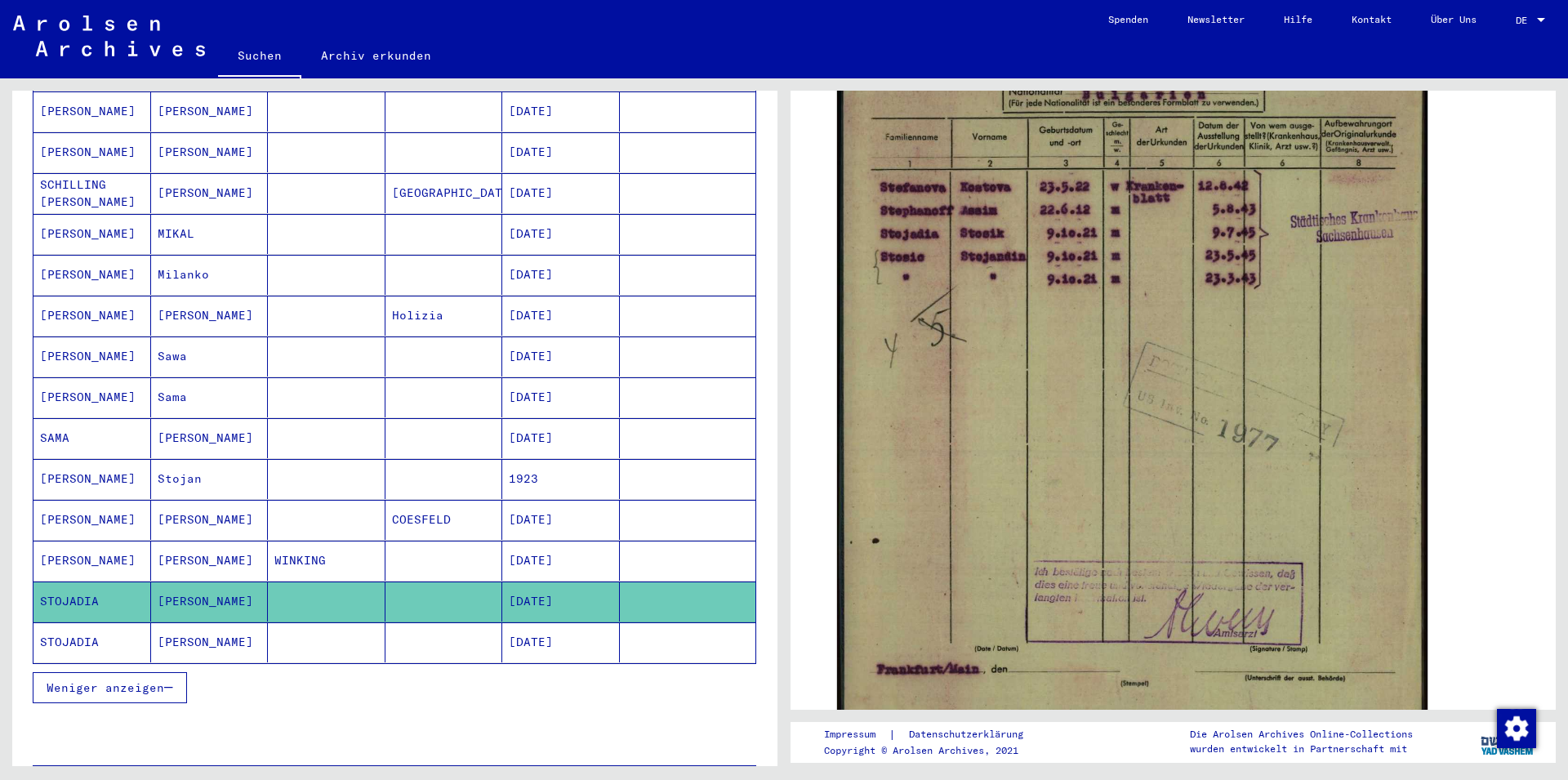
scroll to position [1059, 0]
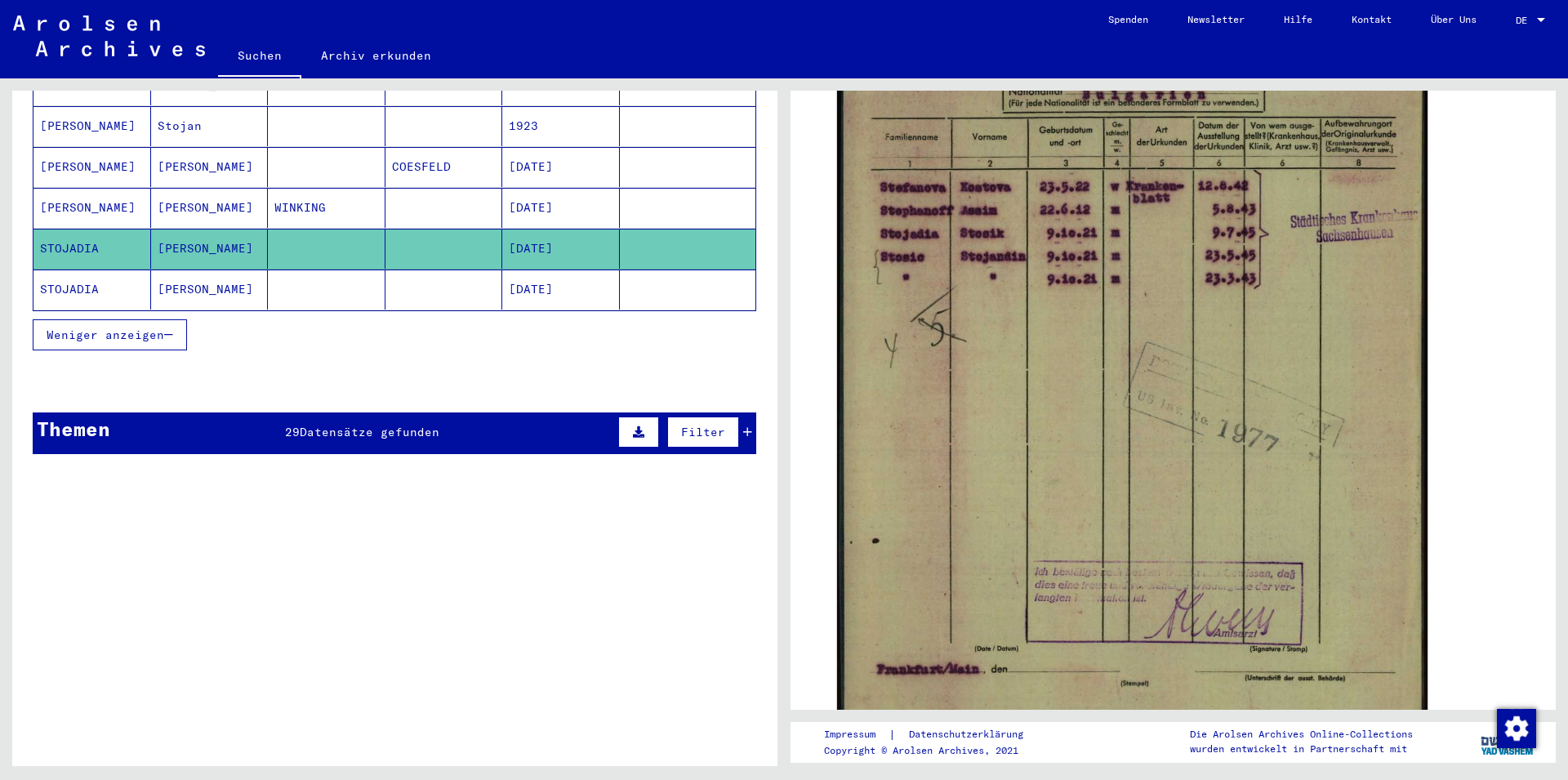
click at [159, 325] on button "Weniger anzeigen" at bounding box center [110, 335] width 155 height 31
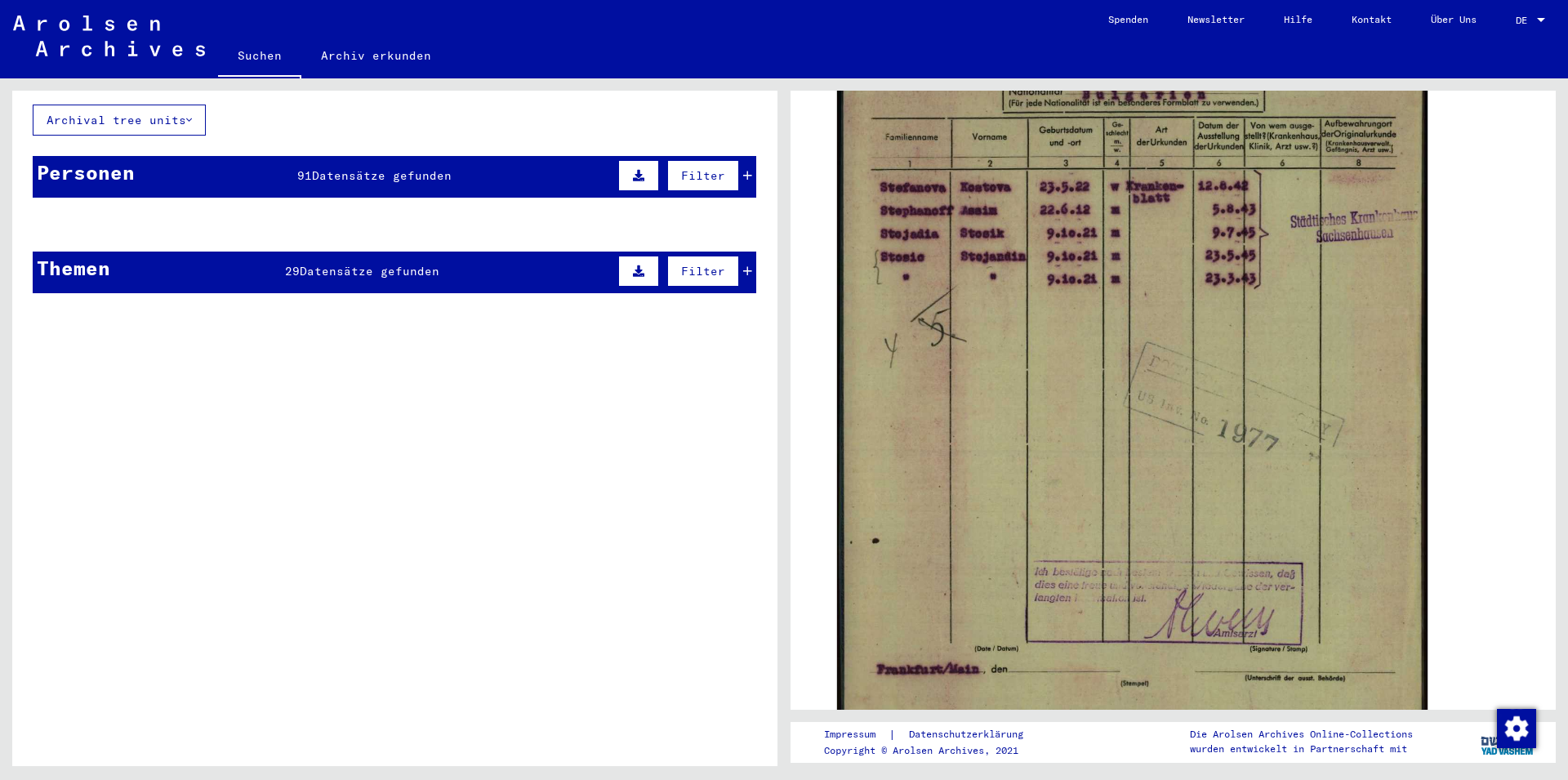
scroll to position [0, 0]
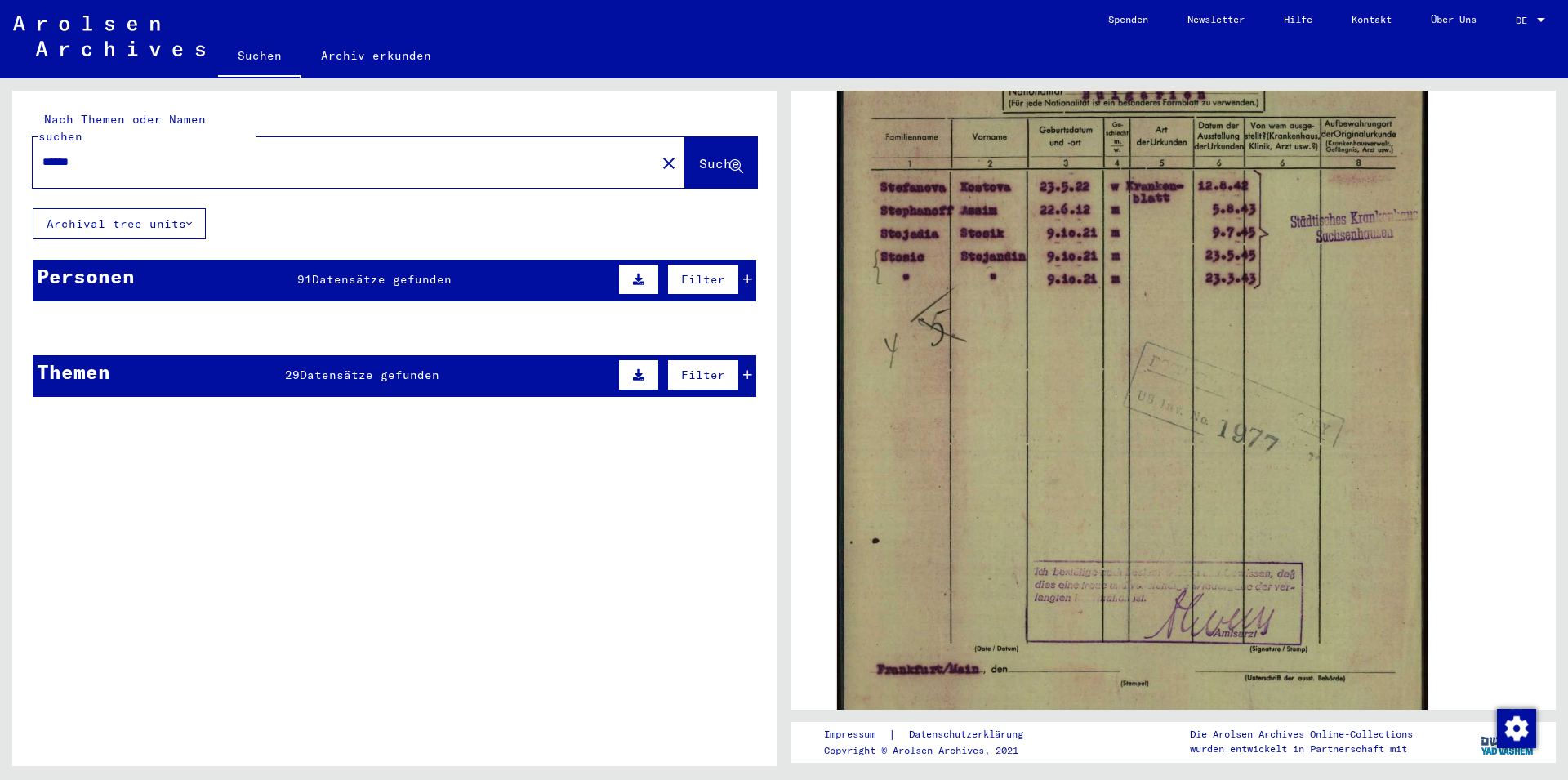
click at [109, 261] on div "Personen" at bounding box center [86, 276] width 98 height 29
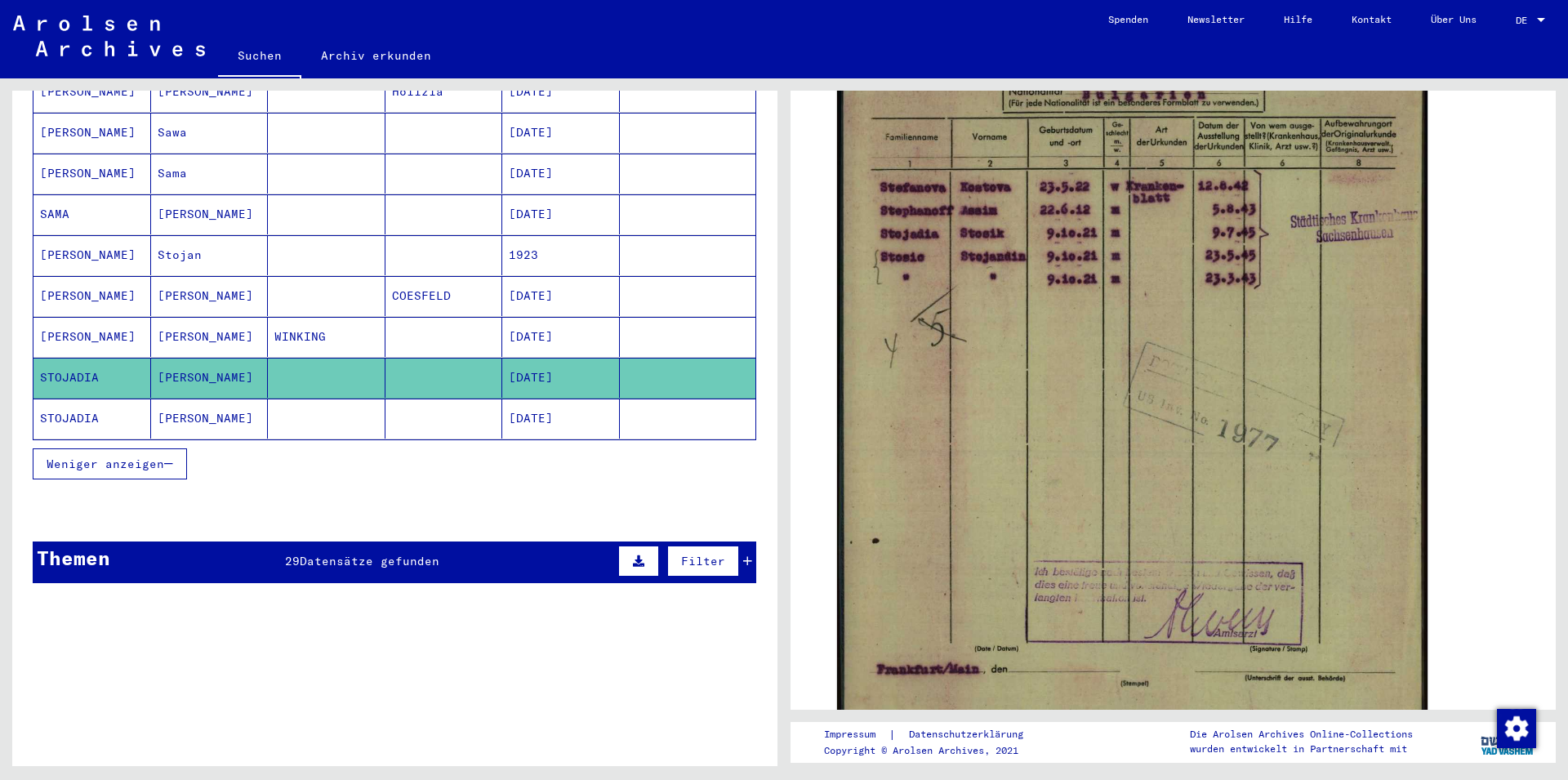
scroll to position [1171, 0]
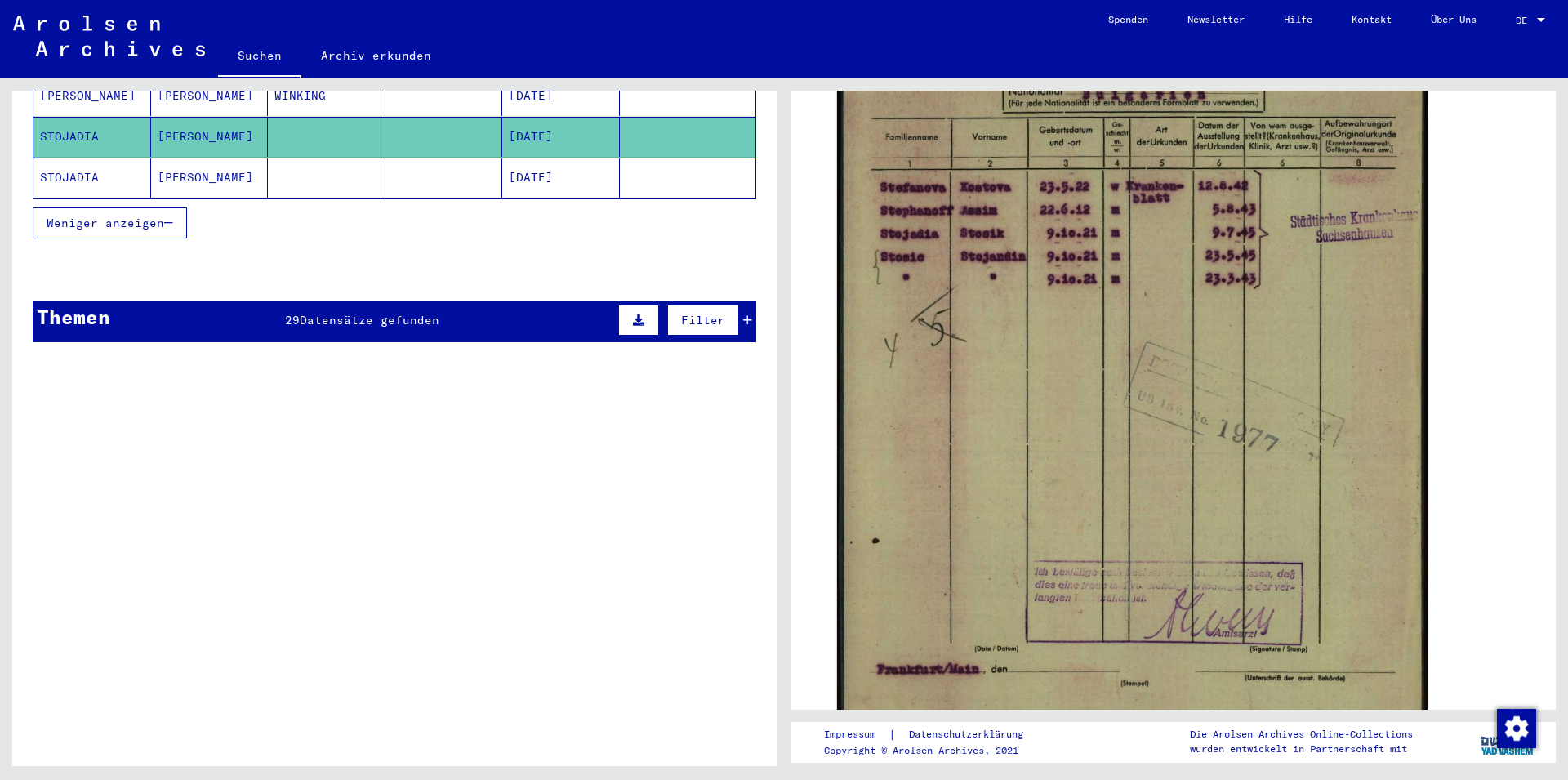
click at [404, 313] on span "Datensätze gefunden" at bounding box center [369, 320] width 140 height 15
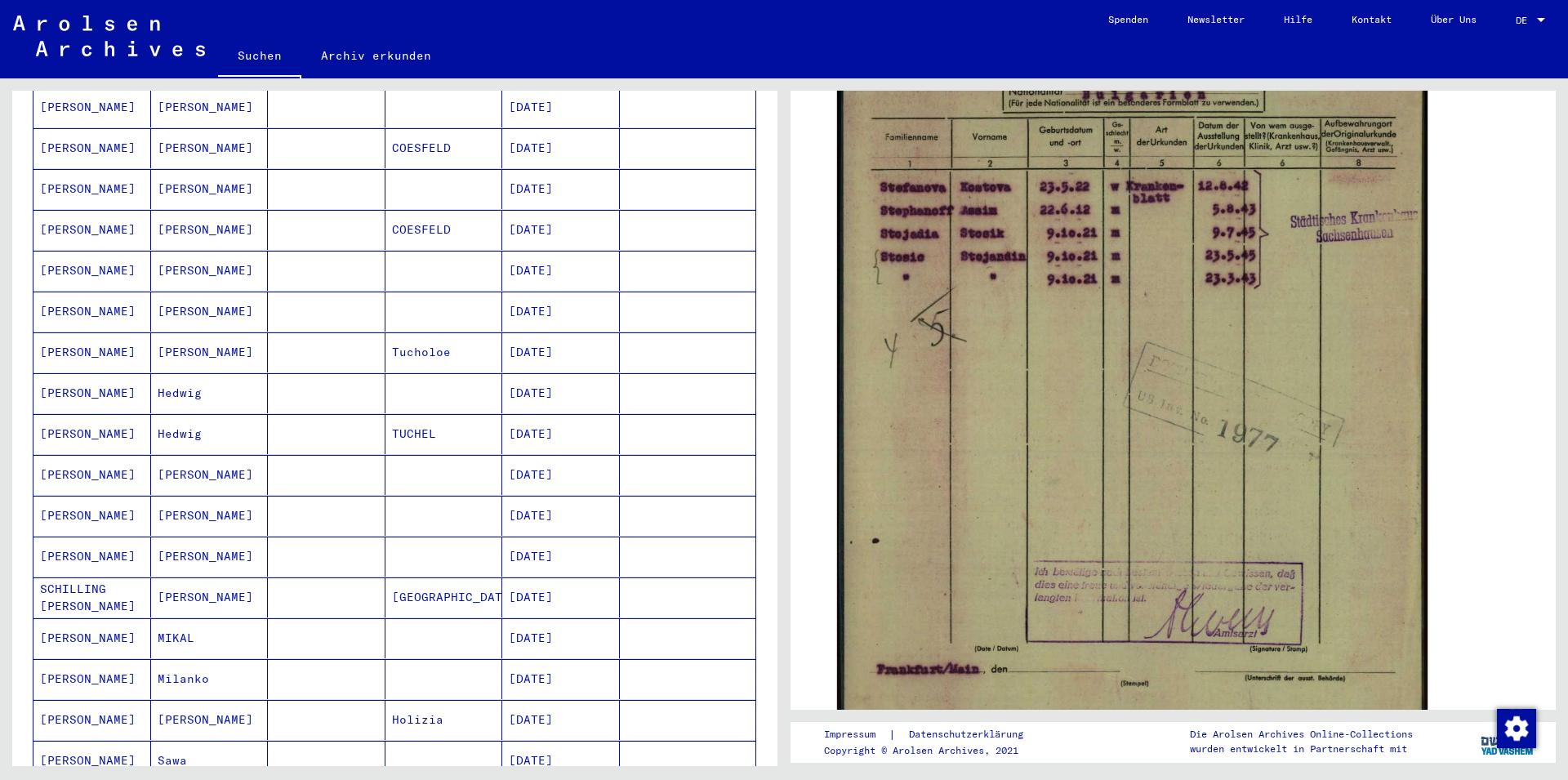
scroll to position [0, 0]
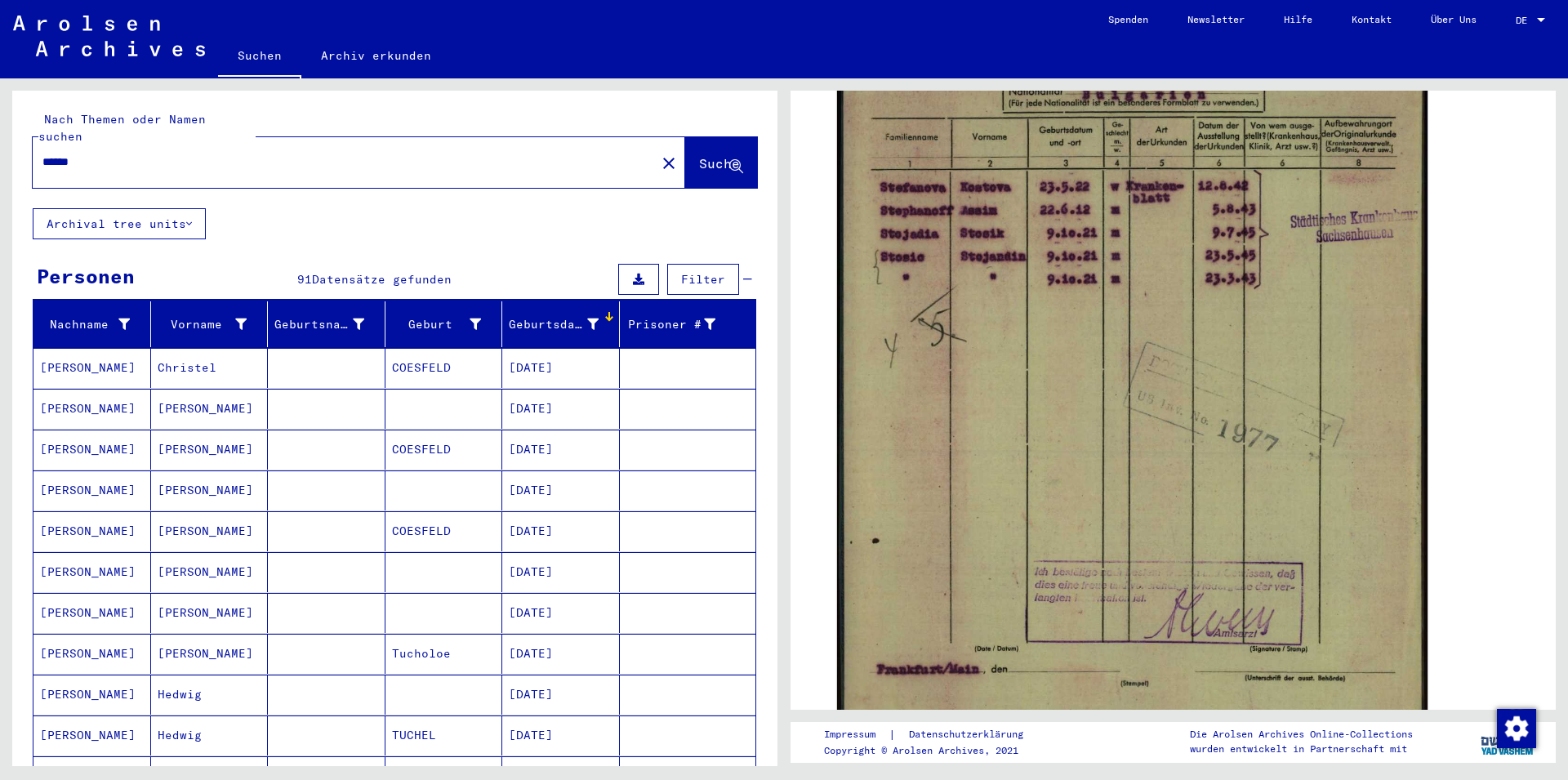
click at [692, 272] on span "Filter" at bounding box center [703, 279] width 44 height 15
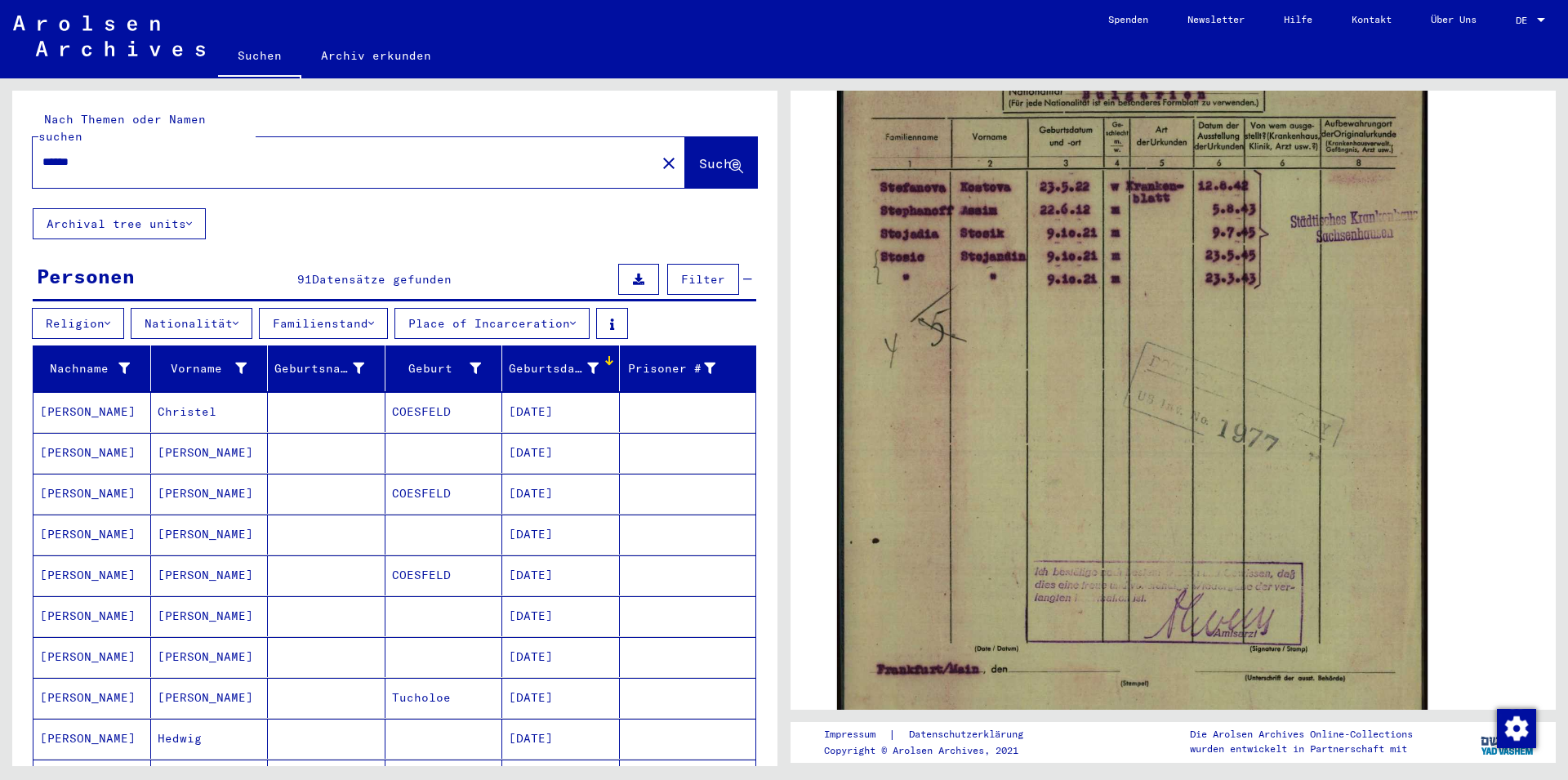
click at [208, 154] on input "******" at bounding box center [344, 162] width 604 height 17
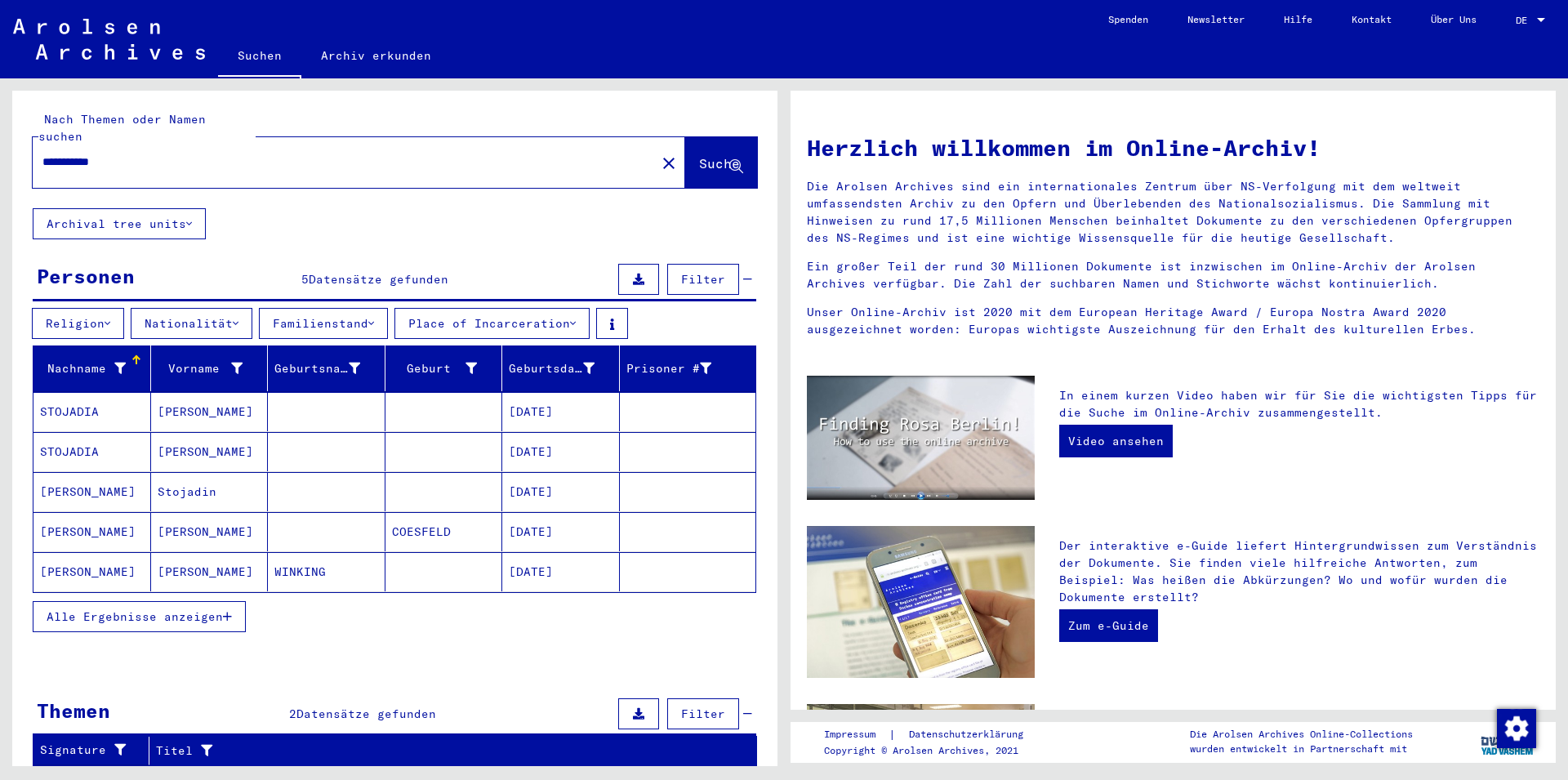
drag, startPoint x: 131, startPoint y: 141, endPoint x: 0, endPoint y: 145, distance: 131.1
click at [43, 154] on input "**********" at bounding box center [339, 162] width 594 height 17
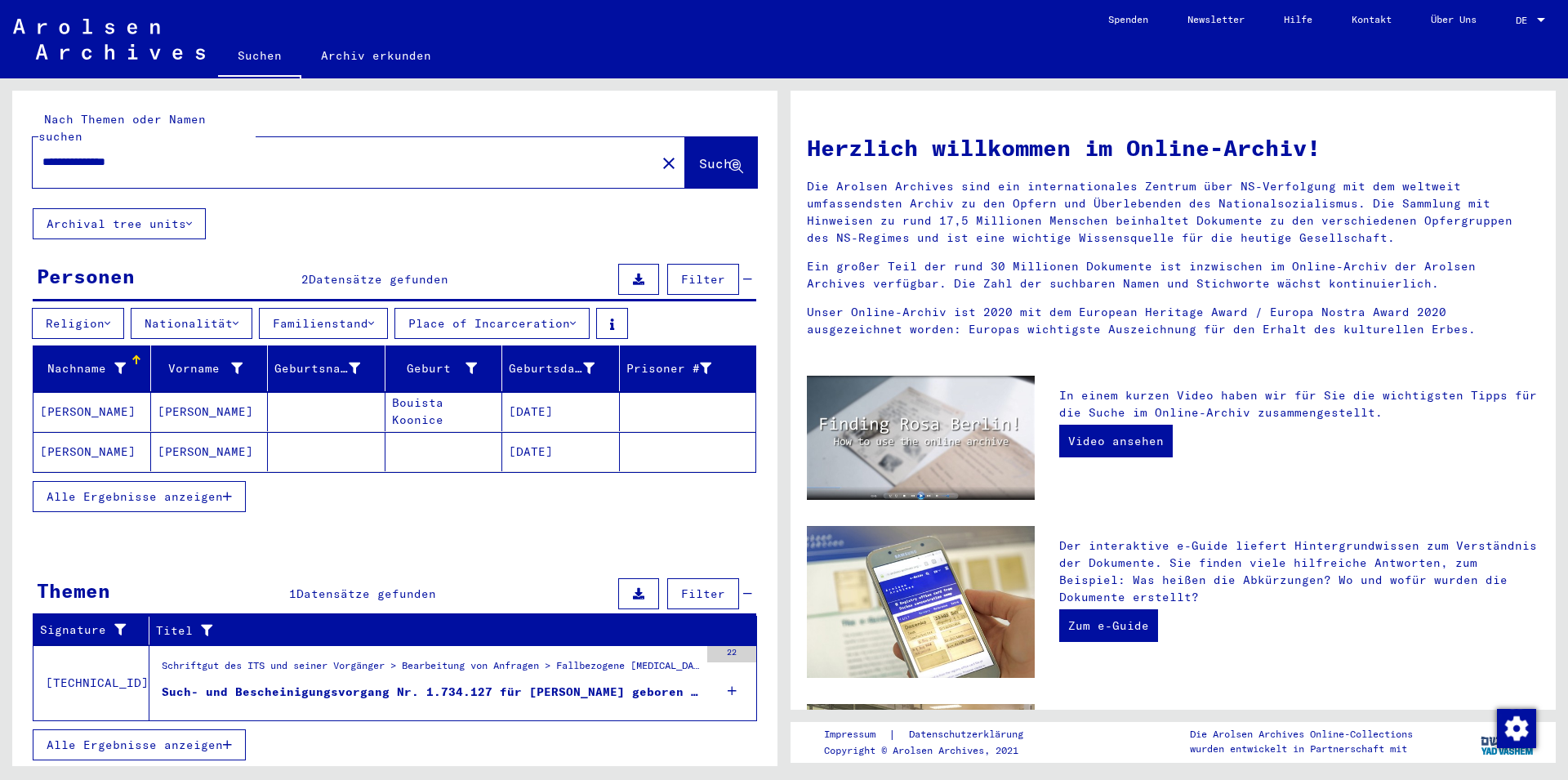
click at [148, 489] on span "Alle Ergebnisse anzeigen" at bounding box center [135, 497] width 177 height 15
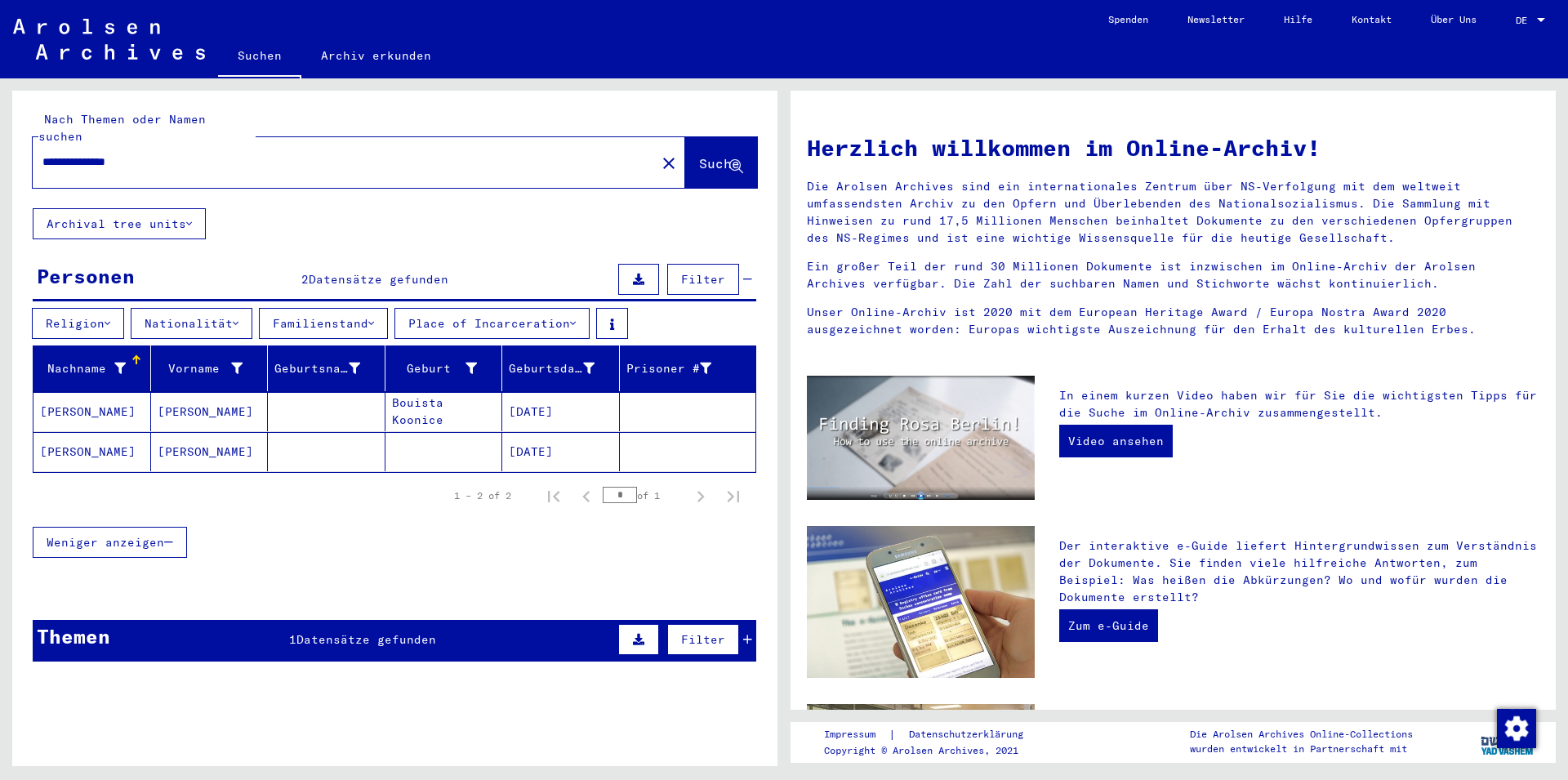
scroll to position [19, 0]
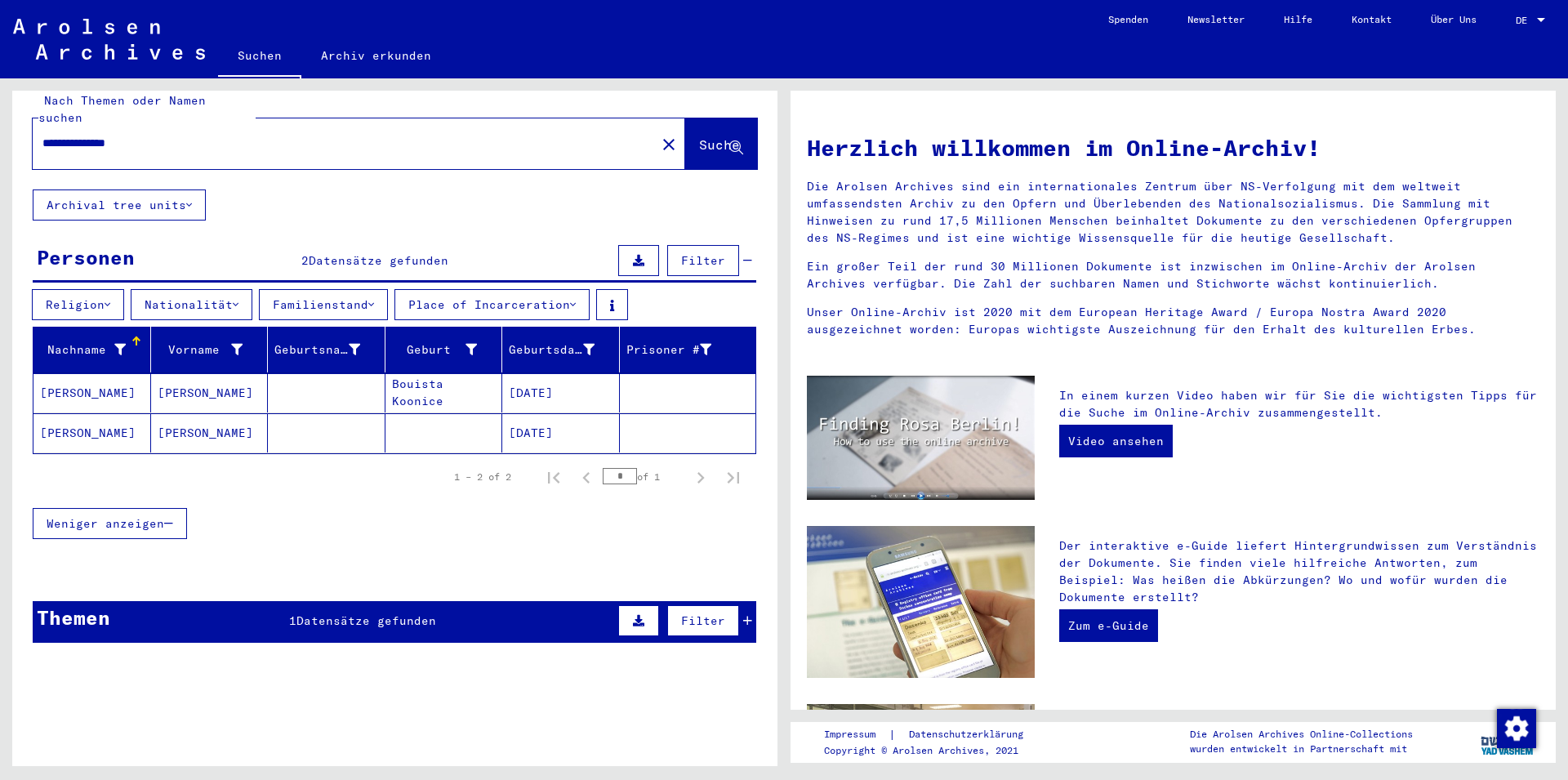
click at [169, 509] on button "Weniger anzeigen" at bounding box center [110, 524] width 155 height 31
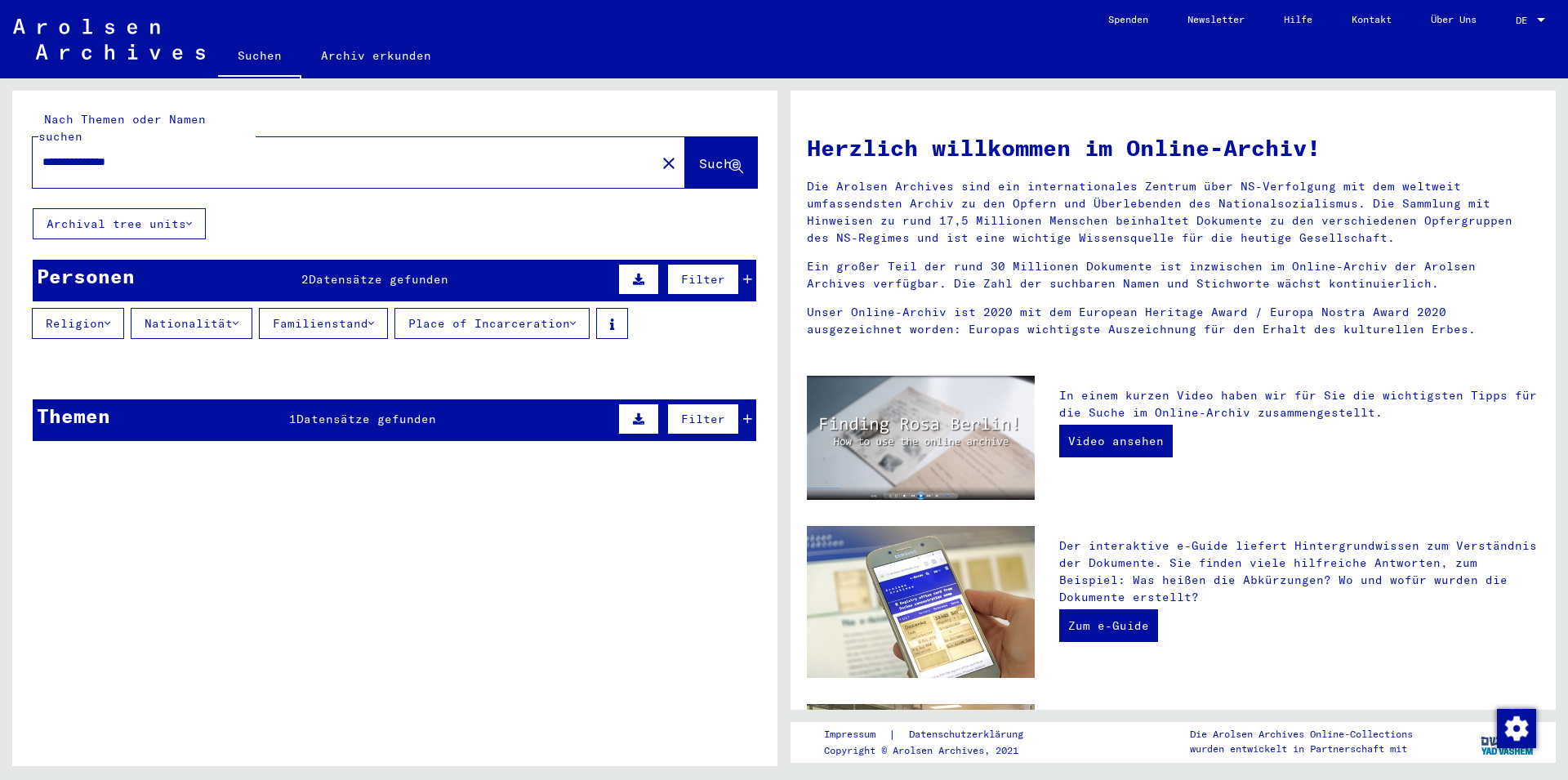
click at [699, 156] on span "Suche" at bounding box center [720, 164] width 41 height 16
click at [733, 160] on icon at bounding box center [736, 167] width 14 height 14
click at [407, 272] on span "Datensätze gefunden" at bounding box center [378, 279] width 140 height 15
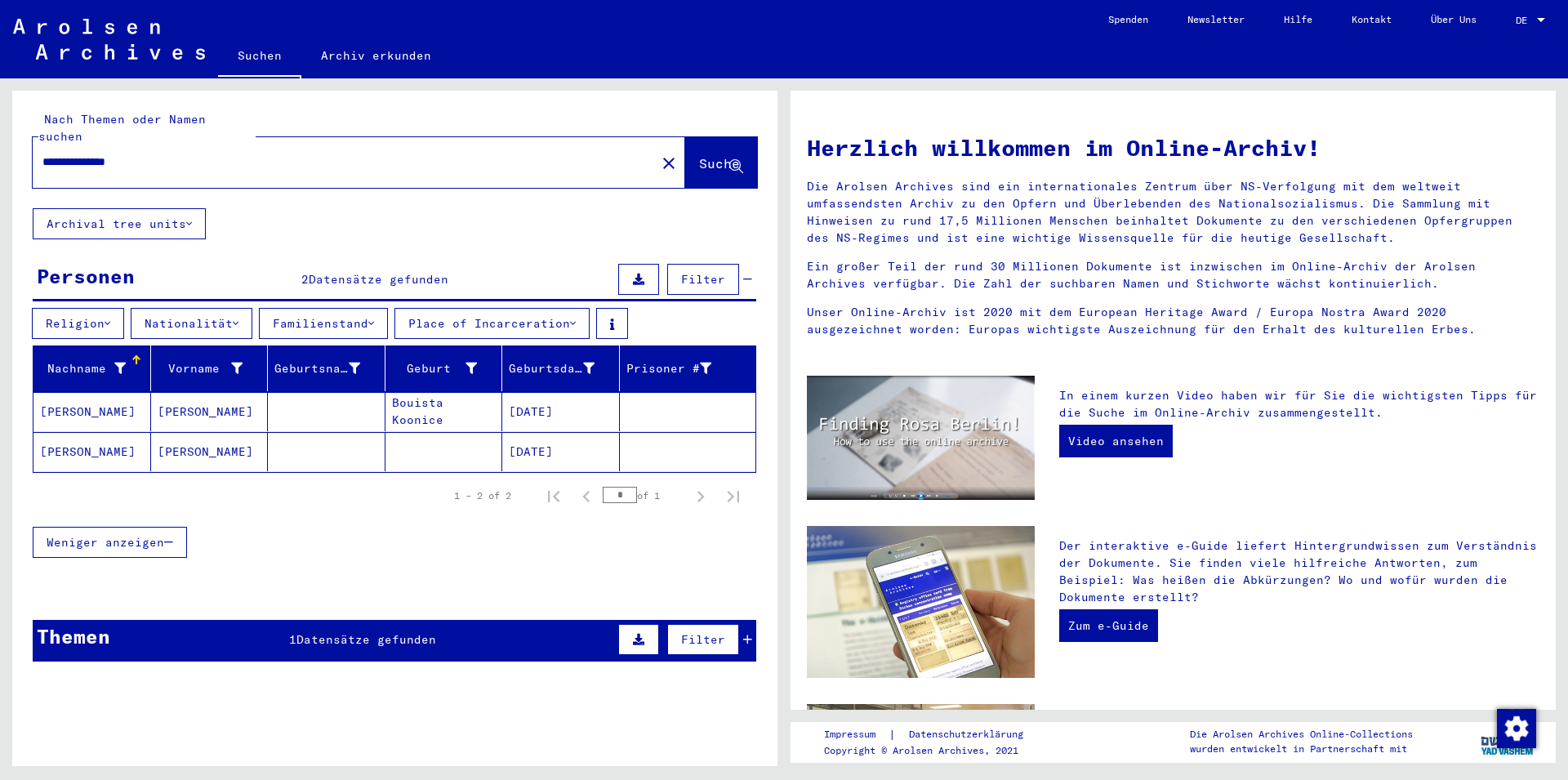
drag, startPoint x: 119, startPoint y: 145, endPoint x: 186, endPoint y: 147, distance: 67.0
click at [186, 154] on input "**********" at bounding box center [339, 162] width 594 height 17
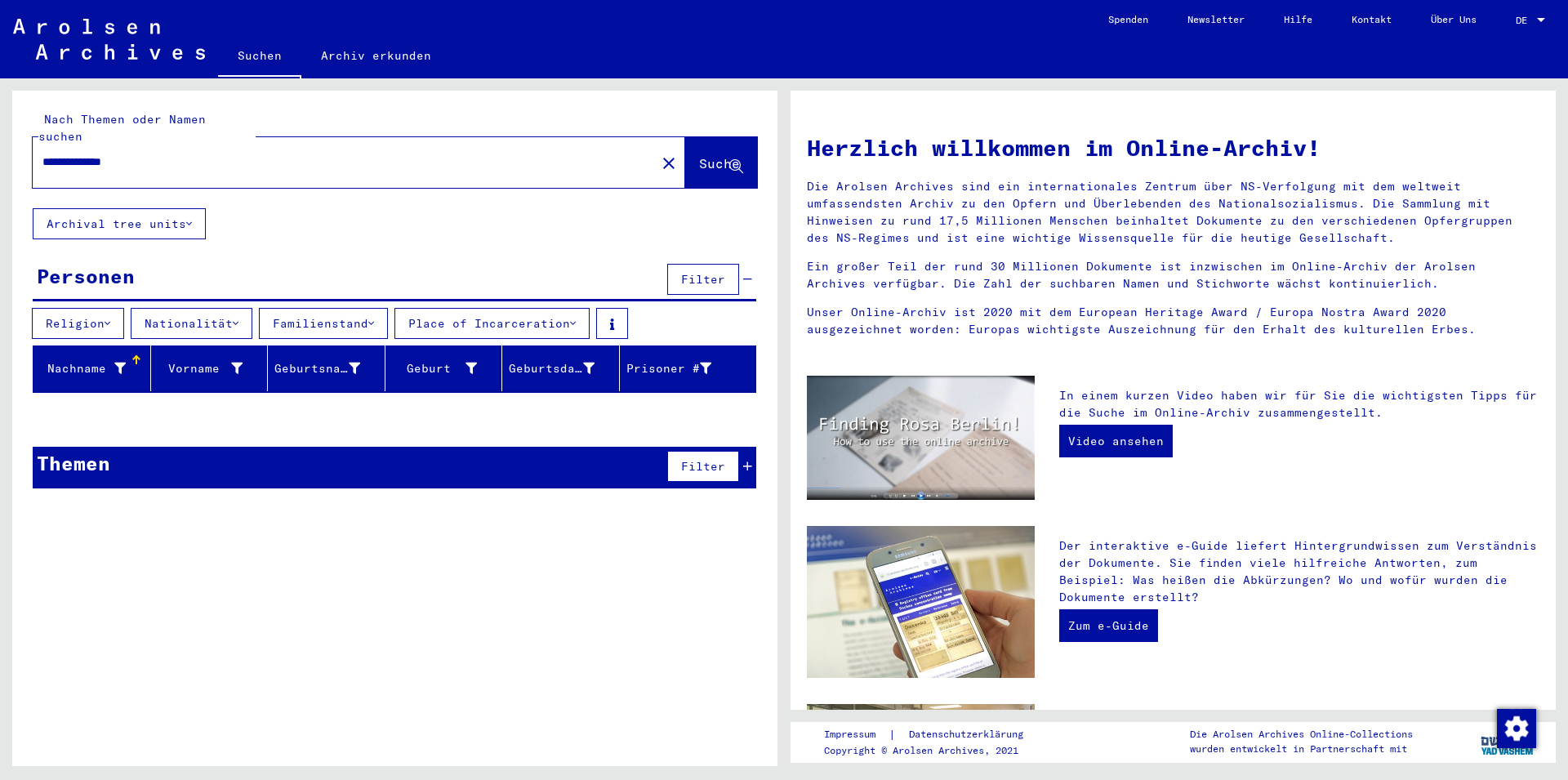
drag, startPoint x: 124, startPoint y: 145, endPoint x: 153, endPoint y: 146, distance: 29.0
click at [153, 154] on input "**********" at bounding box center [339, 162] width 594 height 17
drag, startPoint x: 164, startPoint y: 147, endPoint x: 7, endPoint y: 147, distance: 157.0
click at [43, 154] on input "**********" at bounding box center [339, 162] width 594 height 17
type input "**********"
